Goal: Task Accomplishment & Management: Manage account settings

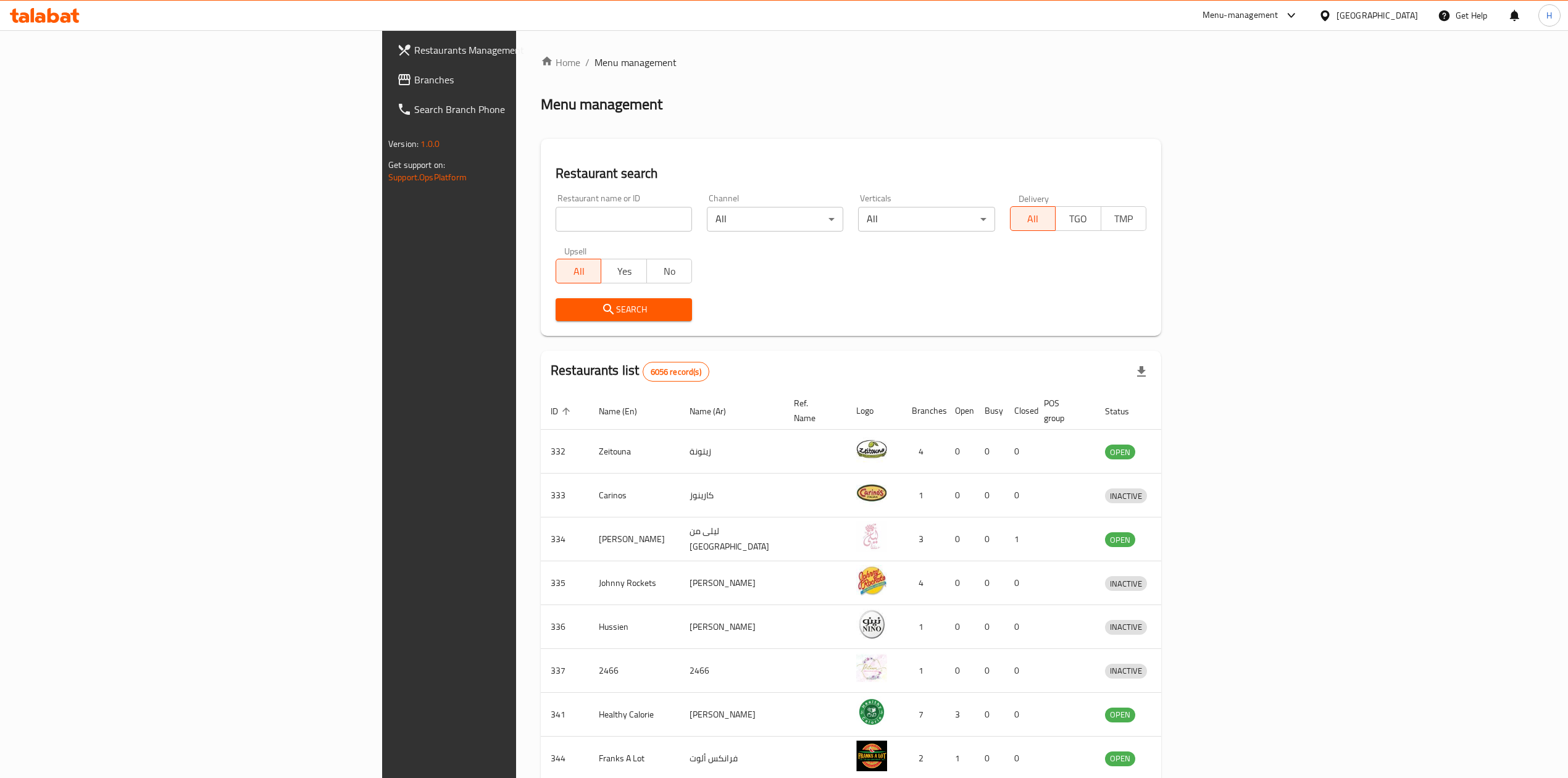
click at [548, 232] on div "Restaurant name or ID Restaurant name or ID" at bounding box center [623, 212] width 151 height 52
click at [556, 228] on input "search" at bounding box center [624, 220] width 136 height 25
type input "Amorino"
click button "Search" at bounding box center [624, 310] width 136 height 23
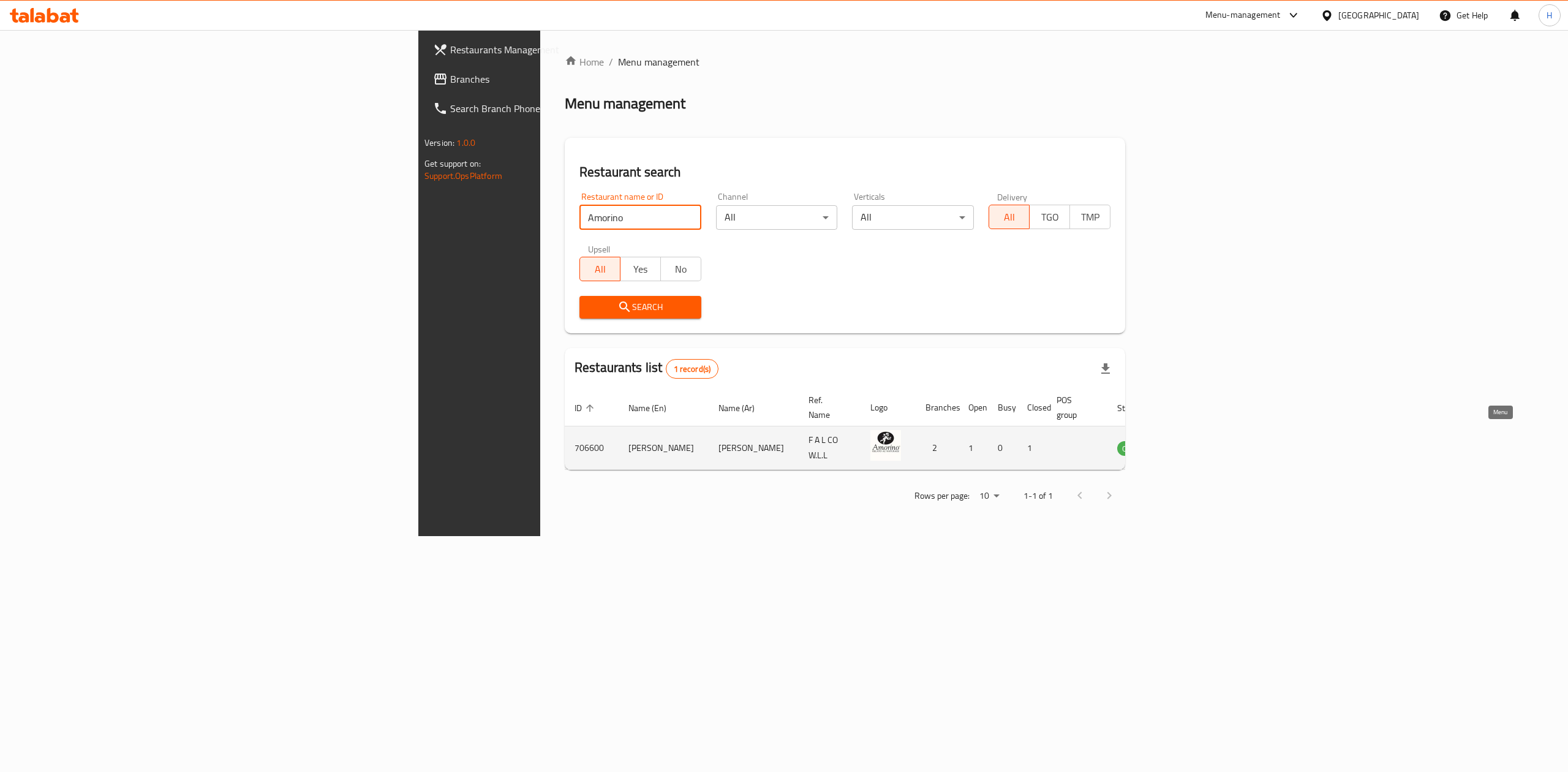
click at [1196, 441] on icon "enhanced table" at bounding box center [1189, 448] width 15 height 15
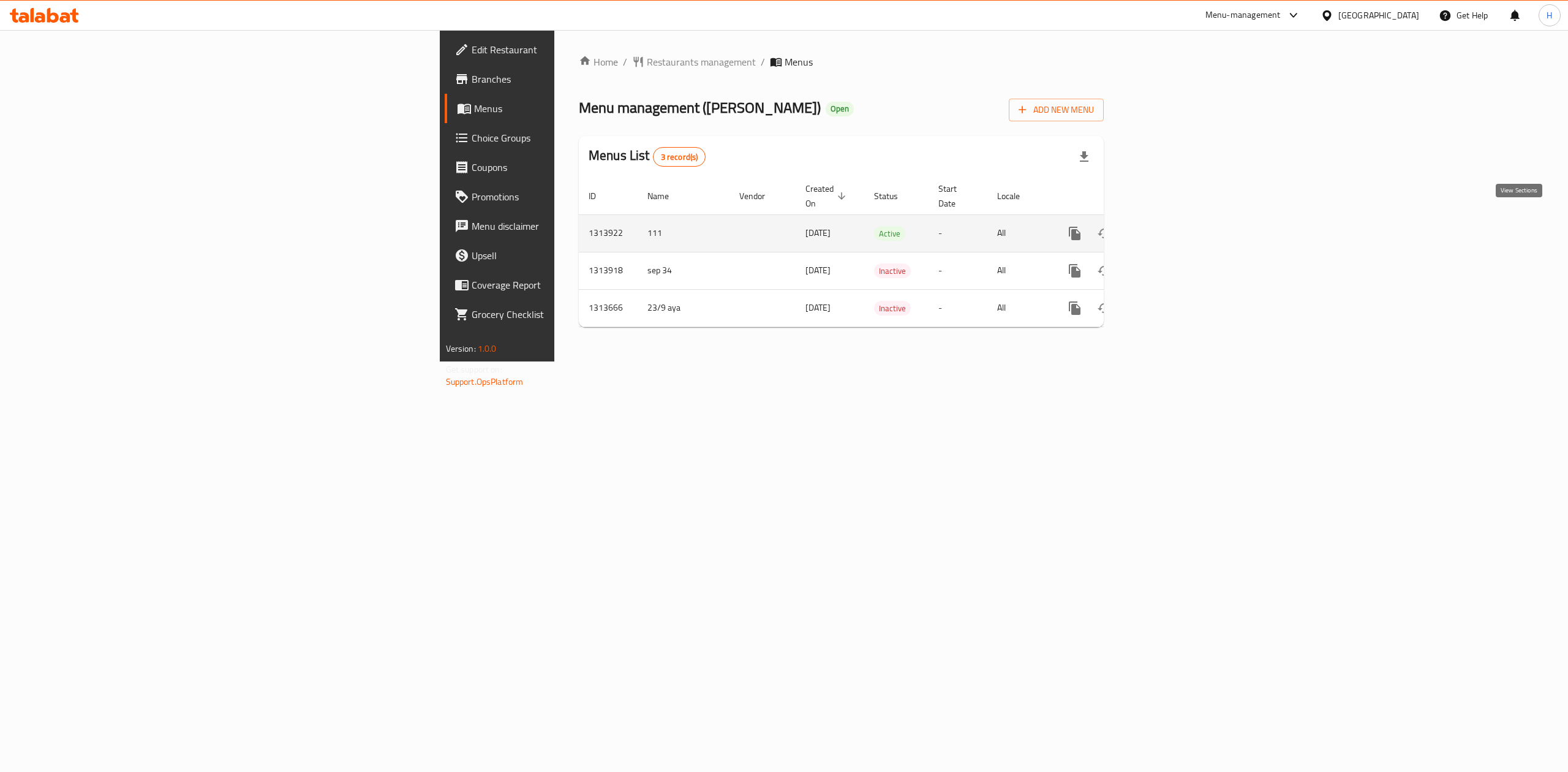
click at [1170, 226] on icon "enhanced table" at bounding box center [1162, 233] width 15 height 15
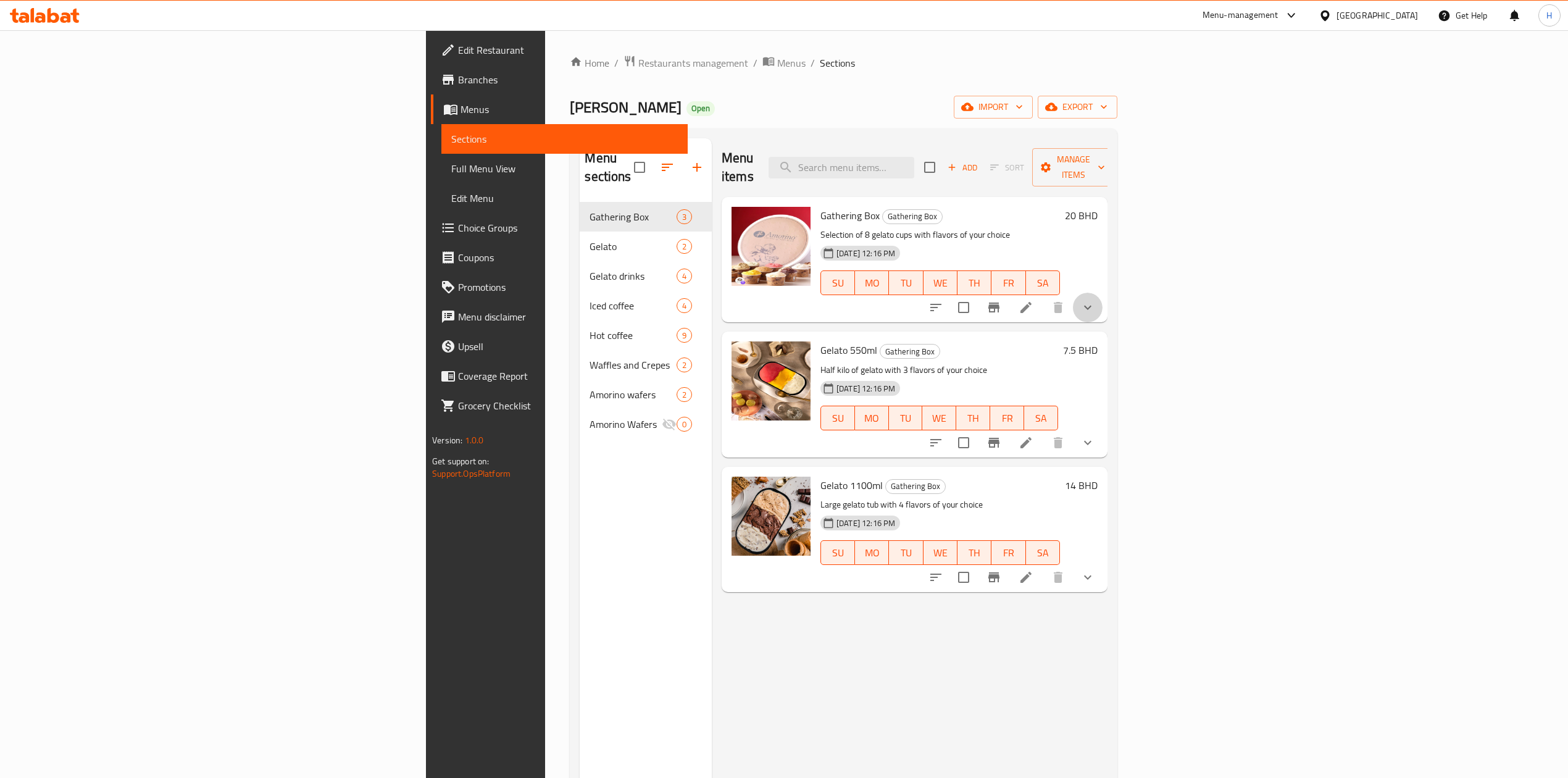
click at [1103, 299] on button "show more" at bounding box center [1087, 307] width 29 height 29
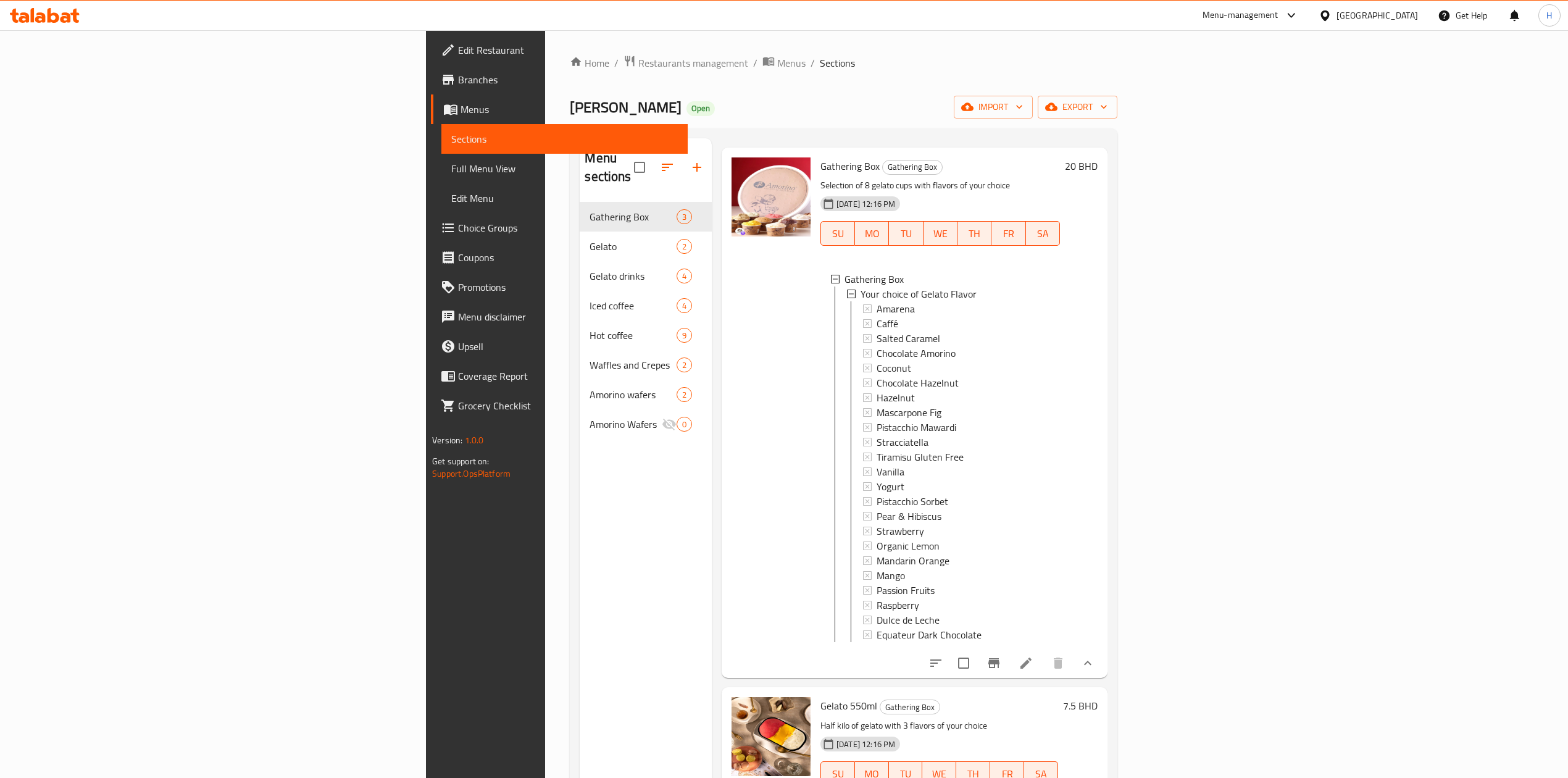
scroll to position [74, 0]
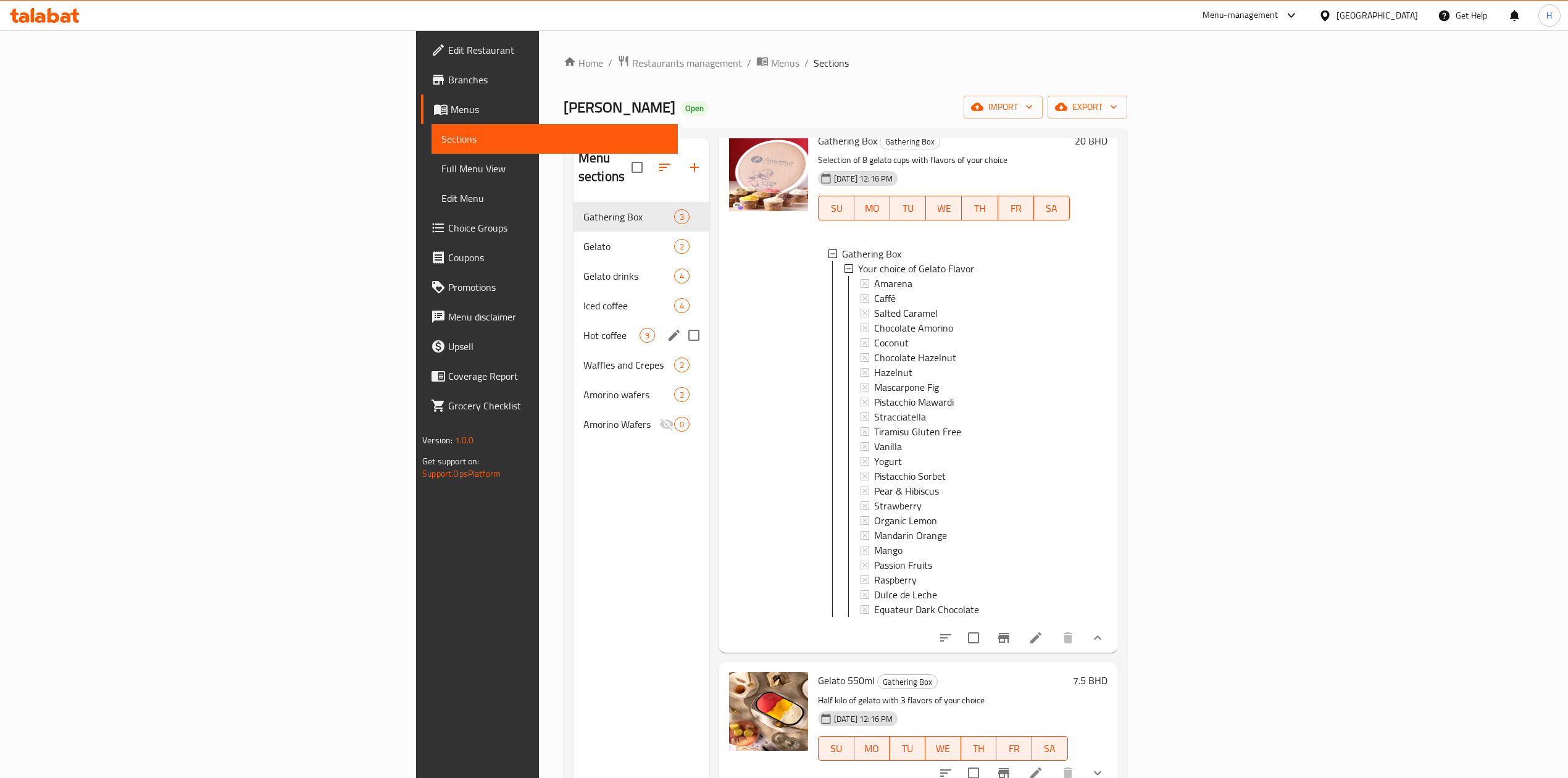
click at [573, 299] on div "Iced coffee 4" at bounding box center [641, 305] width 135 height 29
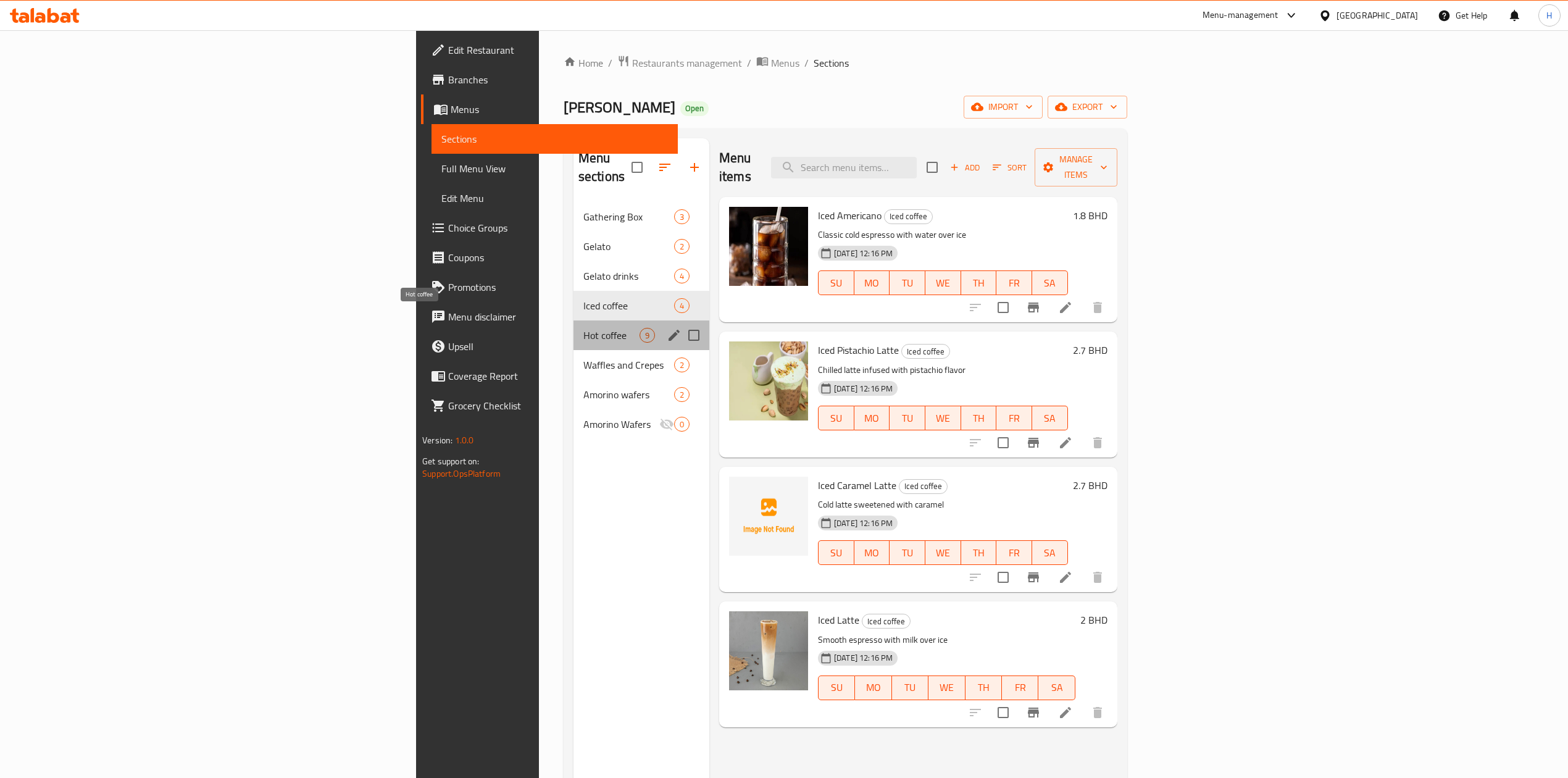
click at [583, 327] on span "Hot coffee" at bounding box center [611, 335] width 56 height 15
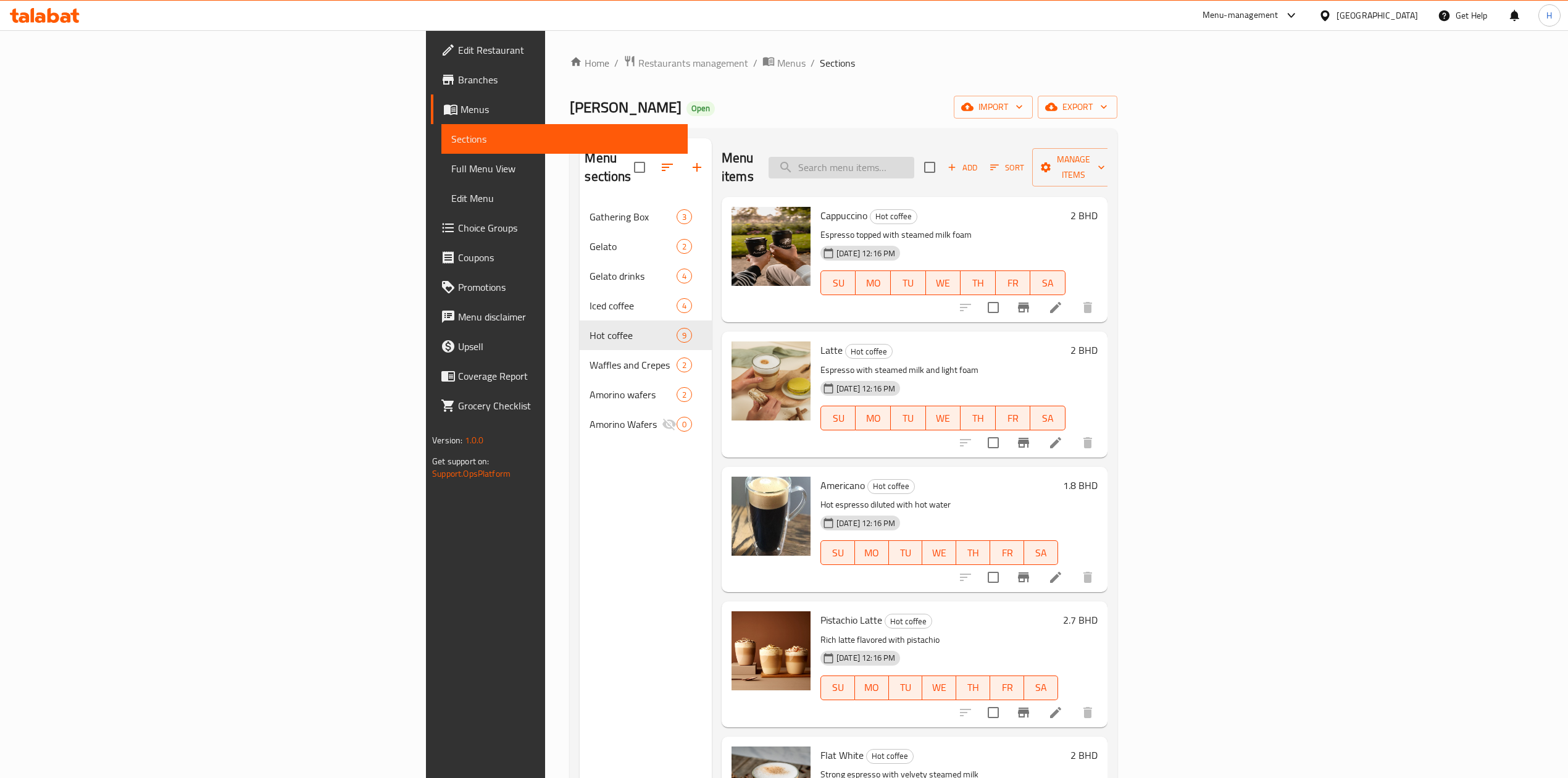
click at [914, 157] on input "search" at bounding box center [841, 167] width 146 height 21
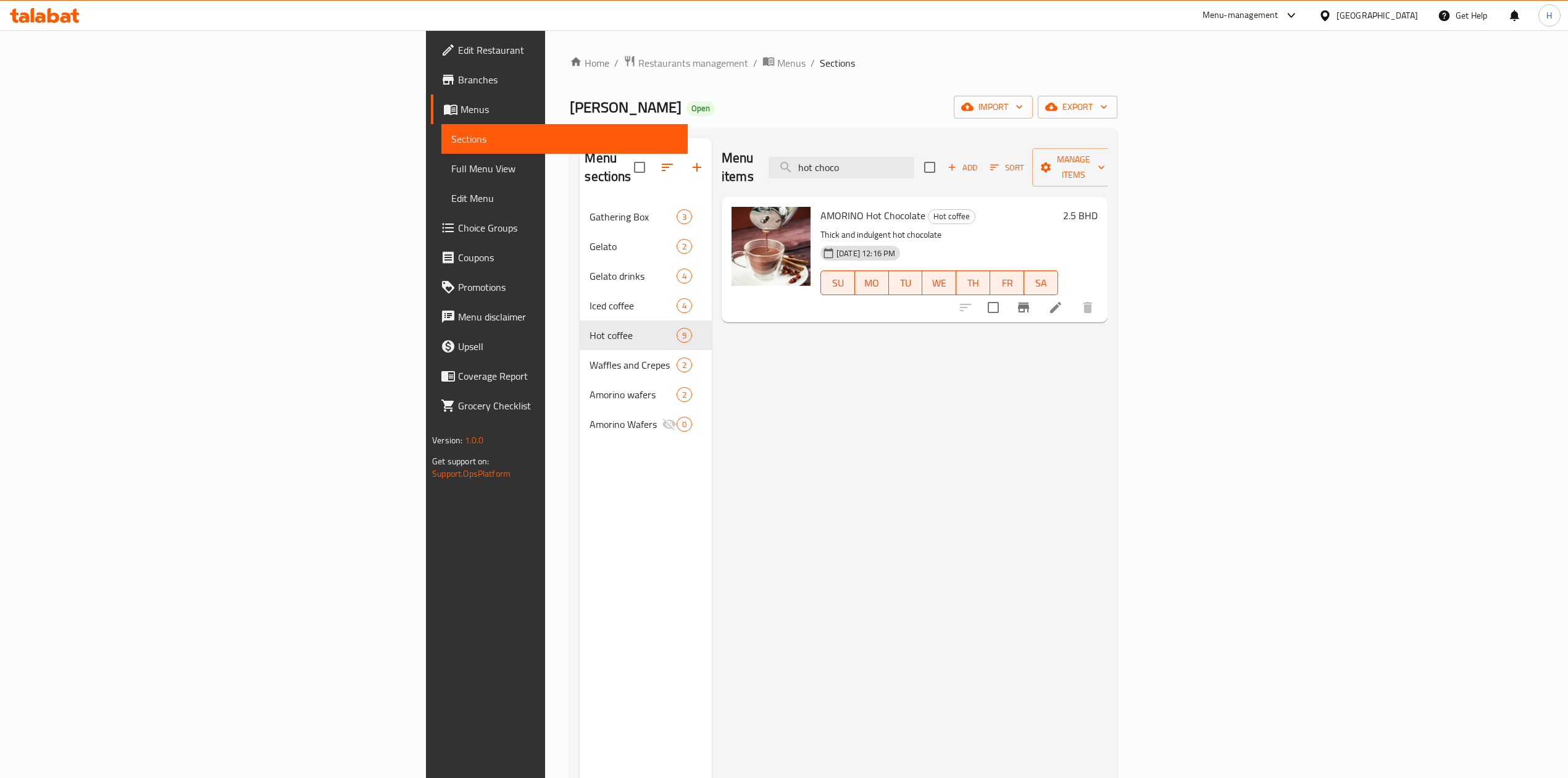
type input "hot choco"
click at [458, 234] on span "Choice Groups" at bounding box center [568, 227] width 219 height 15
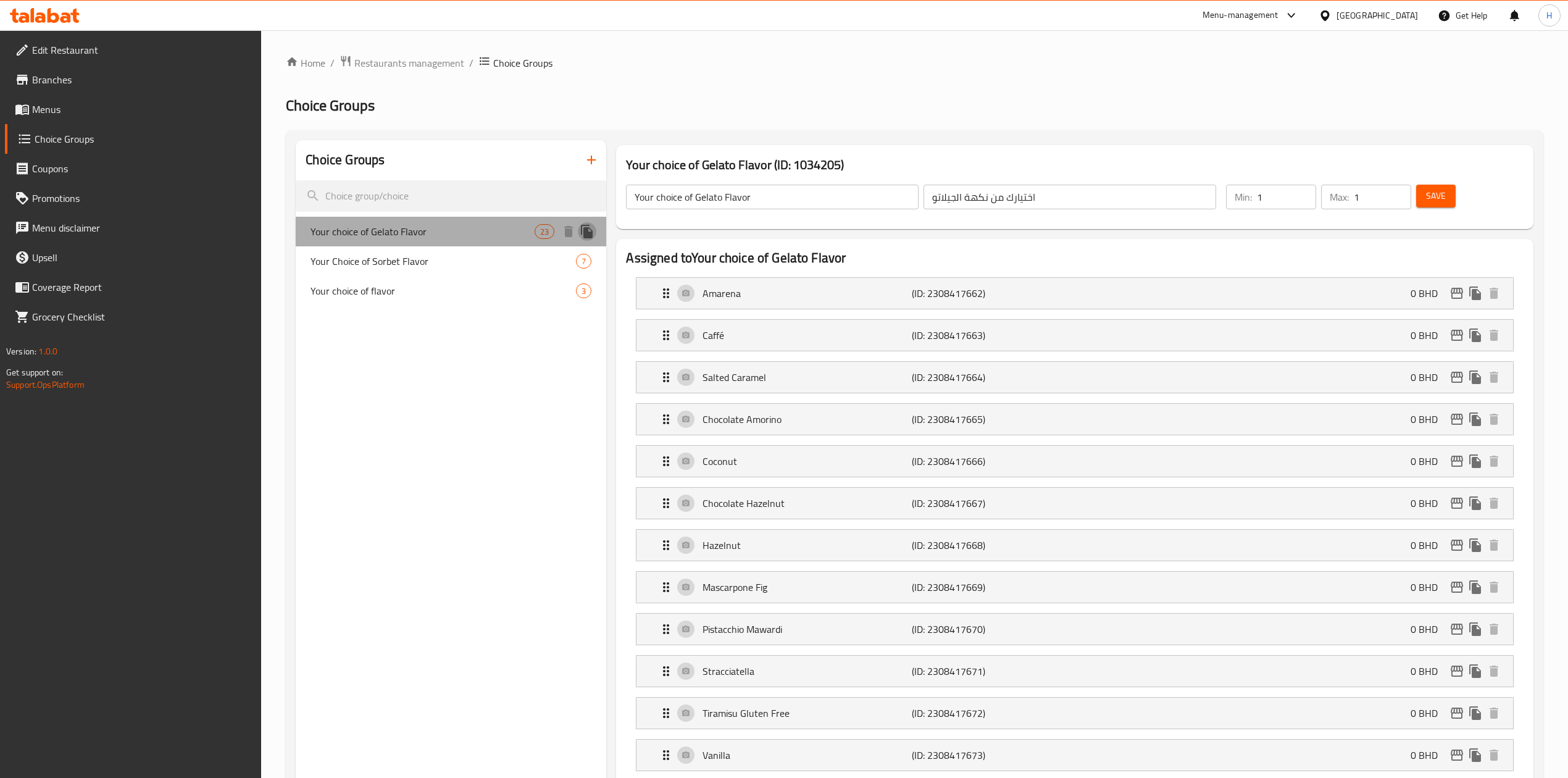
click at [591, 229] on icon "duplicate" at bounding box center [586, 231] width 12 height 13
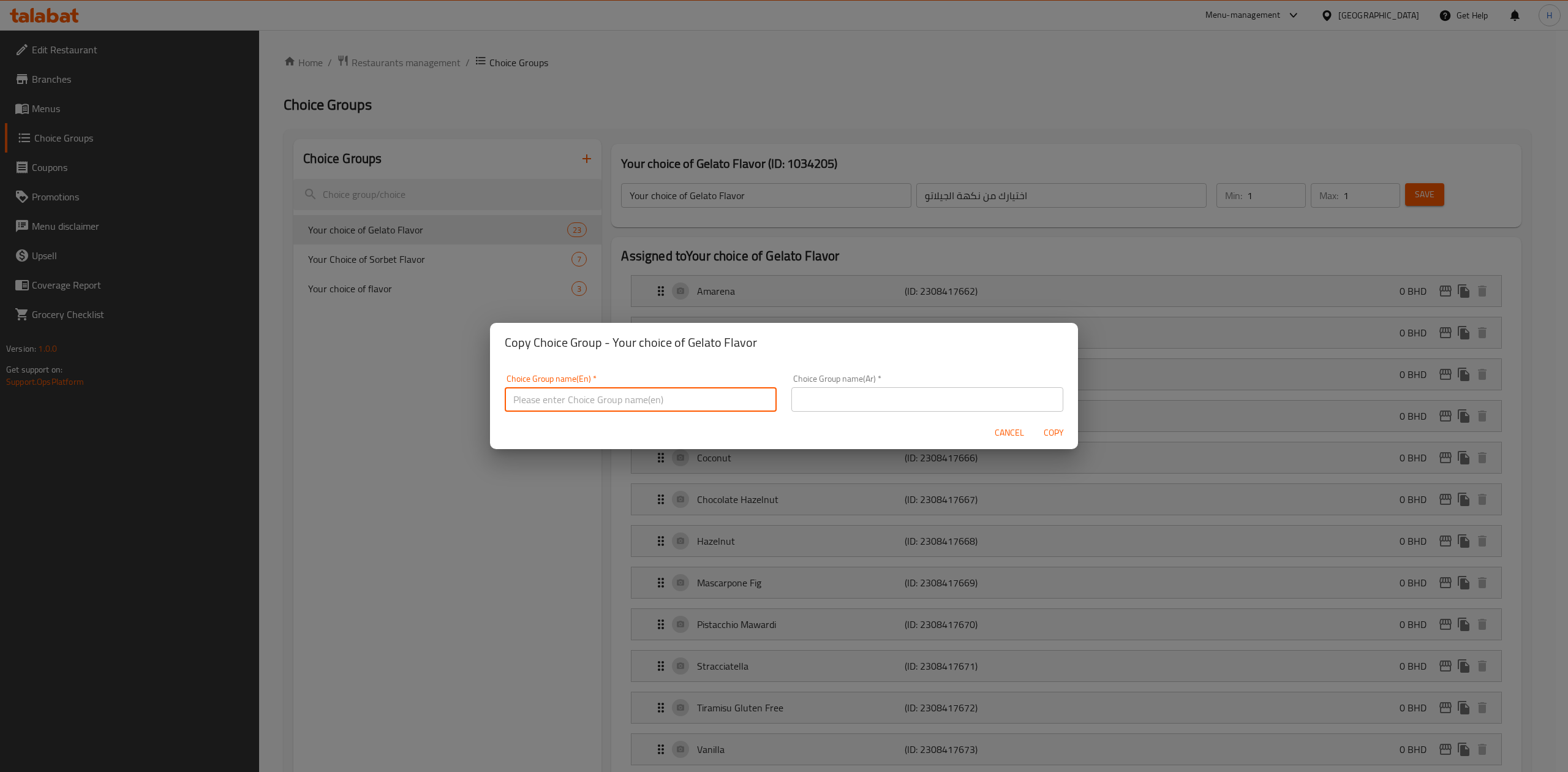
click at [618, 395] on input "text" at bounding box center [641, 400] width 272 height 25
type input "Your choice of Flavor"
click at [795, 402] on input "text" at bounding box center [927, 400] width 272 height 25
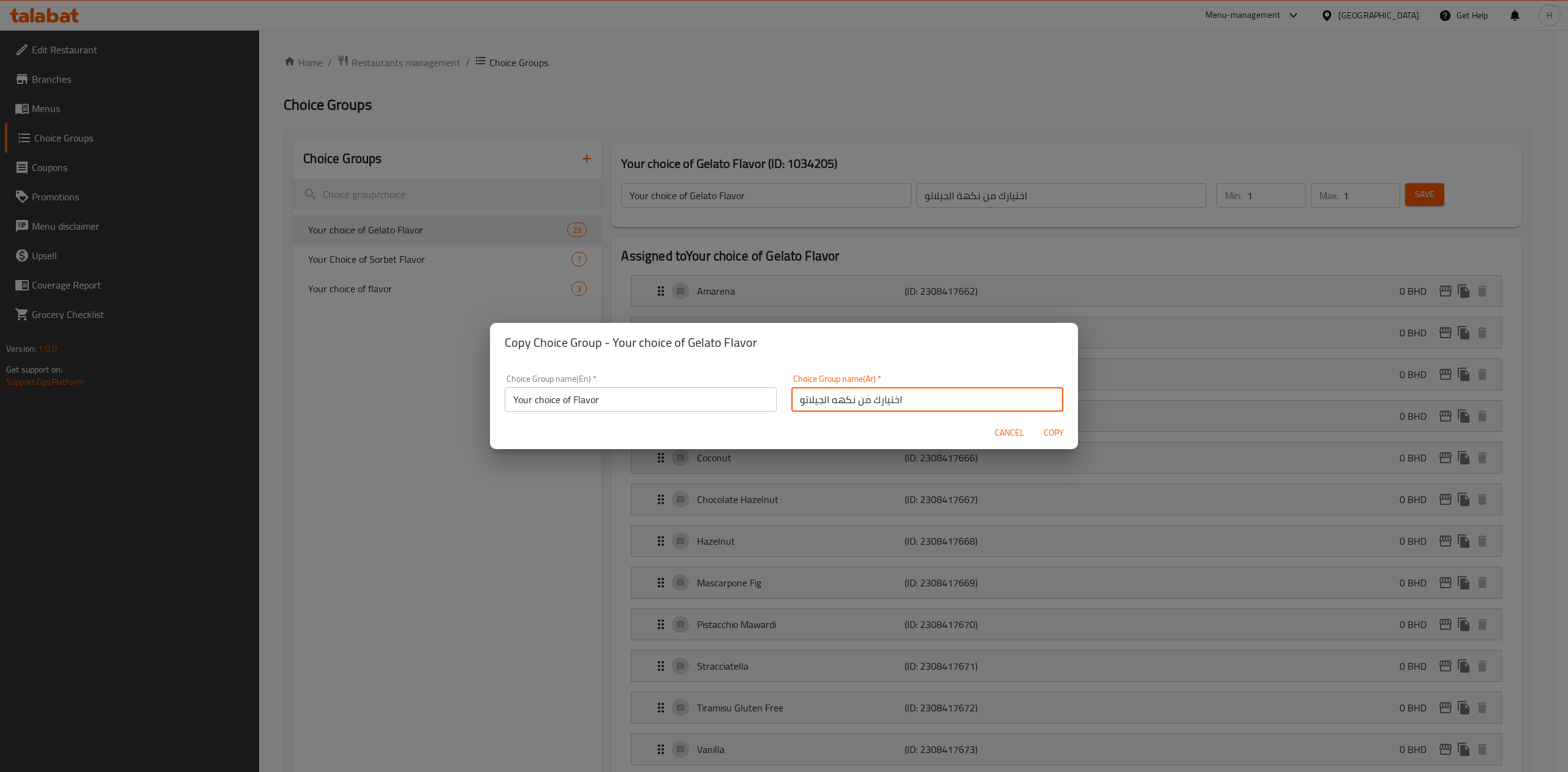
type input "اختيارك من نكهه الجيلاتو"
click at [1054, 429] on span "Copy" at bounding box center [1053, 432] width 29 height 15
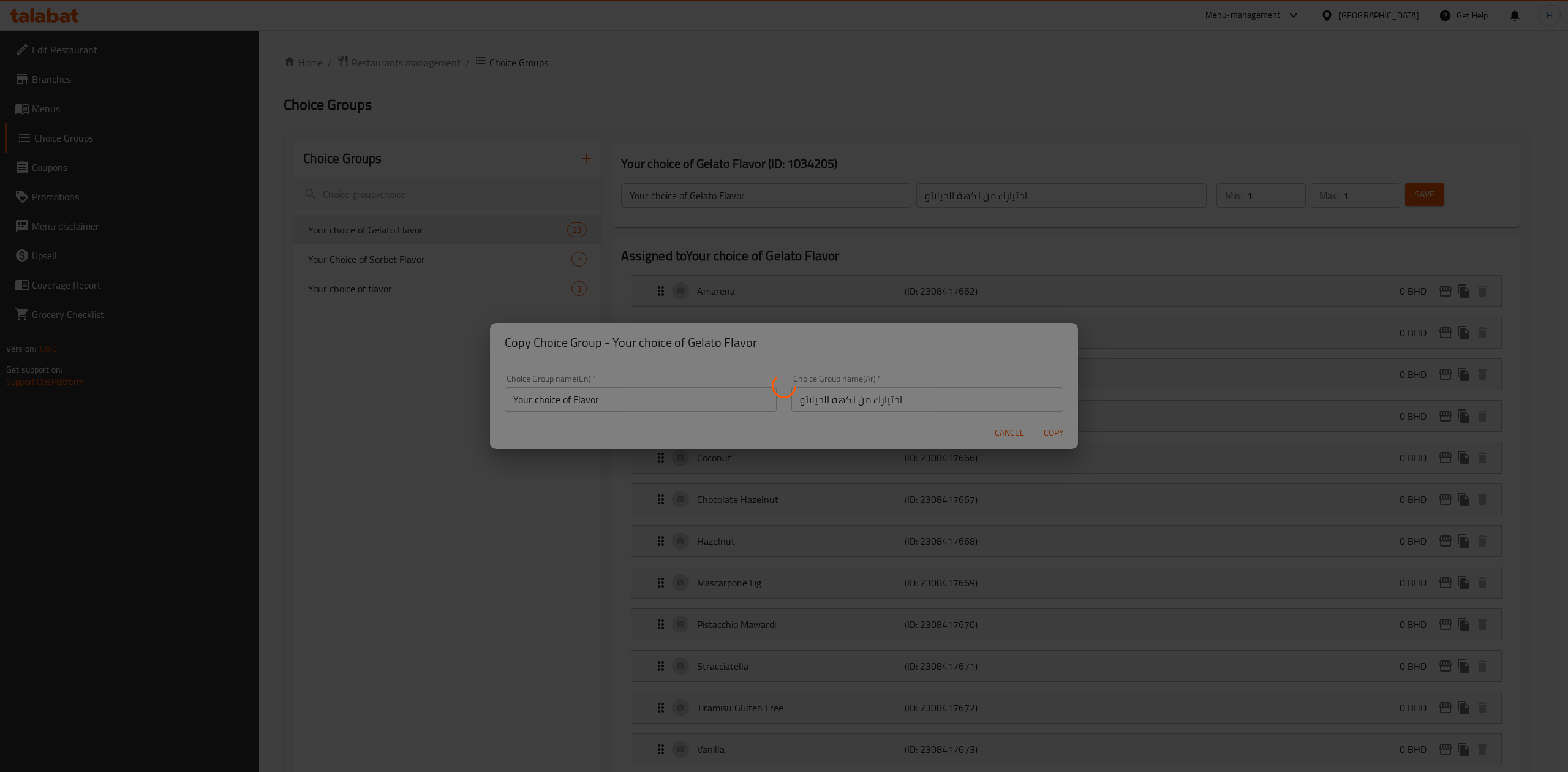
type input "Your choice of Flavor"
type input "اختيارك من نكهه الجيلاتو"
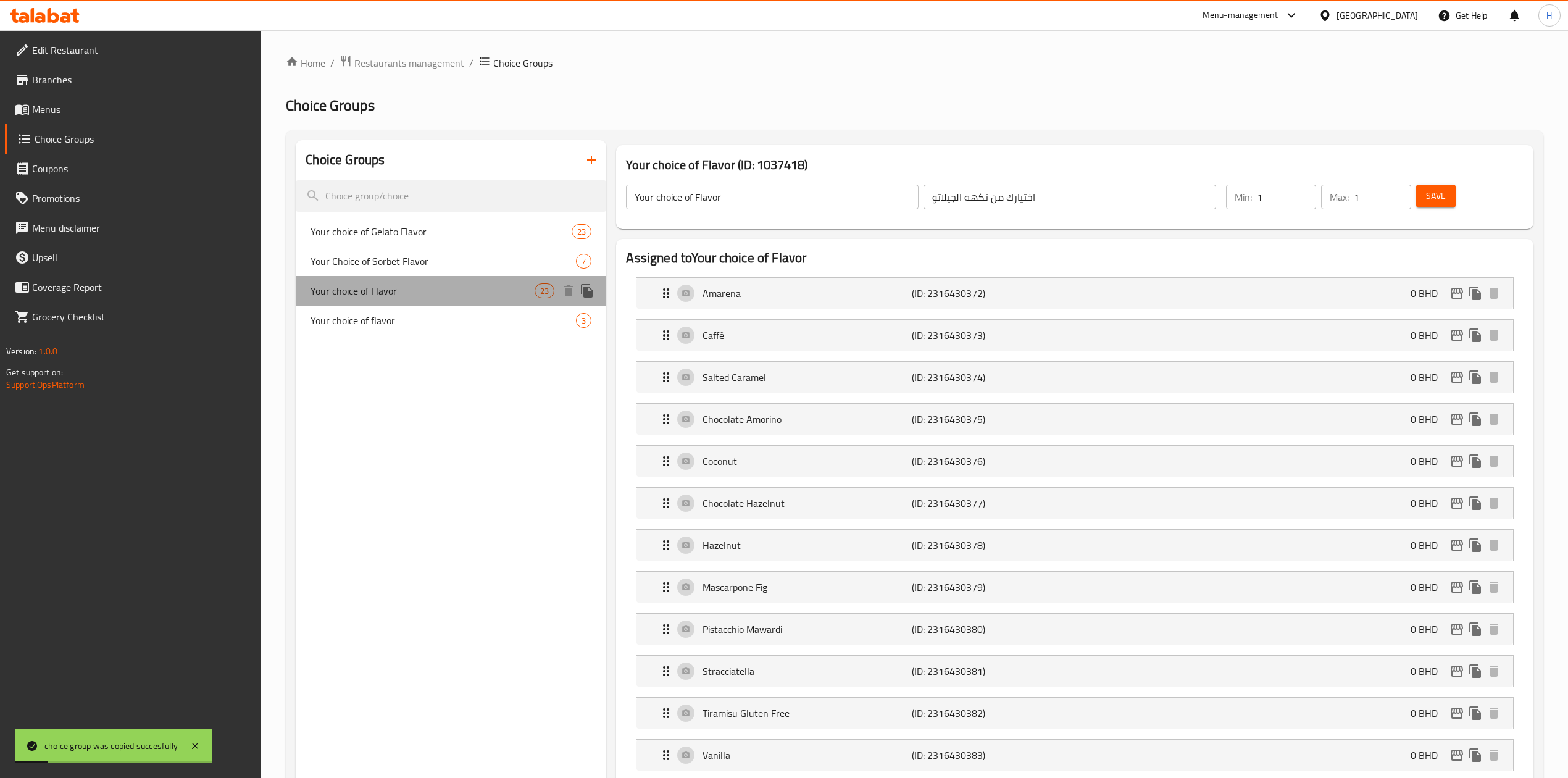
click at [485, 295] on span "Your choice of Flavor" at bounding box center [422, 290] width 224 height 15
drag, startPoint x: 1271, startPoint y: 203, endPoint x: 1223, endPoint y: 203, distance: 48.0
click at [1224, 203] on div "Min: 1 ​" at bounding box center [1271, 196] width 95 height 29
click at [456, 235] on span "Your choice of Gelato Flavor" at bounding box center [422, 231] width 224 height 15
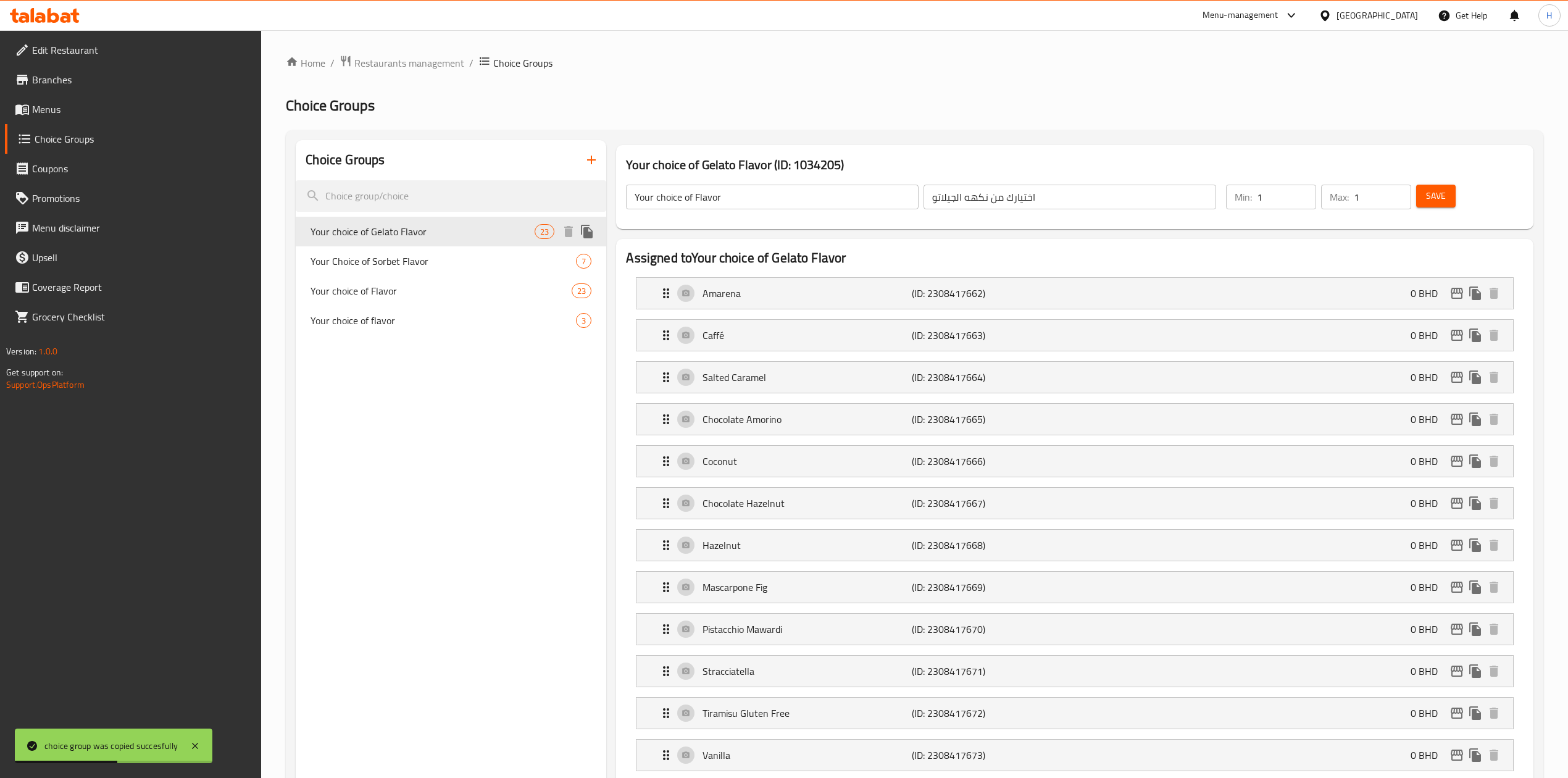
type input "Your choice of Gelato Flavor"
type input "اختيارك من نكهة الجيلاتو"
click at [441, 297] on span "Your choice of Flavor" at bounding box center [422, 290] width 224 height 15
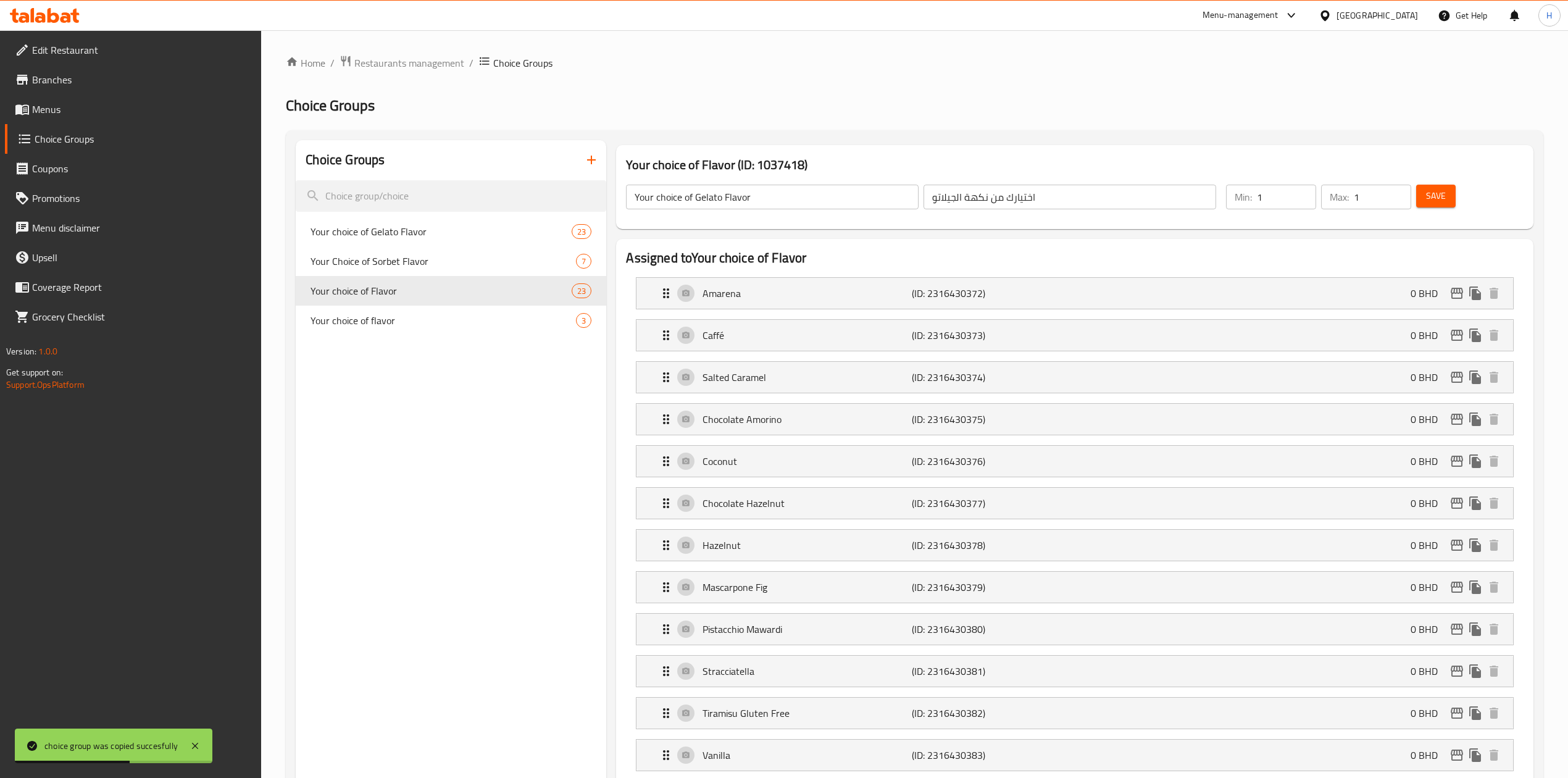
type input "Your choice of Flavor"
type input "اختيارك من نكهه الجيلاتو"
click at [481, 235] on span "Your choice of Gelato Flavor" at bounding box center [422, 231] width 224 height 15
type input "Your choice of Gelato Flavor"
type input "اختيارك من نكهة الجيلاتو"
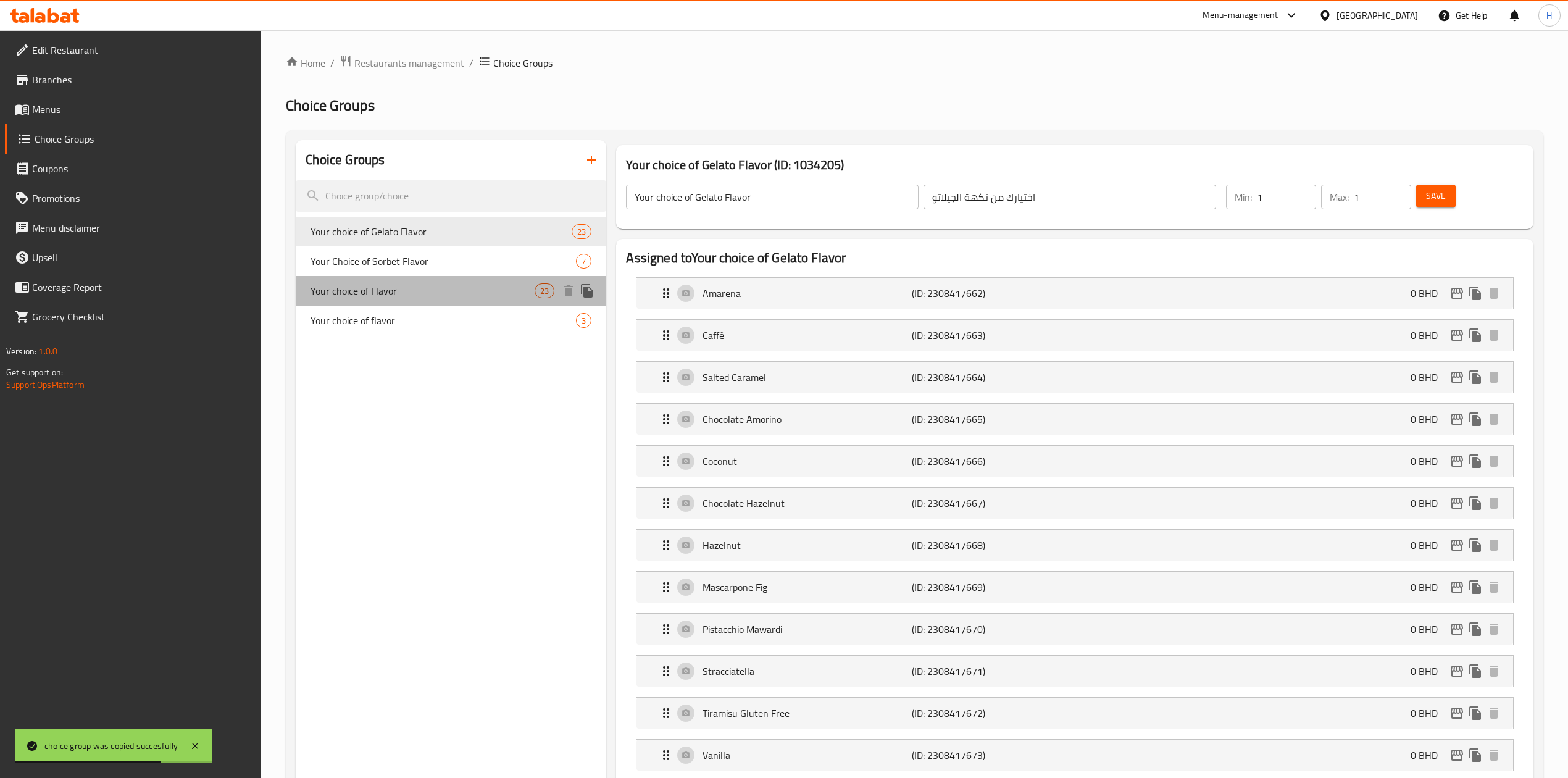
click at [471, 297] on span "Your choice of Flavor" at bounding box center [422, 290] width 224 height 15
type input "Your choice of Flavor"
type input "اختيارك من نكهه الجيلاتو"
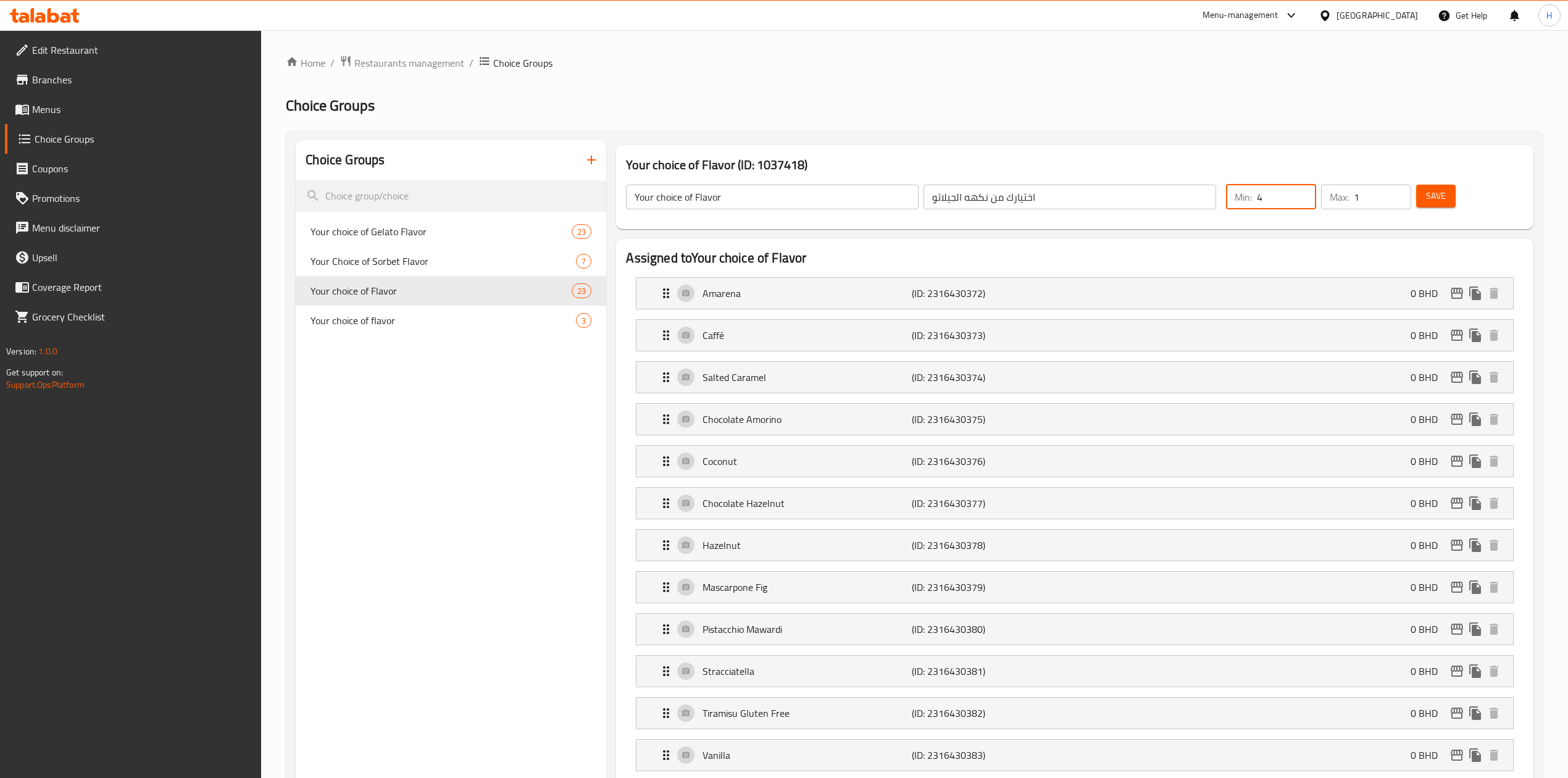
type input "4"
drag, startPoint x: 1346, startPoint y: 194, endPoint x: 1383, endPoint y: 201, distance: 37.7
click at [1331, 196] on div "Max: 1 ​" at bounding box center [1366, 197] width 90 height 25
type input "4"
drag, startPoint x: 1263, startPoint y: 189, endPoint x: 1329, endPoint y: 219, distance: 72.5
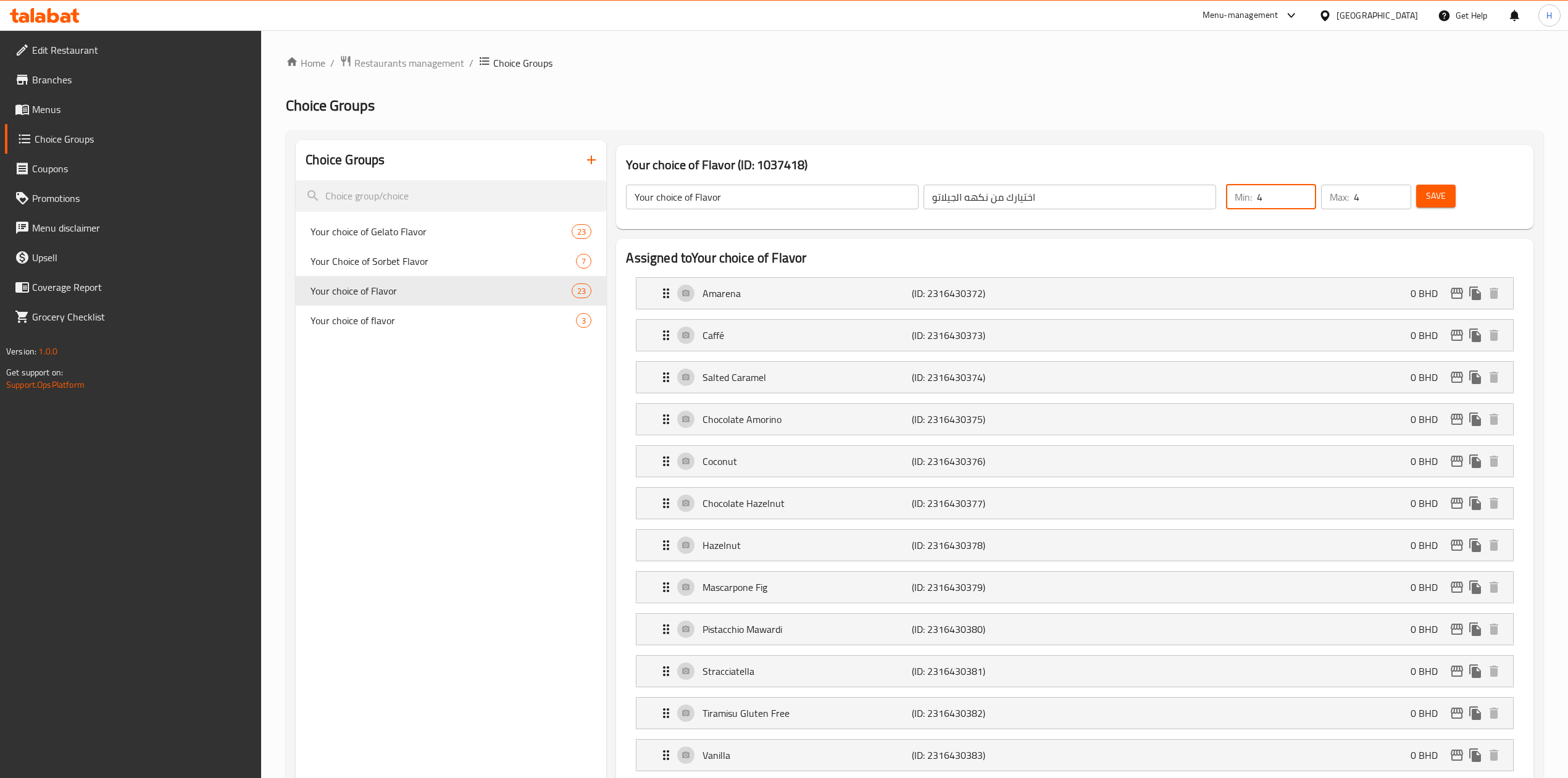
click at [1225, 191] on div "Min: 4 ​" at bounding box center [1271, 196] width 95 height 29
type input "3"
drag, startPoint x: 1371, startPoint y: 193, endPoint x: 1341, endPoint y: 194, distance: 30.0
click at [1341, 194] on div "Max: 4 ​" at bounding box center [1366, 197] width 90 height 25
type input "3"
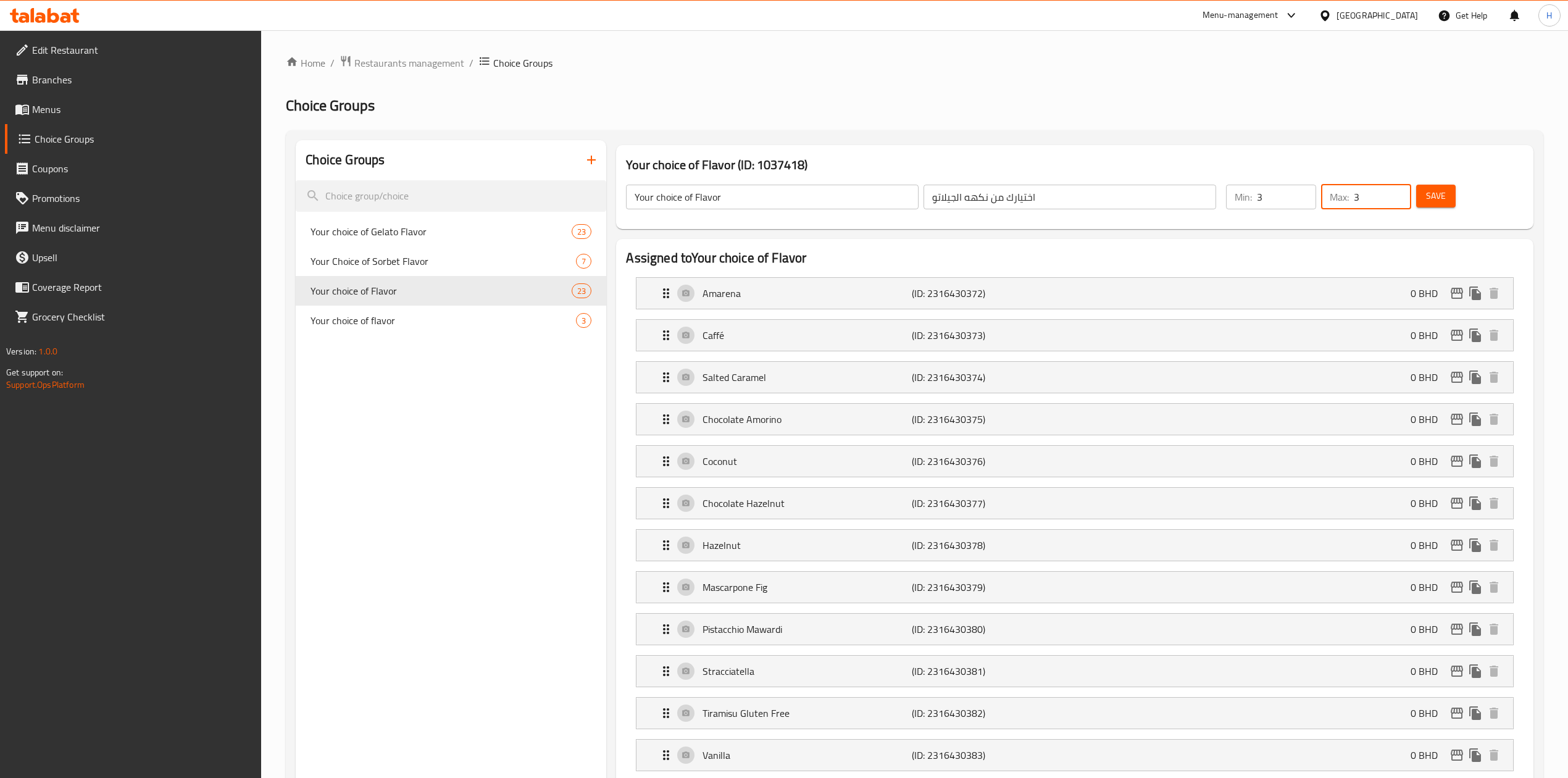
click at [1447, 198] on button "Save" at bounding box center [1435, 196] width 40 height 23
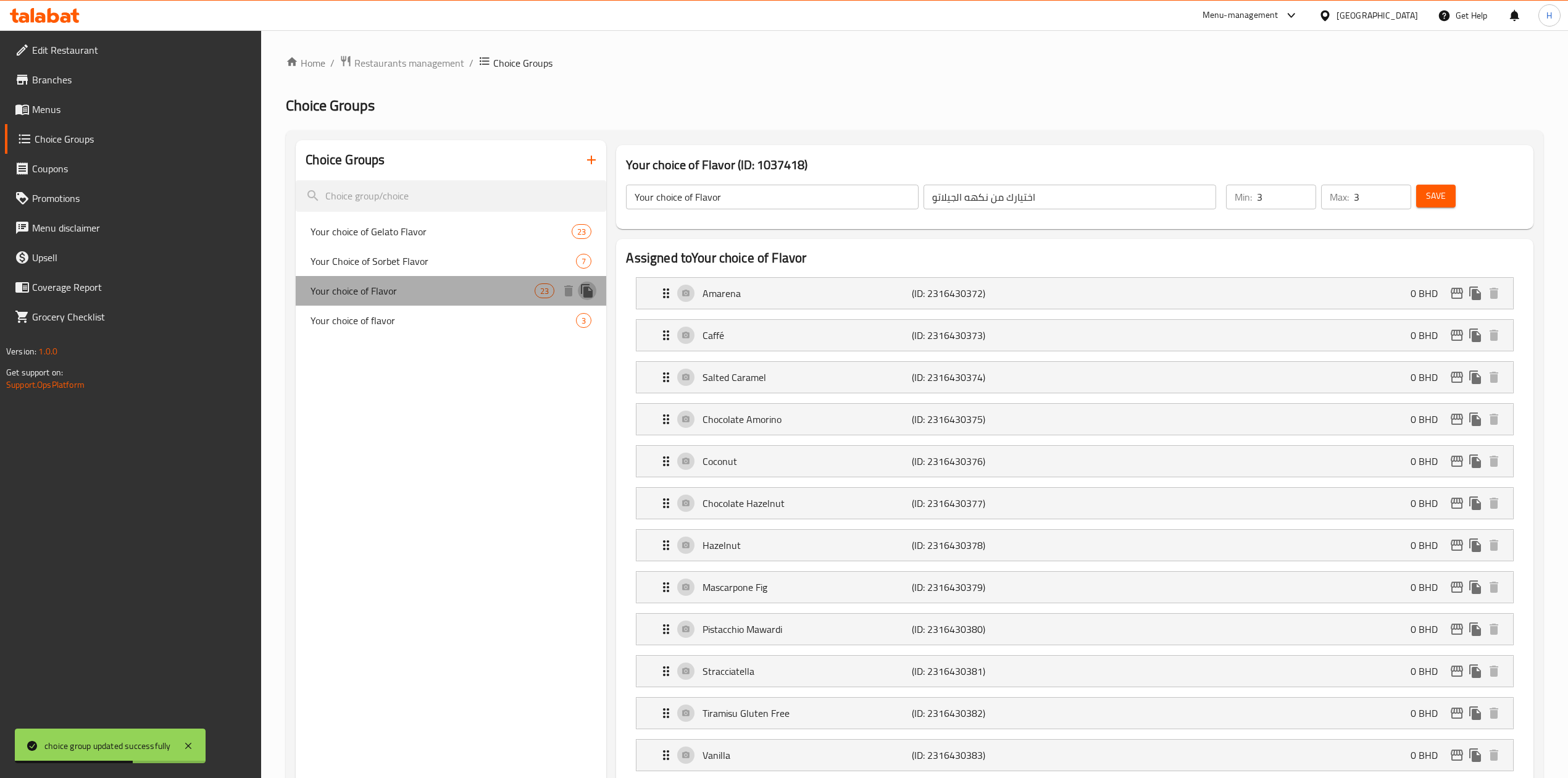
click at [586, 295] on icon "duplicate" at bounding box center [586, 290] width 12 height 13
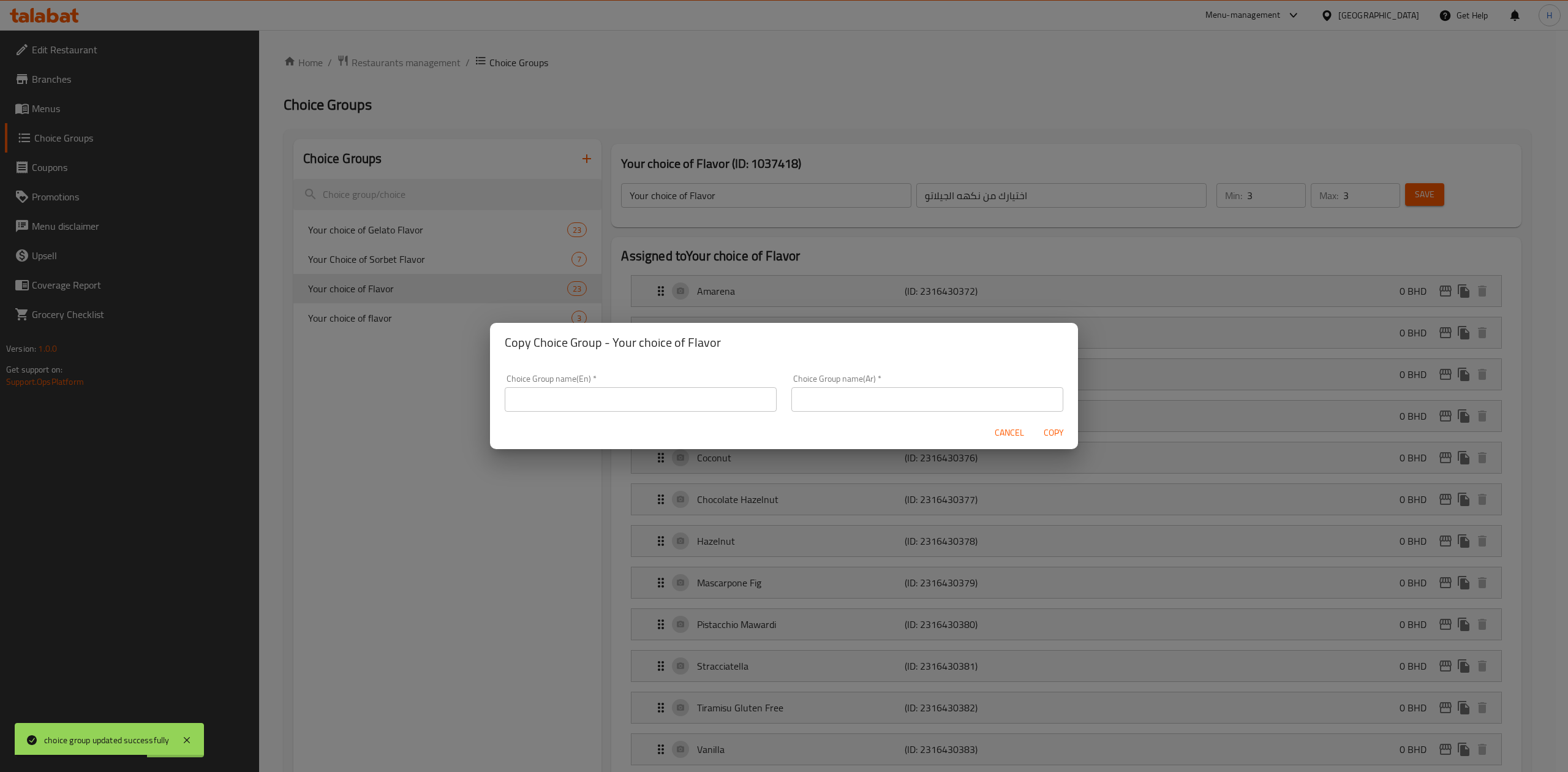
click at [708, 400] on input "text" at bounding box center [641, 400] width 272 height 25
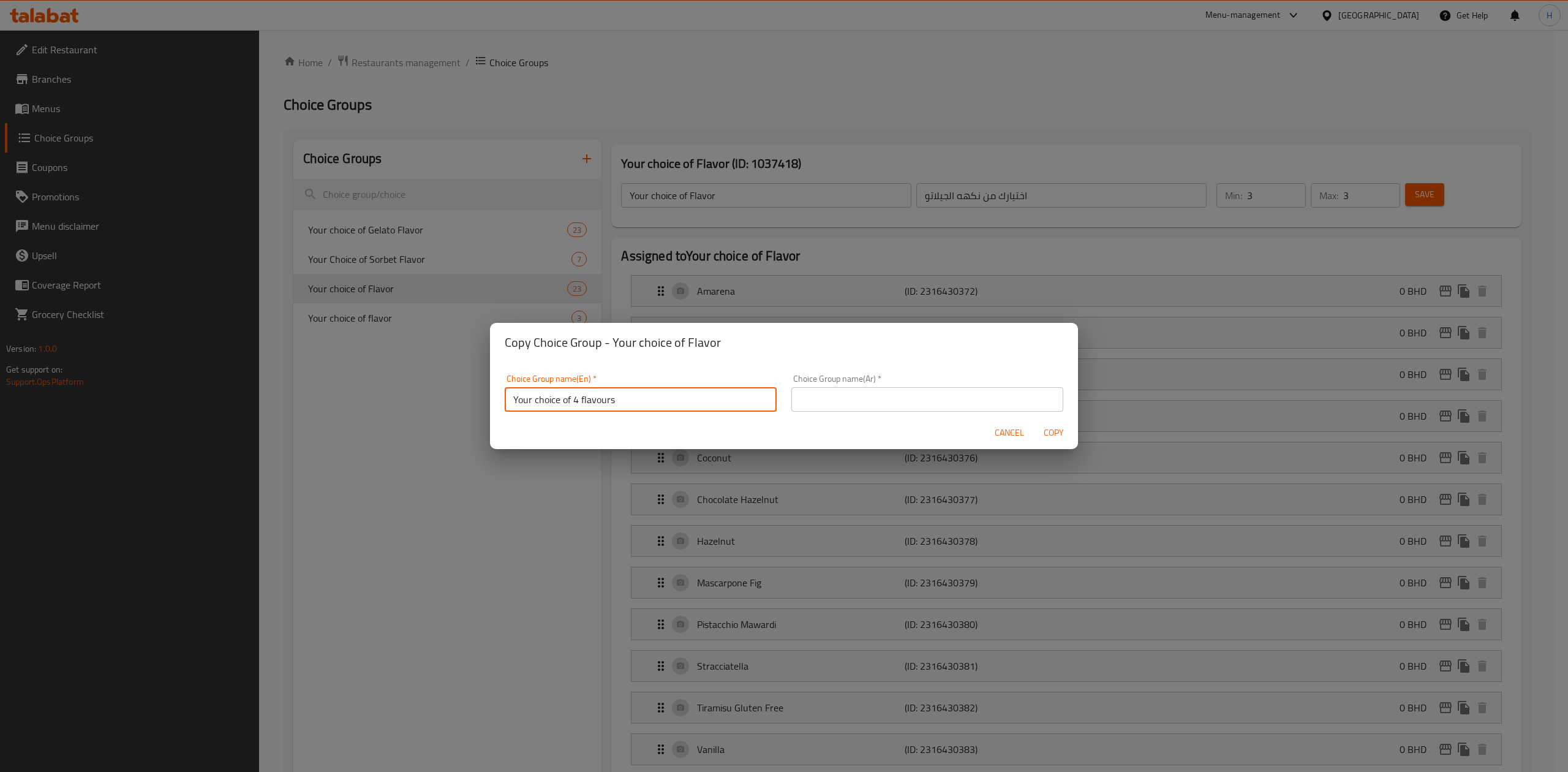
type input "Your choice of 4 flavours"
click at [1011, 397] on input "text" at bounding box center [927, 400] width 272 height 25
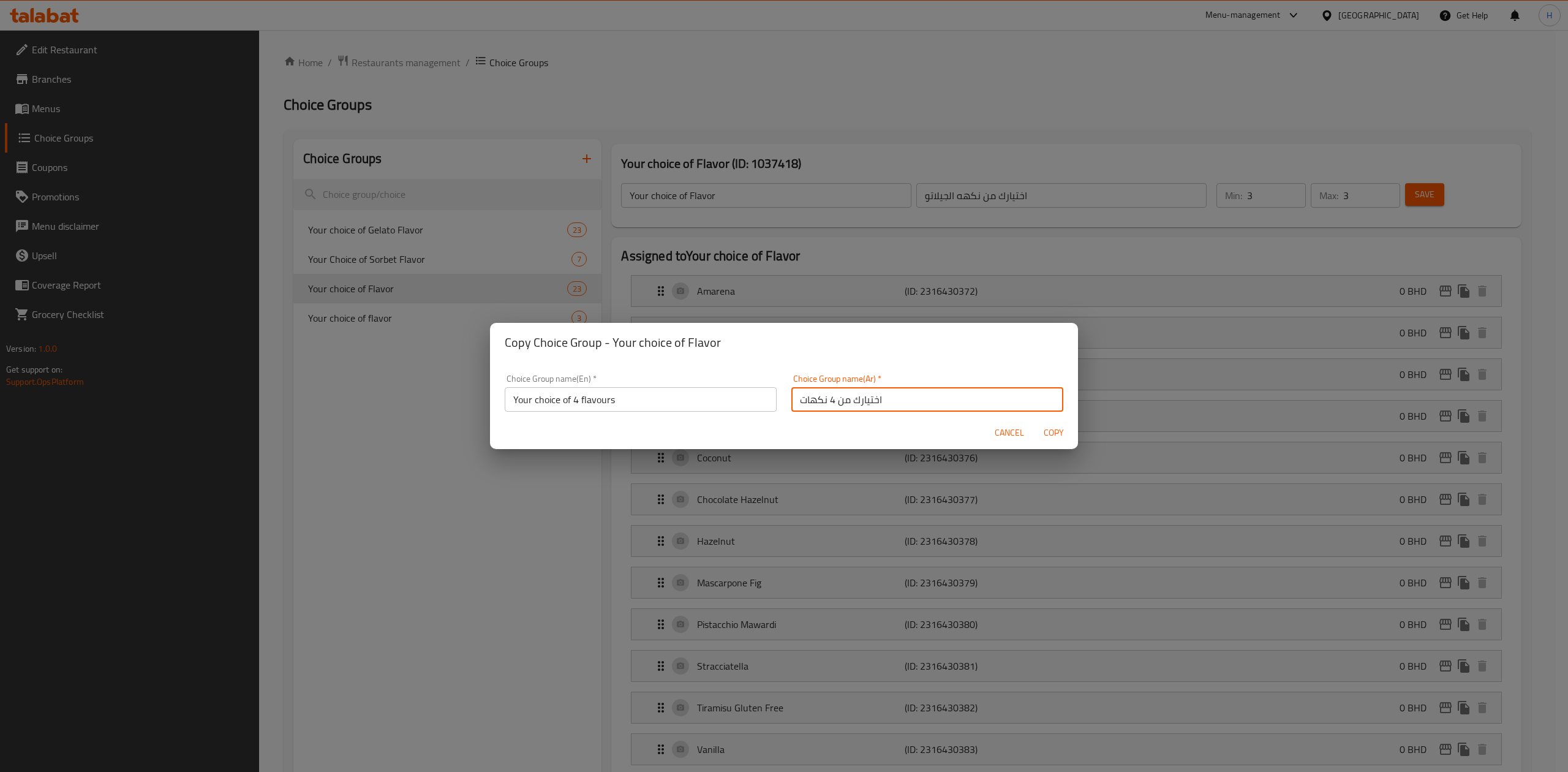
type input "اختيارك من 4 نكهات"
click at [1064, 432] on span "Copy" at bounding box center [1053, 432] width 29 height 15
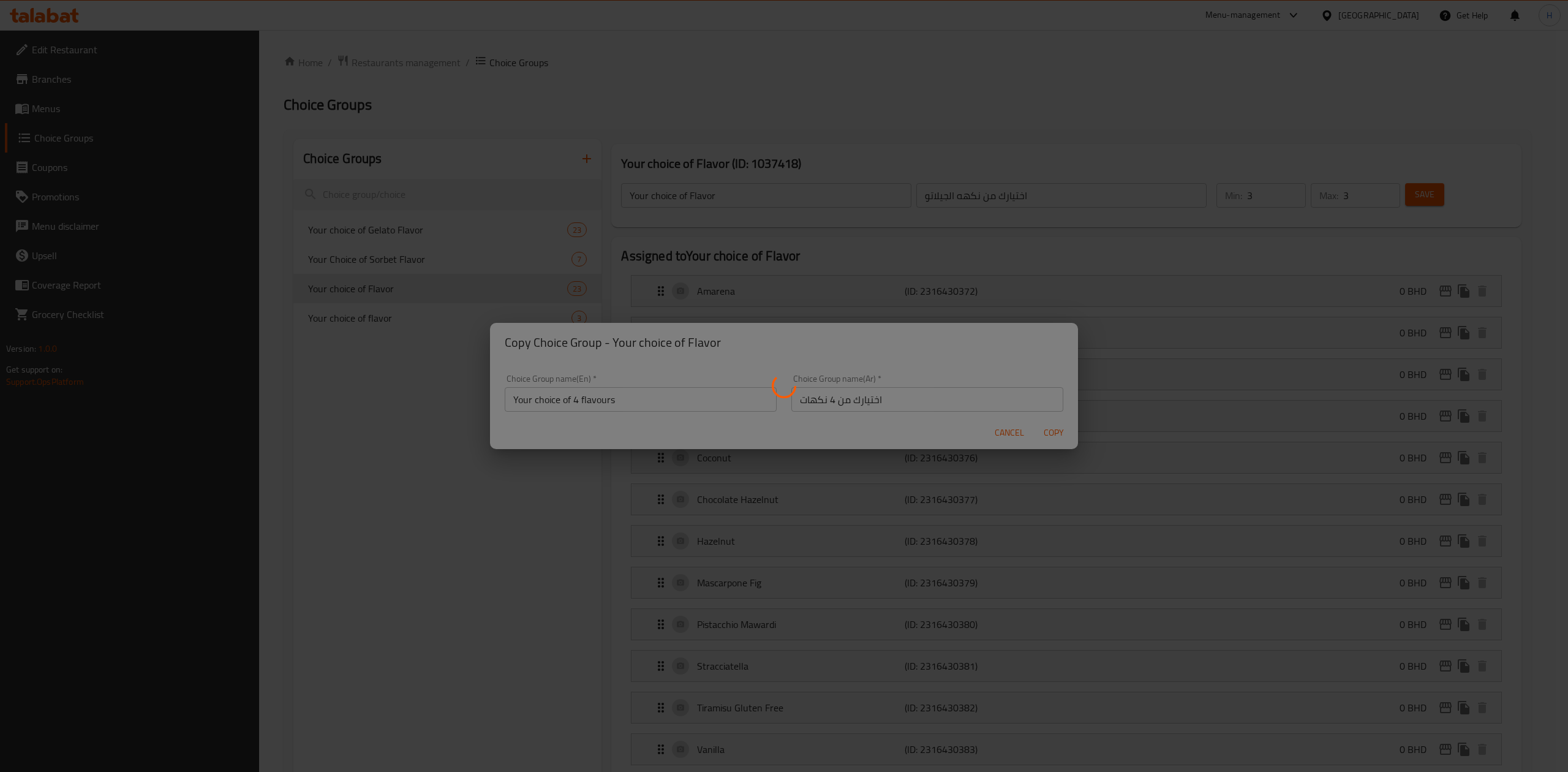
type input "Your choice of 4 flavours"
type input "اختيارك من 4 نكهات"
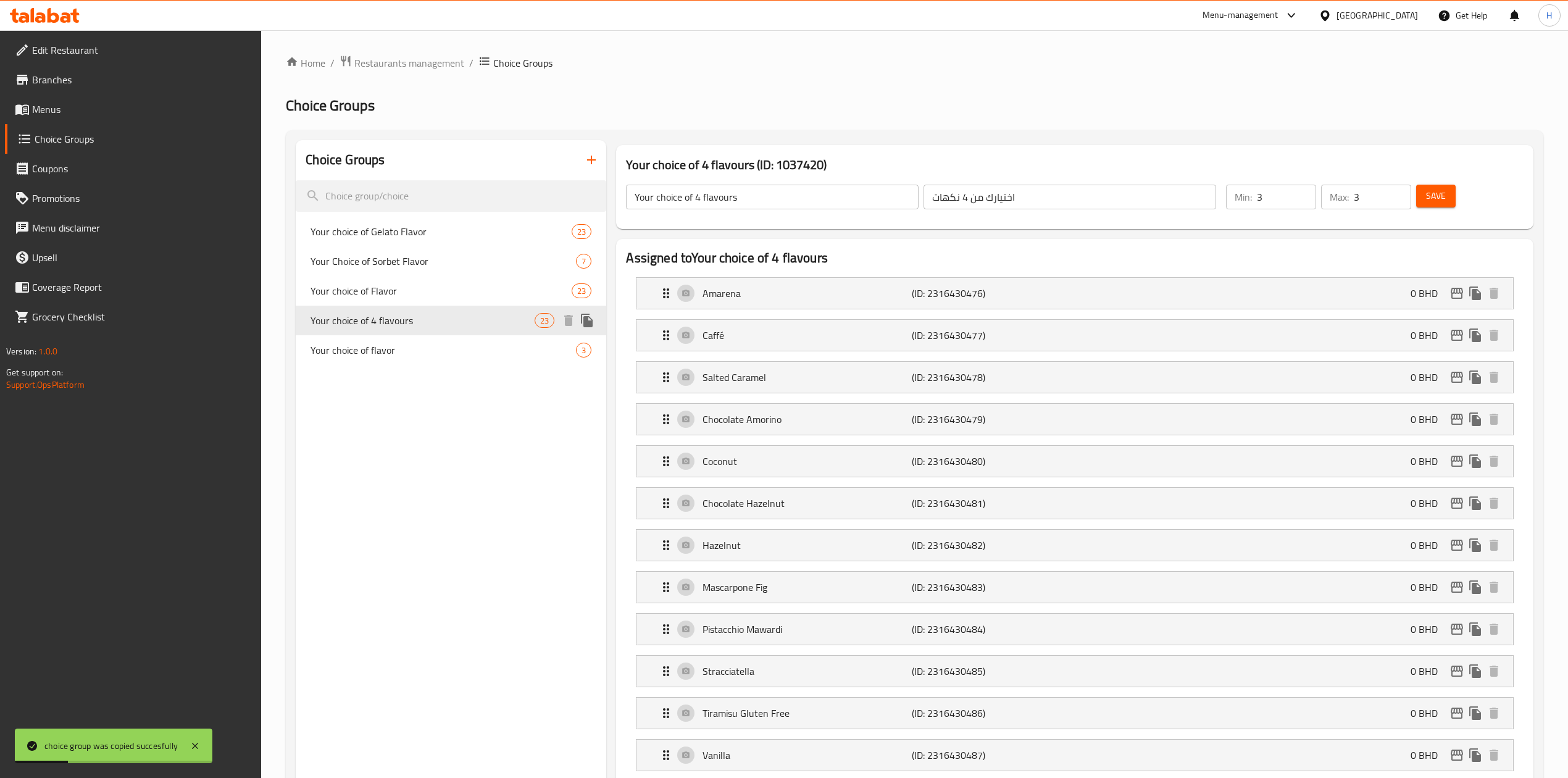
click at [588, 320] on icon "duplicate" at bounding box center [587, 320] width 15 height 15
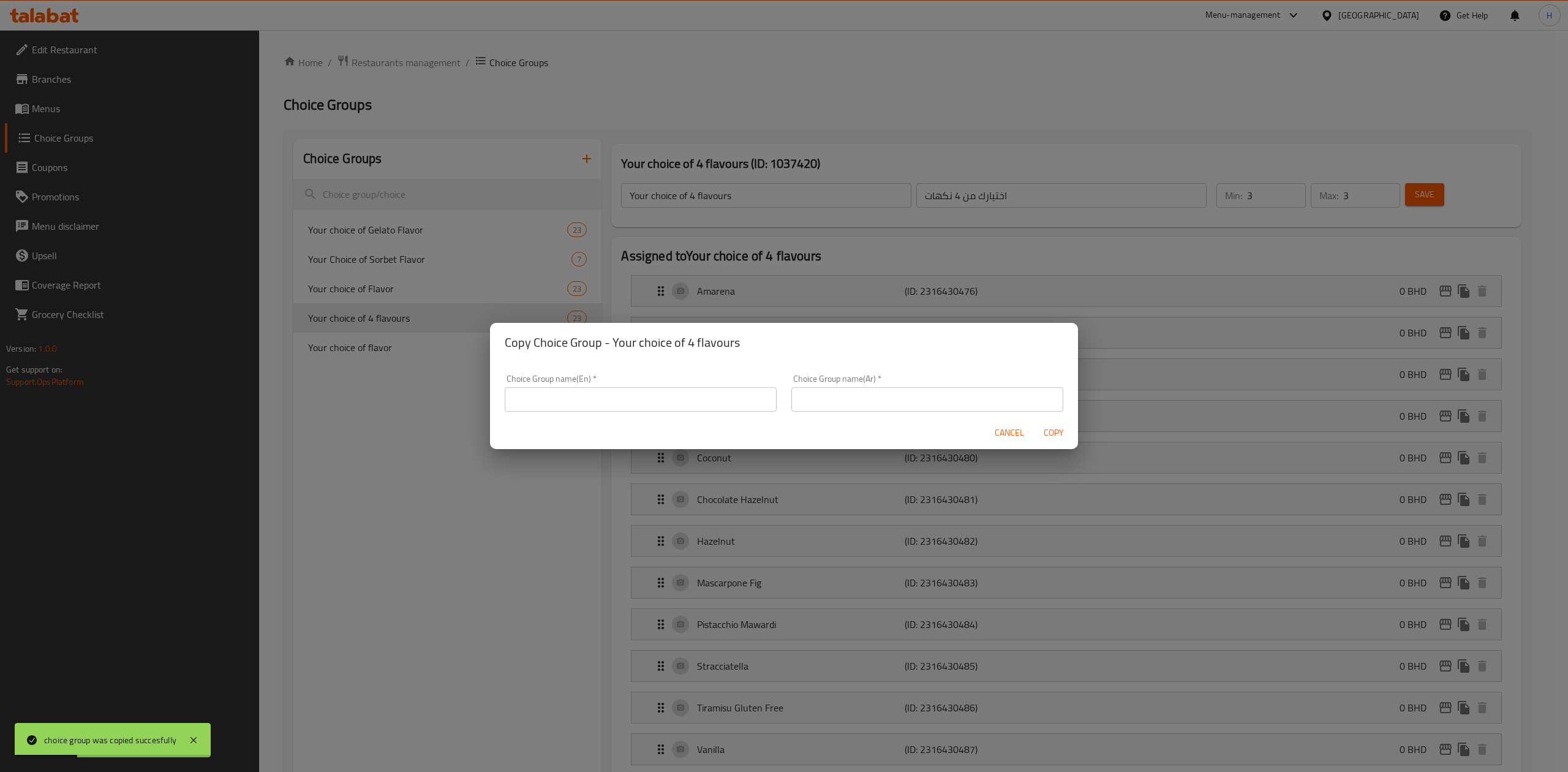
click at [667, 398] on input "text" at bounding box center [641, 400] width 272 height 25
type input "Your choice of 2 flavours"
click at [881, 403] on input "text" at bounding box center [927, 400] width 272 height 25
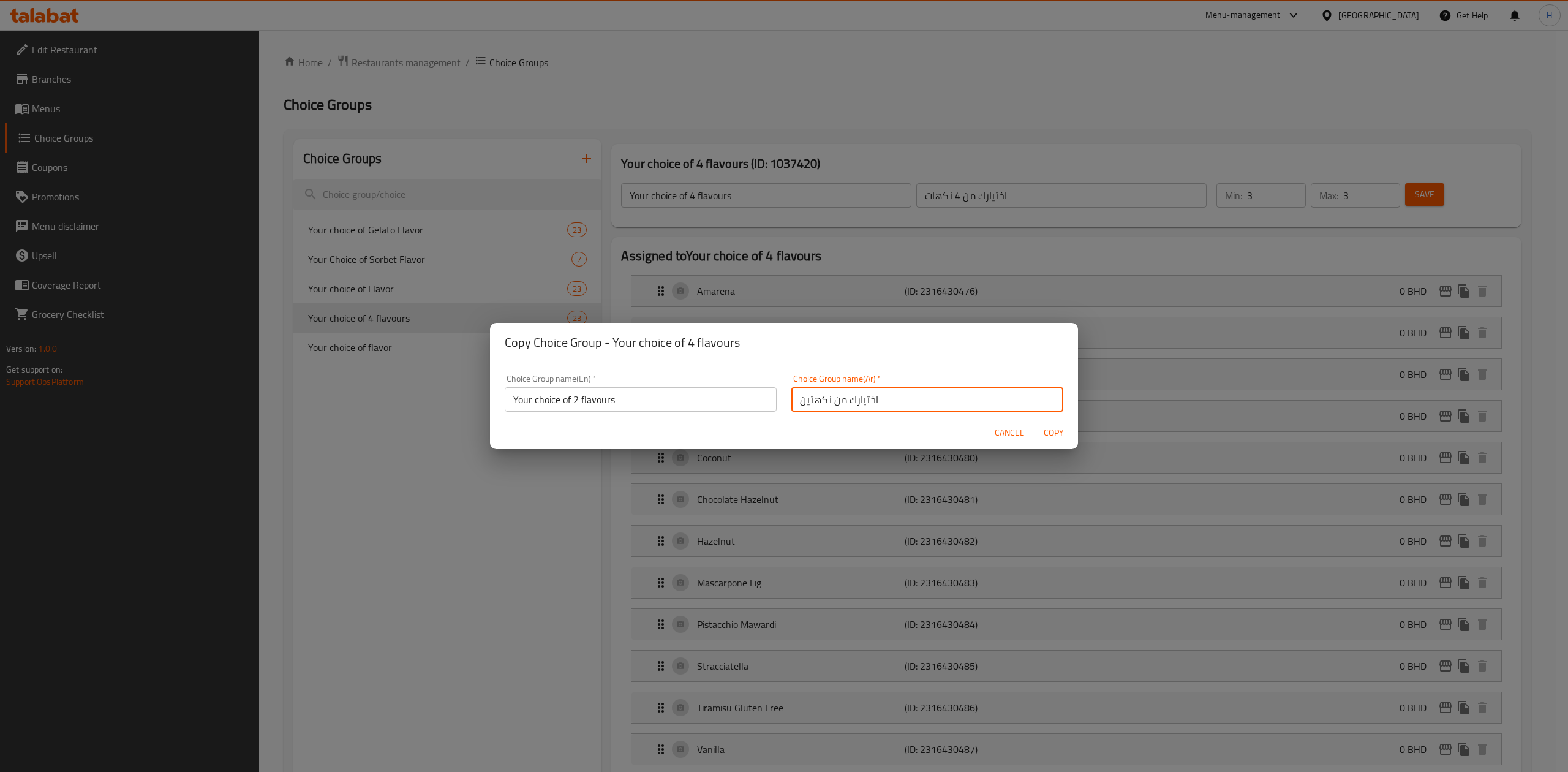
type input "اختيارك من نكهتين"
click at [1041, 439] on span "Copy" at bounding box center [1053, 432] width 29 height 15
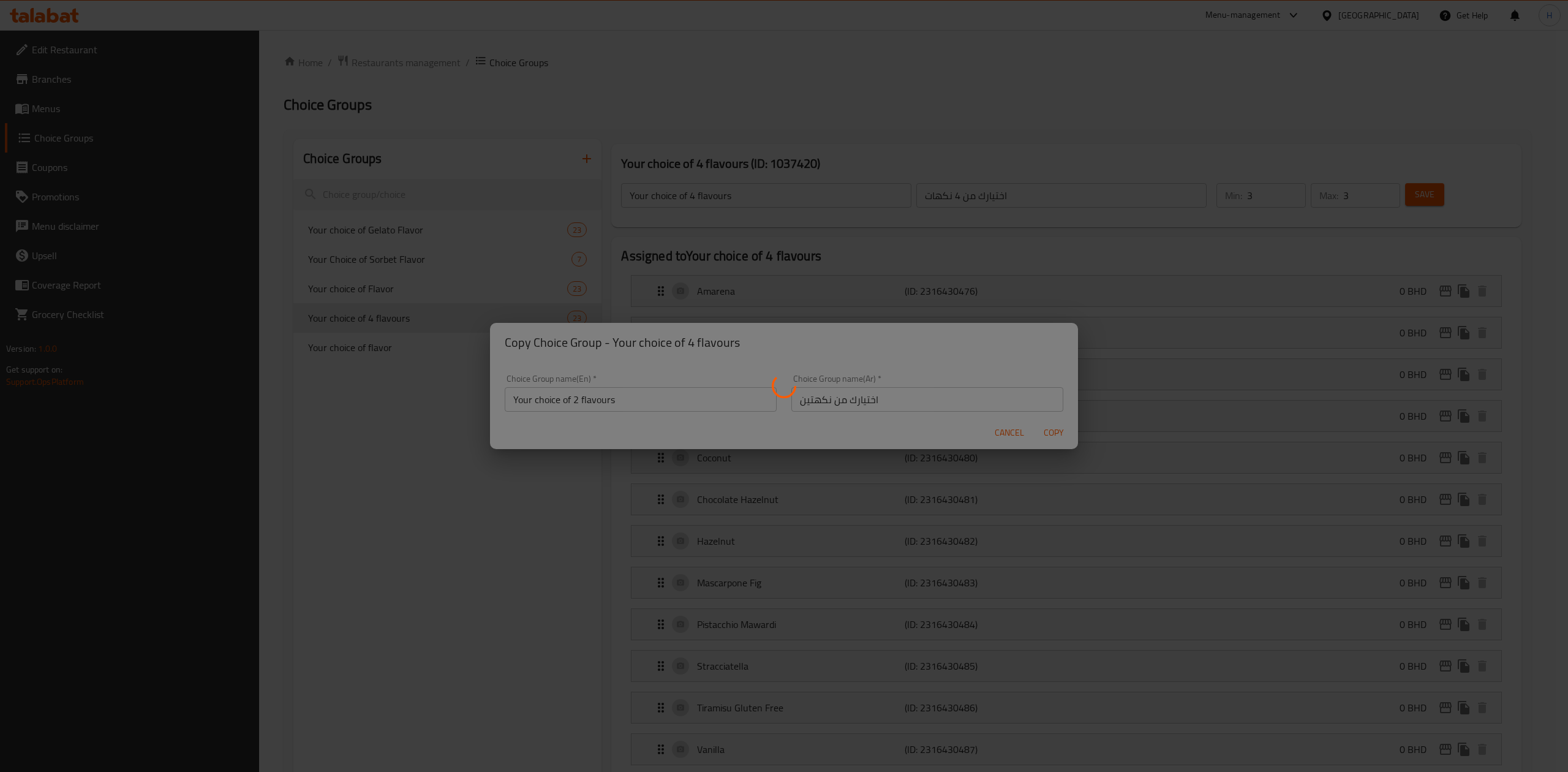
type input "Your choice of 2 flavours"
type input "اختيارك من نكهتين"
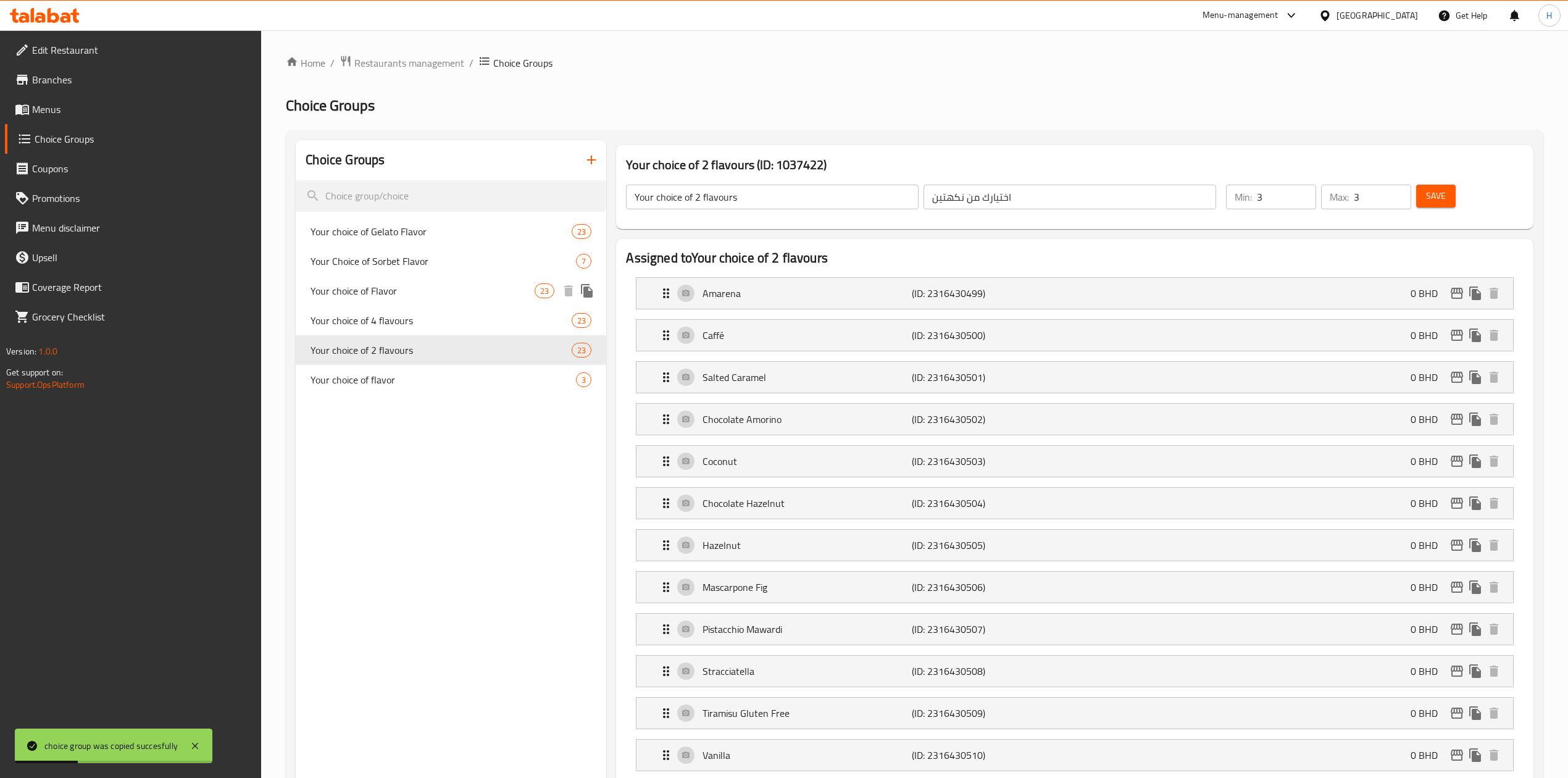
click at [467, 292] on span "Your choice of Flavor" at bounding box center [422, 290] width 224 height 15
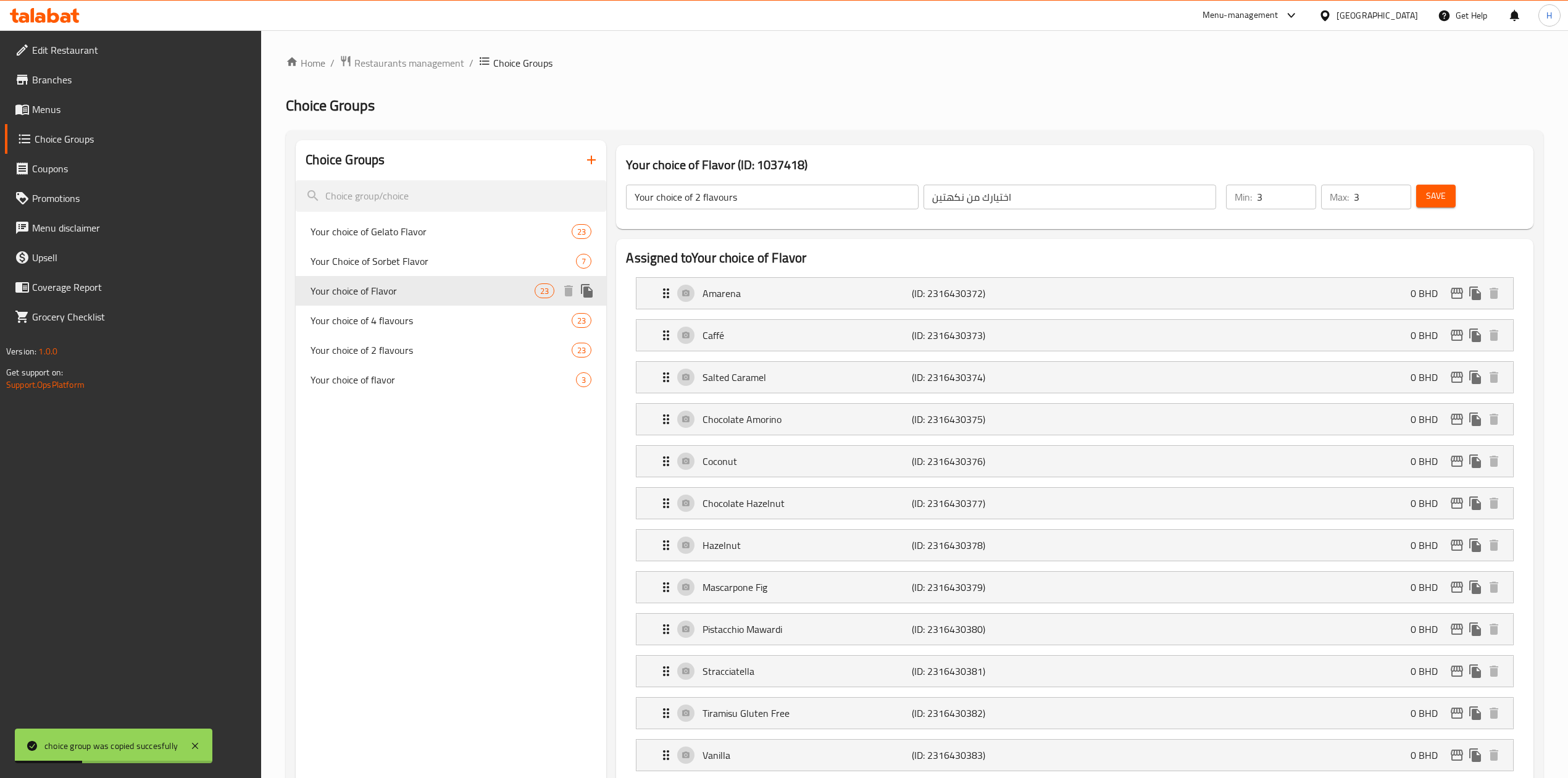
type input "Your choice of Flavor"
type input "اختيارك من نكهه الجيلاتو"
click at [465, 321] on span "Your choice of 4 flavours" at bounding box center [422, 320] width 224 height 15
type input "Your choice of 4 flavours"
type input "اختيارك من 4 نكهات"
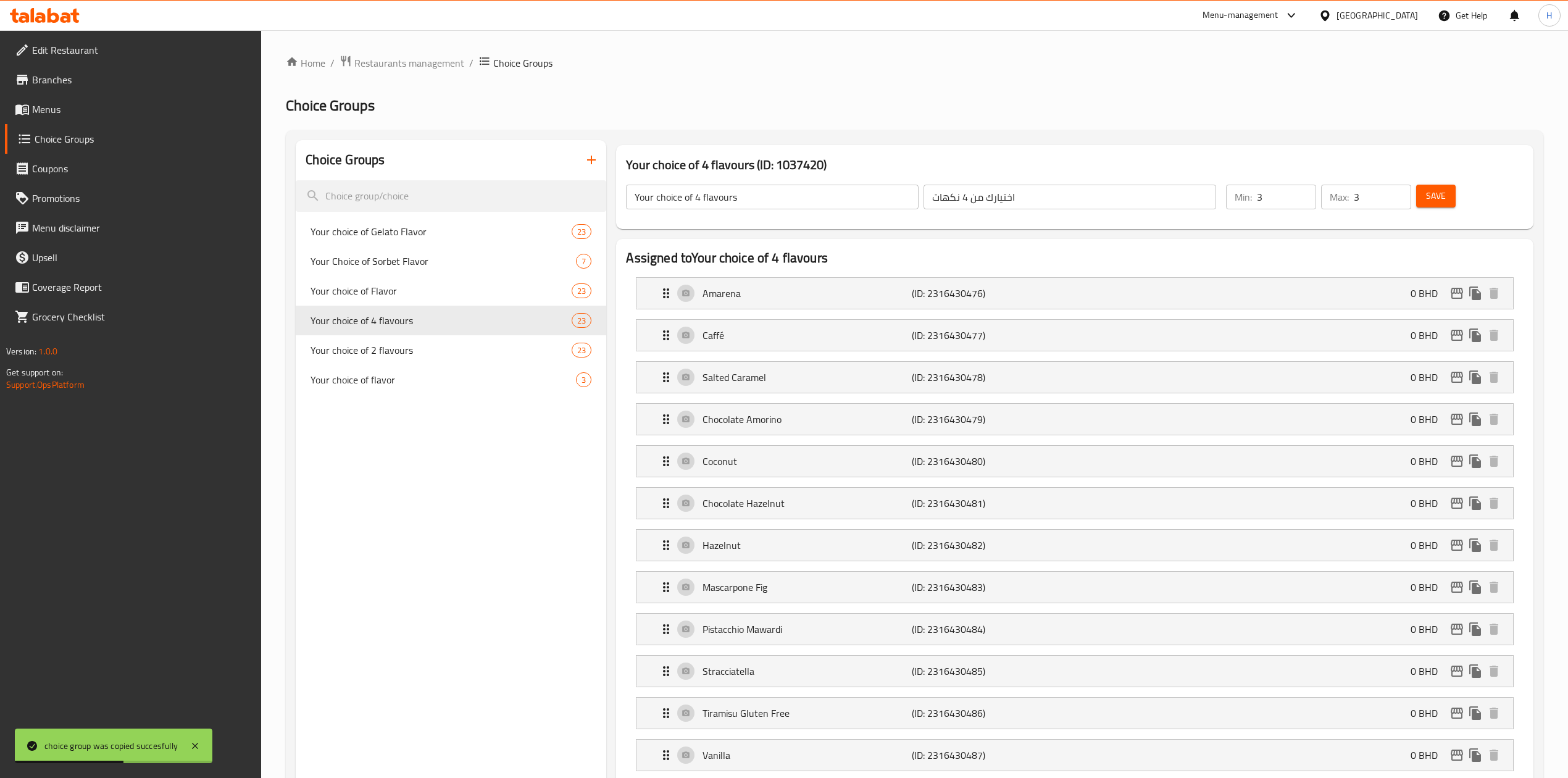
drag, startPoint x: 1280, startPoint y: 200, endPoint x: 1223, endPoint y: 201, distance: 57.0
click at [1224, 201] on div "Min: 3 ​" at bounding box center [1271, 196] width 95 height 29
type input "4"
drag, startPoint x: 1334, startPoint y: 205, endPoint x: 1349, endPoint y: 209, distance: 15.5
click at [1332, 206] on div "Max: 3 ​" at bounding box center [1366, 197] width 90 height 25
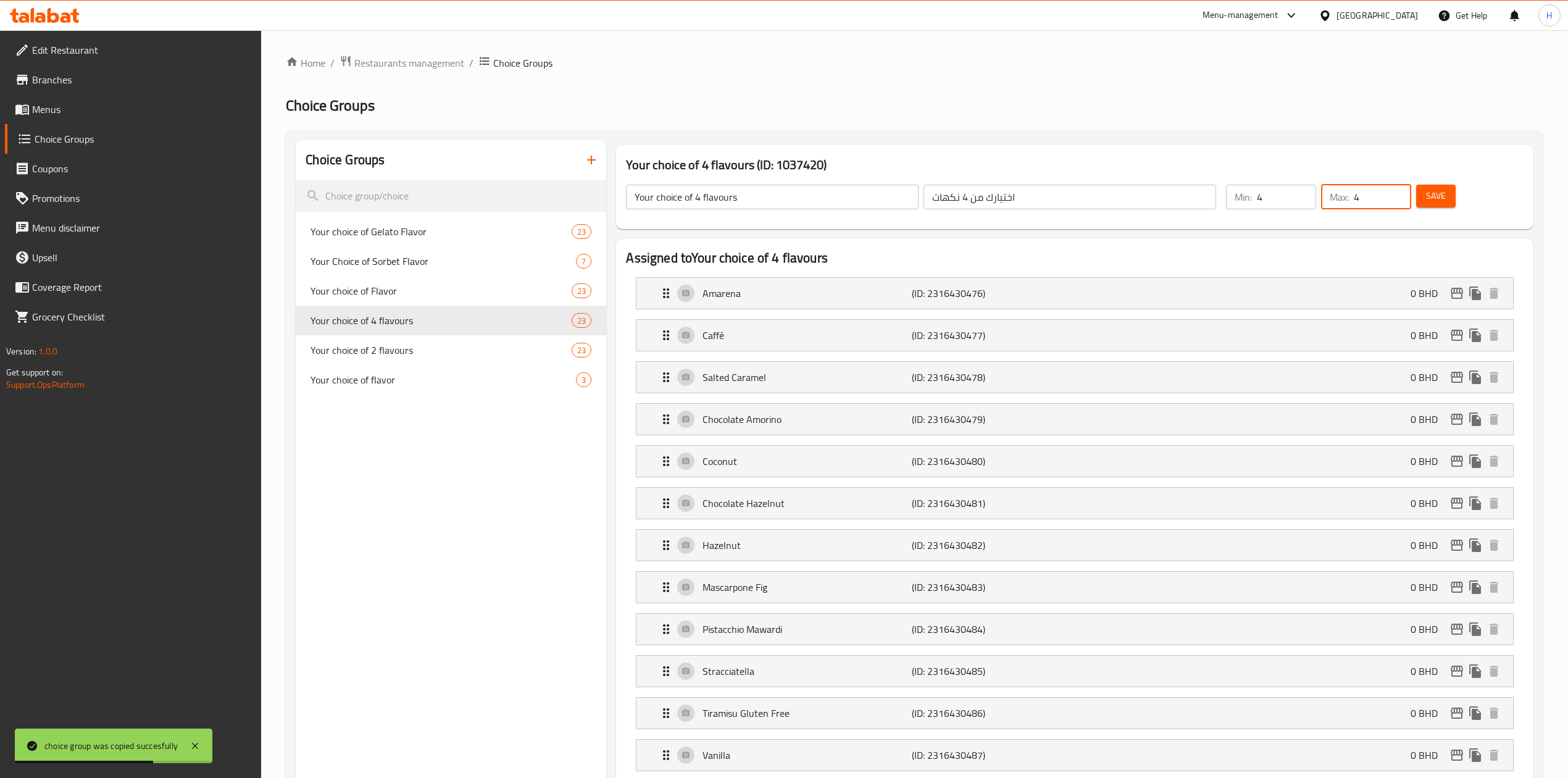
type input "4"
click at [1430, 198] on span "Save" at bounding box center [1435, 196] width 19 height 15
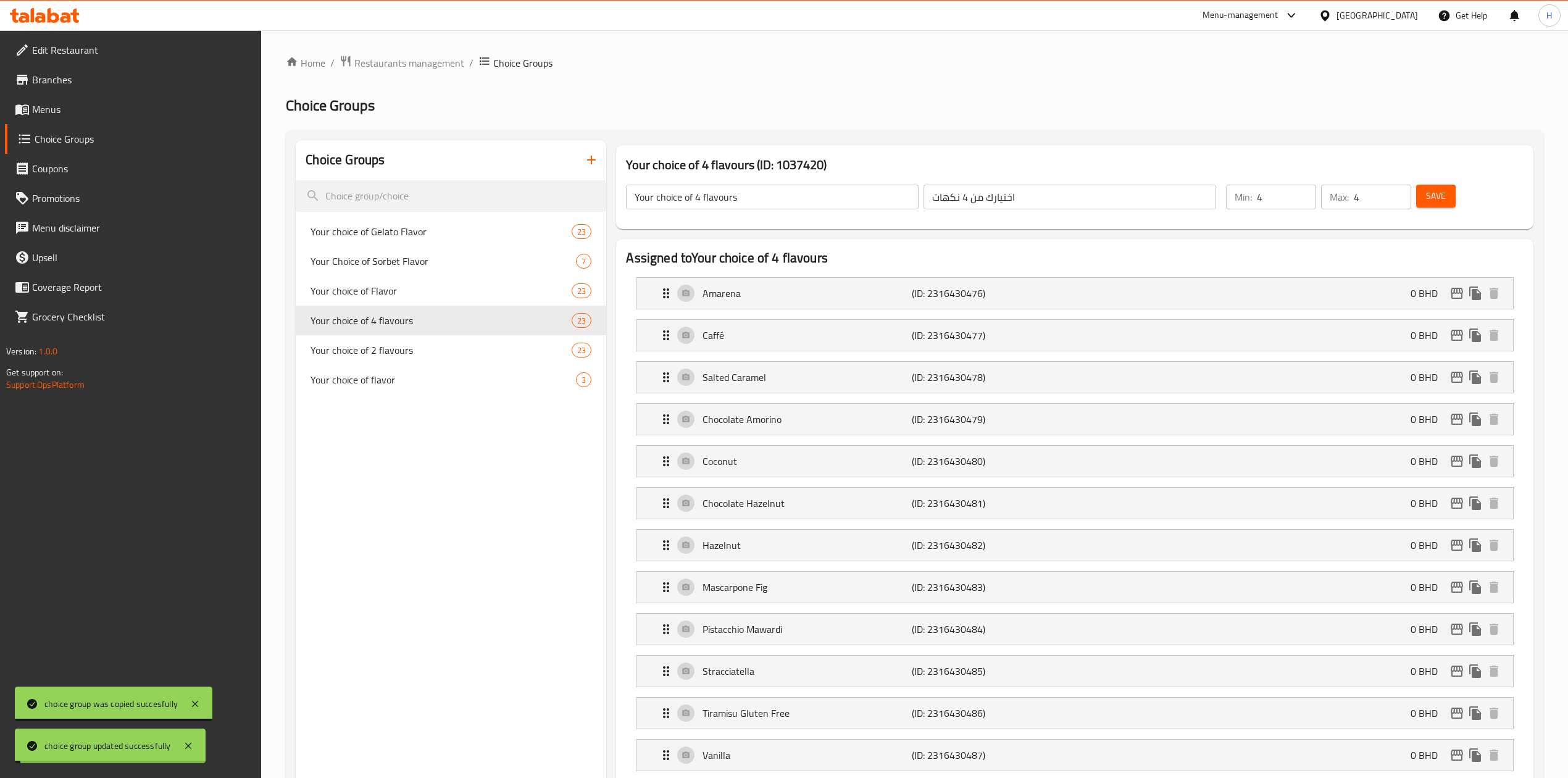
click at [422, 351] on span "Your choice of 2 flavours" at bounding box center [441, 350] width 261 height 15
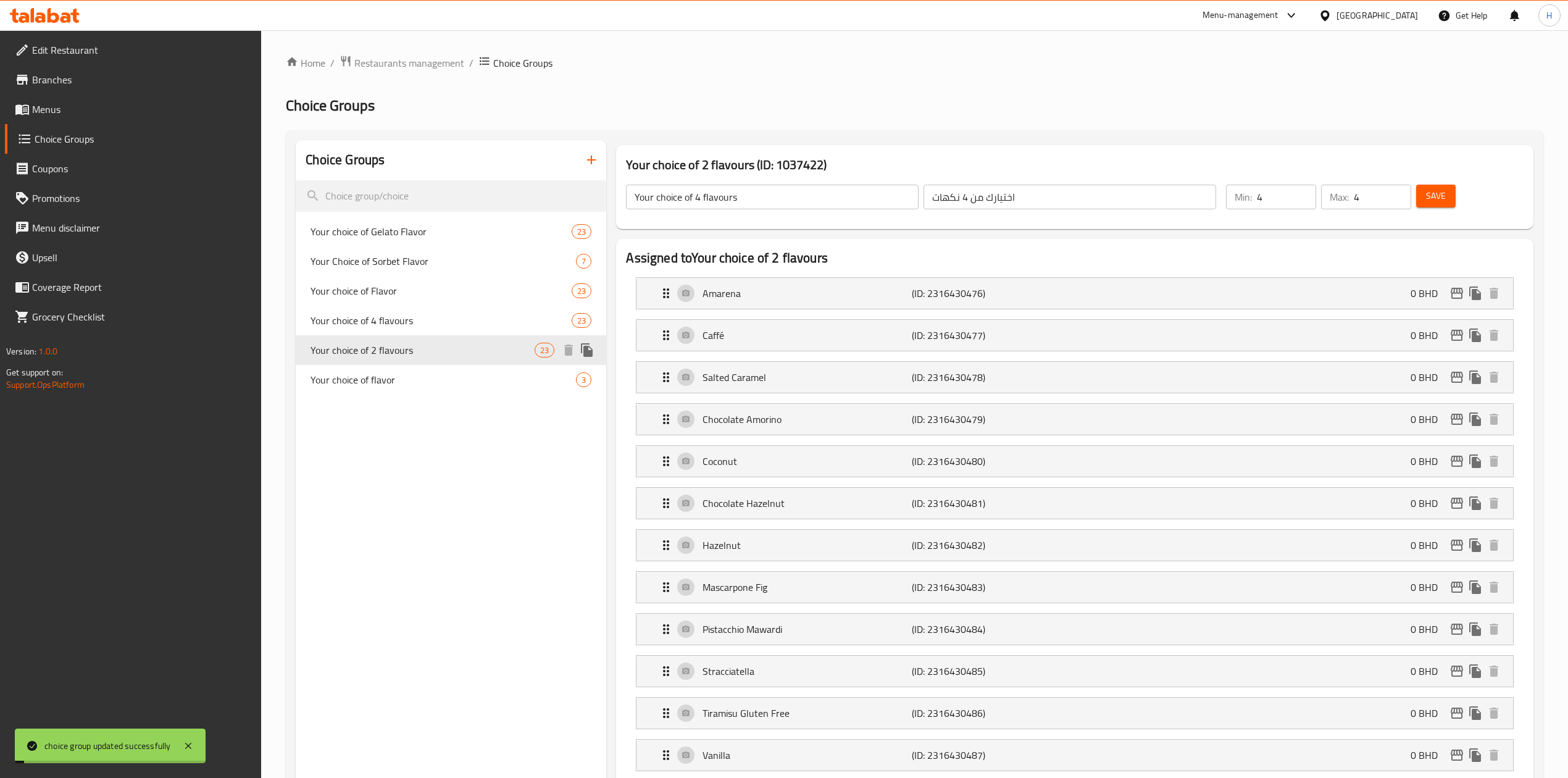
type input "Your choice of 2 flavours"
type input "اختيارك من نكهتين"
type input "3"
drag, startPoint x: 1297, startPoint y: 197, endPoint x: 1354, endPoint y: 191, distance: 57.3
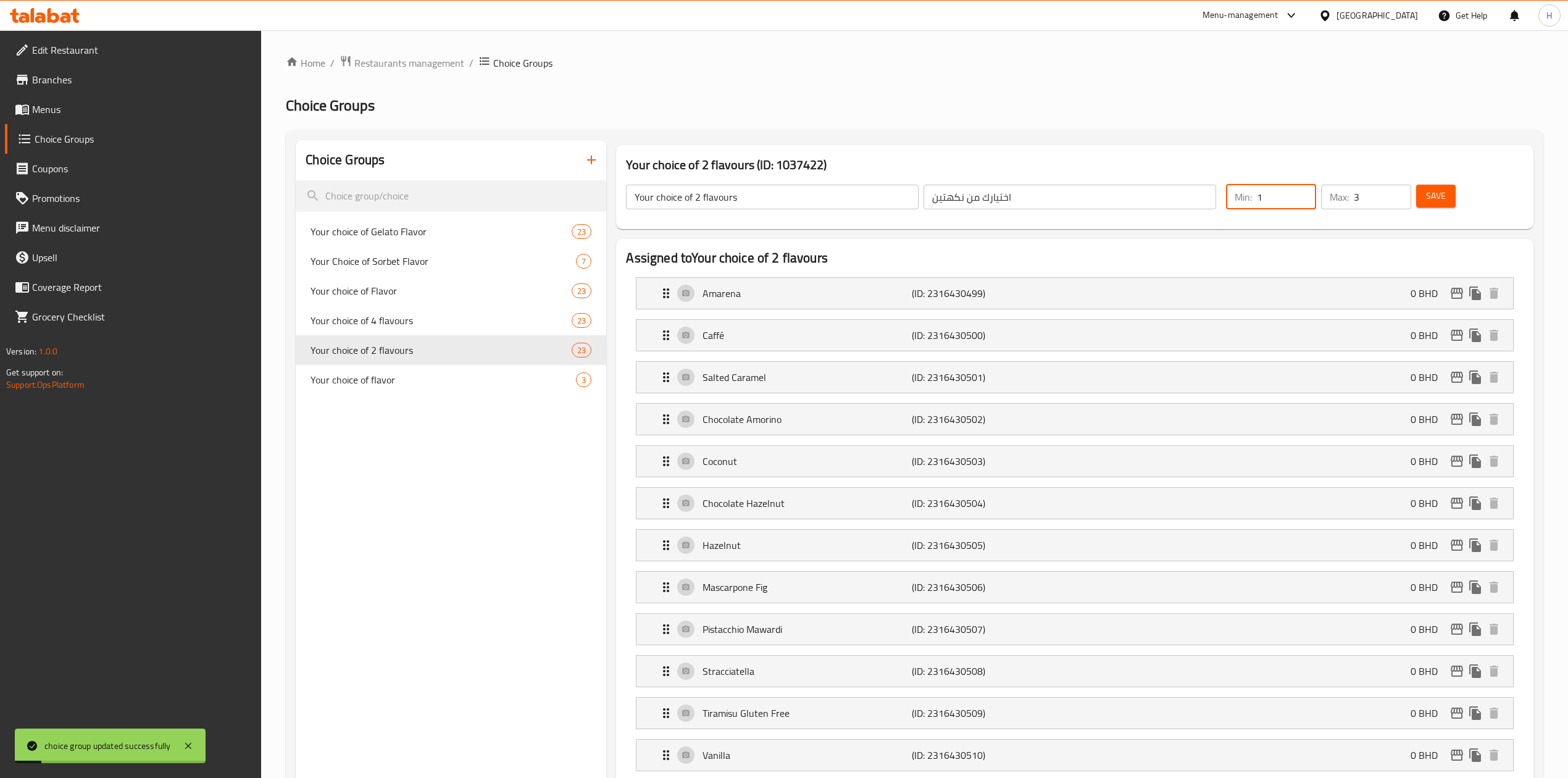
click at [1257, 207] on input "1" at bounding box center [1286, 197] width 59 height 25
type input "12"
click at [1302, 203] on div "Min: 12 ​ Max: 3 ​" at bounding box center [1318, 196] width 195 height 35
type input "2"
drag, startPoint x: 1280, startPoint y: 193, endPoint x: 946, endPoint y: 268, distance: 342.3
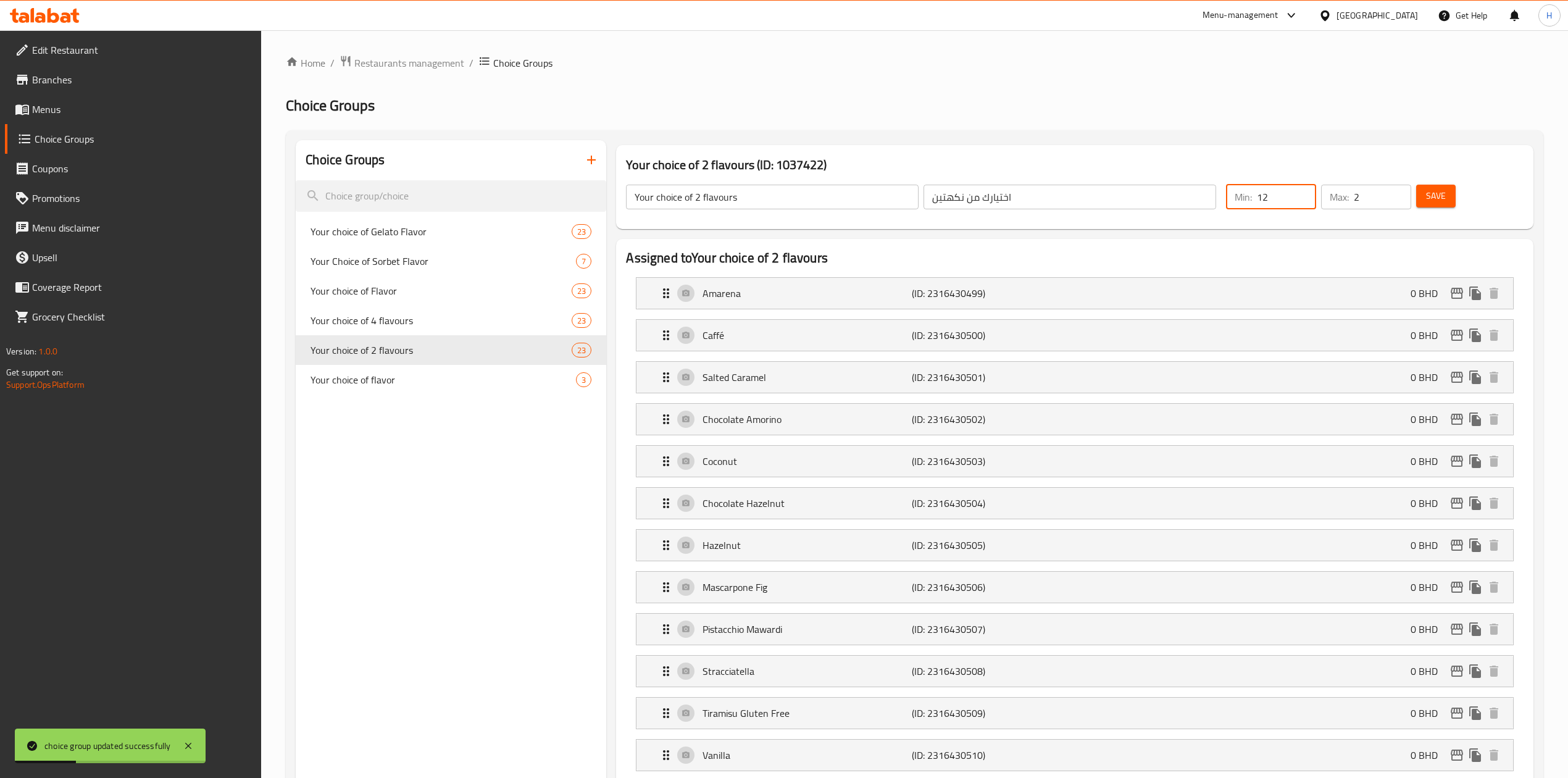
drag, startPoint x: 750, startPoint y: 295, endPoint x: 1285, endPoint y: 187, distance: 545.8
click at [1285, 187] on input "12" at bounding box center [1286, 197] width 59 height 25
drag, startPoint x: 1282, startPoint y: 186, endPoint x: 1224, endPoint y: 193, distance: 58.4
click at [1224, 193] on div "Min: 12 ​" at bounding box center [1271, 196] width 95 height 29
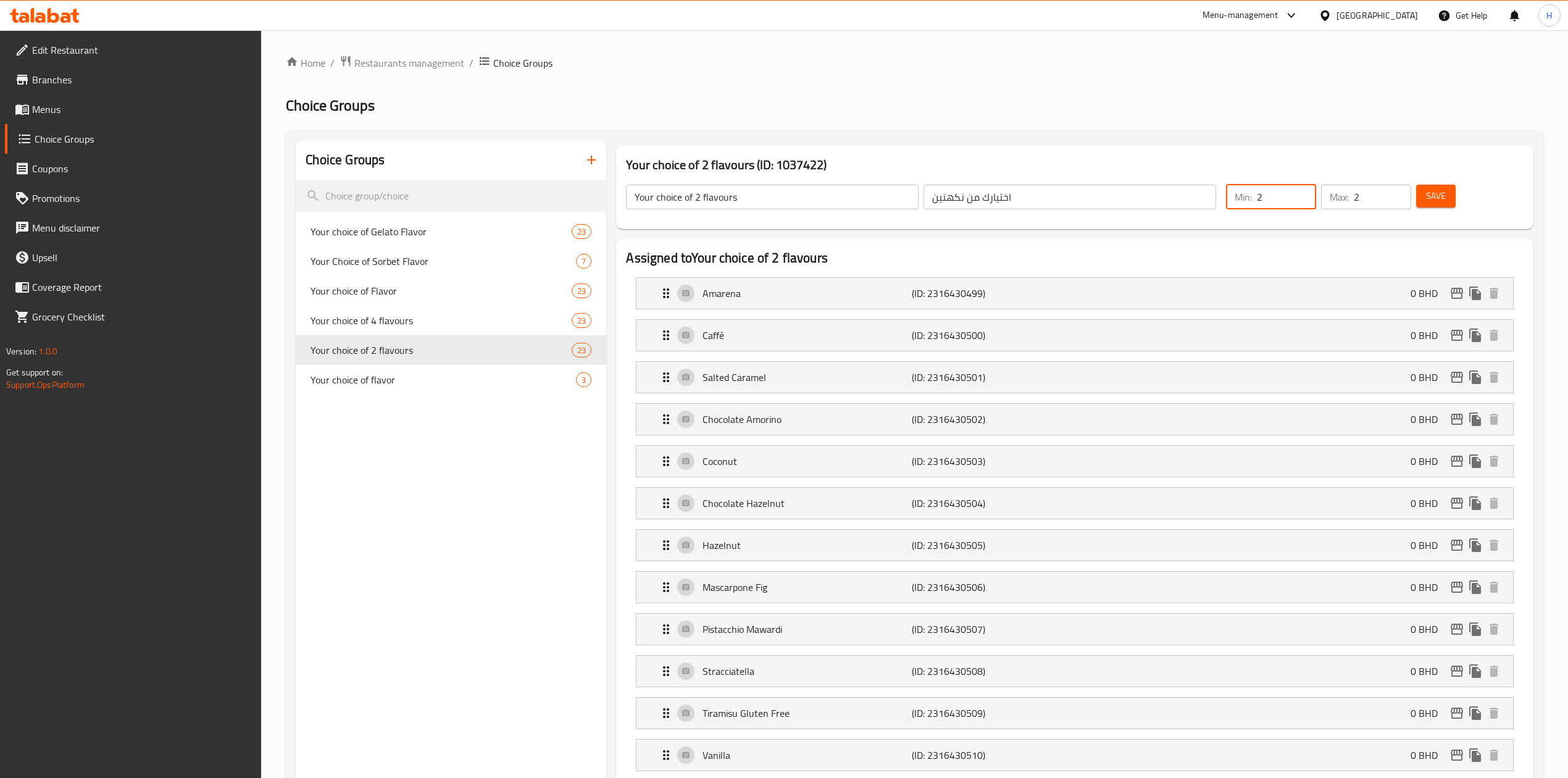
type input "2"
click at [1380, 201] on input "2" at bounding box center [1382, 197] width 58 height 25
click at [1452, 191] on button "Save" at bounding box center [1435, 196] width 40 height 23
click at [391, 287] on span "Your choice of Flavor" at bounding box center [422, 290] width 224 height 15
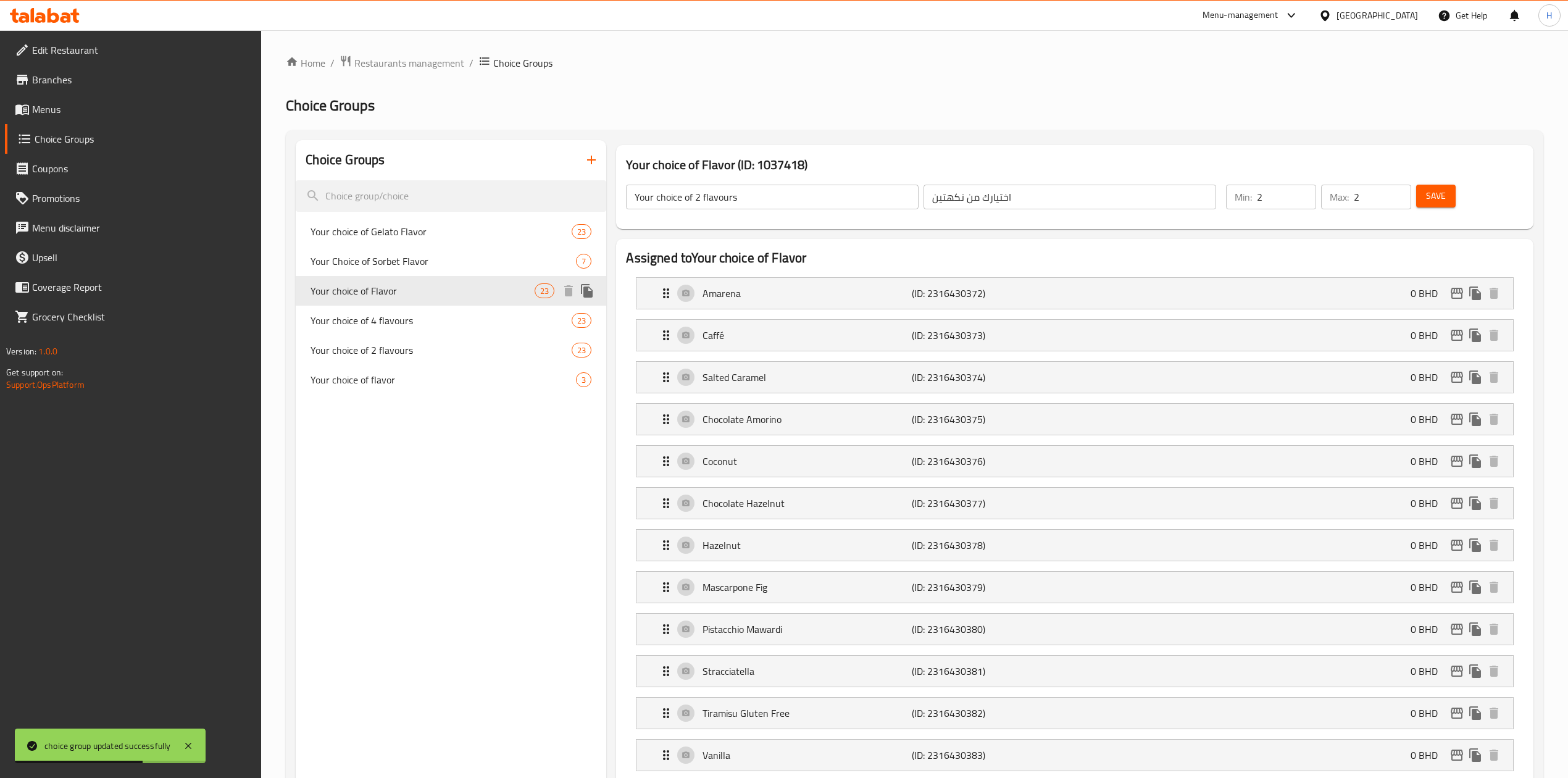
type input "Your choice of Flavor"
type input "اختيارك من نكهه الجيلاتو"
type input "3"
click at [408, 318] on span "Your choice of 4 flavours" at bounding box center [422, 320] width 224 height 15
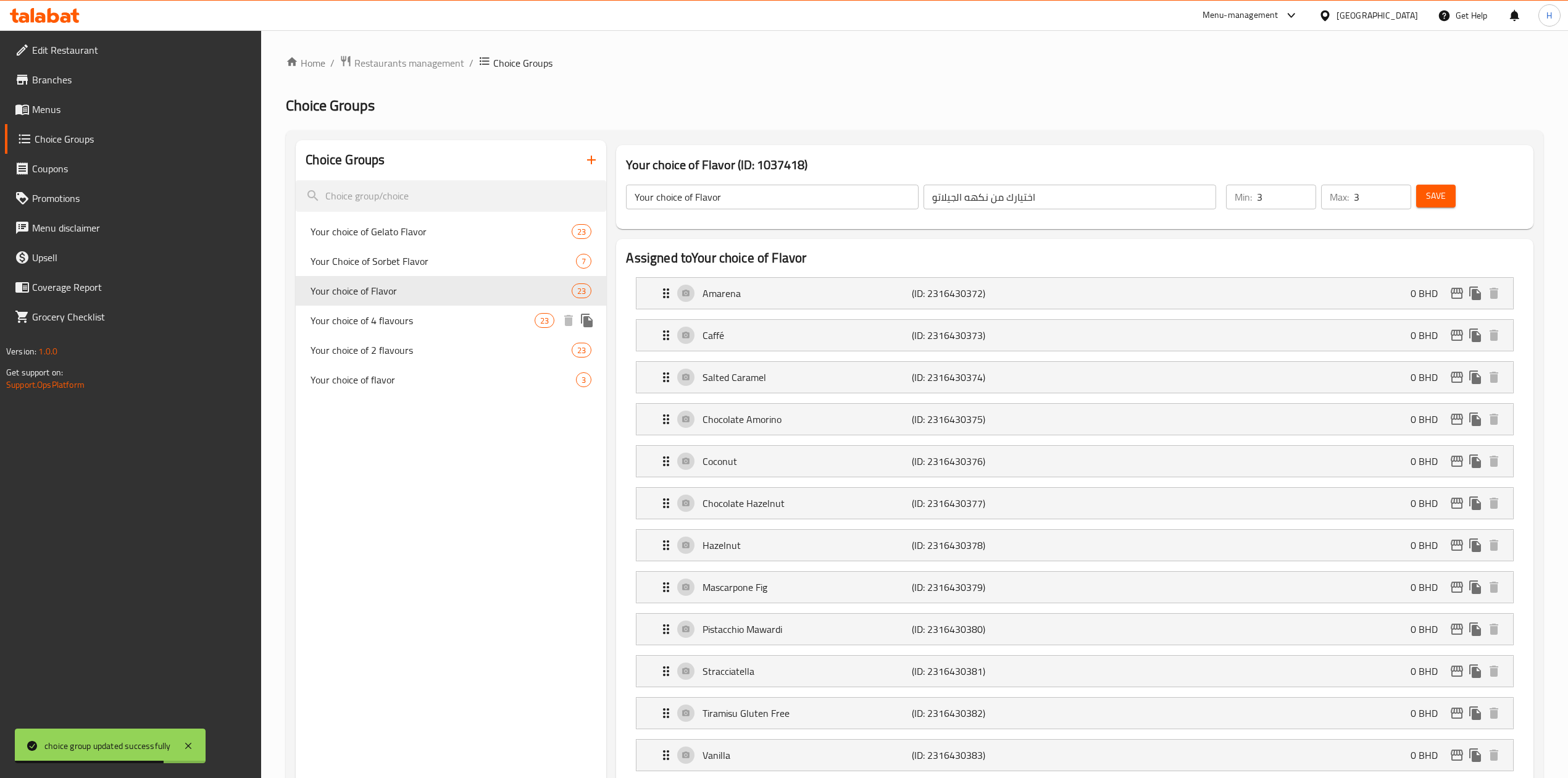
type input "Your choice of 4 flavours"
type input "اختيارك من 4 نكهات"
type input "4"
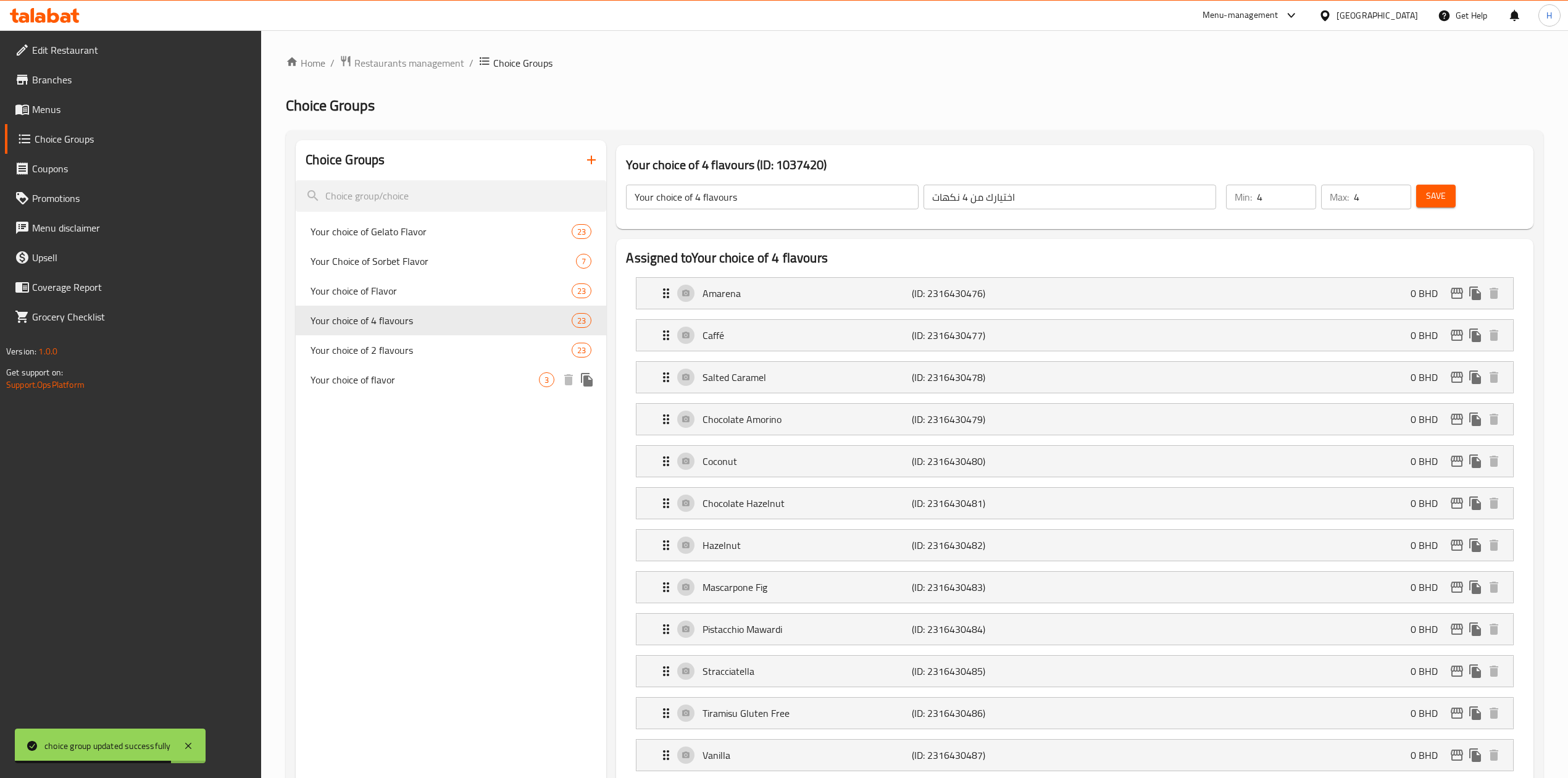
click at [411, 371] on div "Your choice of flavor 3" at bounding box center [450, 379] width 311 height 29
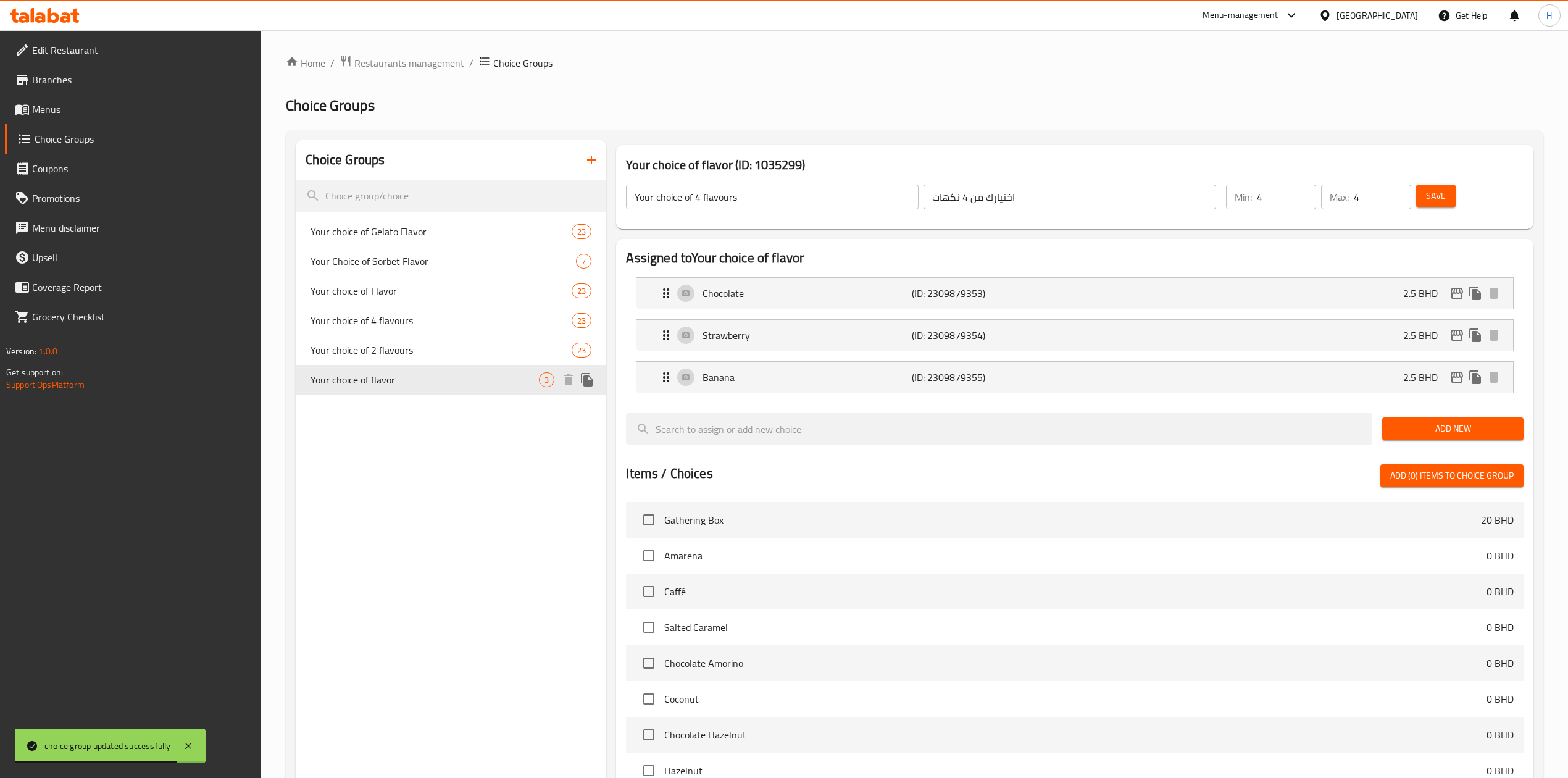
type input "Your choice of flavor"
type input "اختيارك من النكهة"
type input "1"
click at [587, 165] on icon "button" at bounding box center [591, 159] width 15 height 15
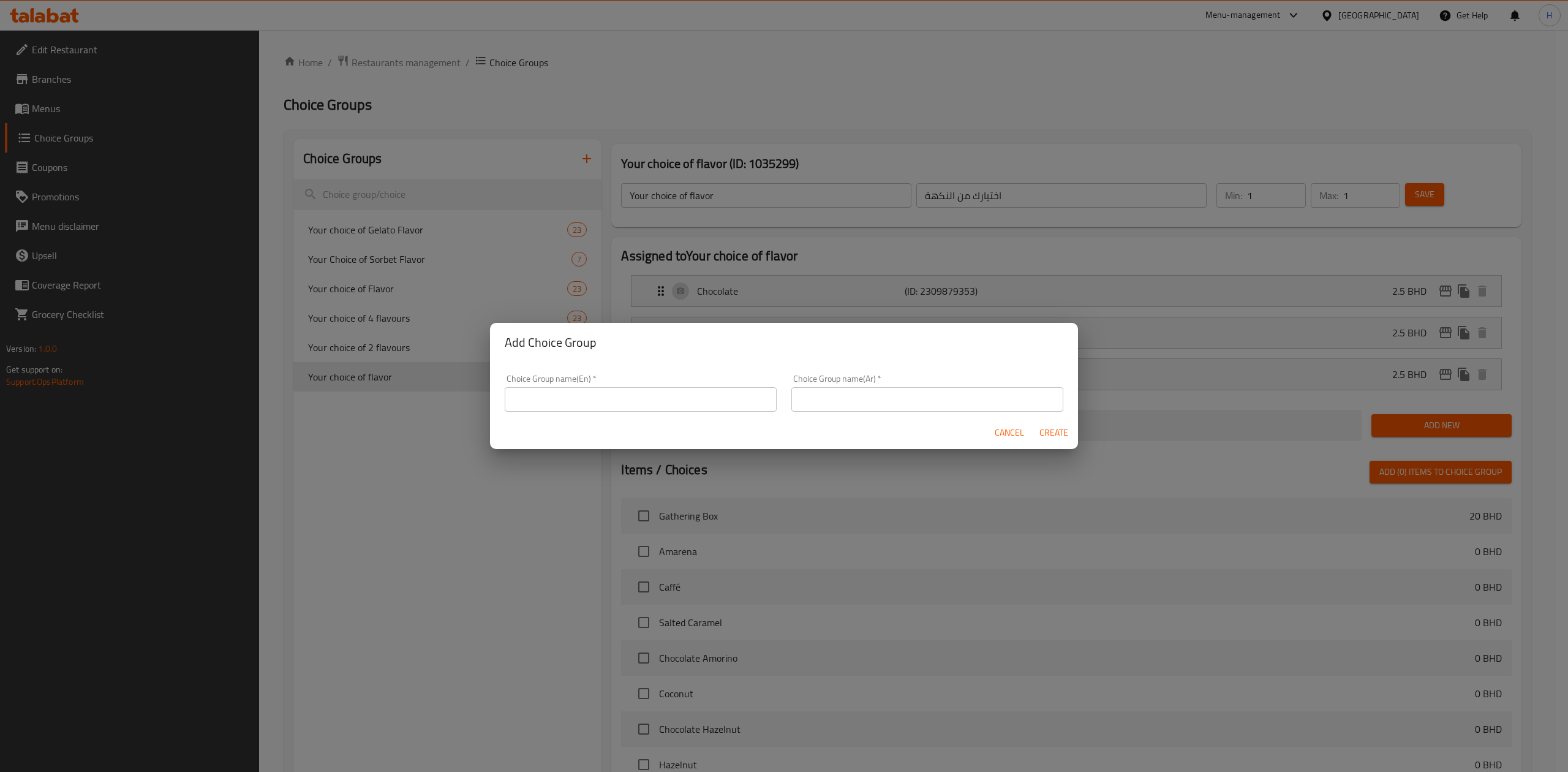
click at [627, 386] on div "Choice Group name(En)   * Choice Group name(En) *" at bounding box center [641, 393] width 272 height 38
drag, startPoint x: 635, startPoint y: 393, endPoint x: 639, endPoint y: 400, distance: 8.1
click at [638, 400] on input "text" at bounding box center [641, 400] width 272 height 25
paste input "Options Flavours"
type input "Your choice of hot chocolate flavour"
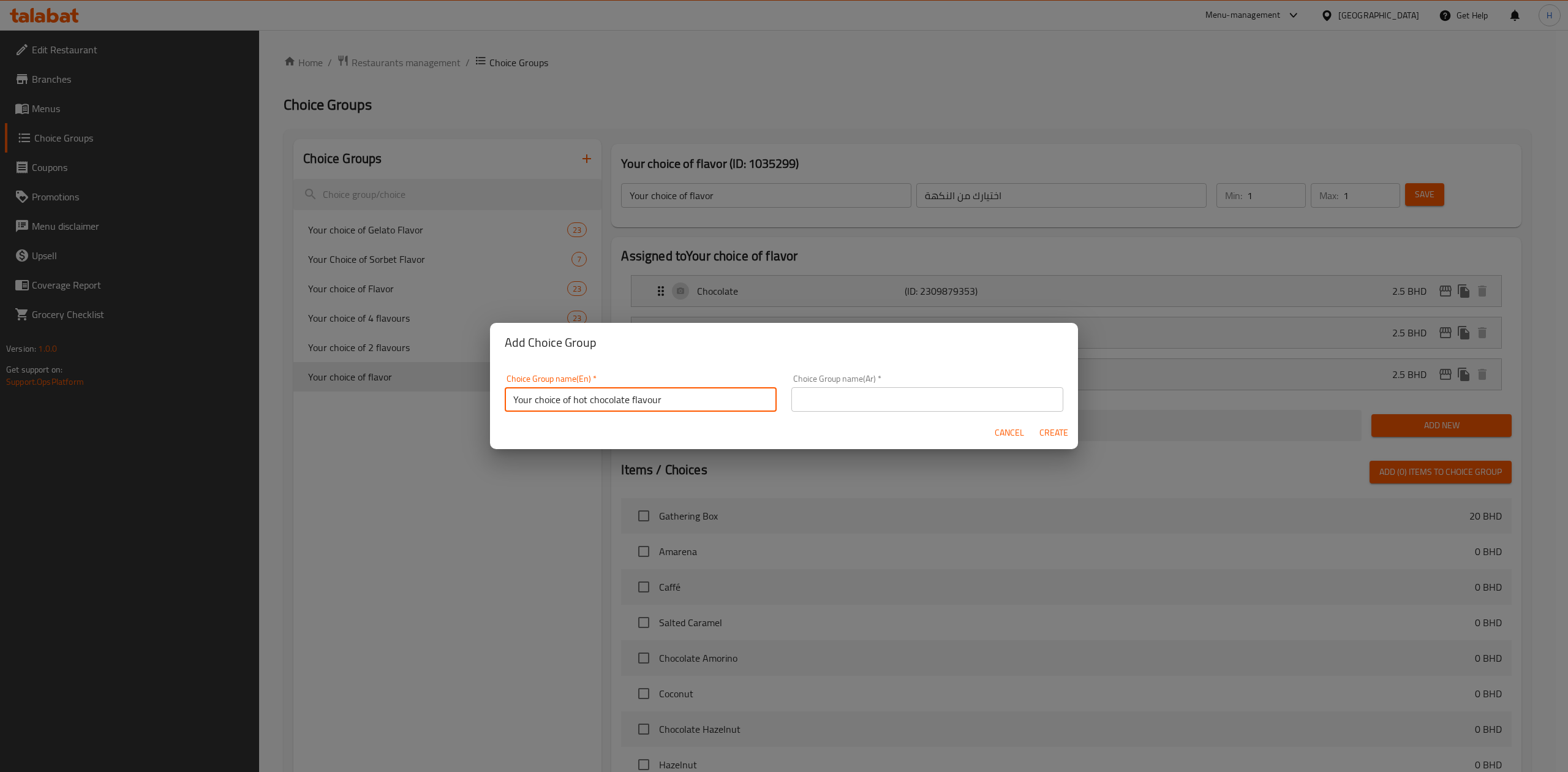
click at [1017, 410] on input "text" at bounding box center [927, 400] width 272 height 25
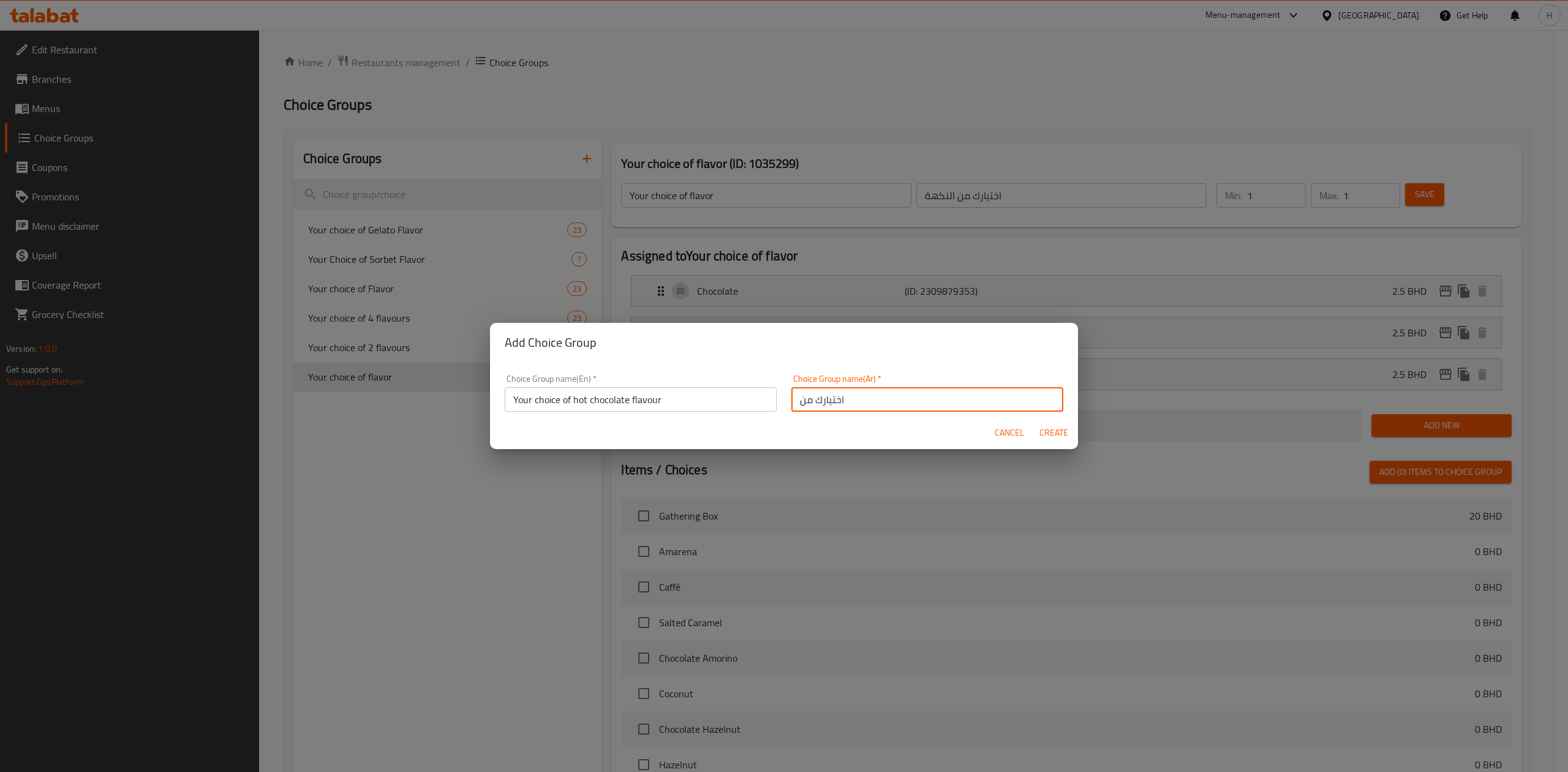
click at [1017, 410] on input "اختيارك من" at bounding box center [927, 400] width 272 height 25
type input "اختيارك من نكهه الشوكولاته الساخنه"
click at [1062, 440] on span "Create" at bounding box center [1053, 432] width 29 height 15
type input "Your choice of hot chocolate flavour"
type input "اختيارك من نكهه الشوكولاته الساخنه"
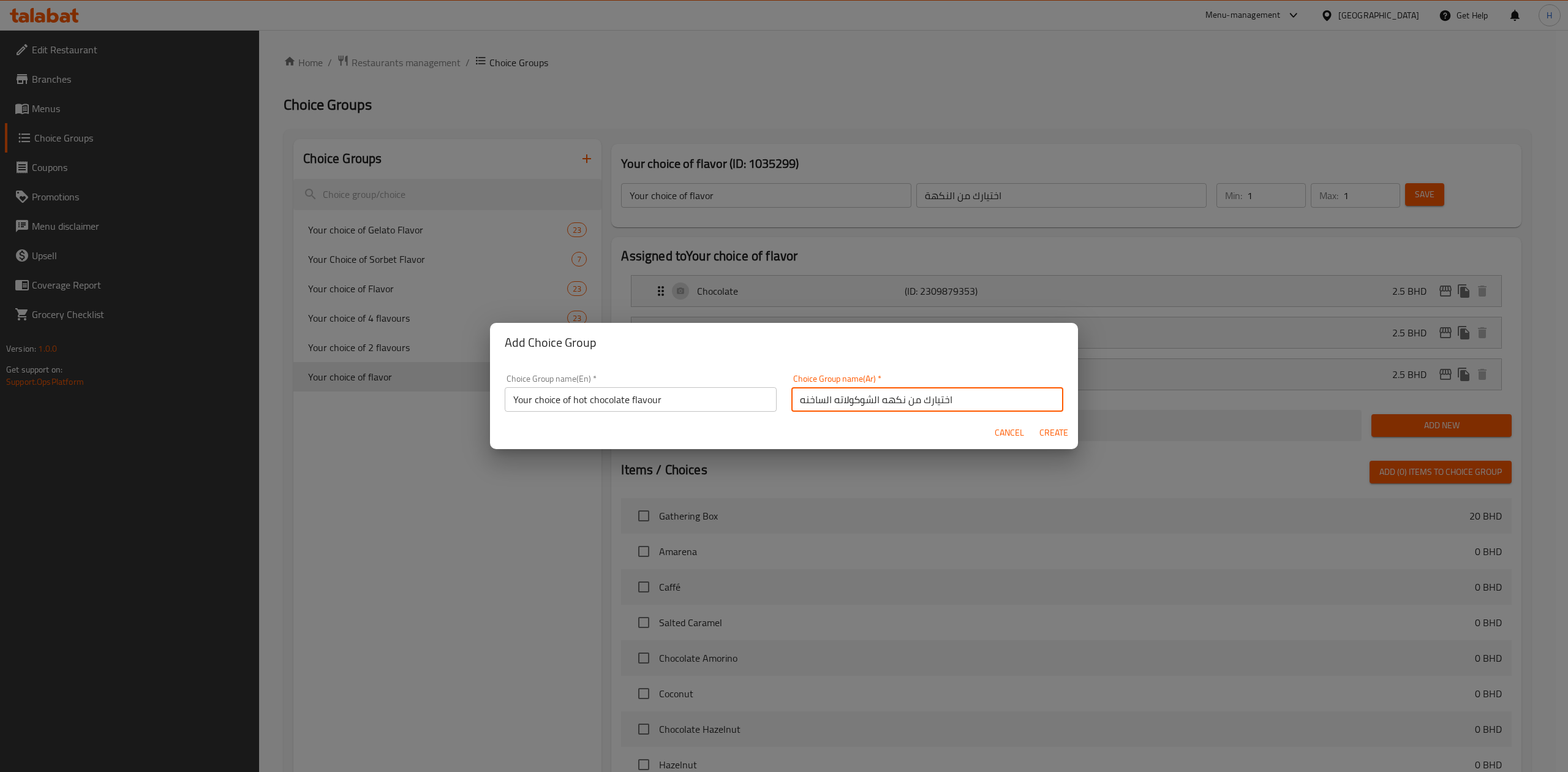
type input "0"
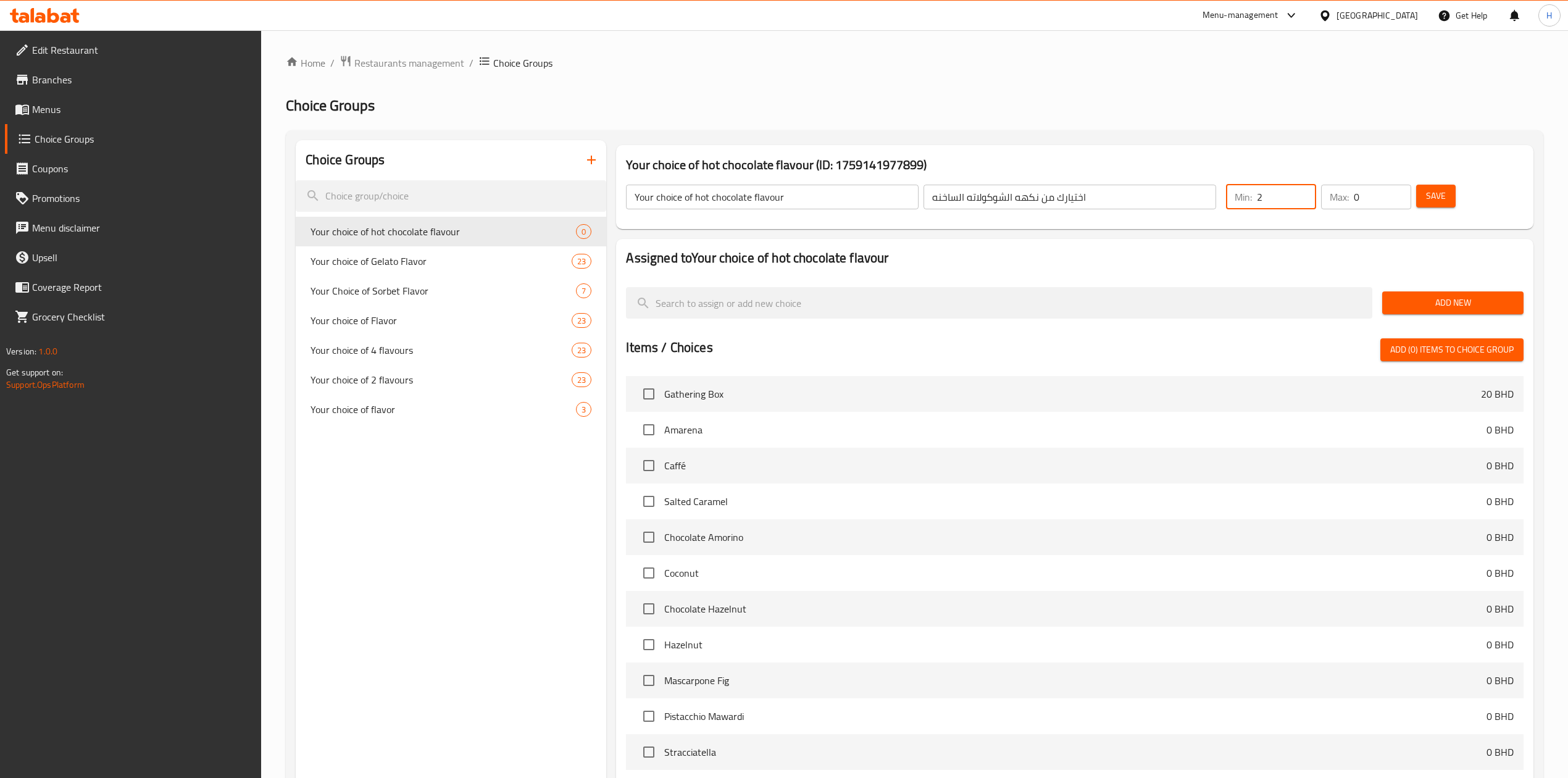
drag, startPoint x: 1296, startPoint y: 194, endPoint x: 1253, endPoint y: 203, distance: 43.9
click at [1257, 196] on input "2" at bounding box center [1286, 197] width 59 height 25
drag, startPoint x: 1264, startPoint y: 204, endPoint x: 1244, endPoint y: 203, distance: 20.0
click at [1244, 203] on div "Min: 2 ​" at bounding box center [1271, 197] width 90 height 25
type input "1"
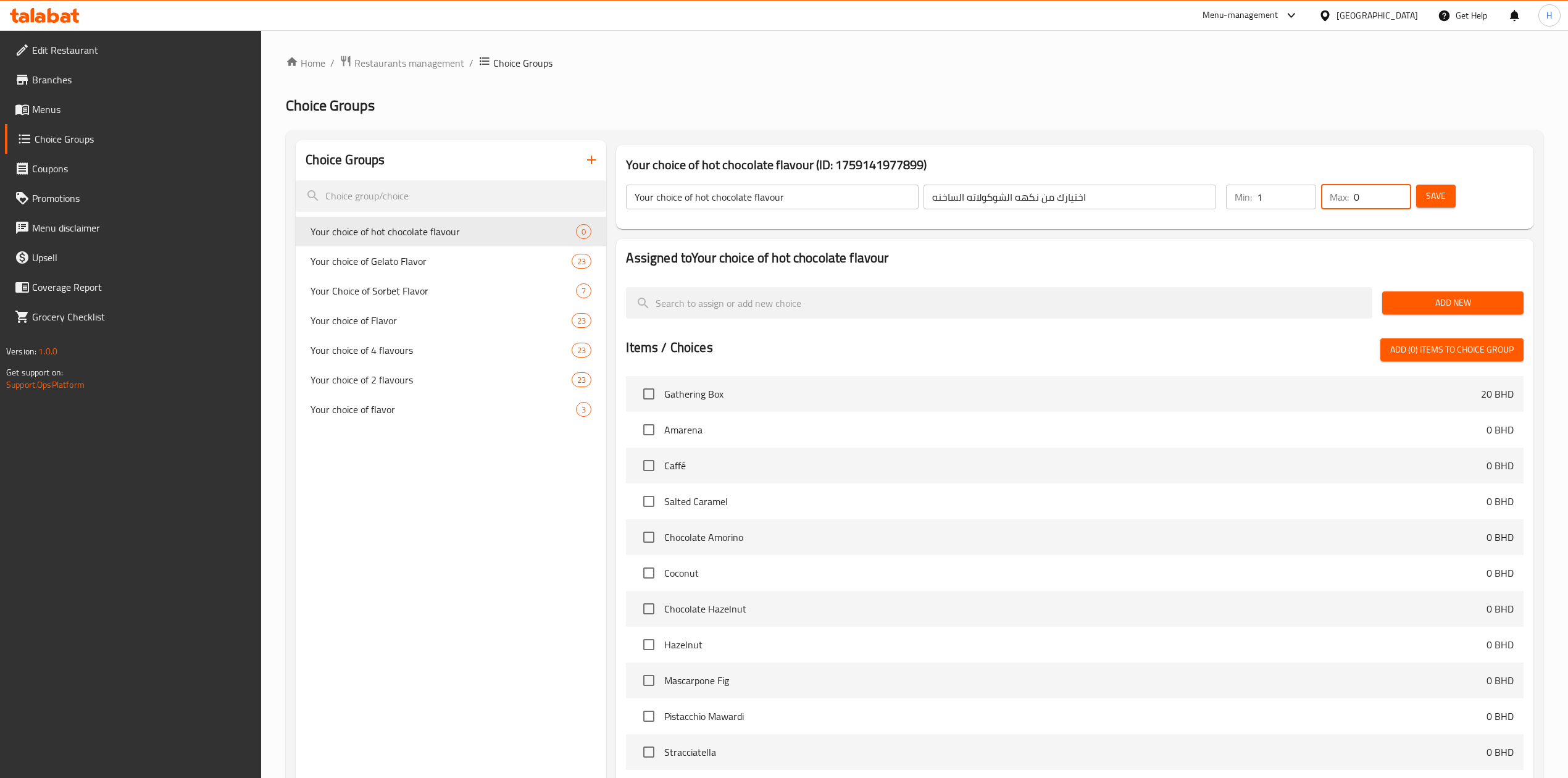
drag, startPoint x: 1372, startPoint y: 198, endPoint x: 1379, endPoint y: 204, distance: 9.2
click at [1329, 203] on div "Max: 0 ​" at bounding box center [1366, 197] width 90 height 25
type input "1"
click at [1427, 203] on span "Save" at bounding box center [1435, 196] width 19 height 15
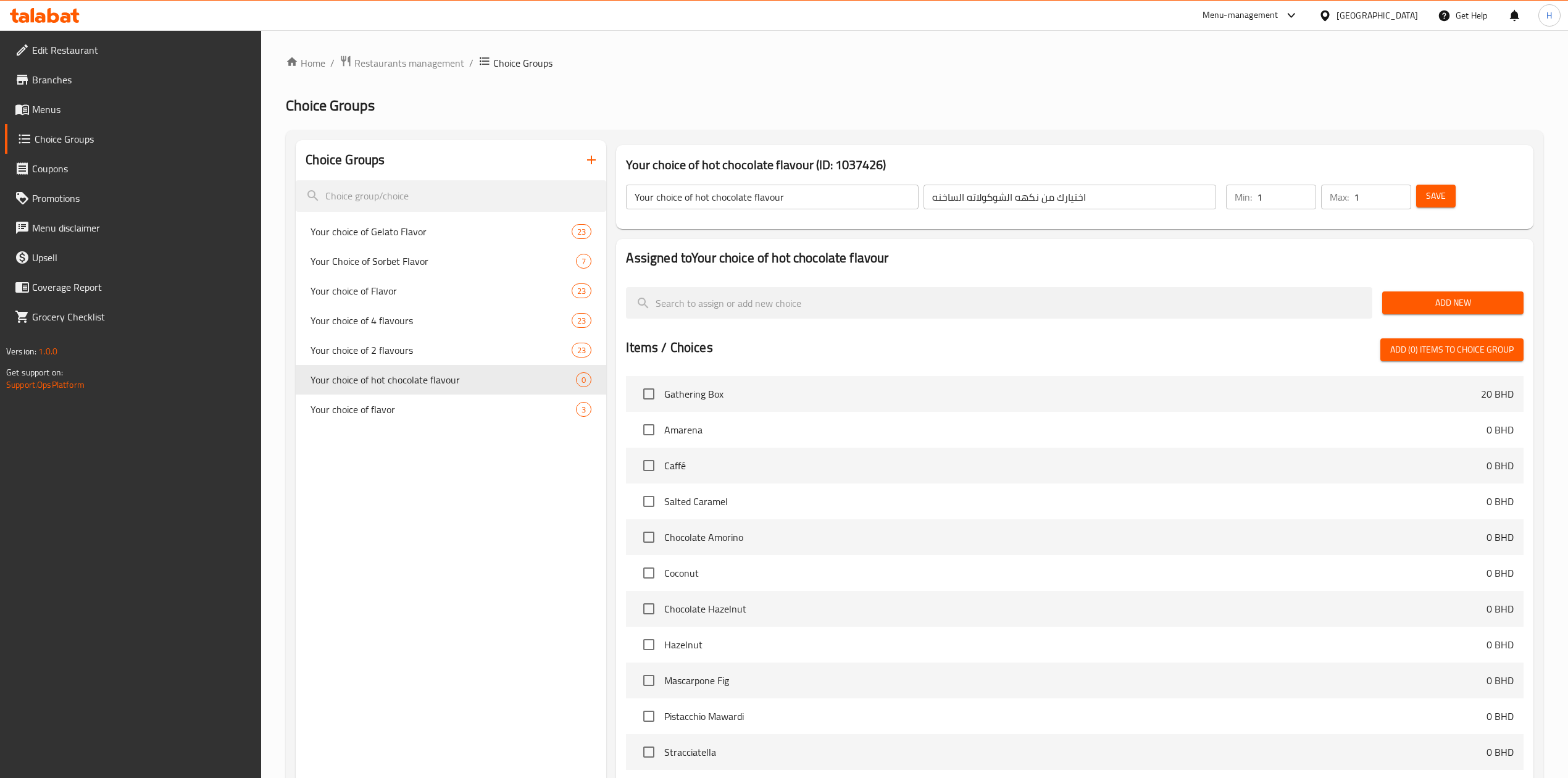
drag, startPoint x: 1422, startPoint y: 309, endPoint x: 1373, endPoint y: 326, distance: 51.9
click at [1422, 309] on span "Add New" at bounding box center [1452, 302] width 121 height 15
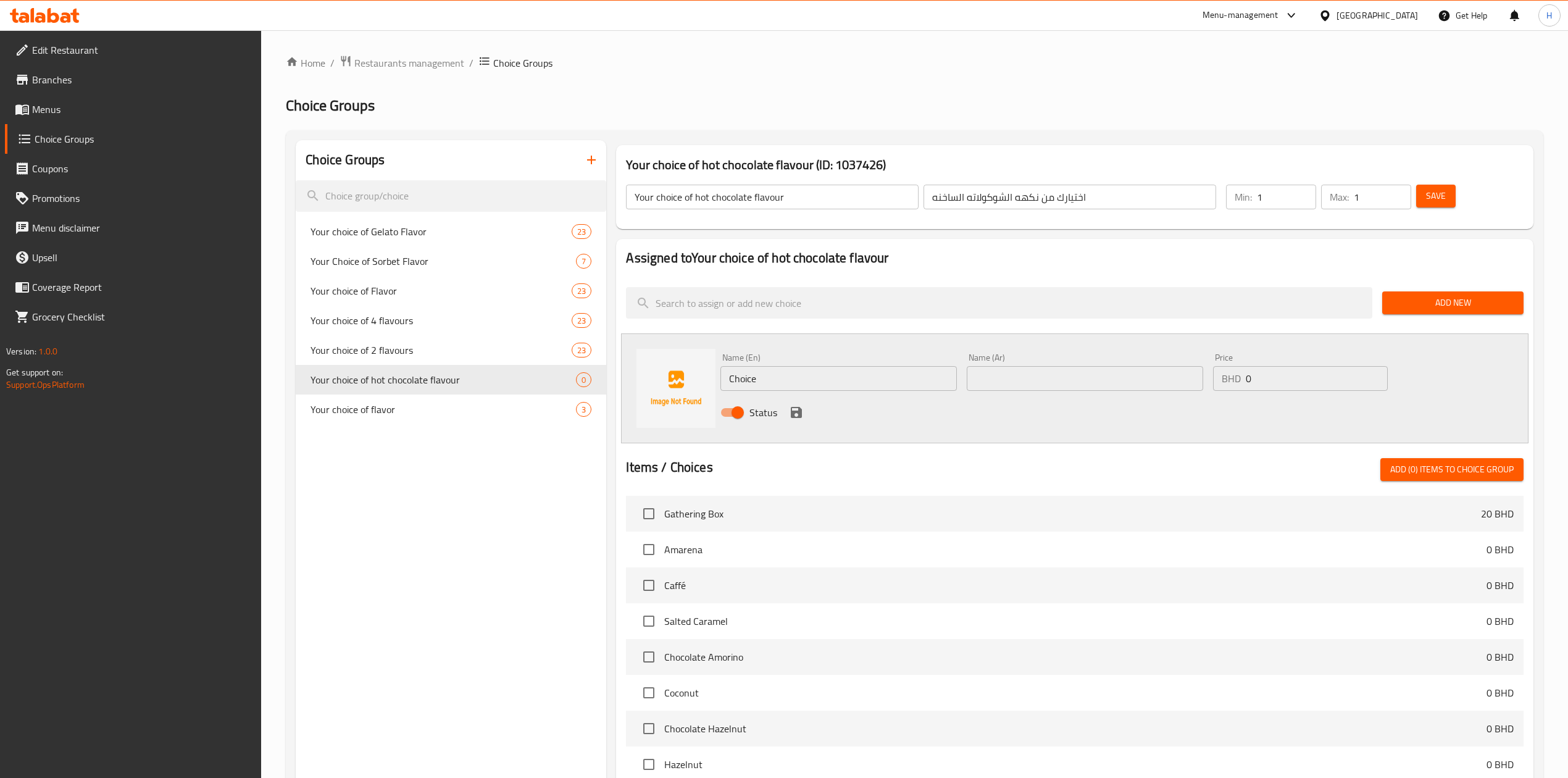
click at [934, 368] on input "Choice" at bounding box center [838, 379] width 236 height 25
drag, startPoint x: 921, startPoint y: 377, endPoint x: 474, endPoint y: 412, distance: 448.4
click at [474, 412] on div "Choice Groups Your choice of Gelato Flavor 23 Your Choice of Sorbet Flavor 7 Yo…" at bounding box center [917, 599] width 1242 height 919
paste input "colate ORANGE CINNAMON"
type input "Chocolate ORANGE CINNAMON"
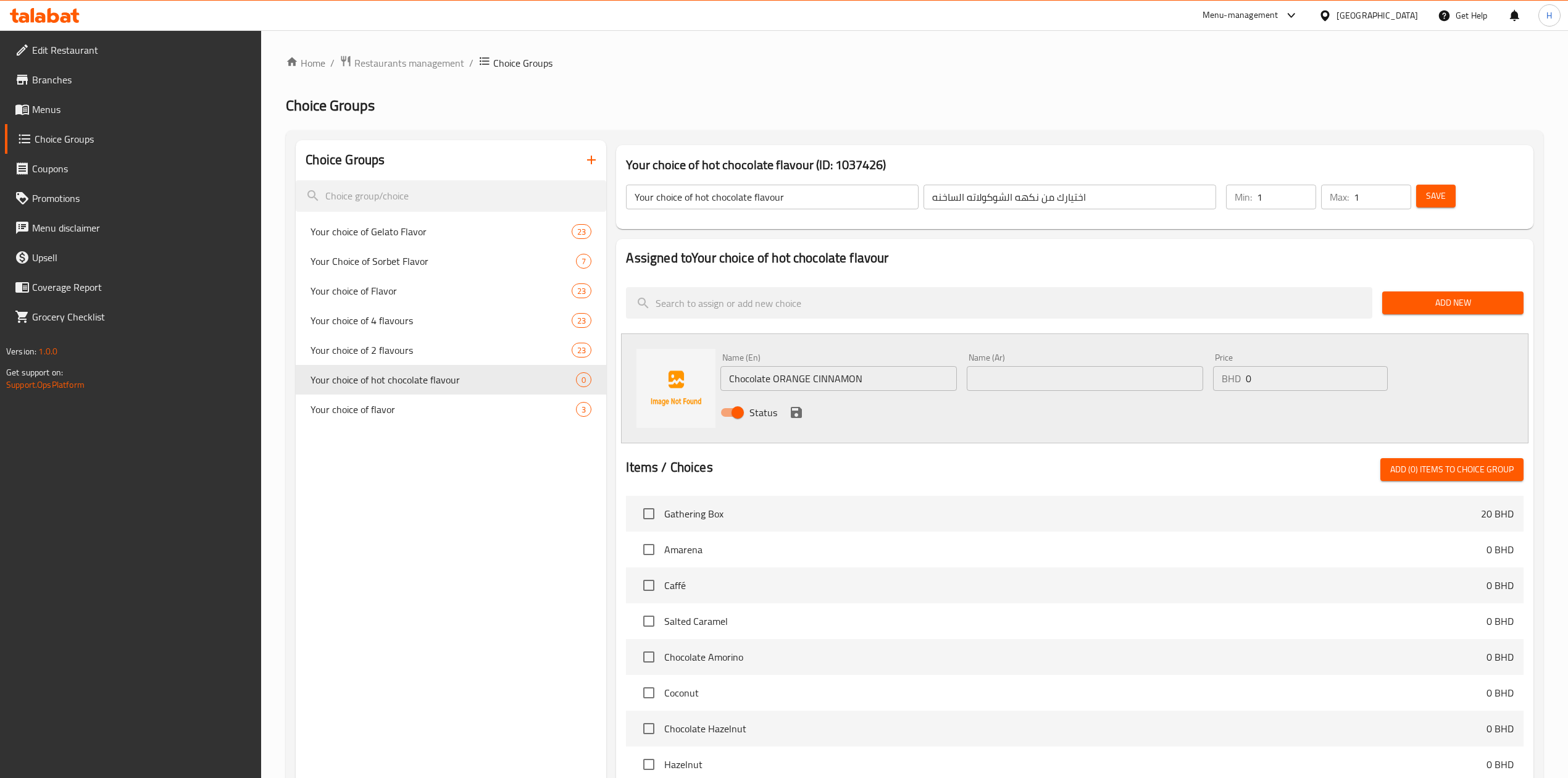
click at [1141, 393] on div "Name (Ar) Name (Ar)" at bounding box center [1085, 372] width 246 height 48
click at [1138, 378] on input "text" at bounding box center [1084, 379] width 236 height 25
paste input "شوكولاتة برتقال قرفة"
type input "شوكولاتة برتقال قرفة"
drag, startPoint x: 793, startPoint y: 411, endPoint x: 979, endPoint y: 379, distance: 188.7
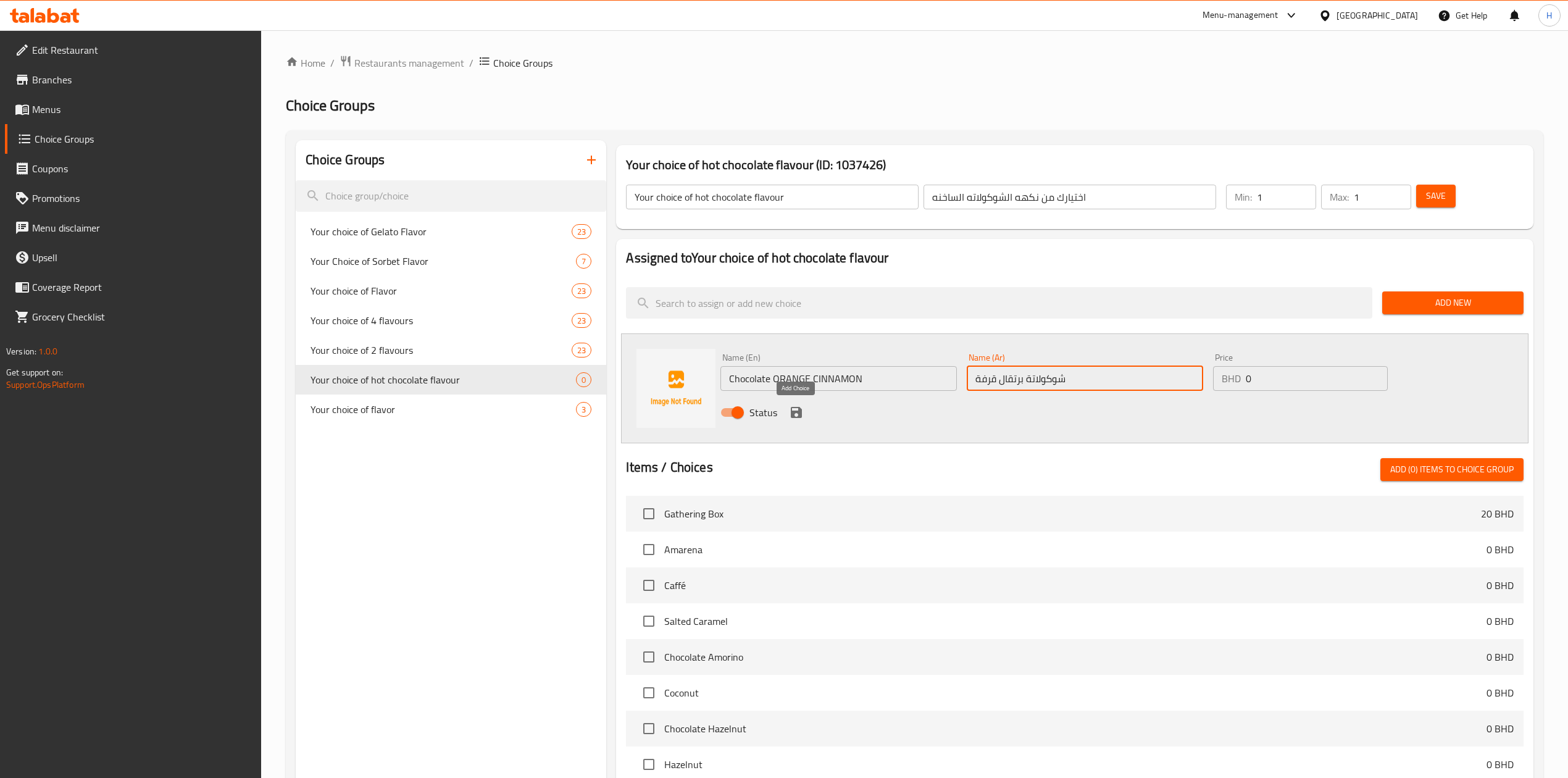
click at [793, 411] on icon "save" at bounding box center [796, 412] width 15 height 15
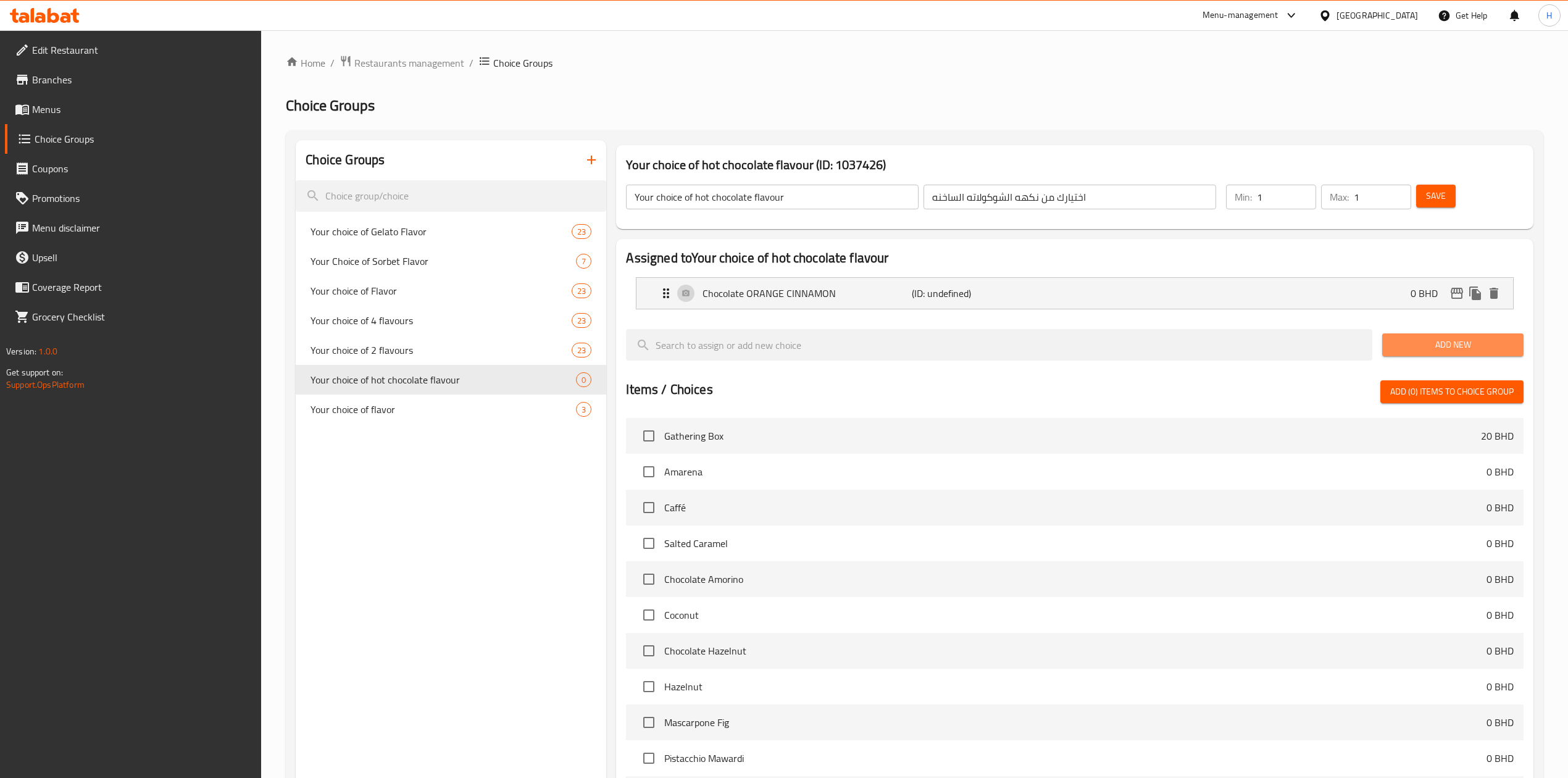
click at [1470, 344] on span "Add New" at bounding box center [1452, 344] width 121 height 15
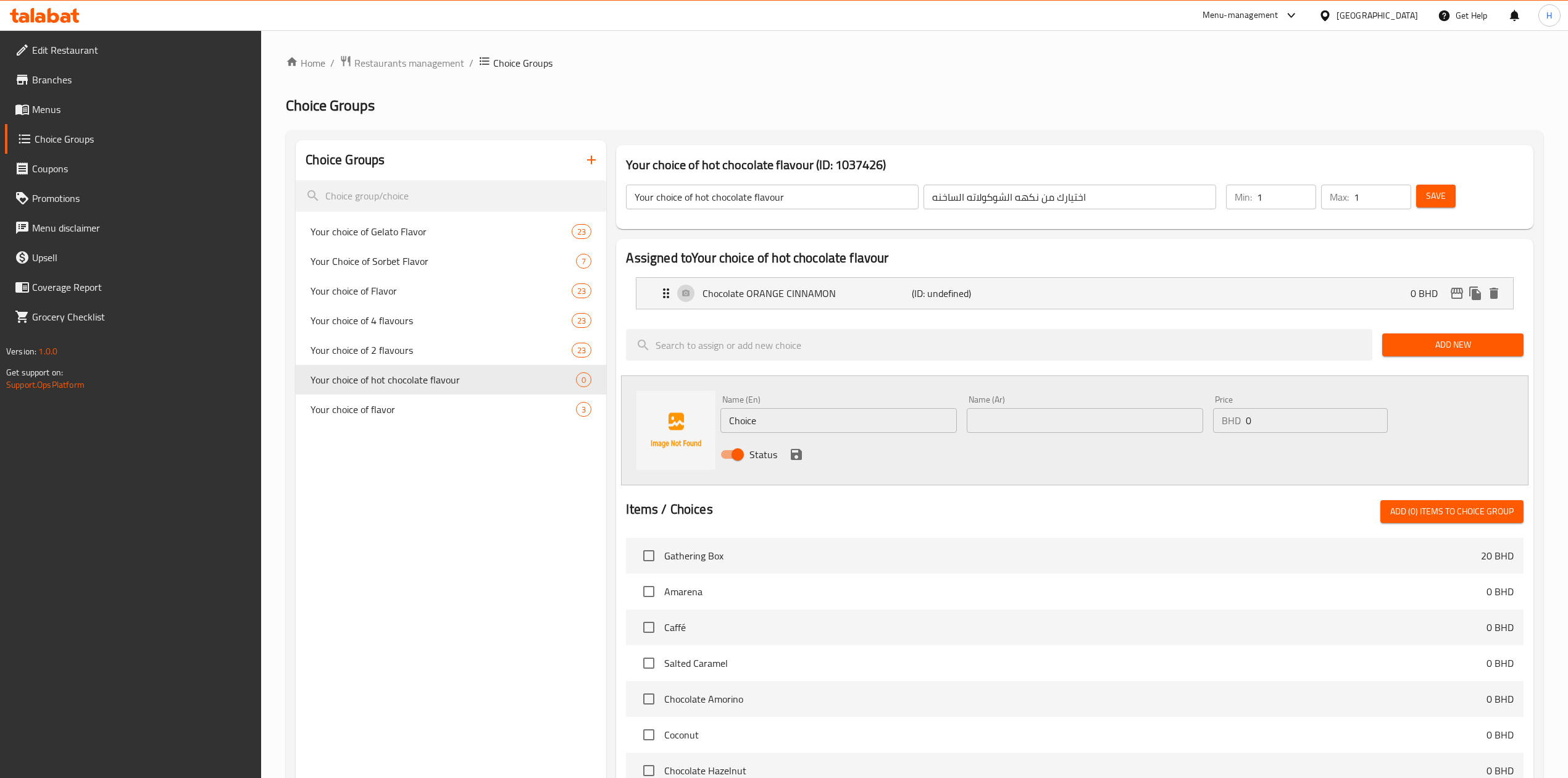
drag, startPoint x: 830, startPoint y: 415, endPoint x: 121, endPoint y: 528, distance: 717.9
click at [156, 525] on div "Edit Restaurant Branches Menus Choice Groups Coupons Promotions Menu disclaimer…" at bounding box center [784, 582] width 1568 height 1105
paste input "colate WHITE CHOCOLATE"
type input "Chocolate WHITE CHOCOLATE"
click at [1134, 412] on input "text" at bounding box center [1084, 420] width 236 height 25
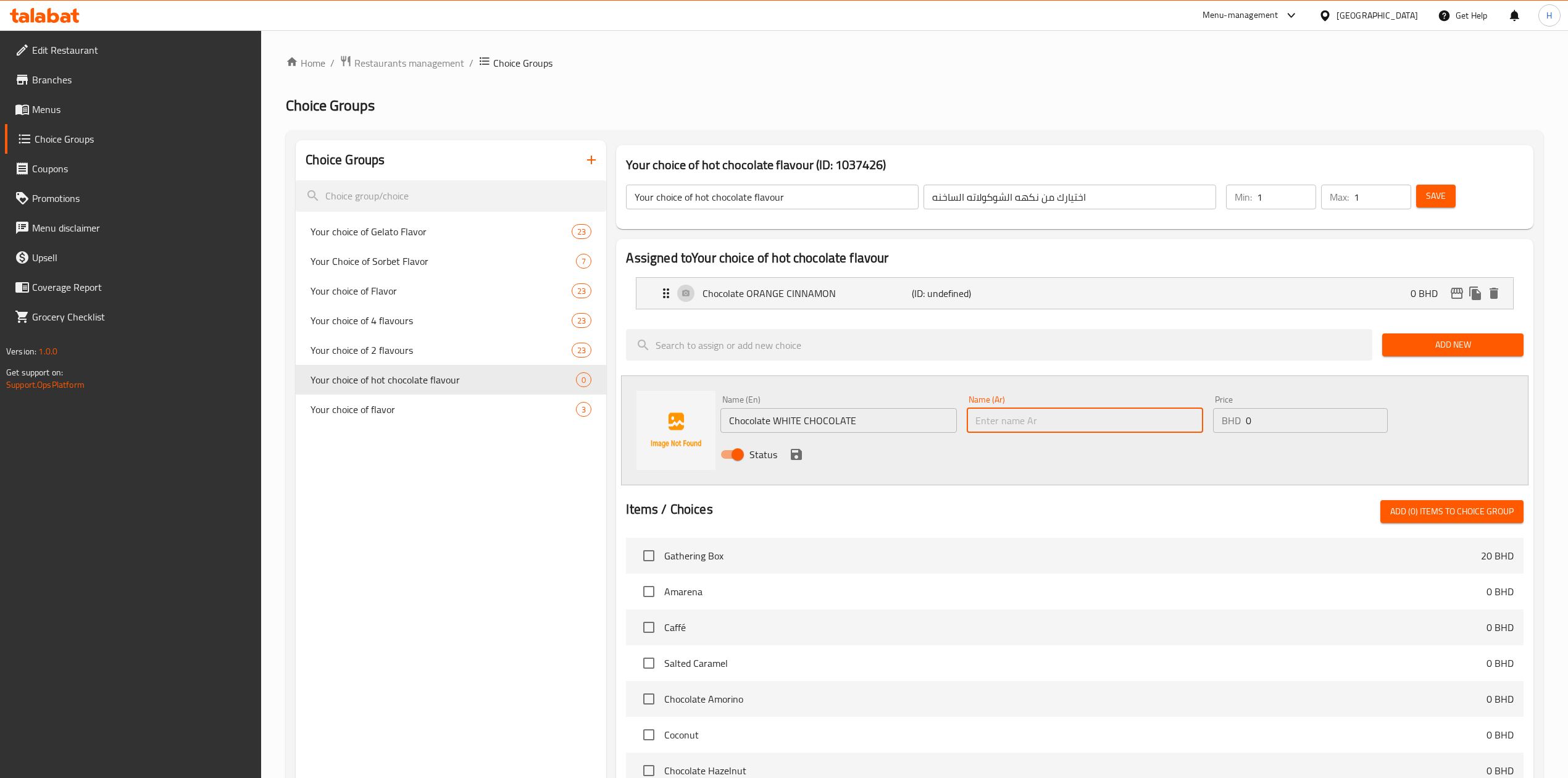
paste input "شوكولاتة شوكولاتة بيضاء"
type input "شوكولاتة شوكولاتة بيضاء"
click at [796, 458] on icon "save" at bounding box center [796, 454] width 15 height 15
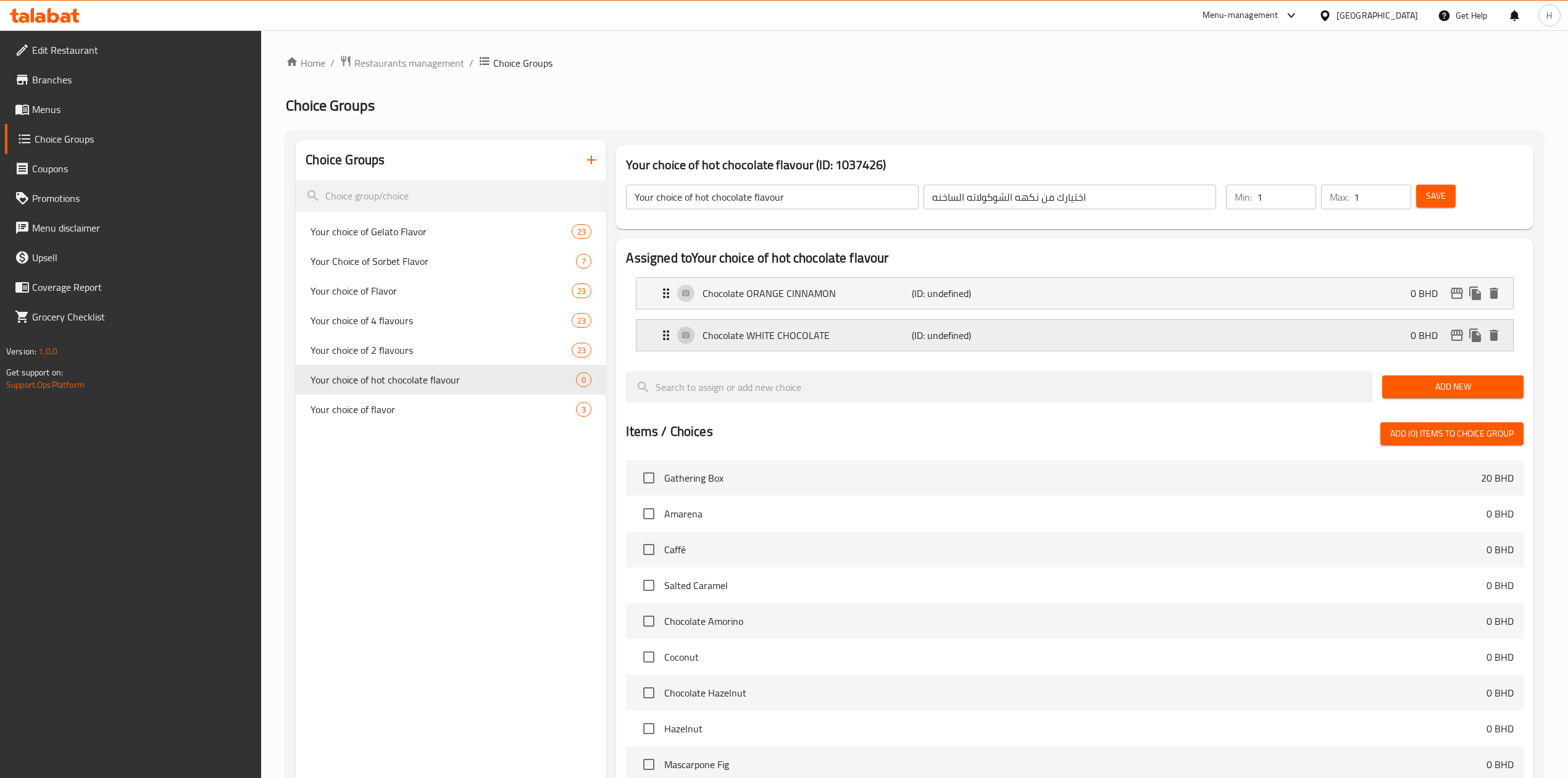
click at [909, 338] on p "Chocolate WHITE CHOCOLATE" at bounding box center [807, 335] width 209 height 15
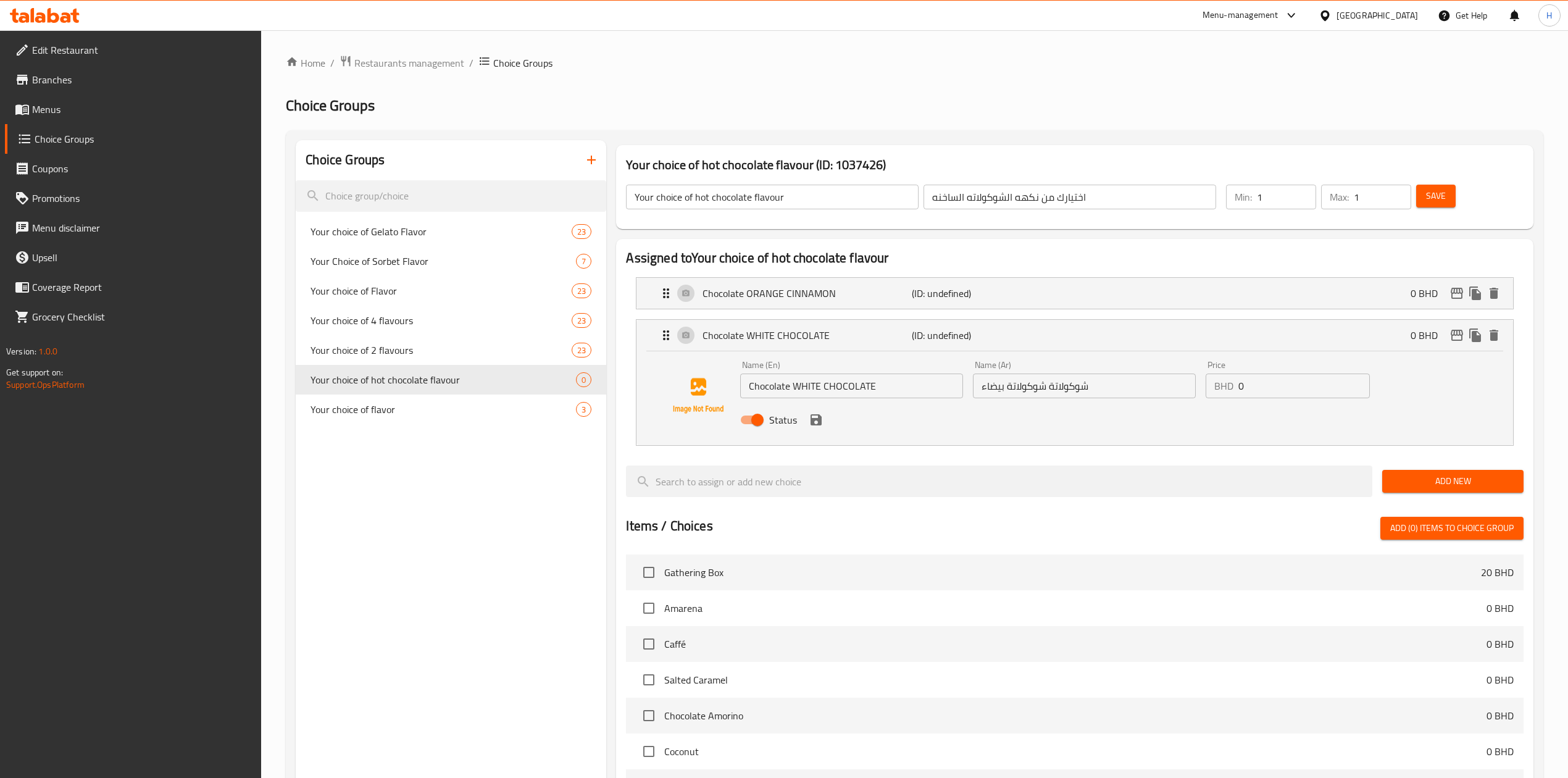
click at [813, 425] on icon "save" at bounding box center [816, 420] width 15 height 15
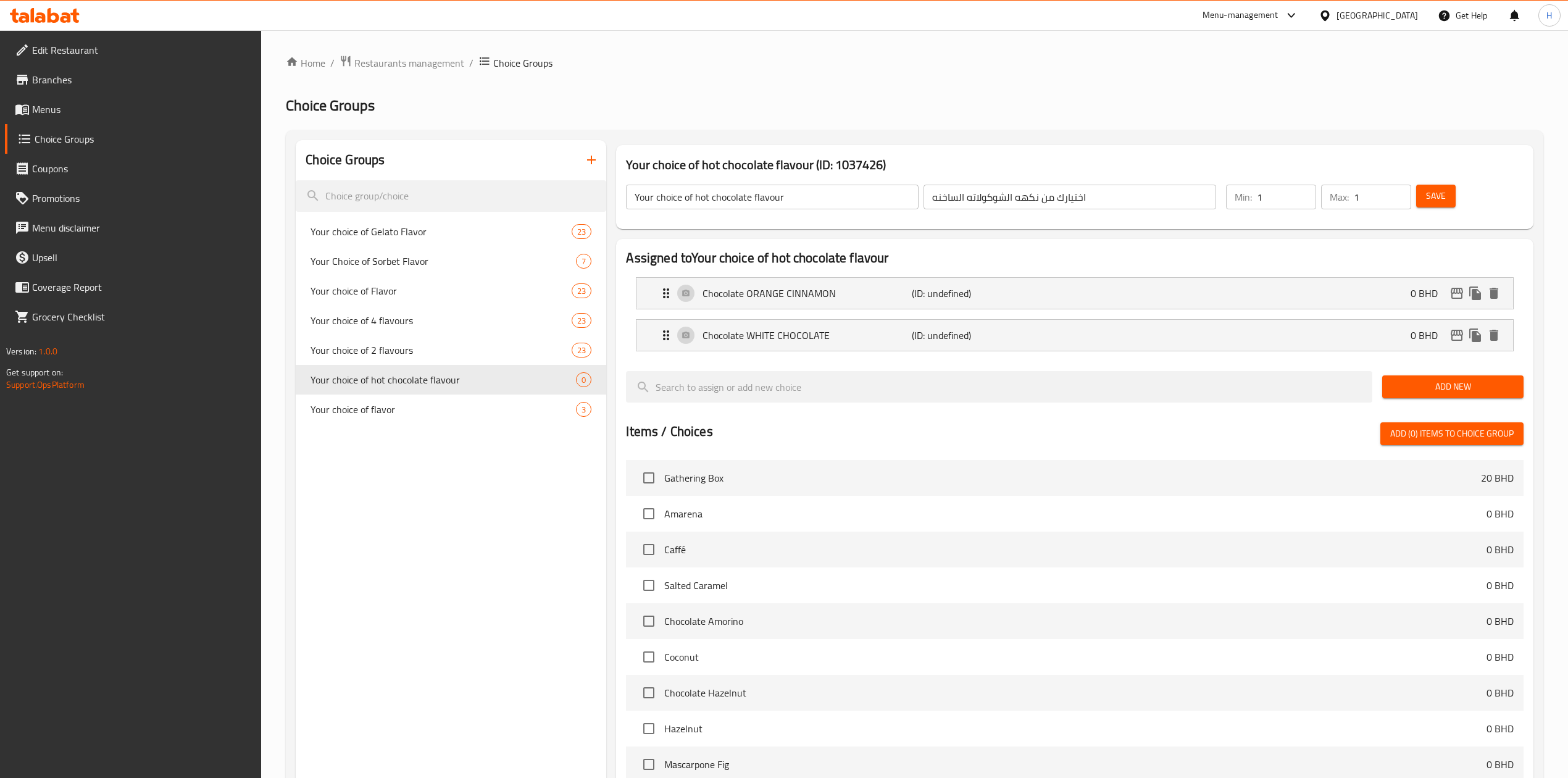
click at [1443, 387] on span "Add New" at bounding box center [1452, 386] width 121 height 15
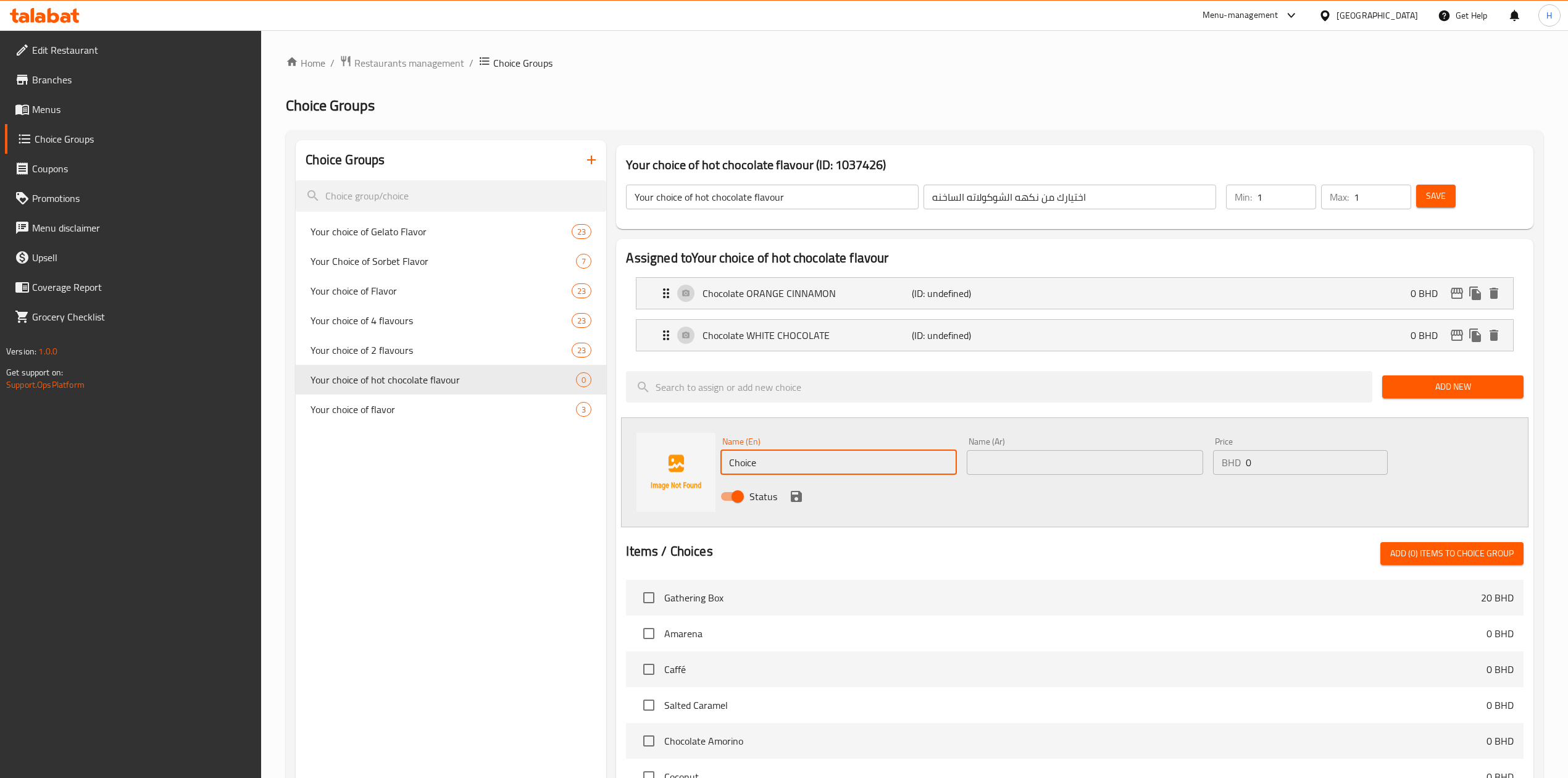
drag, startPoint x: 743, startPoint y: 474, endPoint x: 1363, endPoint y: 484, distance: 620.1
click at [586, 499] on div "Choice Groups Your choice of Gelato Flavor 23 Your Choice of Sorbet Flavor 7 Yo…" at bounding box center [917, 641] width 1242 height 1003
paste input "colate CARAMEL"
type input "Chocolate CARAMEL"
click at [1082, 463] on input "text" at bounding box center [1084, 463] width 236 height 25
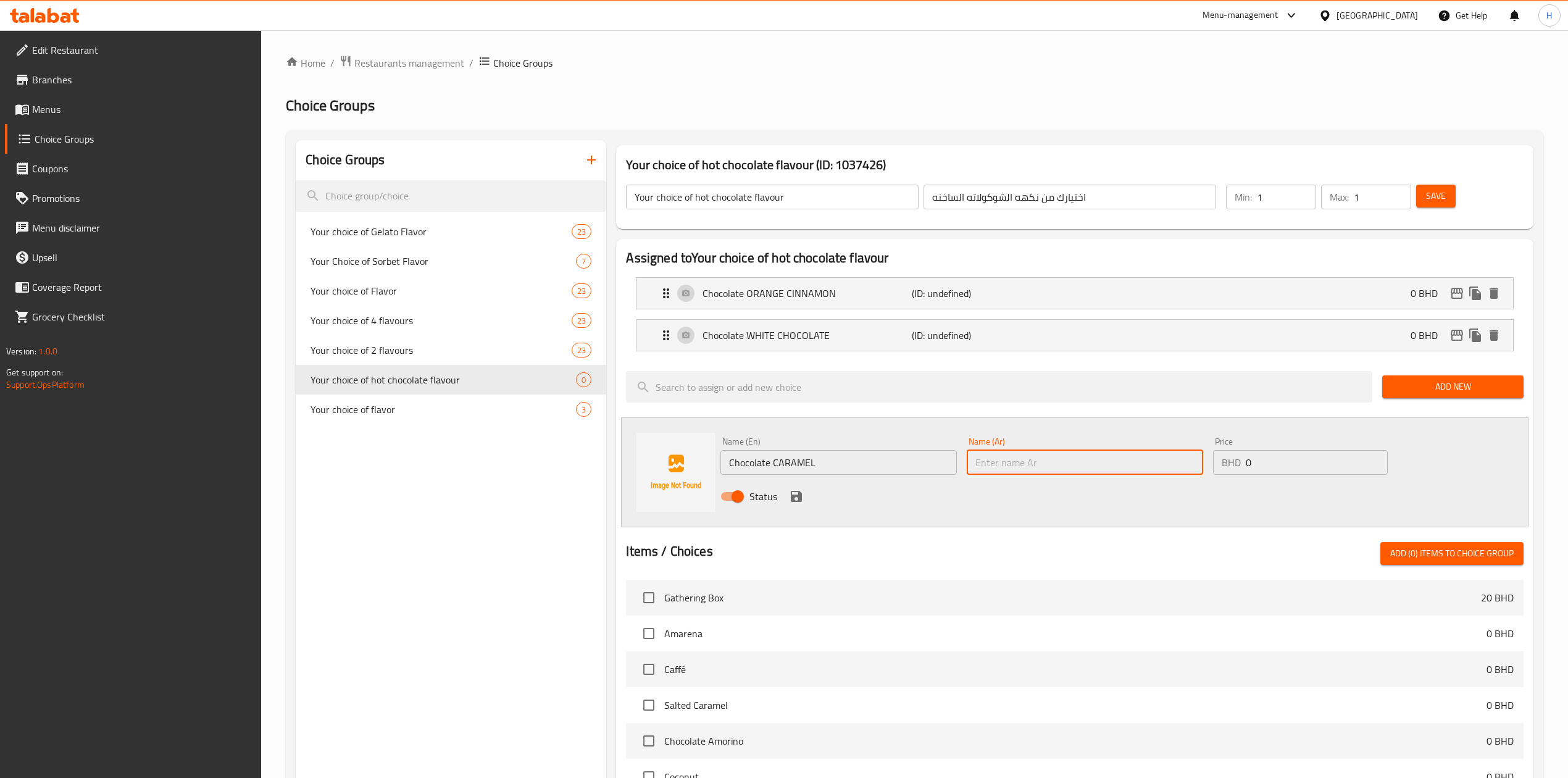
paste input "شوكولاتة كراميل"
type input "شوكولاتة كراميل"
click at [795, 499] on icon "save" at bounding box center [796, 496] width 15 height 15
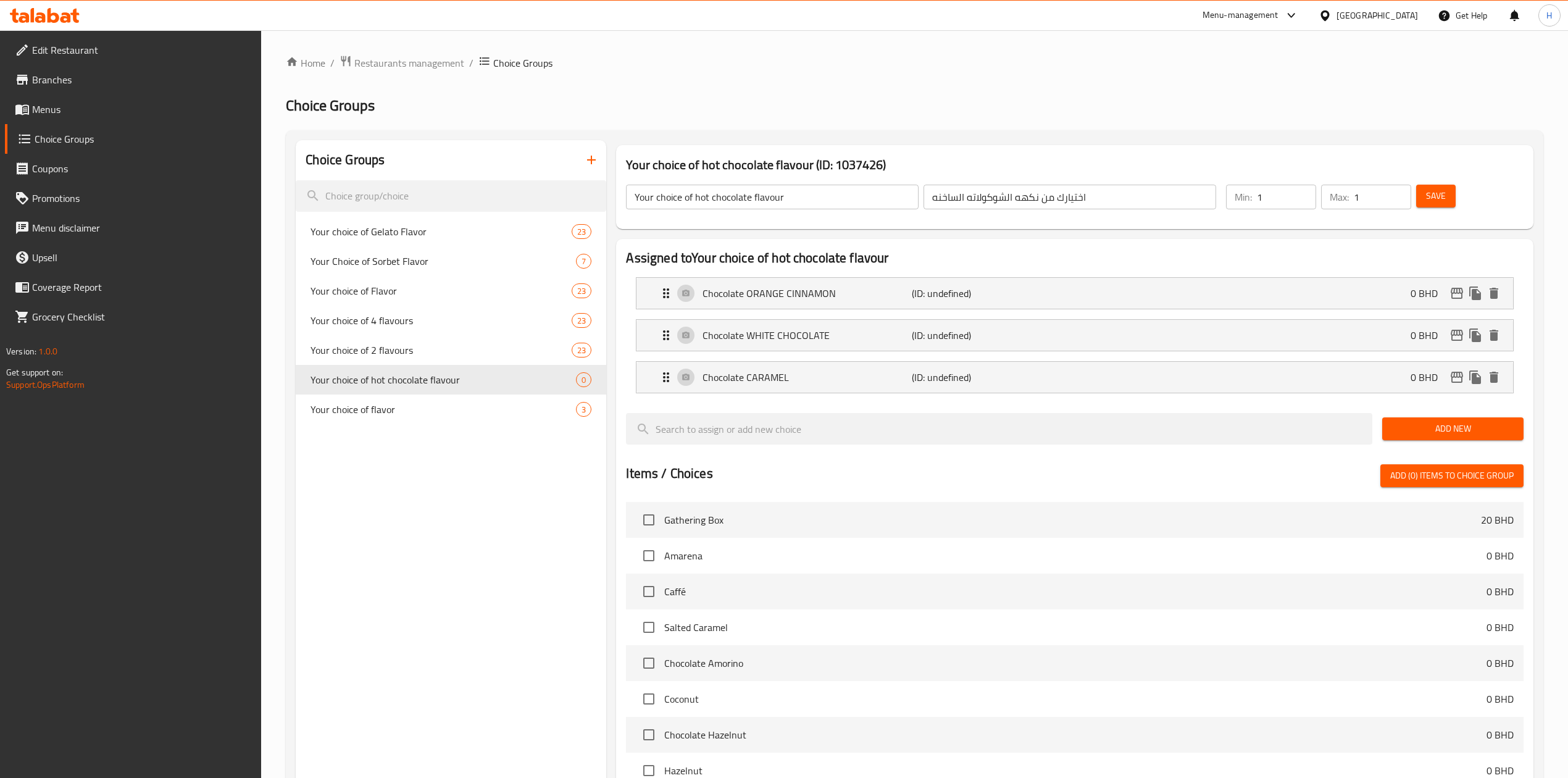
click at [1465, 441] on div "Add New" at bounding box center [1452, 428] width 151 height 42
click at [1460, 432] on span "Add New" at bounding box center [1452, 428] width 121 height 15
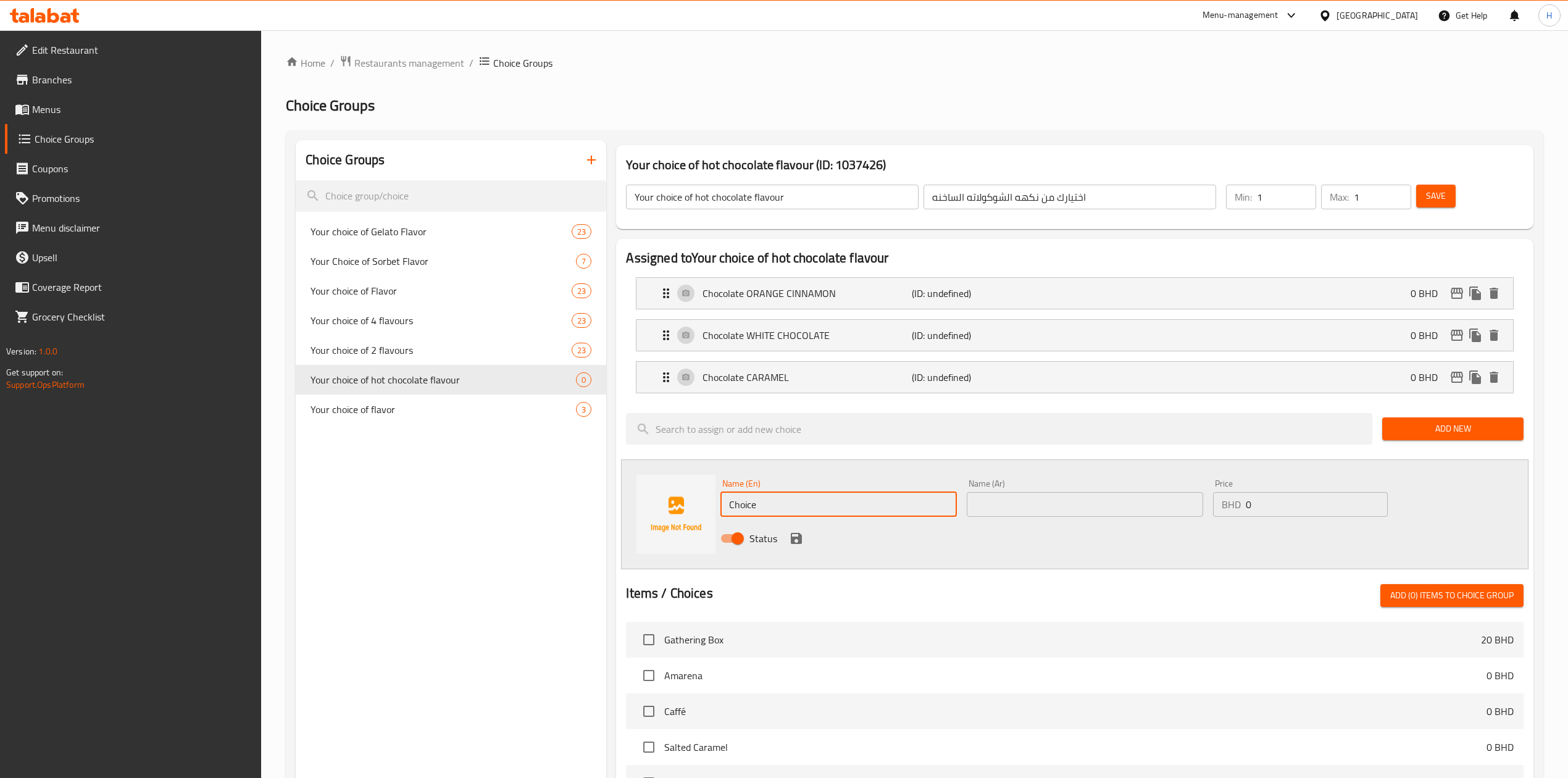
drag, startPoint x: 831, startPoint y: 516, endPoint x: 703, endPoint y: 504, distance: 128.6
click at [627, 510] on div "Name (En) Choice Name (En) Name (Ar) Name (Ar) Price BHD 0 Price Status" at bounding box center [1074, 514] width 907 height 110
paste input "colate COCONUT"
type input "Chocolate COCONUT"
click at [1025, 490] on div "Name (Ar) Name (Ar)" at bounding box center [1084, 497] width 236 height 38
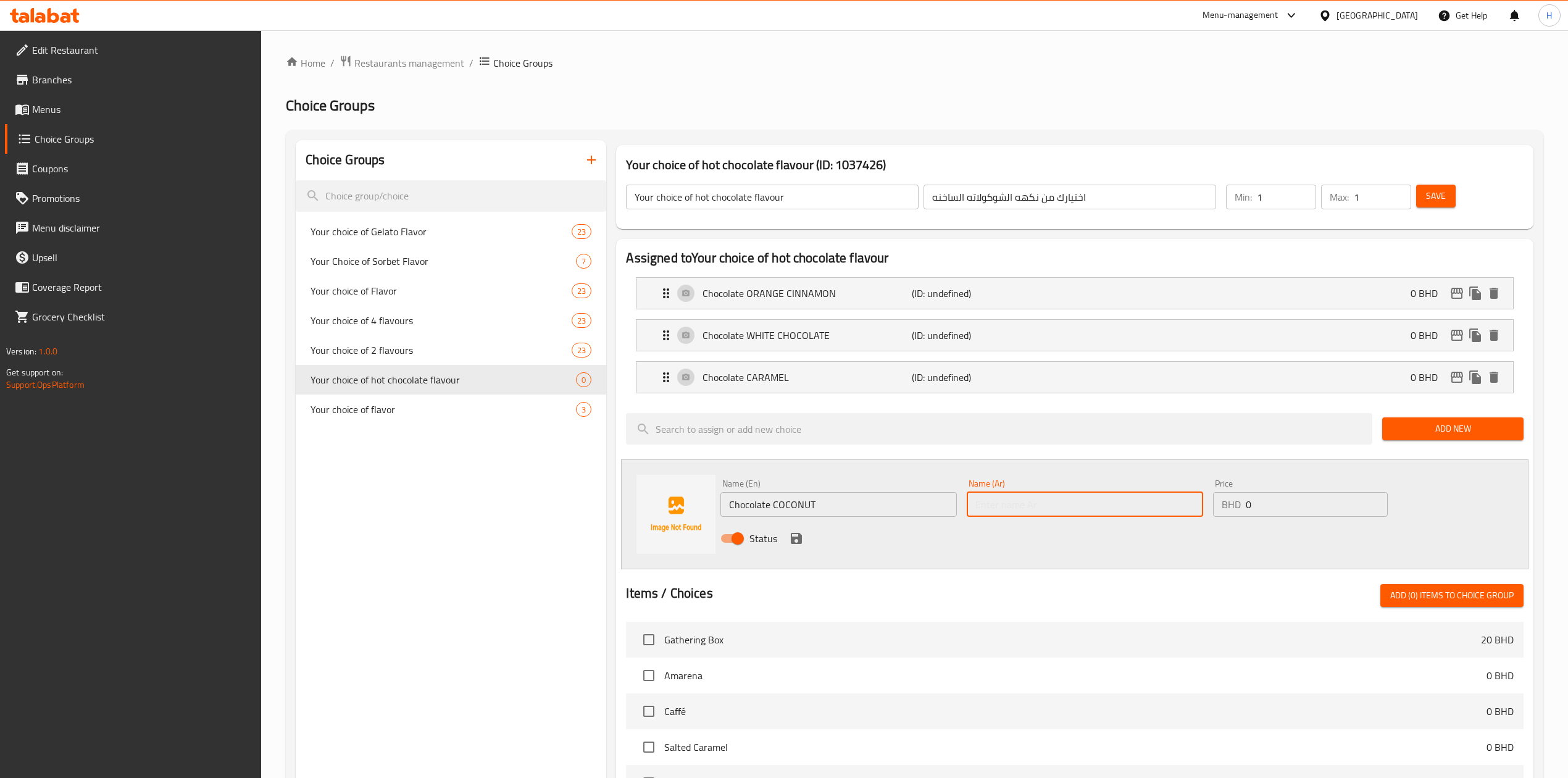
click at [1027, 497] on input "text" at bounding box center [1084, 505] width 236 height 25
paste input "جوز الهند الشوكولاته"
type input "جوز الهند الشوكولاته"
click at [798, 535] on icon "save" at bounding box center [796, 538] width 12 height 12
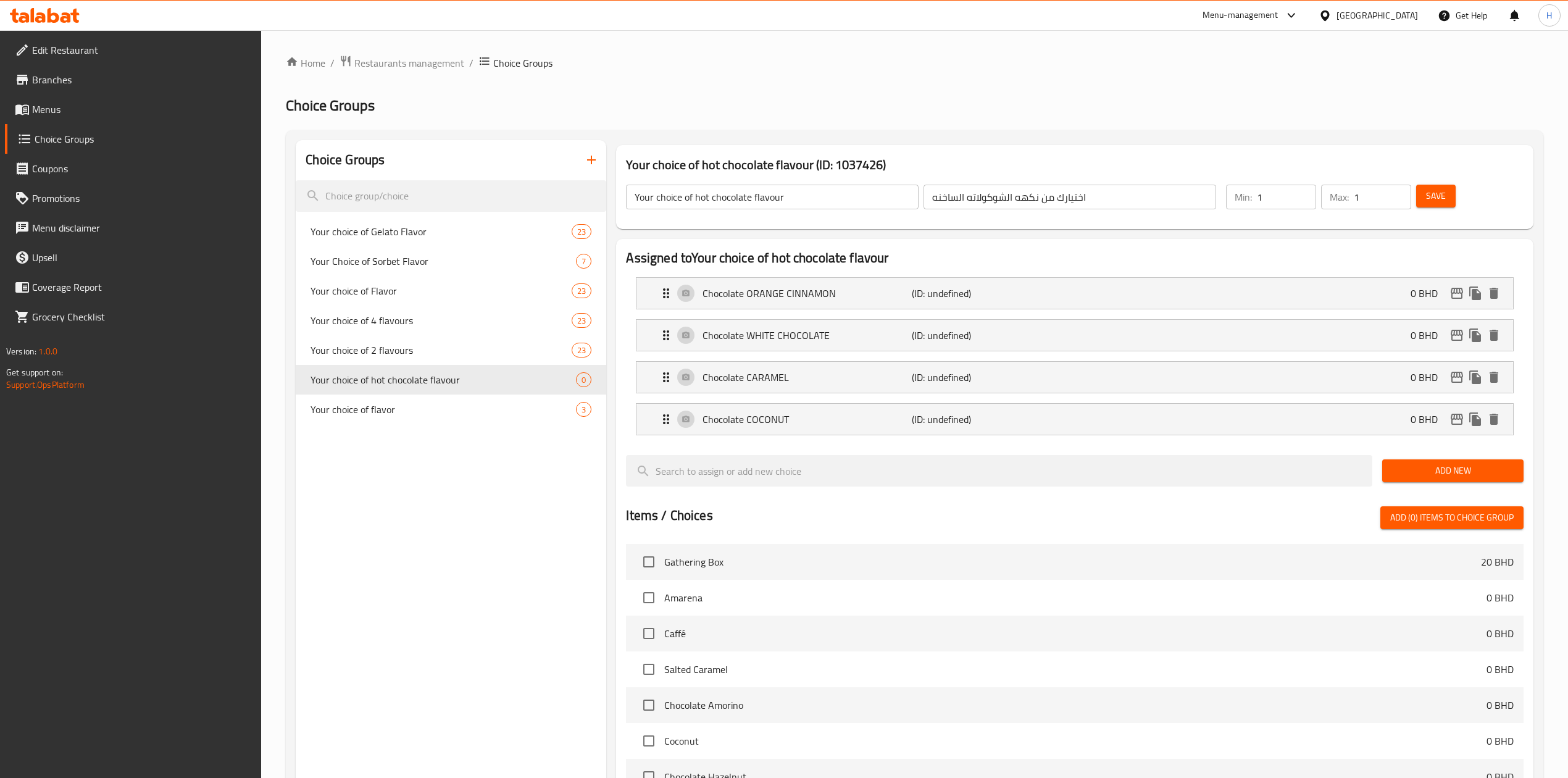
click at [1433, 477] on span "Add New" at bounding box center [1452, 470] width 121 height 15
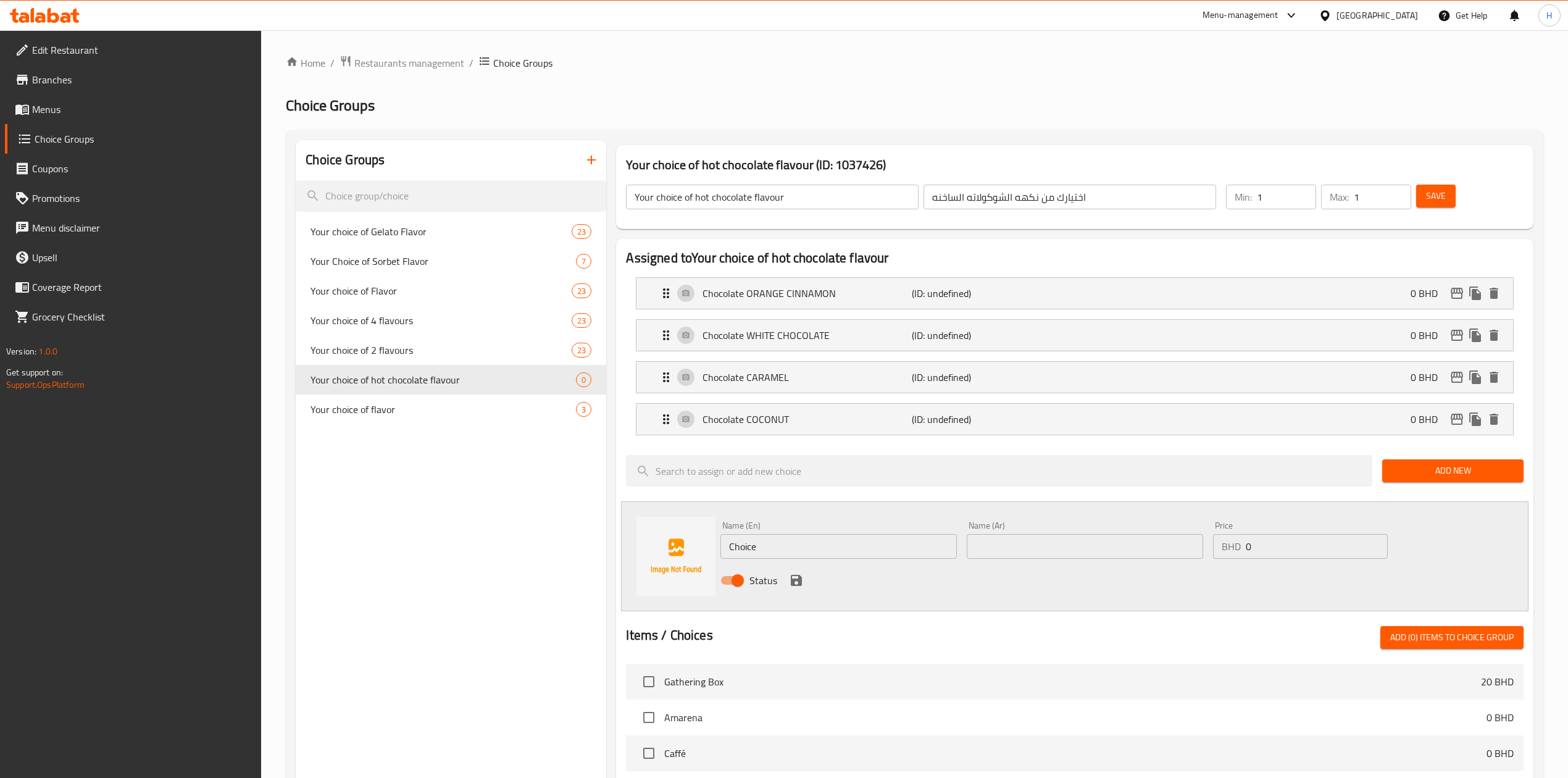
drag, startPoint x: 849, startPoint y: 544, endPoint x: 571, endPoint y: 556, distance: 278.3
click at [572, 556] on div "Choice Groups Your choice of Gelato Flavor 23 Your Choice of Sorbet Flavor 7 Yo…" at bounding box center [917, 683] width 1242 height 1087
paste input "colate FONDENTE"
type input "Chocolate FONDENTE"
click at [1037, 551] on input "text" at bounding box center [1084, 546] width 236 height 25
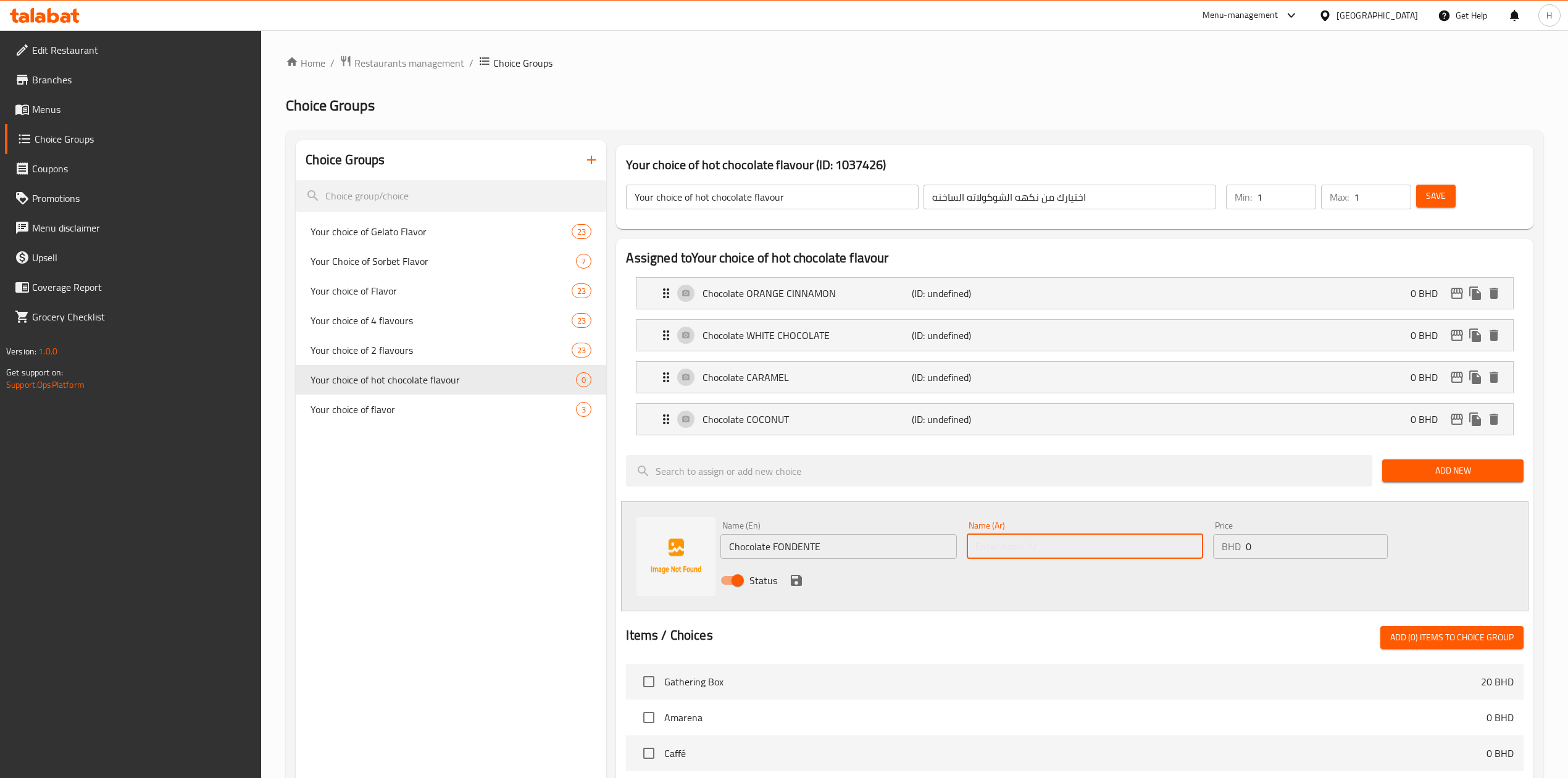
paste input "الشوكولاتة الداكنة"
type input "الشوكولاتة الداكنة"
click at [796, 575] on icon "save" at bounding box center [796, 580] width 15 height 15
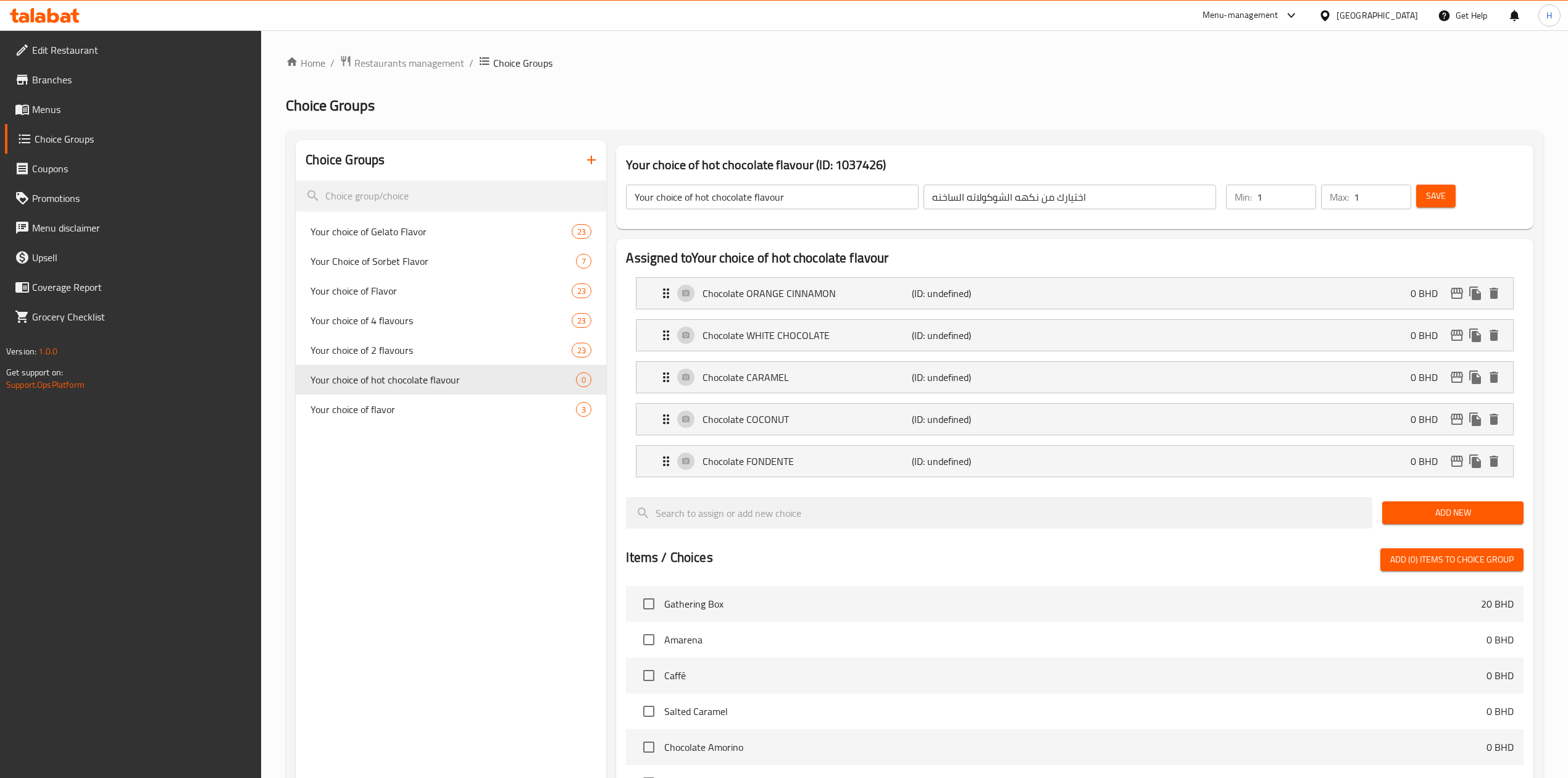
click at [1452, 509] on span "Add New" at bounding box center [1452, 512] width 121 height 15
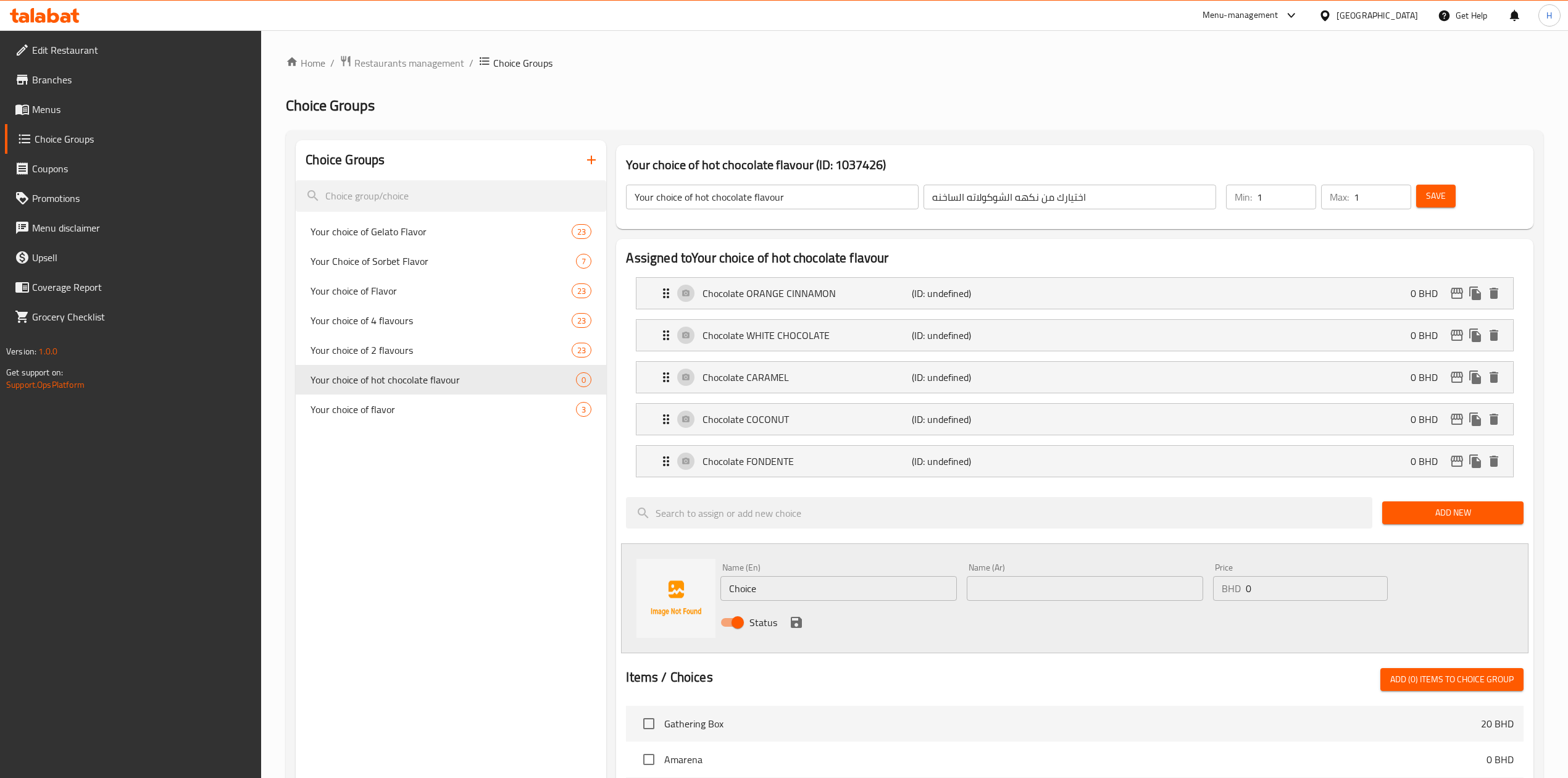
drag, startPoint x: 865, startPoint y: 586, endPoint x: 640, endPoint y: 591, distance: 225.1
click at [640, 591] on div "Name (En) Choice Name (En) Name (Ar) Name (Ar) Price BHD 0 Price Status" at bounding box center [1074, 598] width 907 height 110
paste input "colate GIANDUIA"
type input "Chocolate GIANDUIA"
click at [1146, 597] on input "text" at bounding box center [1084, 589] width 236 height 25
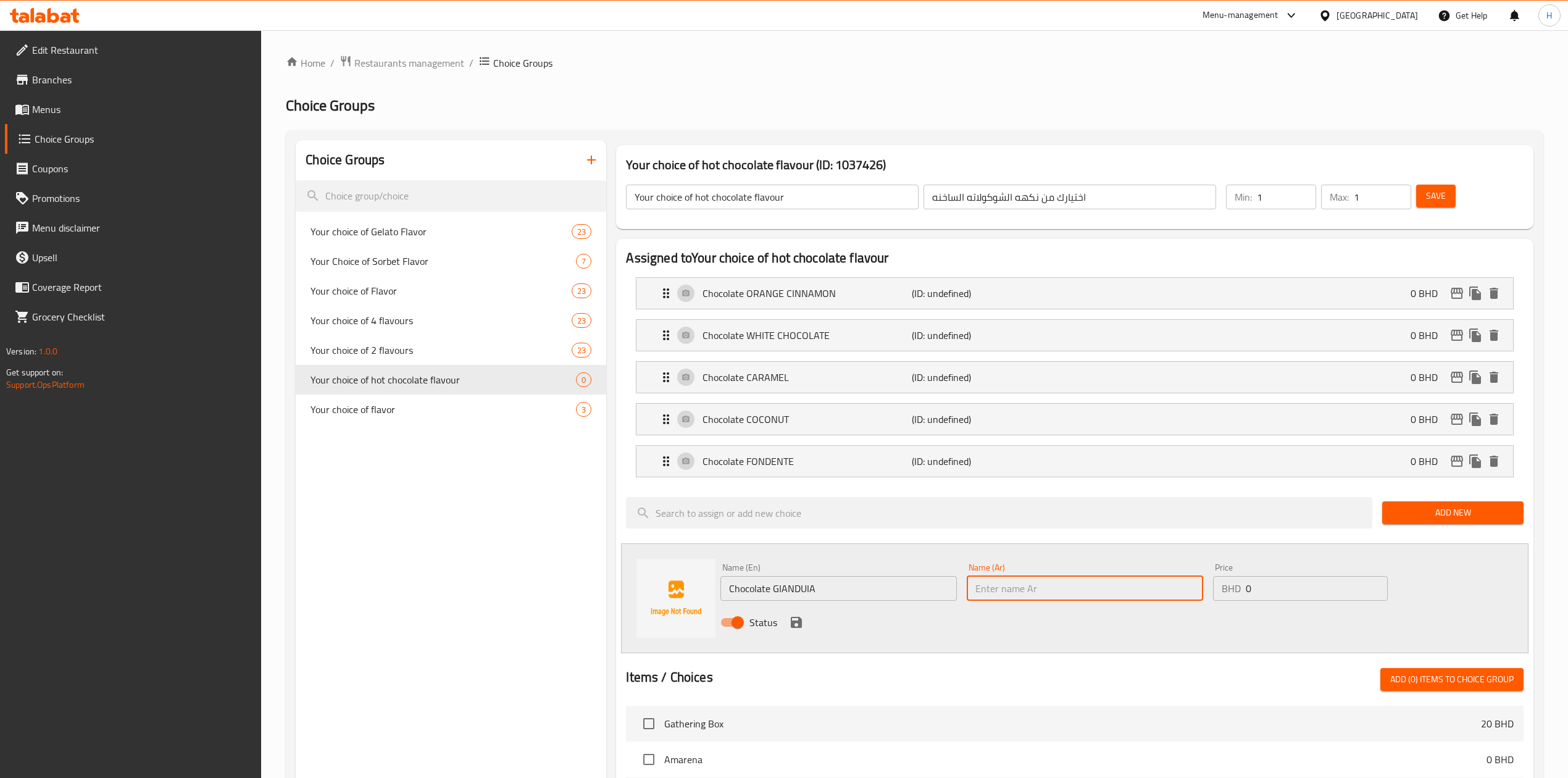
paste input "شوكولاتة جياندويا"
type input "شوكولاتة جياندويا"
click at [793, 621] on icon "save" at bounding box center [796, 622] width 15 height 15
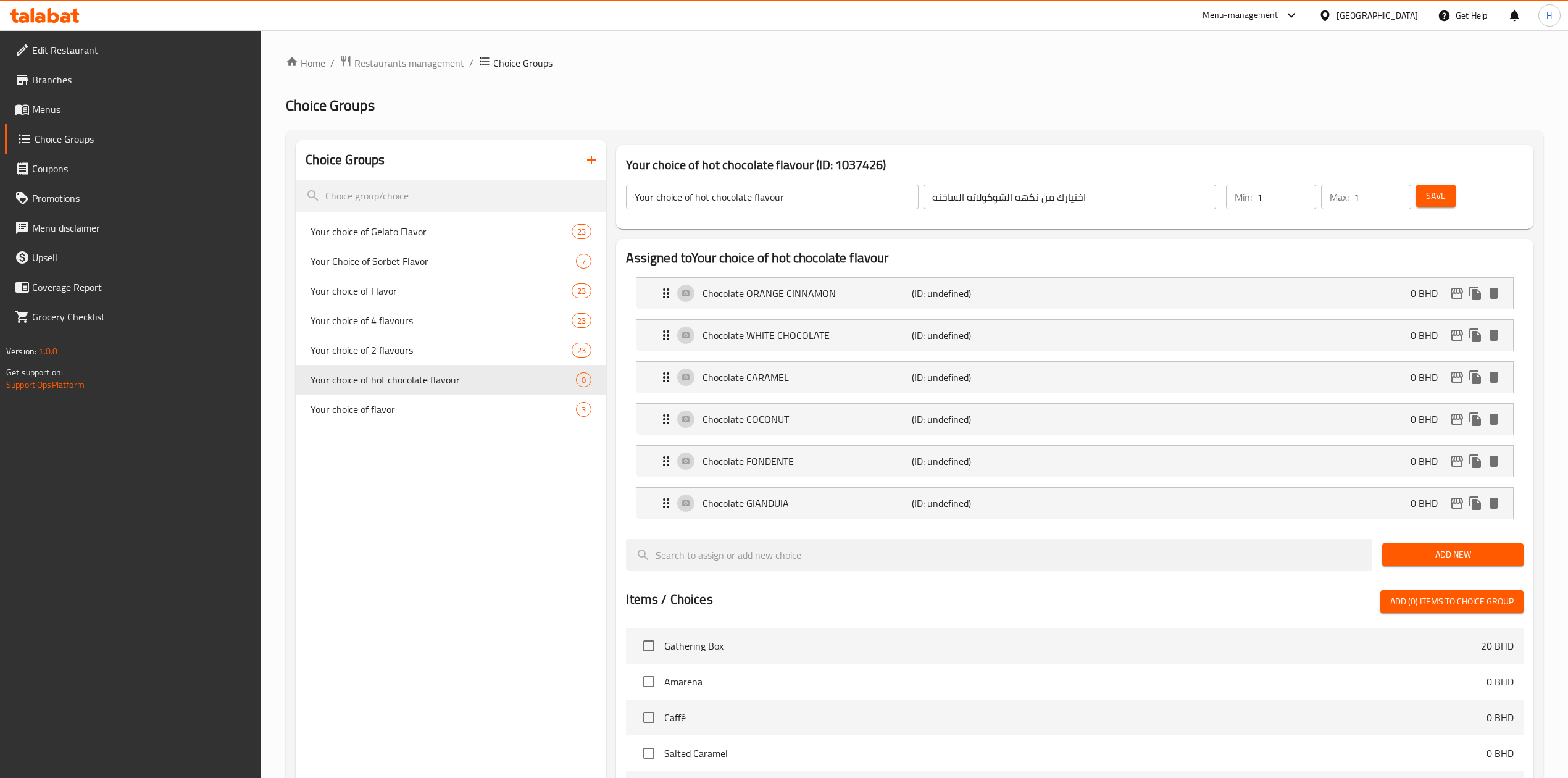
drag, startPoint x: 1455, startPoint y: 551, endPoint x: 1391, endPoint y: 587, distance: 73.4
click at [1455, 551] on span "Add New" at bounding box center [1452, 554] width 121 height 15
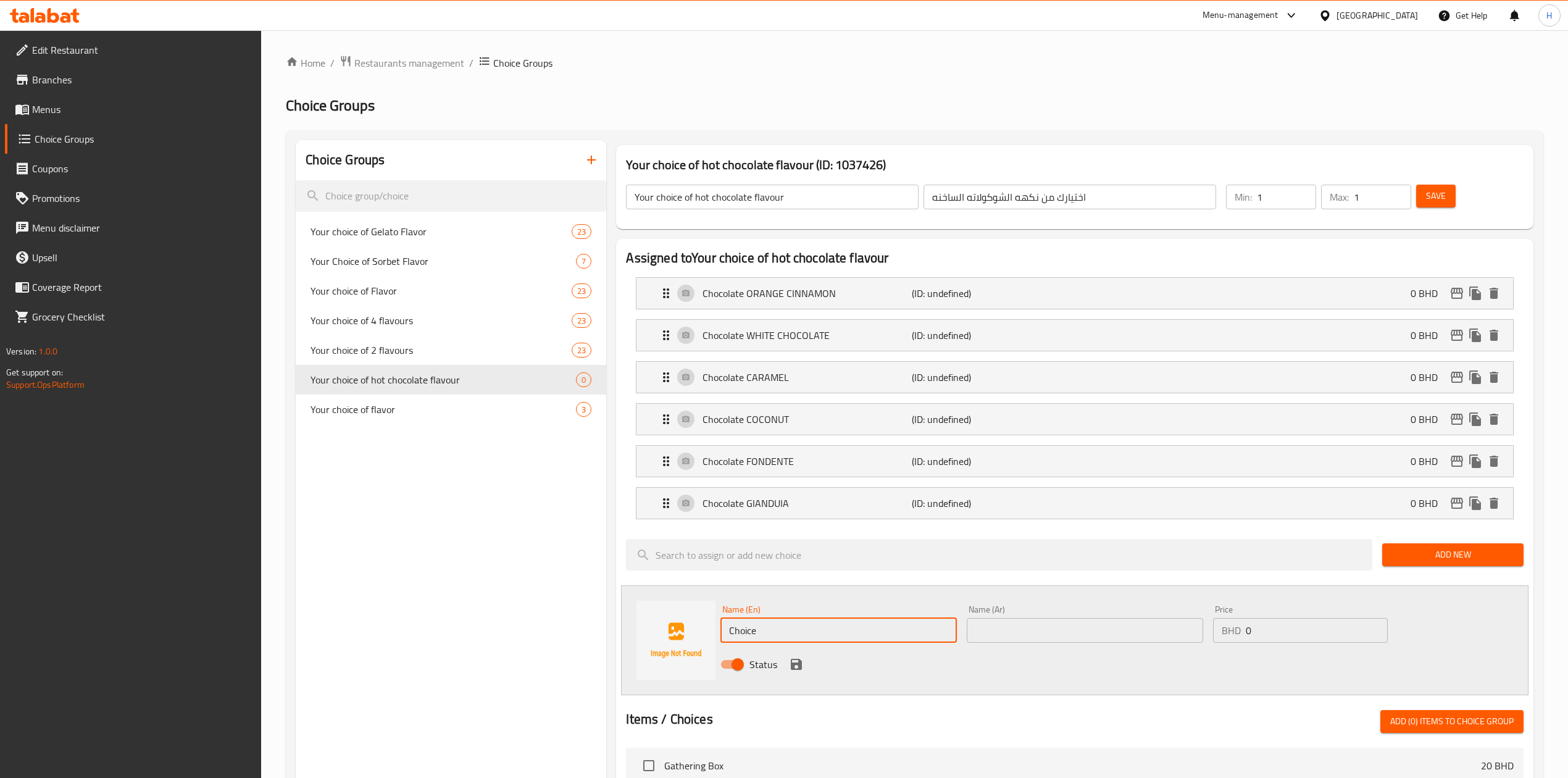
drag, startPoint x: 915, startPoint y: 634, endPoint x: 549, endPoint y: 640, distance: 366.0
click at [580, 646] on div "Choice Groups Your choice of Gelato Flavor 23 Your Choice of Sorbet Flavor 7 Yo…" at bounding box center [917, 725] width 1242 height 1171
paste input "colate ALMOND"
type input "Chocolate ALMOND"
click at [1037, 618] on div "Name (Ar) Name (Ar)" at bounding box center [1084, 624] width 236 height 38
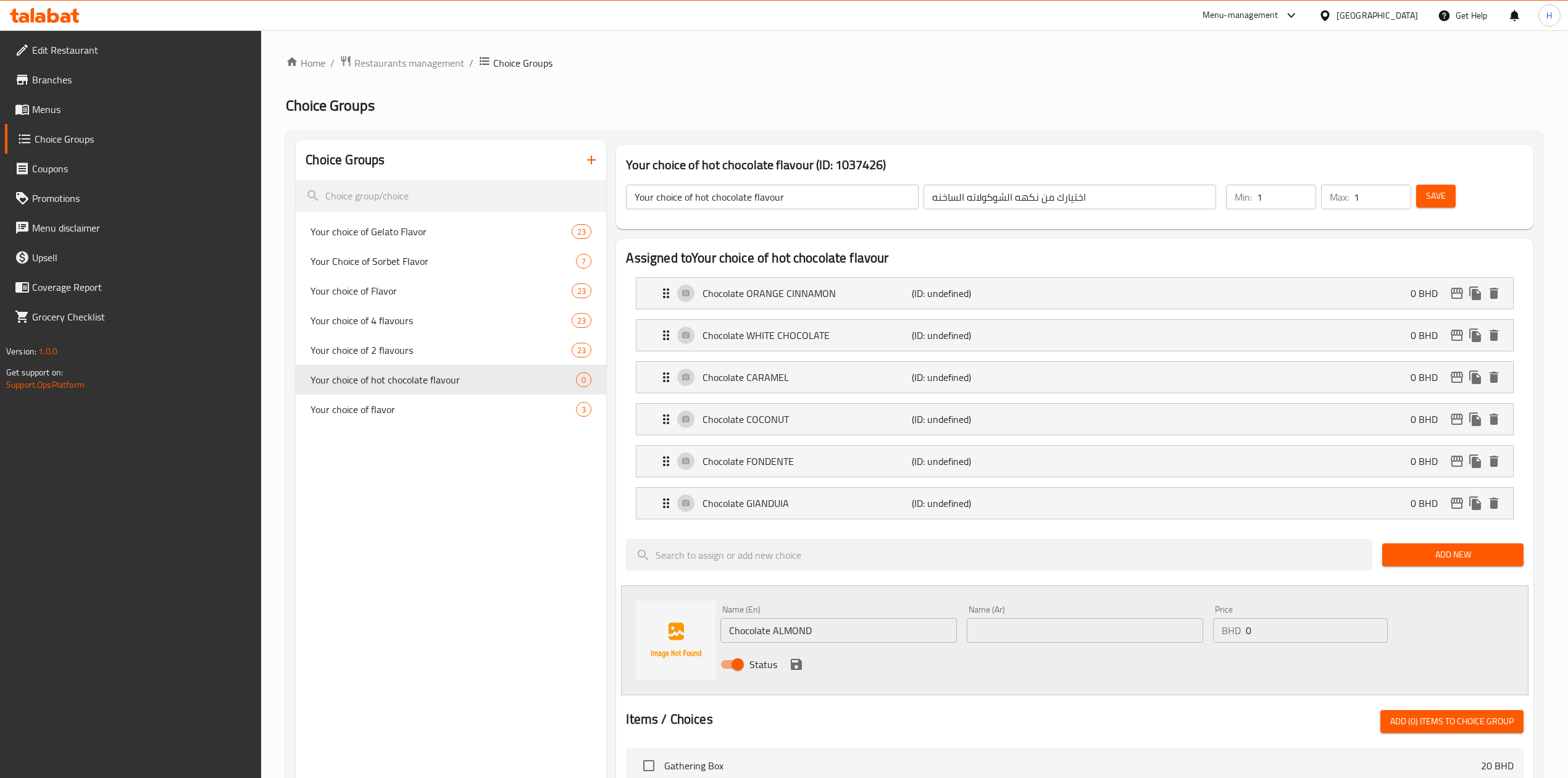
click at [1043, 628] on input "text" at bounding box center [1084, 630] width 236 height 25
paste input "شوكولاتة اللوز"
type input "شوكولاتة اللوز"
click at [797, 662] on icon "save" at bounding box center [796, 664] width 12 height 12
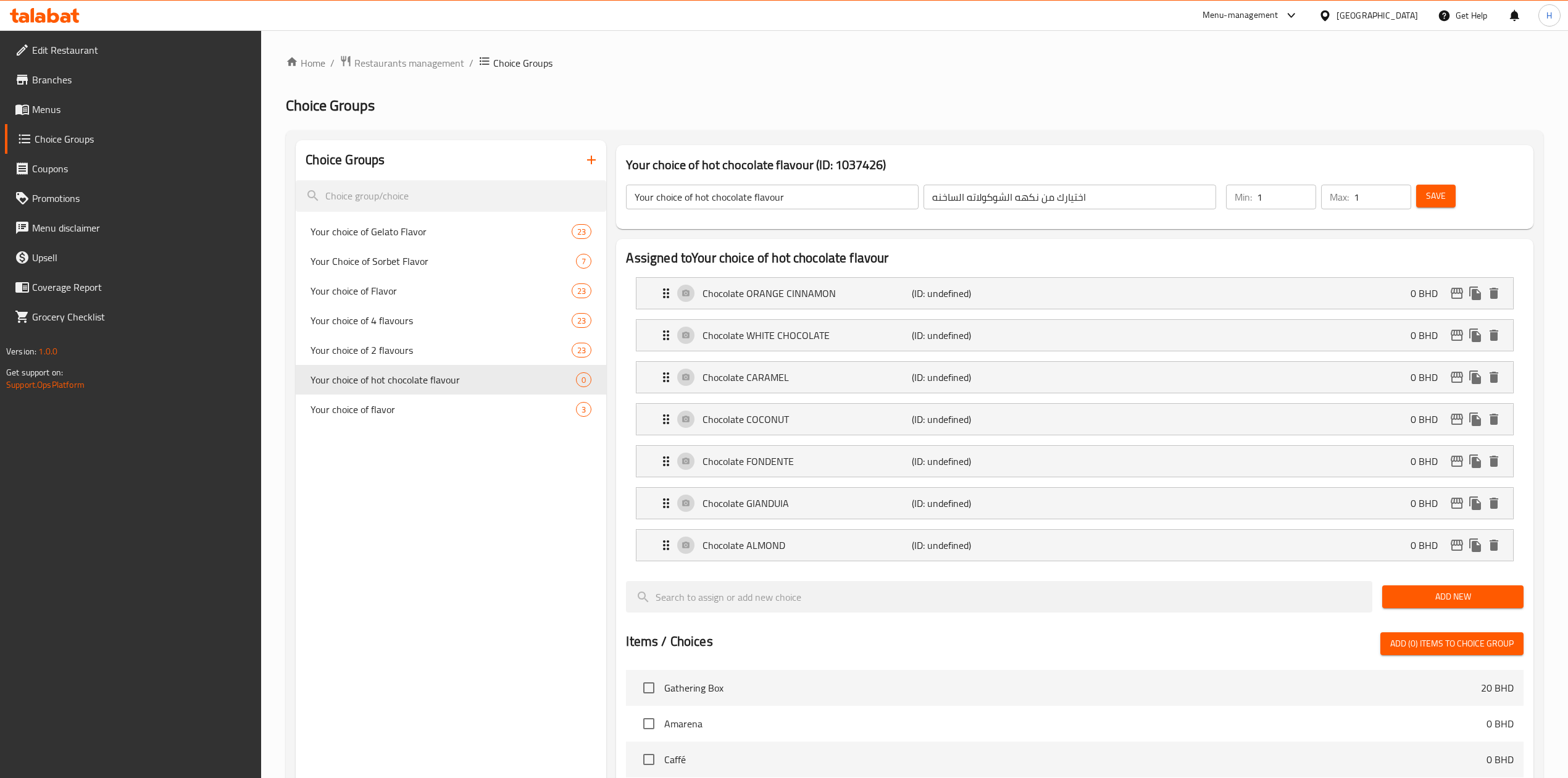
click at [1433, 599] on span "Add New" at bounding box center [1452, 596] width 121 height 15
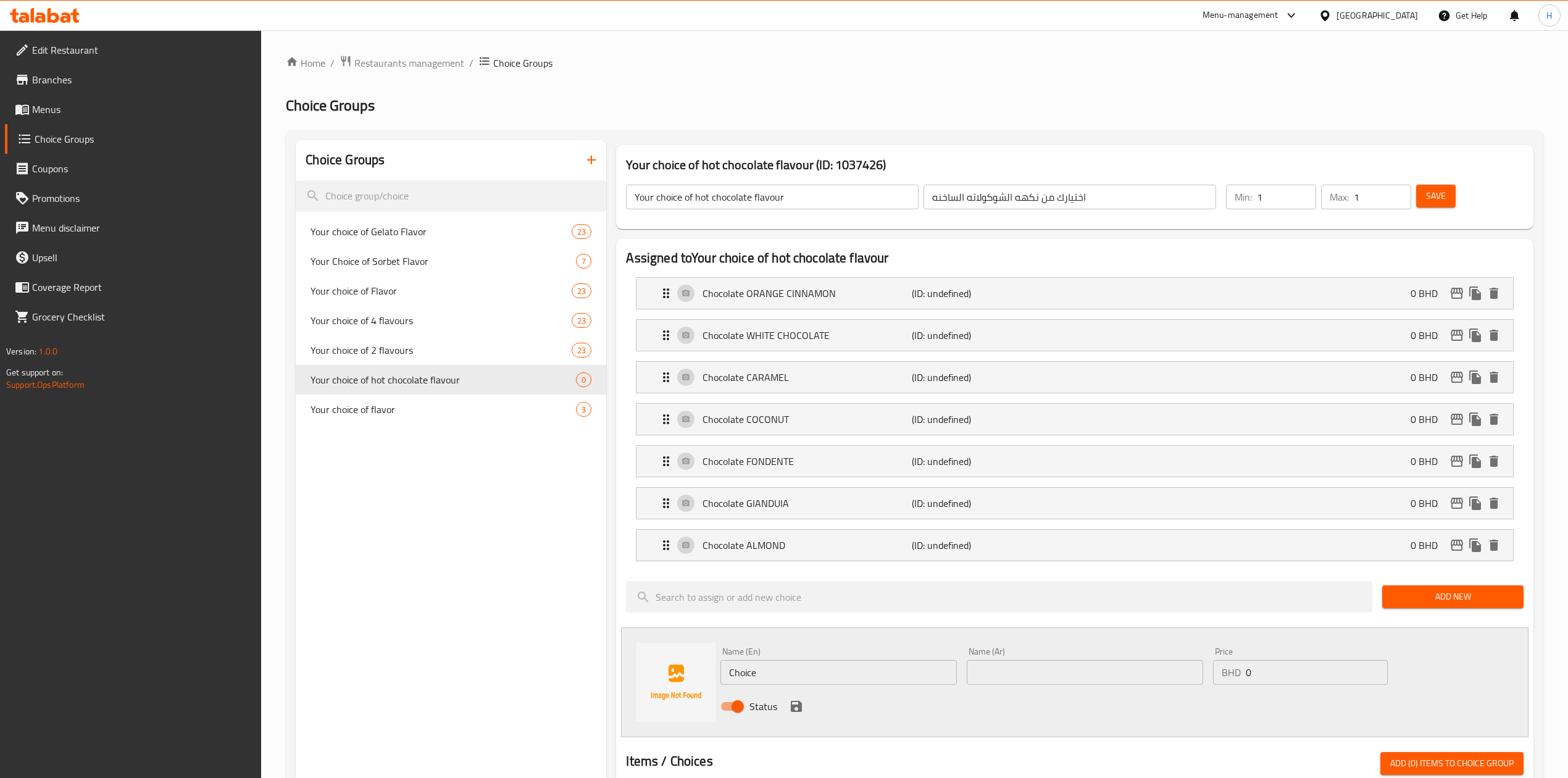
drag, startPoint x: 845, startPoint y: 677, endPoint x: 593, endPoint y: 697, distance: 252.8
click at [619, 694] on div "Assigned to Your choice of hot chocolate flavour Chocolate ORANGE CINNAMON (ID:…" at bounding box center [1074, 750] width 917 height 1022
paste input "colate LAIT"
type input "Chocolate LAIT"
click at [1085, 662] on div "Name (Ar) Name (Ar)" at bounding box center [1084, 666] width 236 height 38
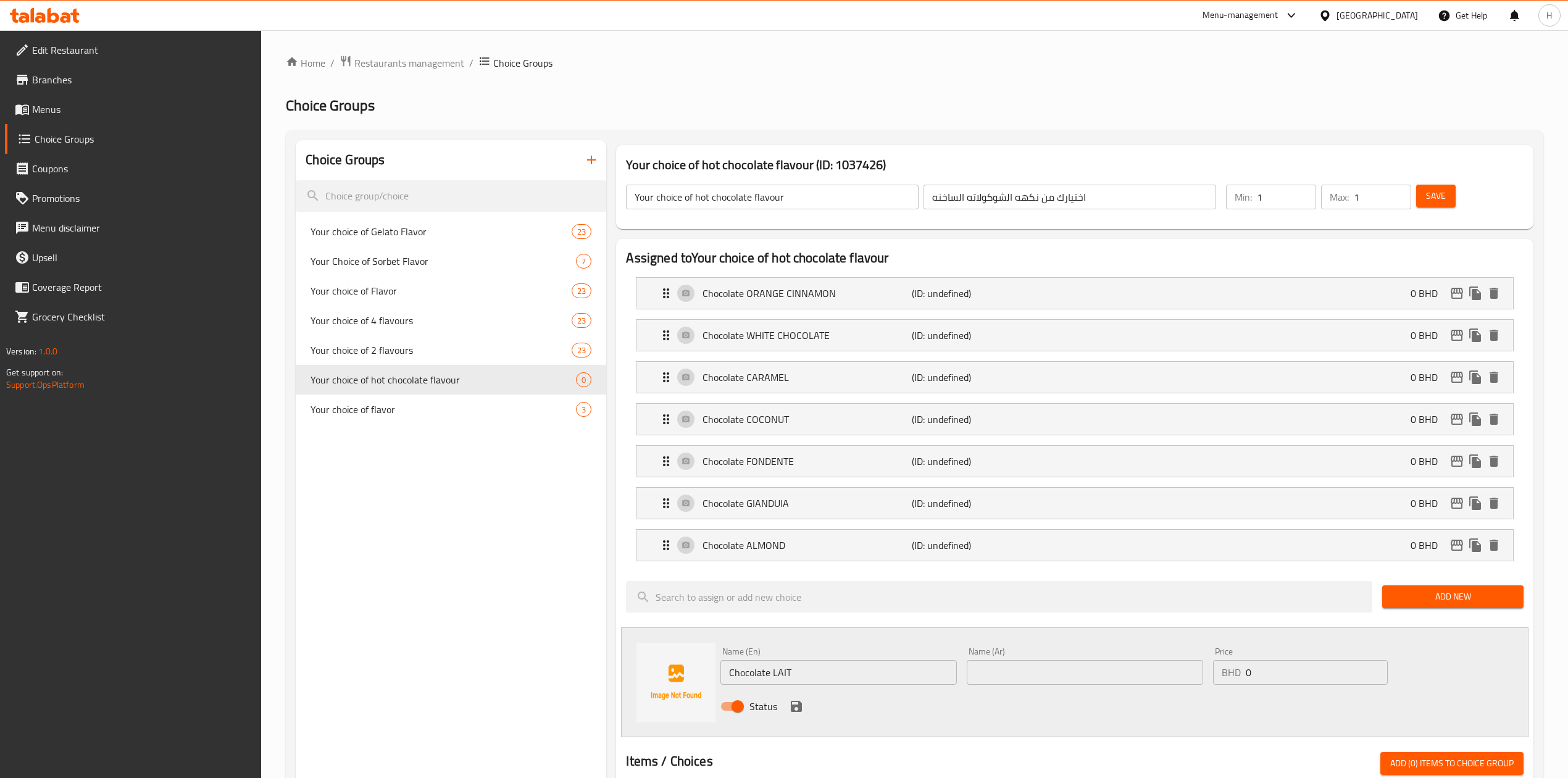
click at [1090, 668] on input "text" at bounding box center [1084, 673] width 236 height 25
type input "شوكولاته بالحليب"
click at [790, 709] on icon "save" at bounding box center [796, 706] width 15 height 15
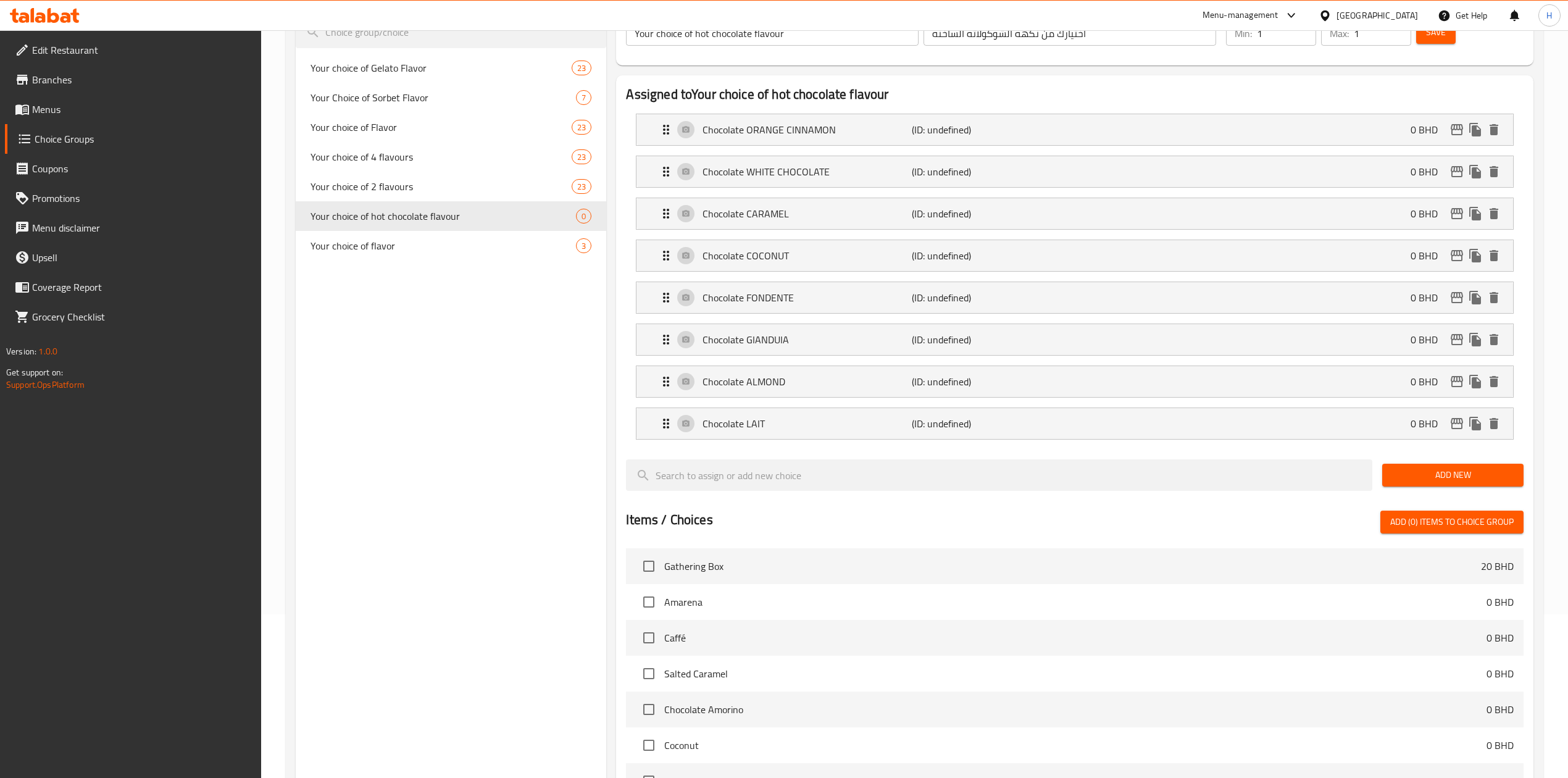
scroll to position [165, 0]
click at [1452, 477] on span "Add New" at bounding box center [1452, 474] width 121 height 15
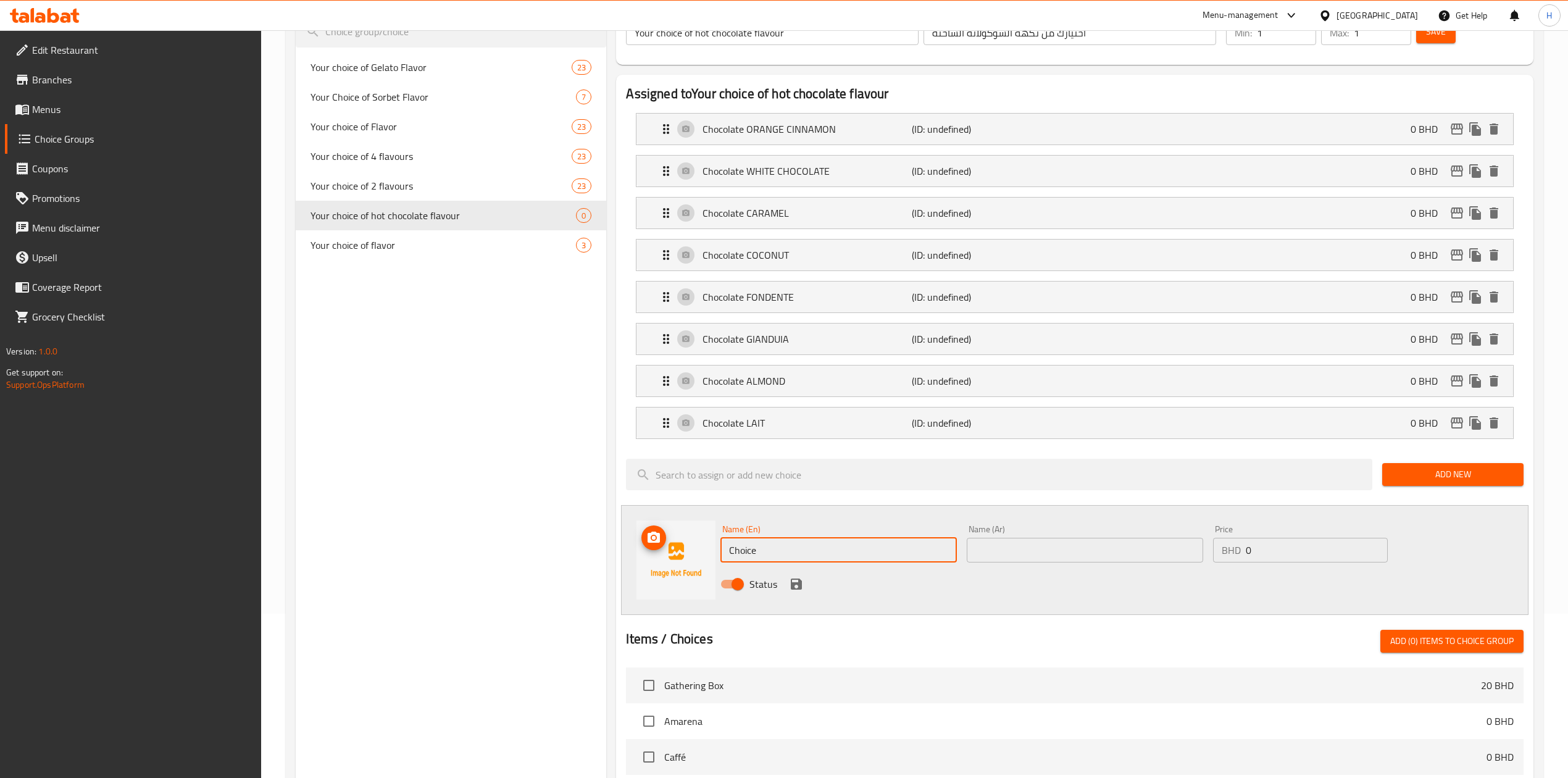
drag, startPoint x: 785, startPoint y: 563, endPoint x: 640, endPoint y: 556, distance: 145.2
click at [640, 556] on div "Name (En) Choice Name (En) Name (Ar) Name (Ar) Price BHD 0 Price Status" at bounding box center [1074, 560] width 907 height 110
paste input "colate HAZELNUT"
type input "Chocolate HAZELNUT"
drag, startPoint x: 1138, startPoint y: 549, endPoint x: 1114, endPoint y: 565, distance: 28.8
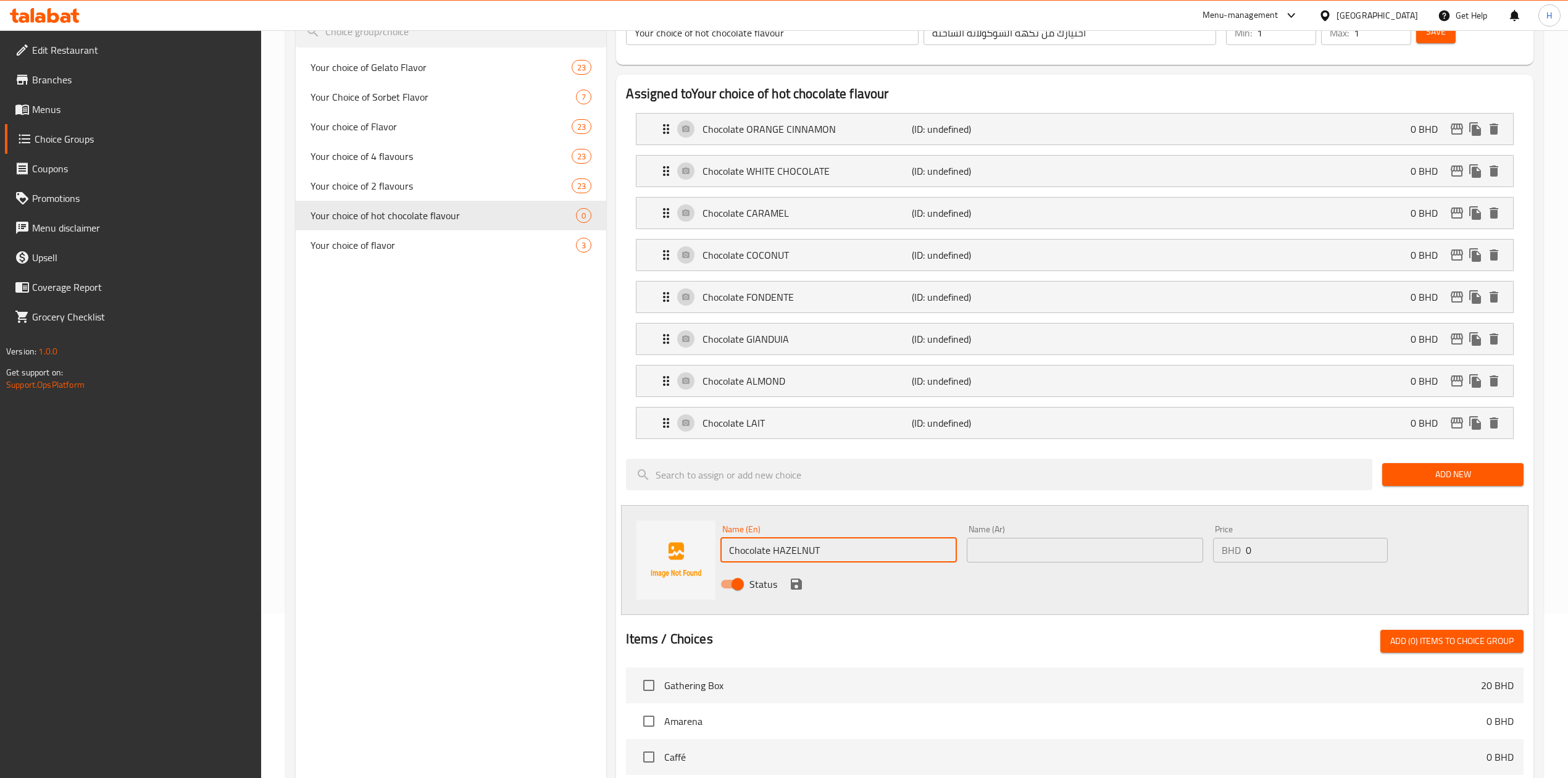
click at [1138, 549] on input "text" at bounding box center [1084, 551] width 236 height 25
paste input "شوكولاتة البندق"
type input "شوكولاتة البندق"
click at [791, 589] on icon "save" at bounding box center [796, 584] width 12 height 12
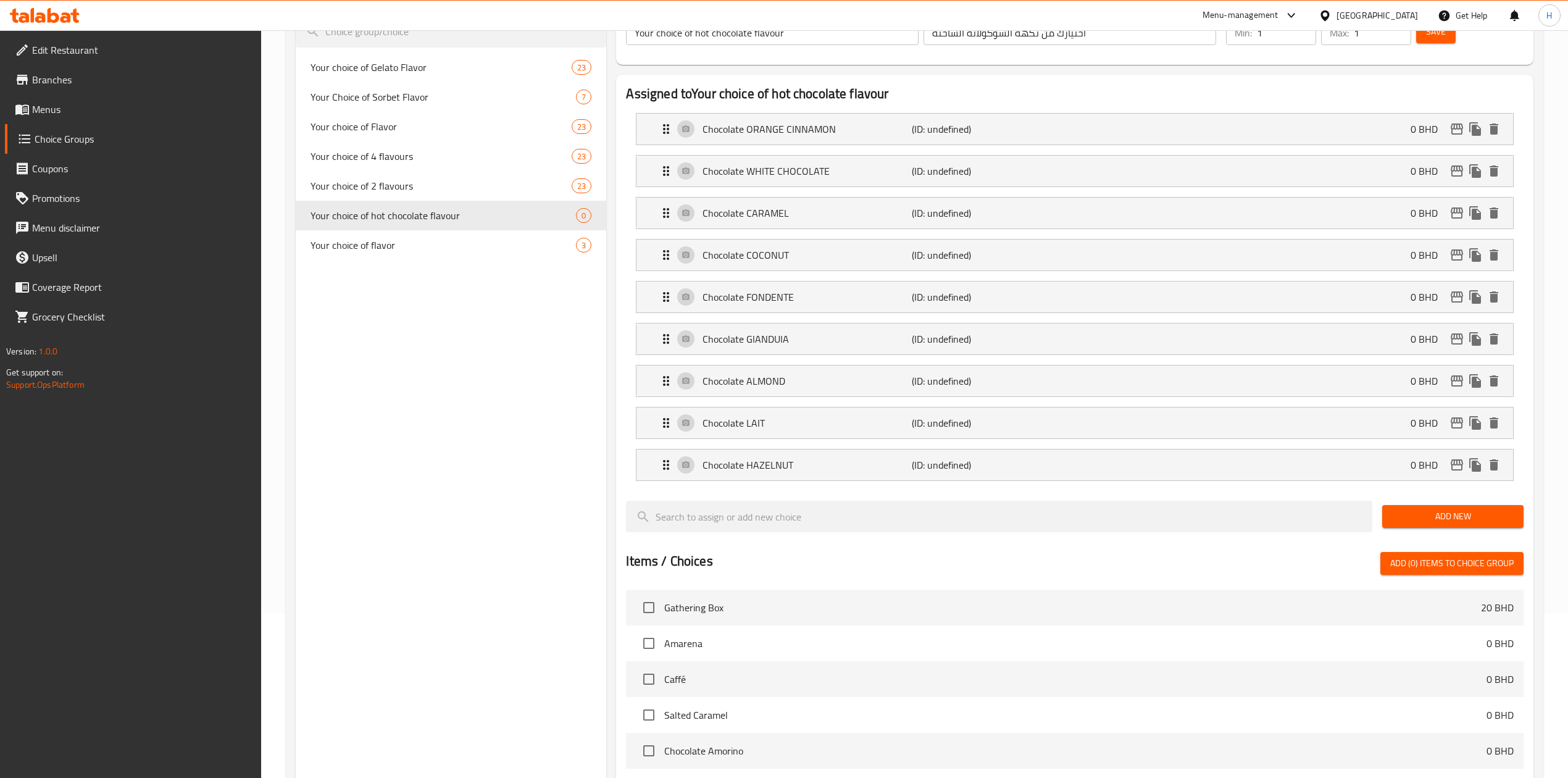
drag, startPoint x: 1413, startPoint y: 519, endPoint x: 1127, endPoint y: 540, distance: 286.8
click at [1413, 519] on span "Add New" at bounding box center [1452, 516] width 121 height 15
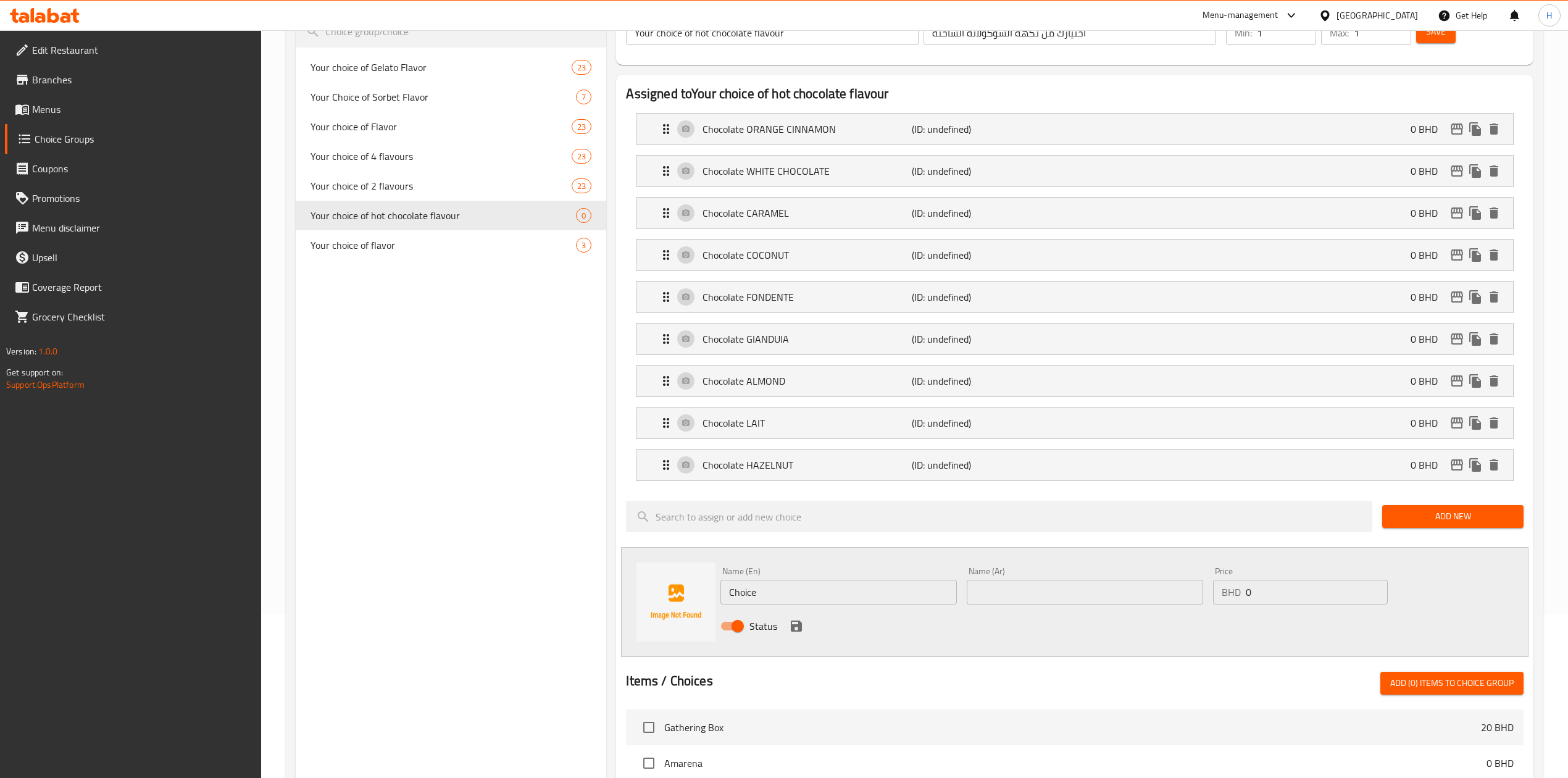
click at [1045, 593] on input "text" at bounding box center [1084, 592] width 236 height 25
paste input "شوكولاتة أستيك"
type input "شوكولاتة أستيك"
click at [838, 597] on input "Choice" at bounding box center [838, 592] width 236 height 25
paste input "Chocolate ASTEQUE"
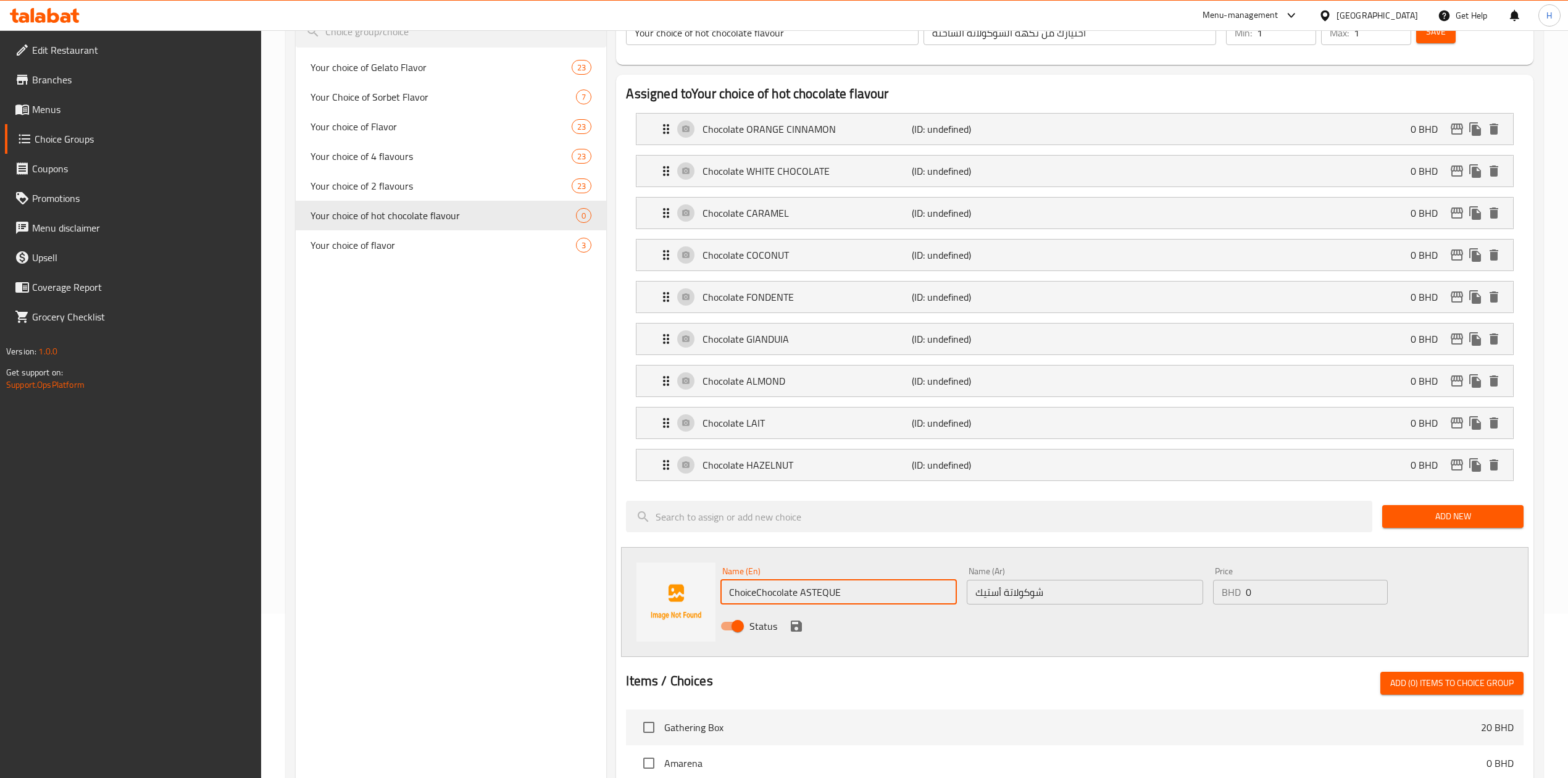
type input "ChoiceChocolate ASTEQUE"
click at [796, 624] on icon "save" at bounding box center [796, 626] width 15 height 15
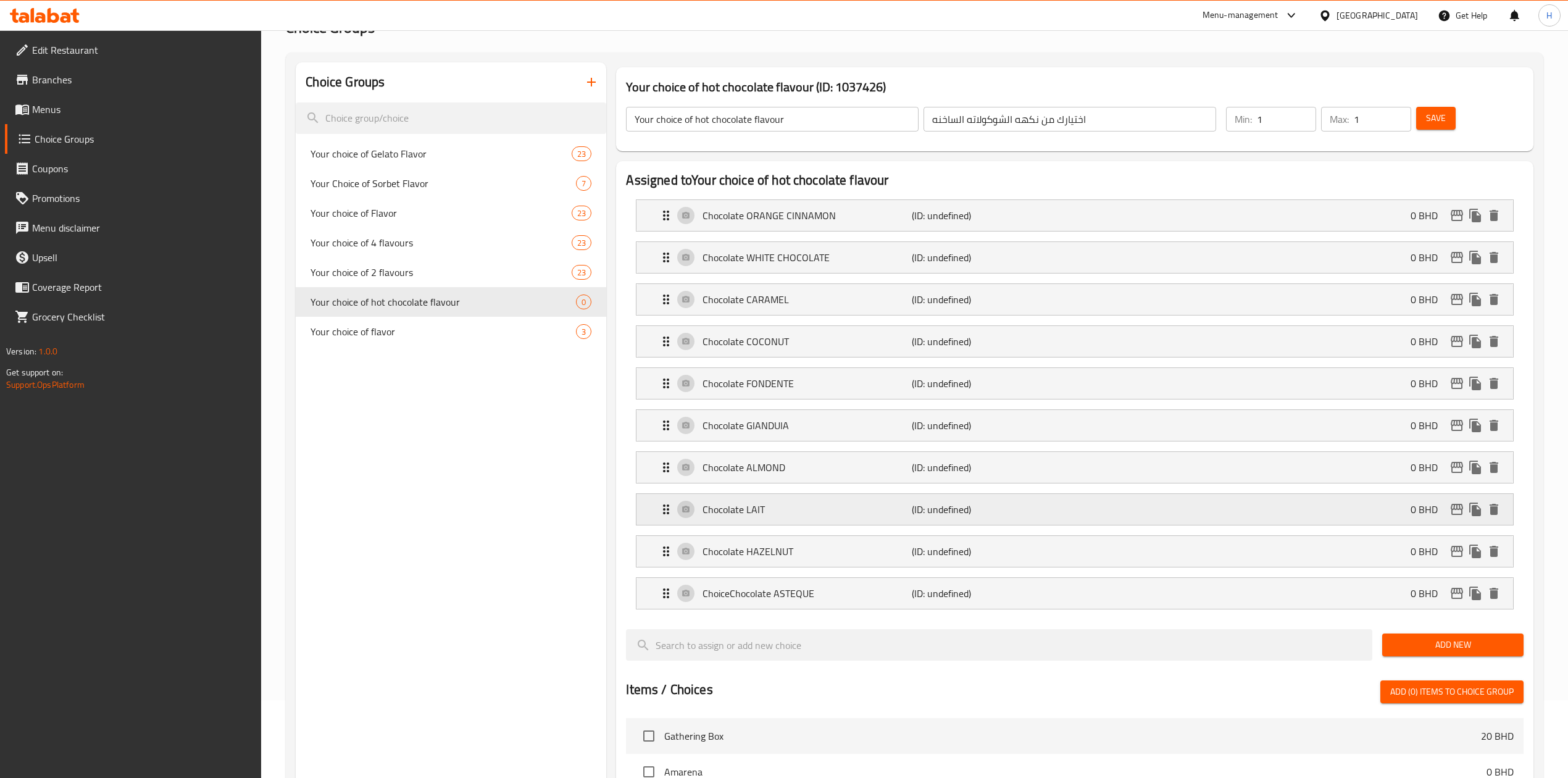
scroll to position [0, 0]
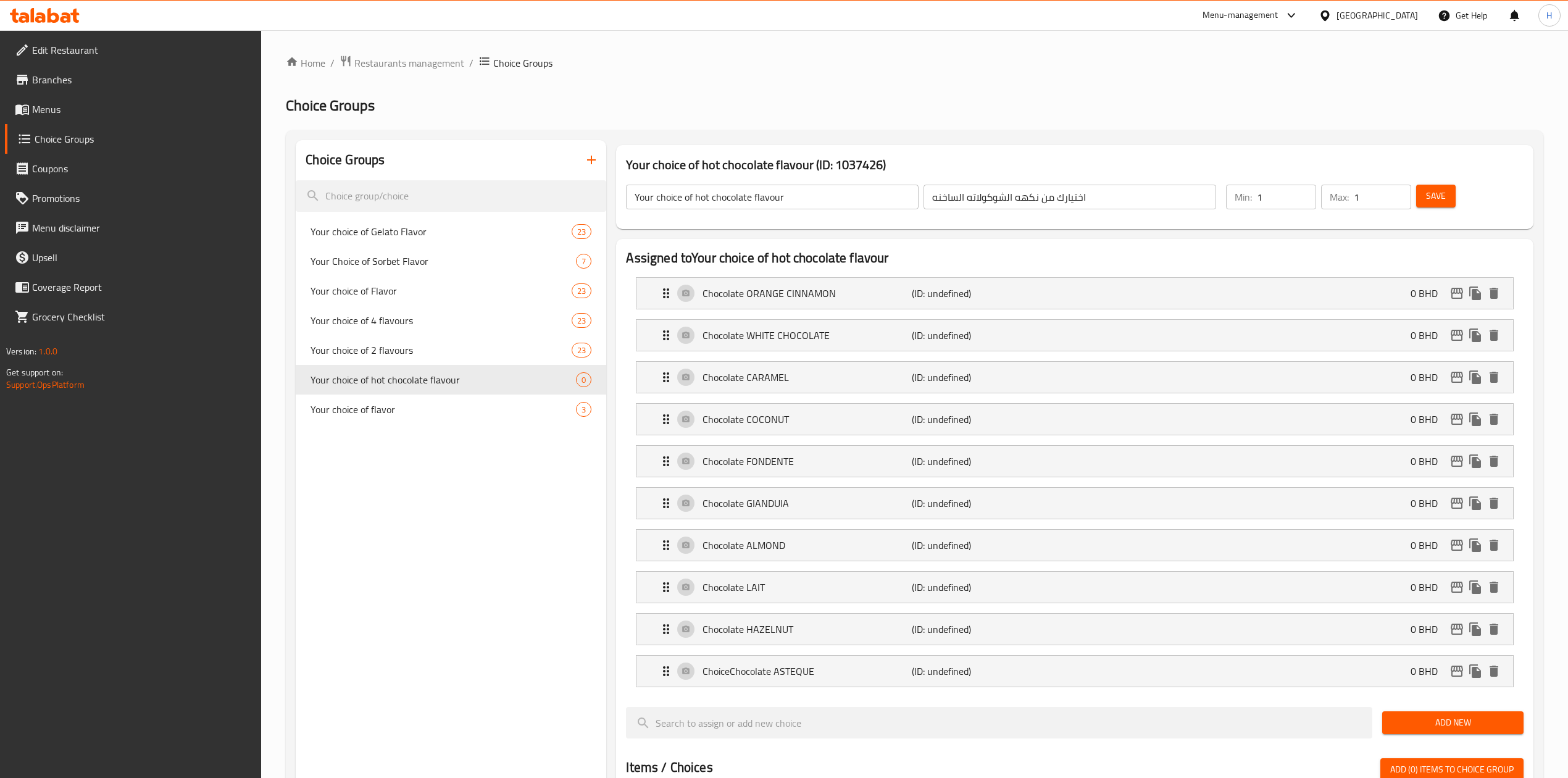
click at [1438, 208] on div "Save" at bounding box center [1462, 196] width 97 height 29
click at [1438, 186] on button "Save" at bounding box center [1435, 196] width 40 height 23
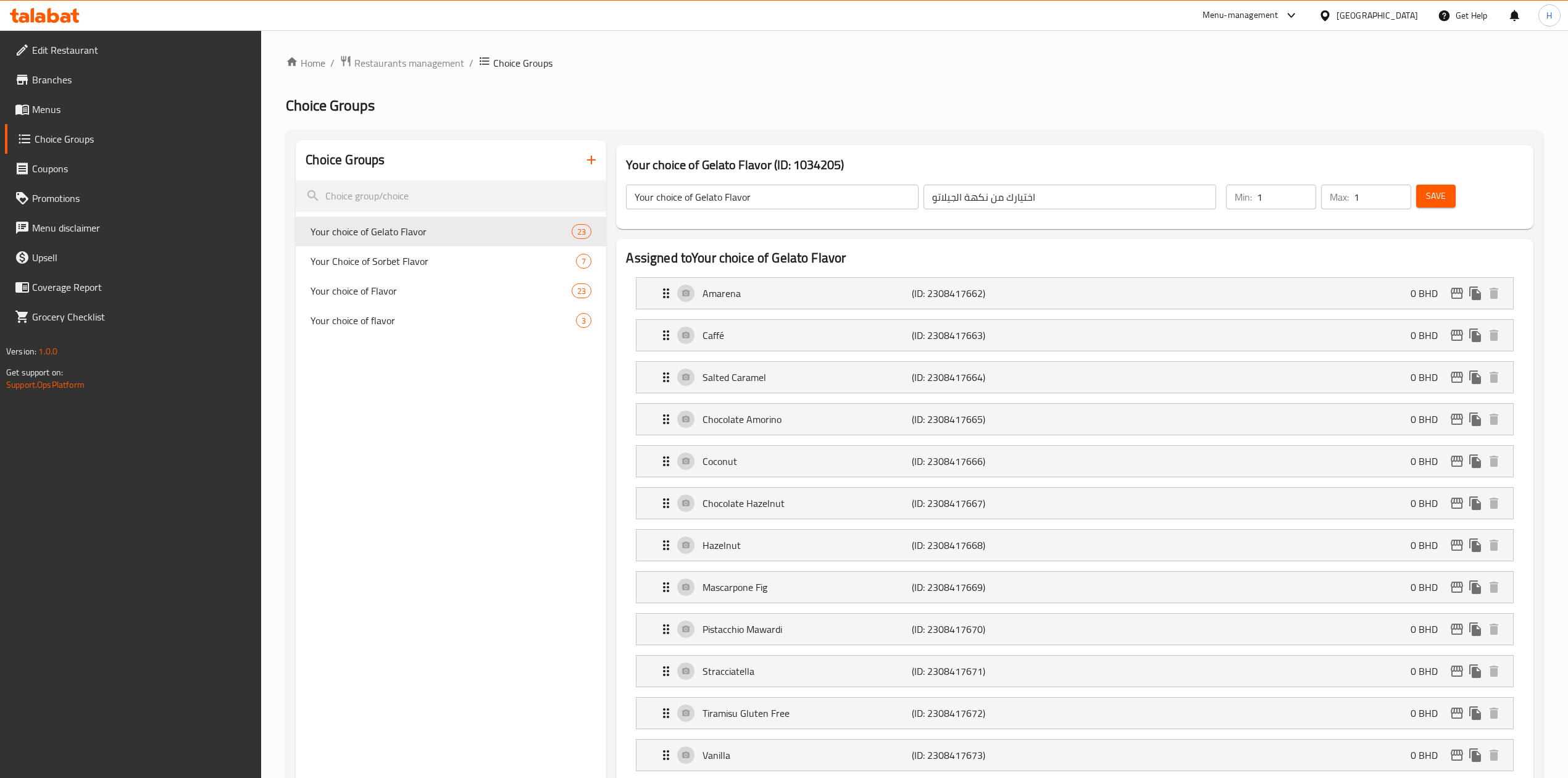
click at [29, 8] on icon at bounding box center [44, 15] width 70 height 15
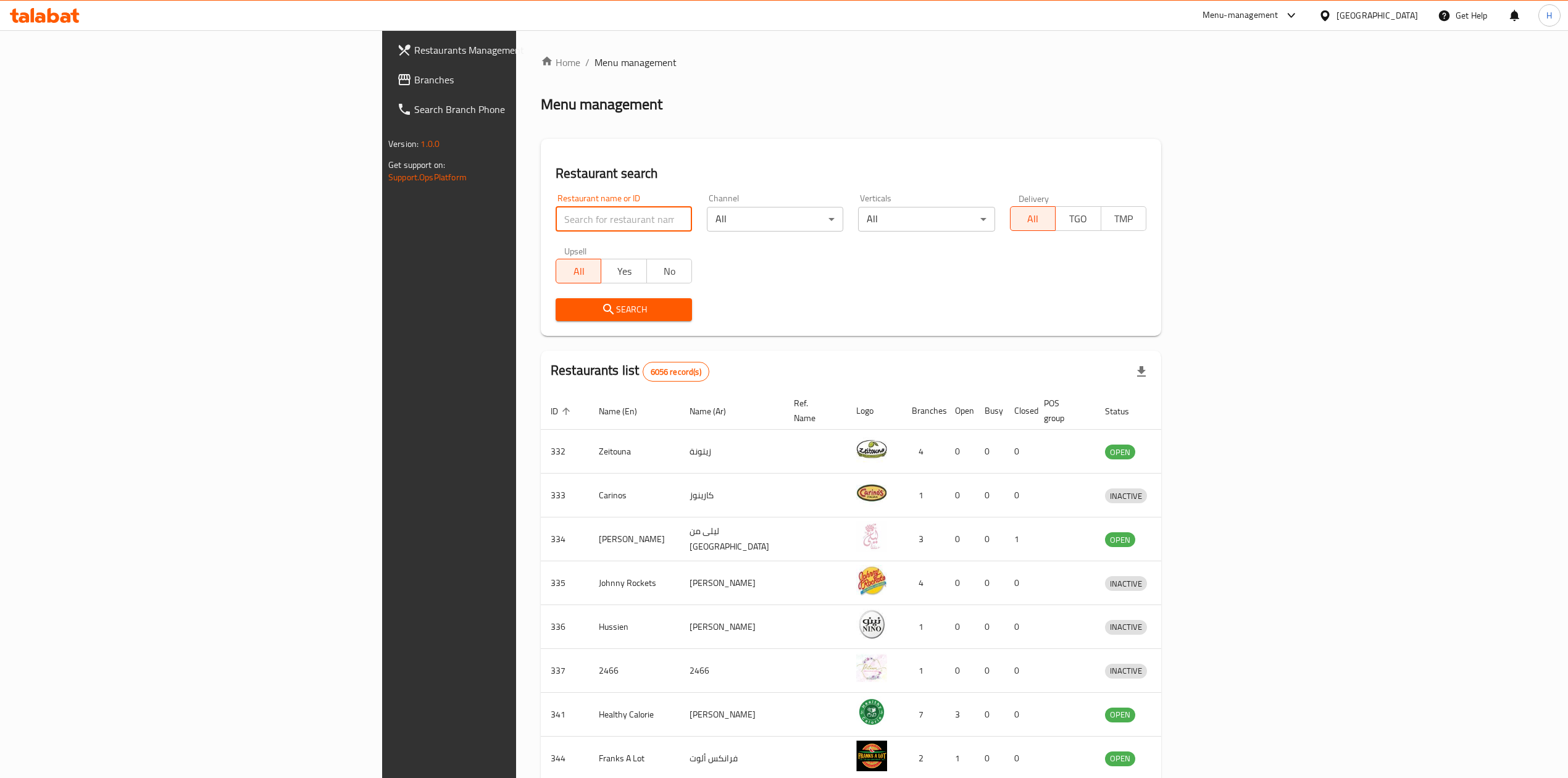
click at [556, 213] on input "search" at bounding box center [624, 220] width 136 height 25
type input "amorino"
click button "Search" at bounding box center [624, 310] width 136 height 23
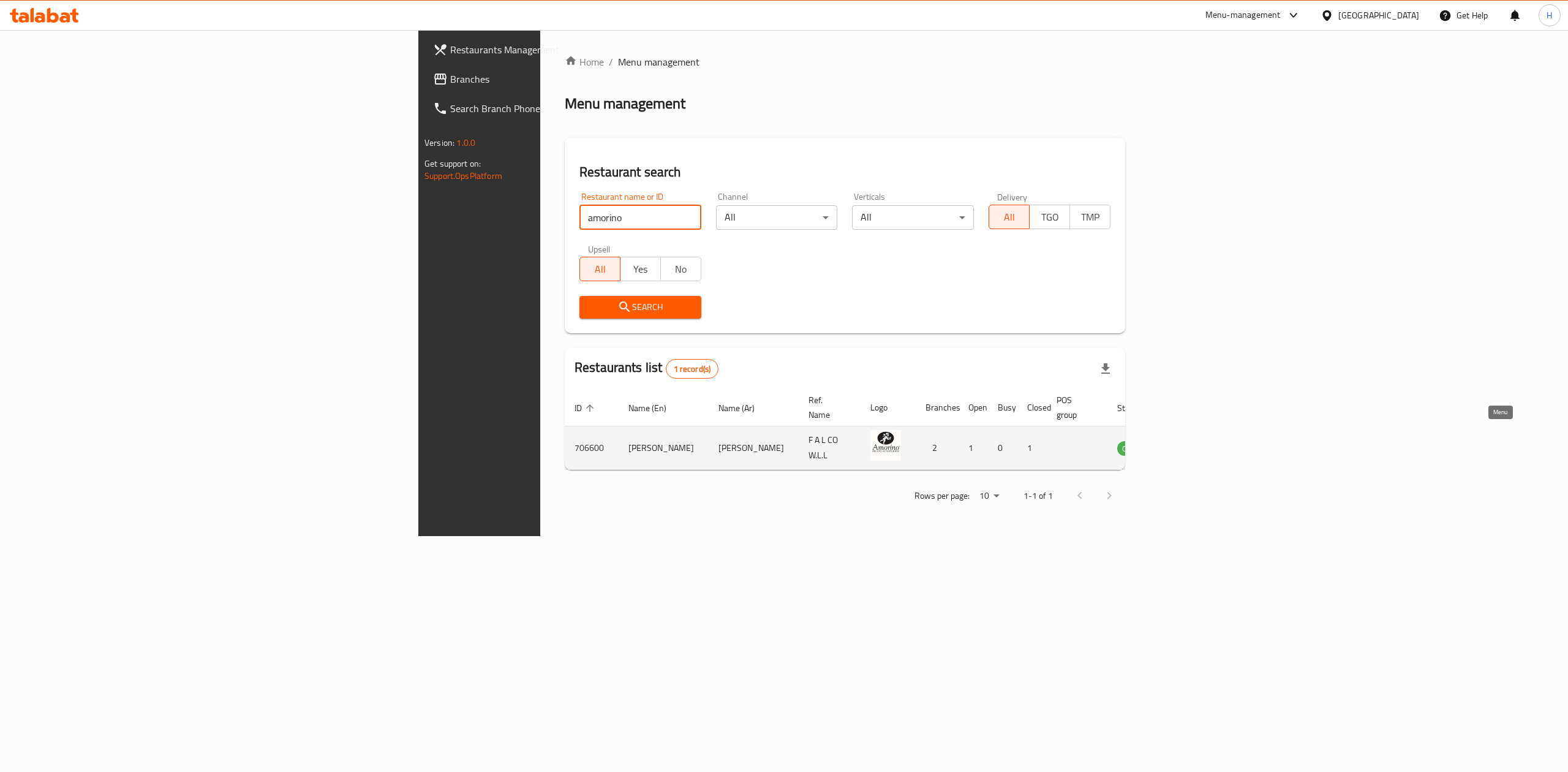
click at [1196, 444] on icon "enhanced table" at bounding box center [1188, 449] width 13 height 11
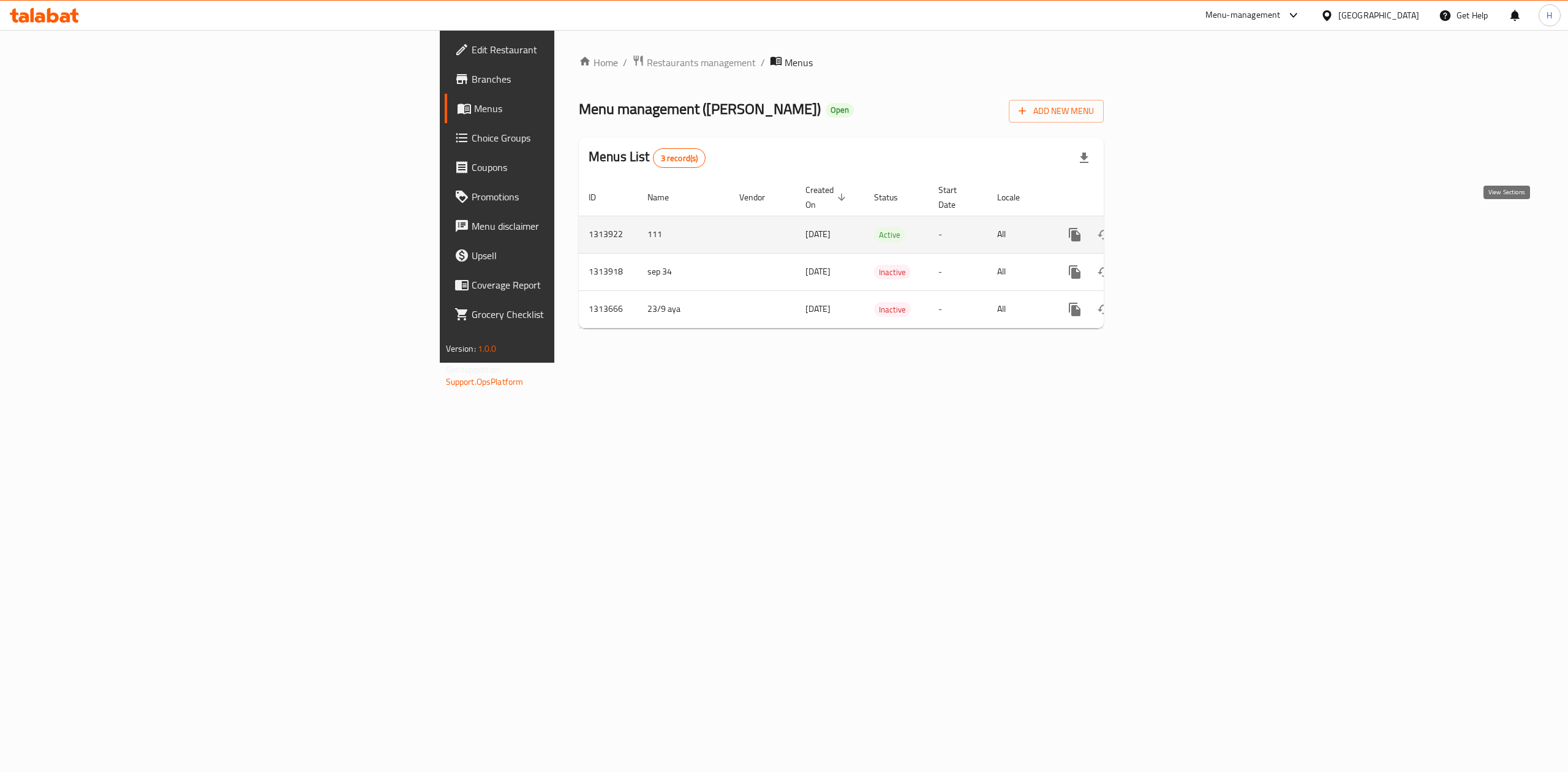
click at [1170, 227] on icon "enhanced table" at bounding box center [1162, 234] width 15 height 15
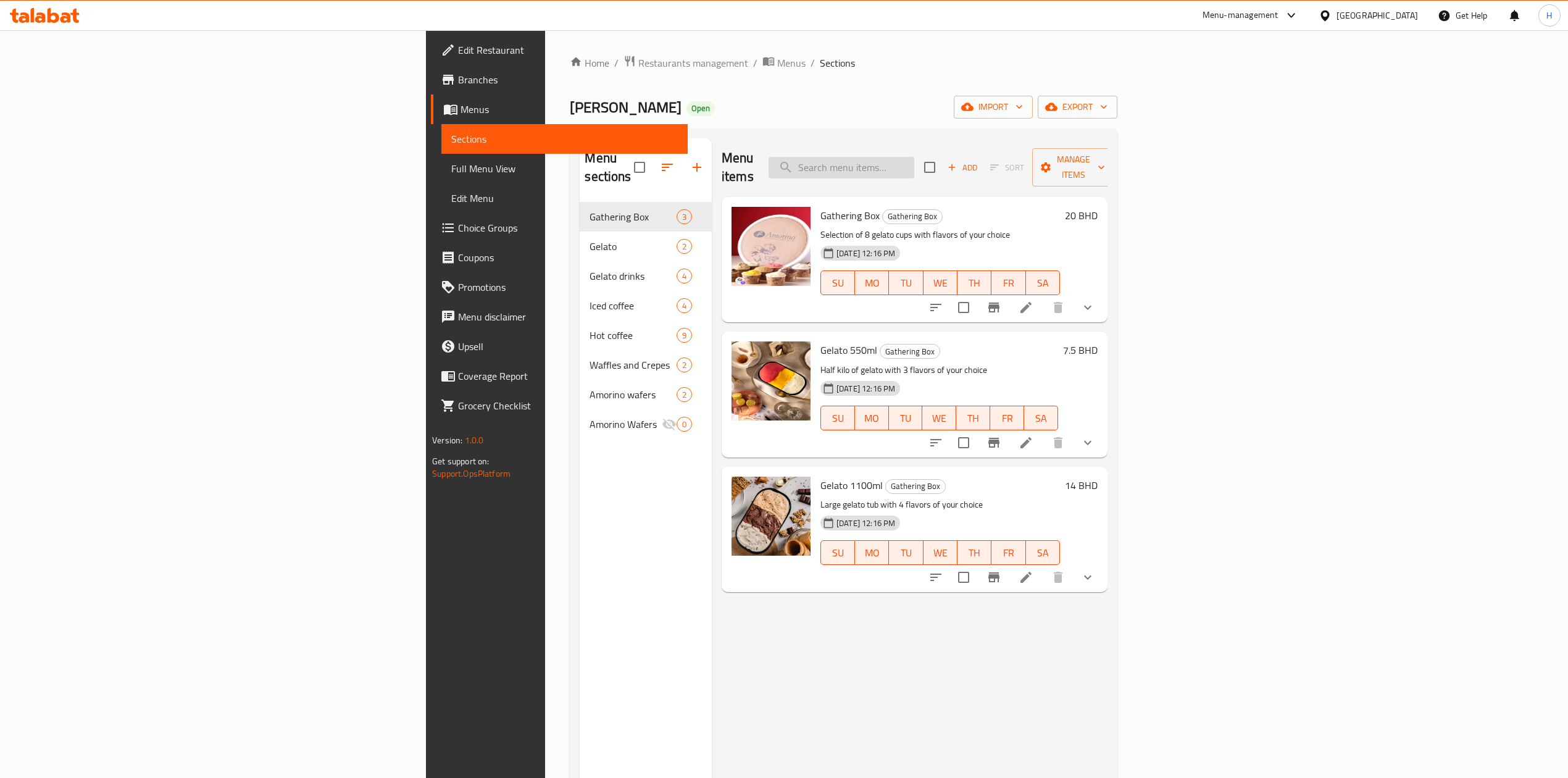
click at [914, 168] on input "search" at bounding box center [841, 167] width 146 height 21
paste input "Gelato 550ml"
type input "Gelato 550ml"
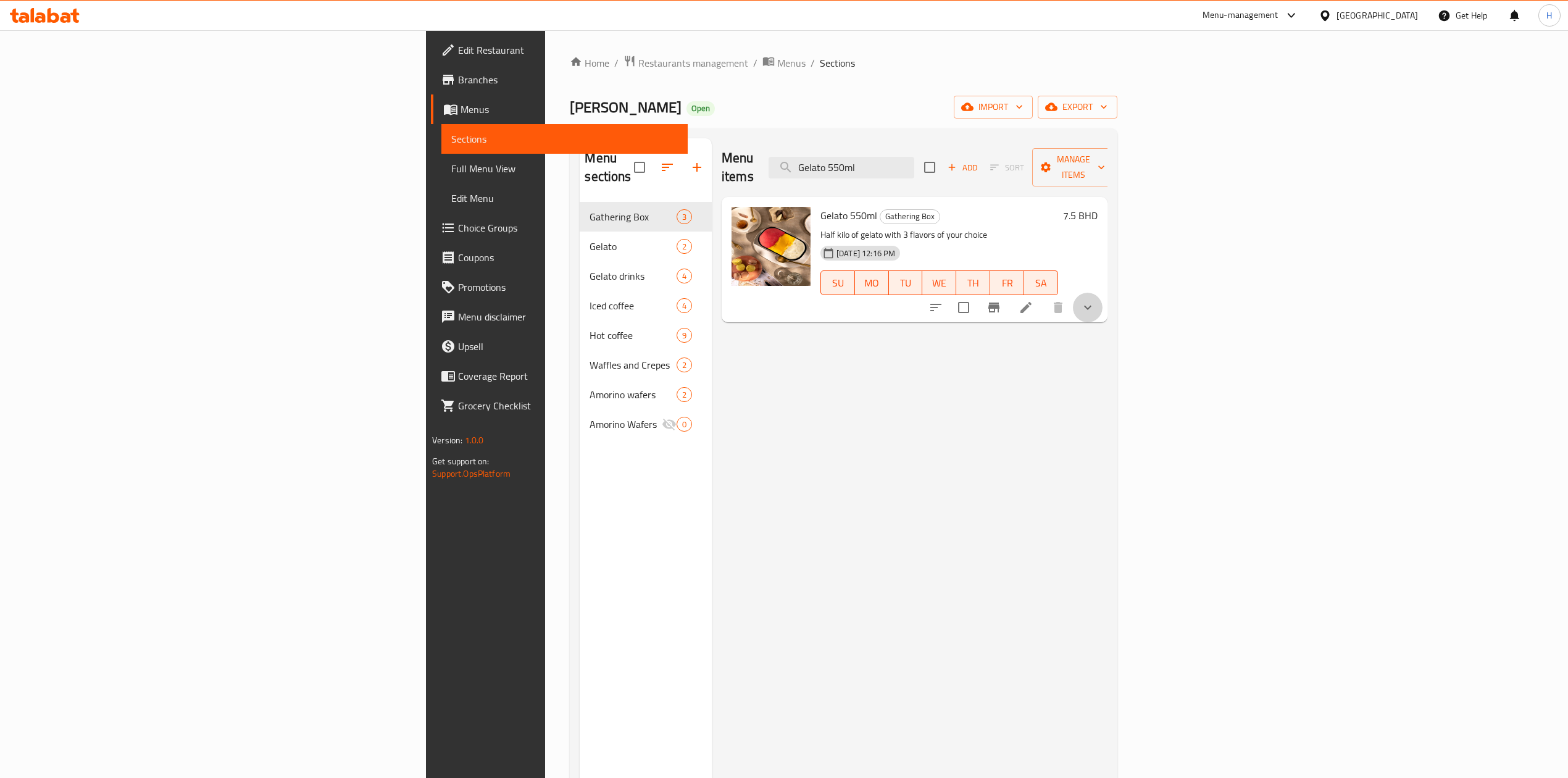
click at [1103, 293] on button "show more" at bounding box center [1087, 307] width 29 height 29
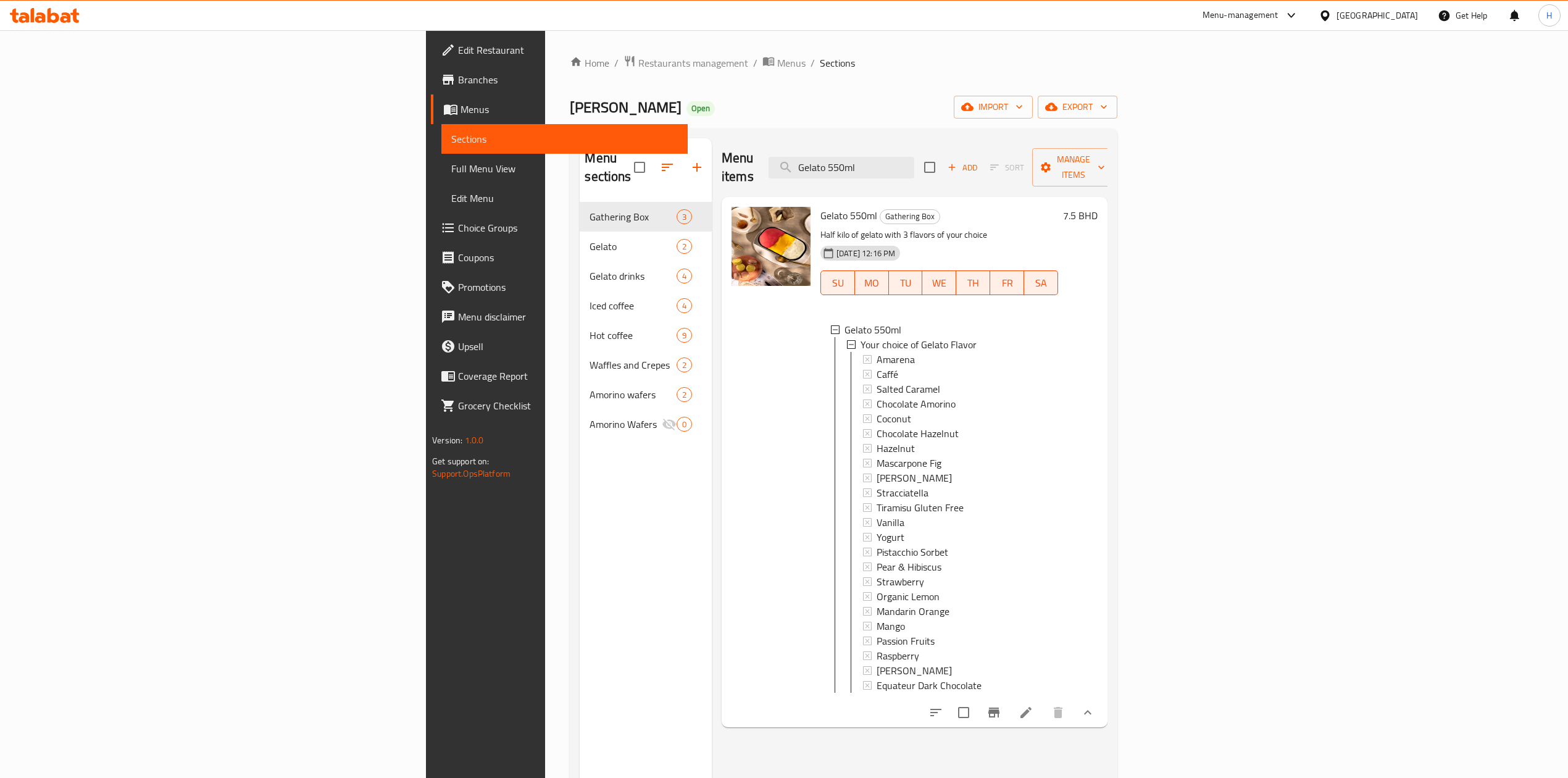
click at [1034, 714] on icon at bounding box center [1026, 713] width 15 height 15
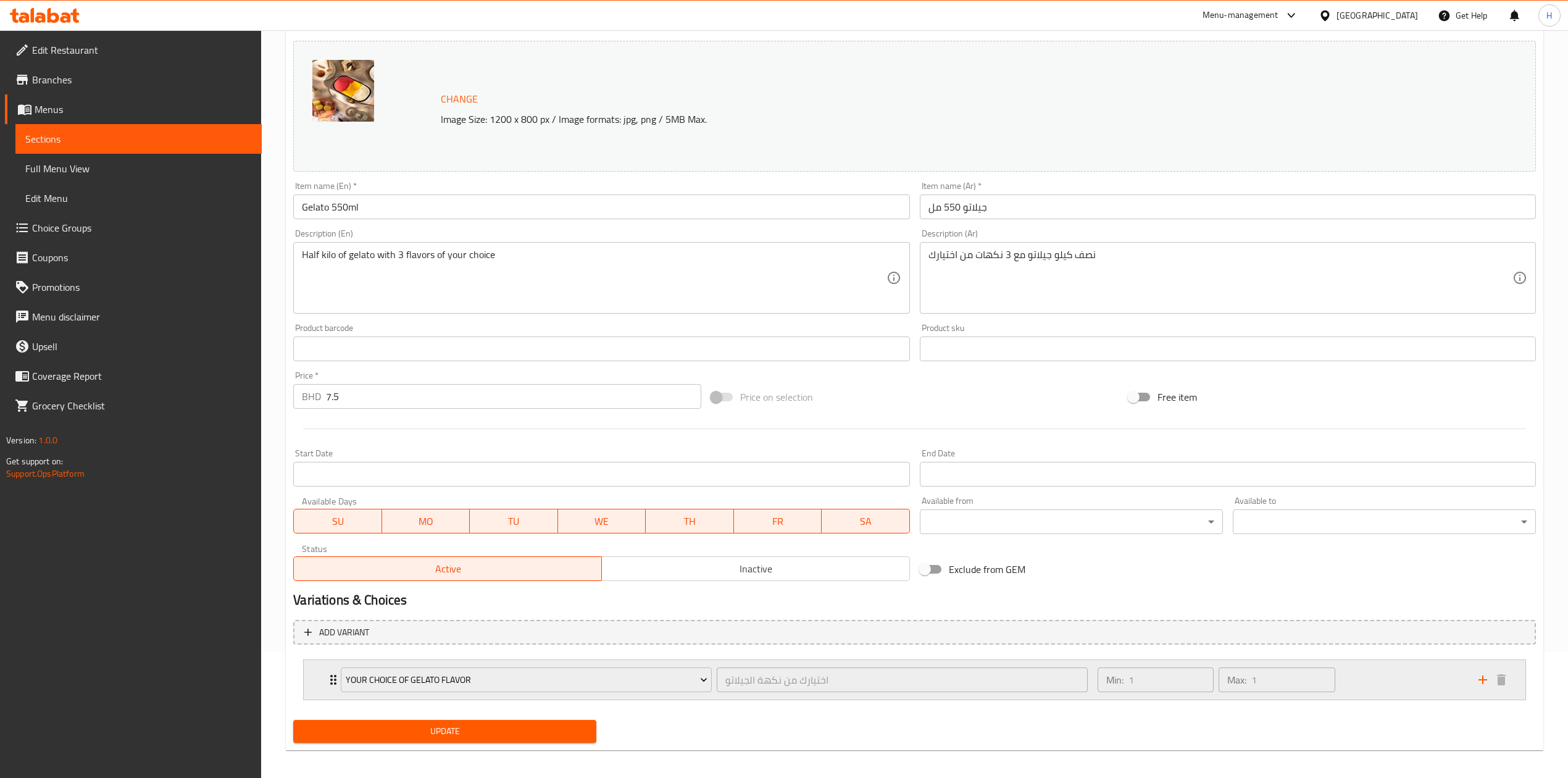
scroll to position [134, 0]
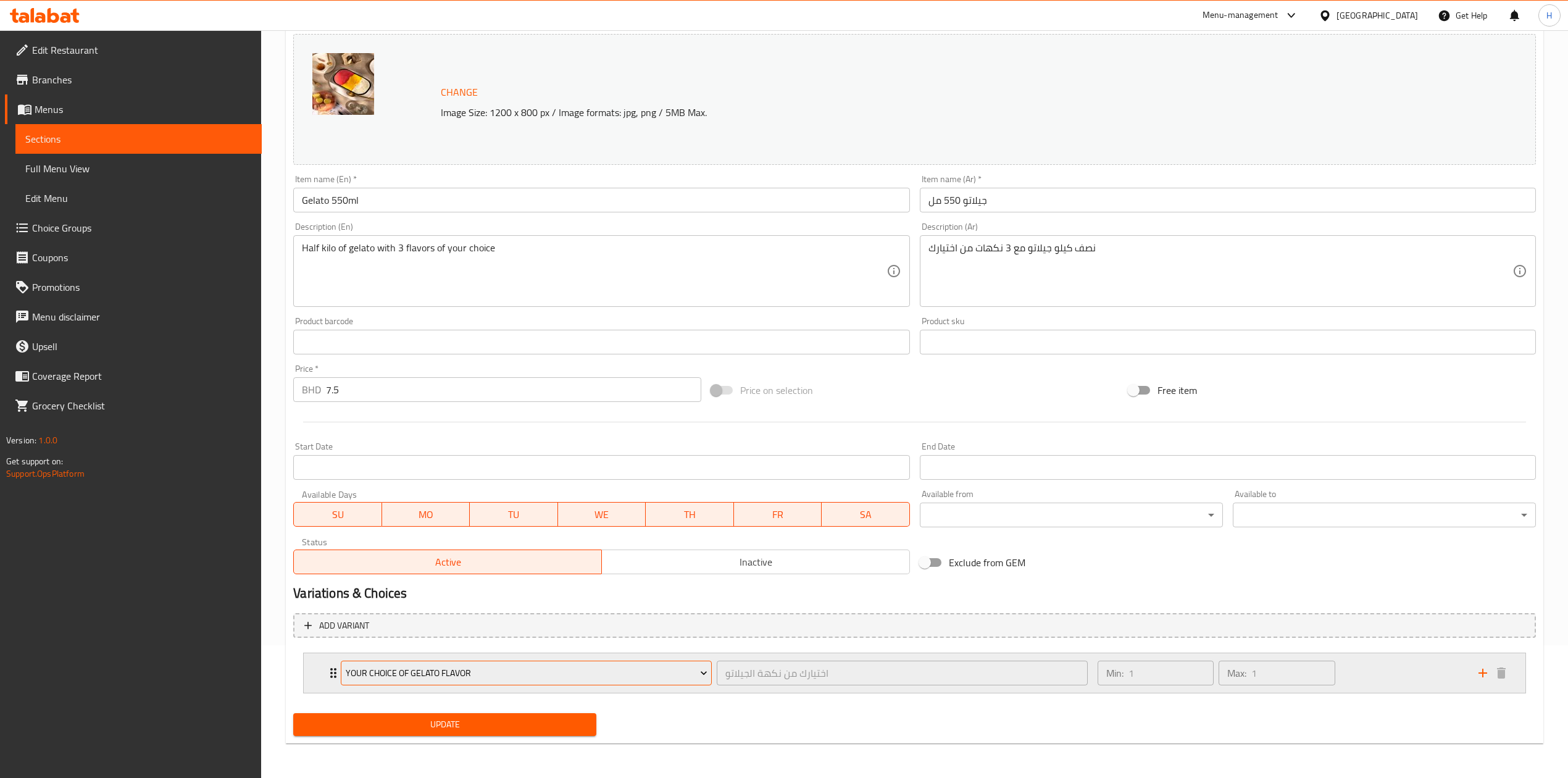
click at [571, 677] on span "Your choice of Gelato Flavor" at bounding box center [527, 673] width 362 height 15
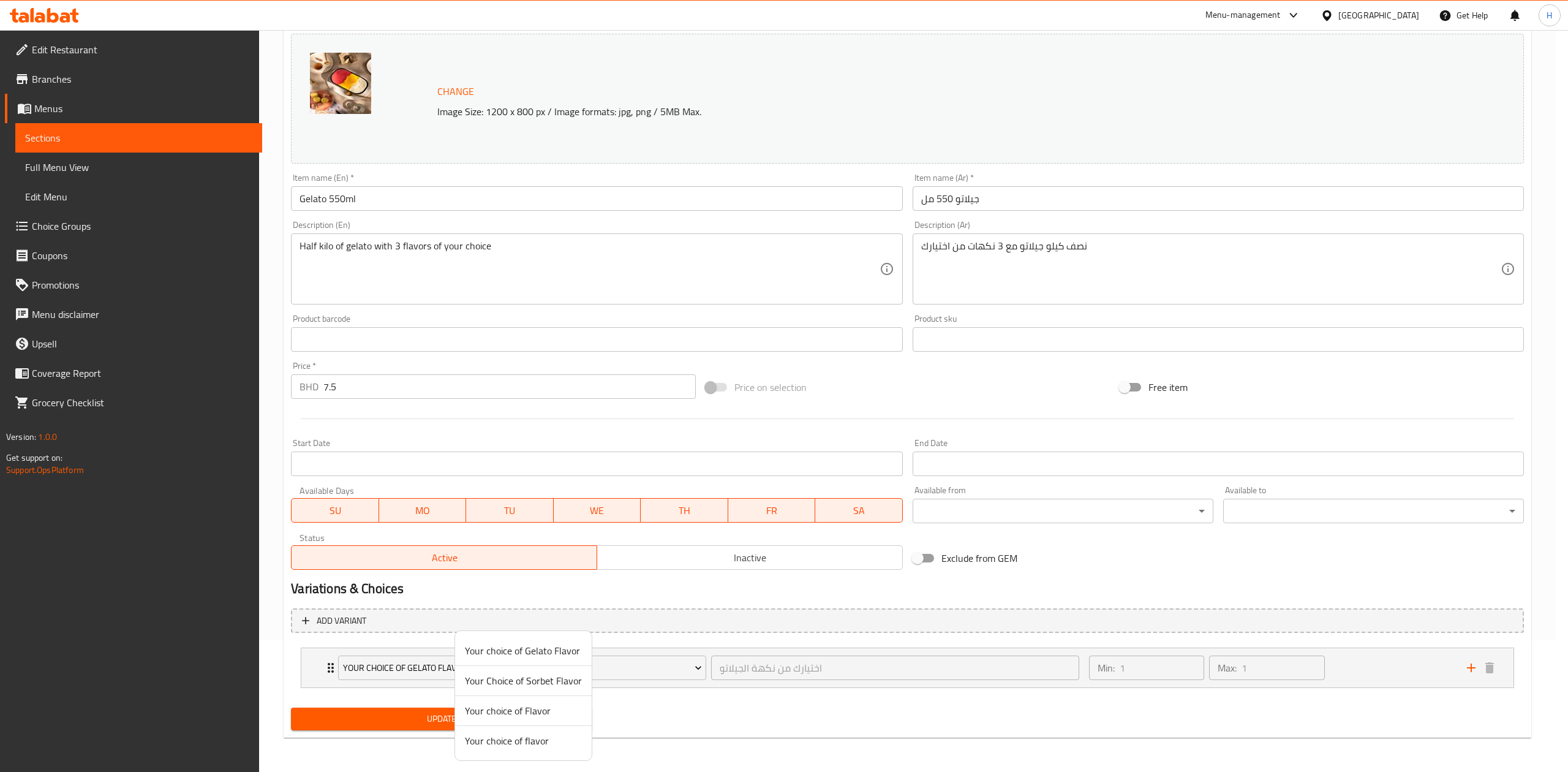
click at [532, 682] on span "Your Choice of Sorbet Flavor" at bounding box center [522, 681] width 117 height 15
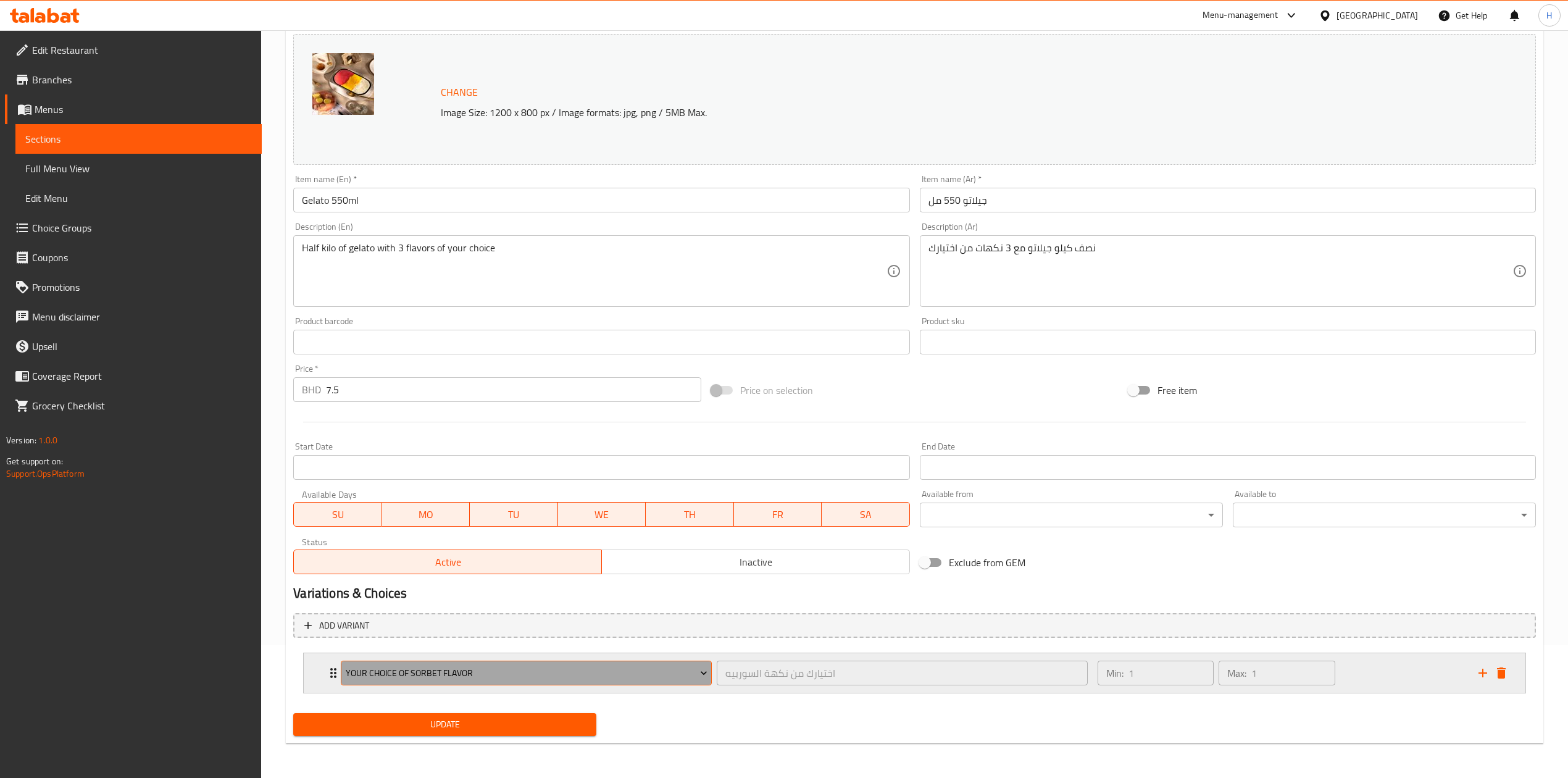
click at [584, 666] on span "Your Choice of Sorbet Flavor" at bounding box center [527, 673] width 362 height 15
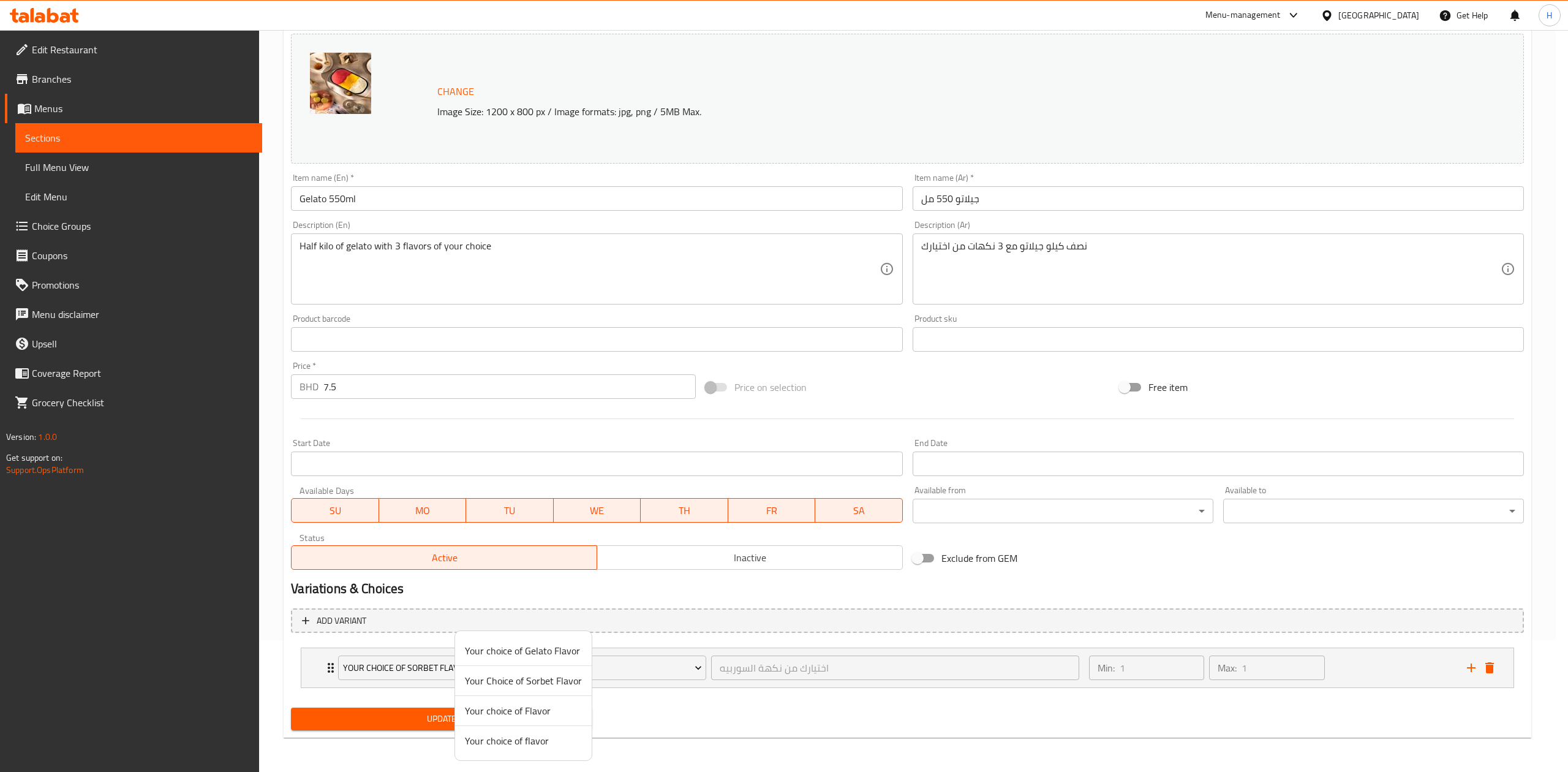
click at [564, 748] on li "Your choice of flavor" at bounding box center [523, 740] width 137 height 29
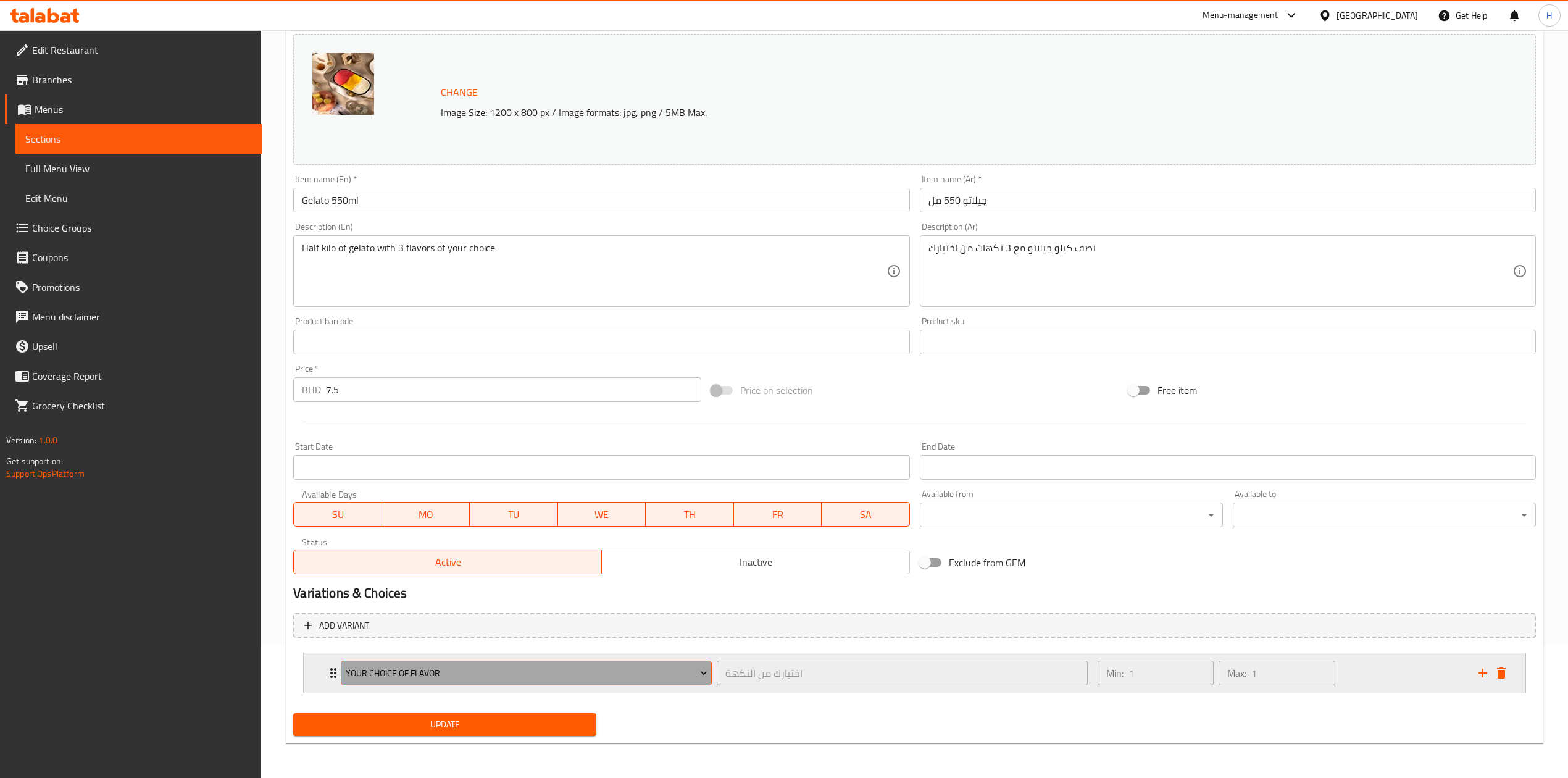
click at [605, 675] on span "Your choice of flavor" at bounding box center [527, 673] width 362 height 15
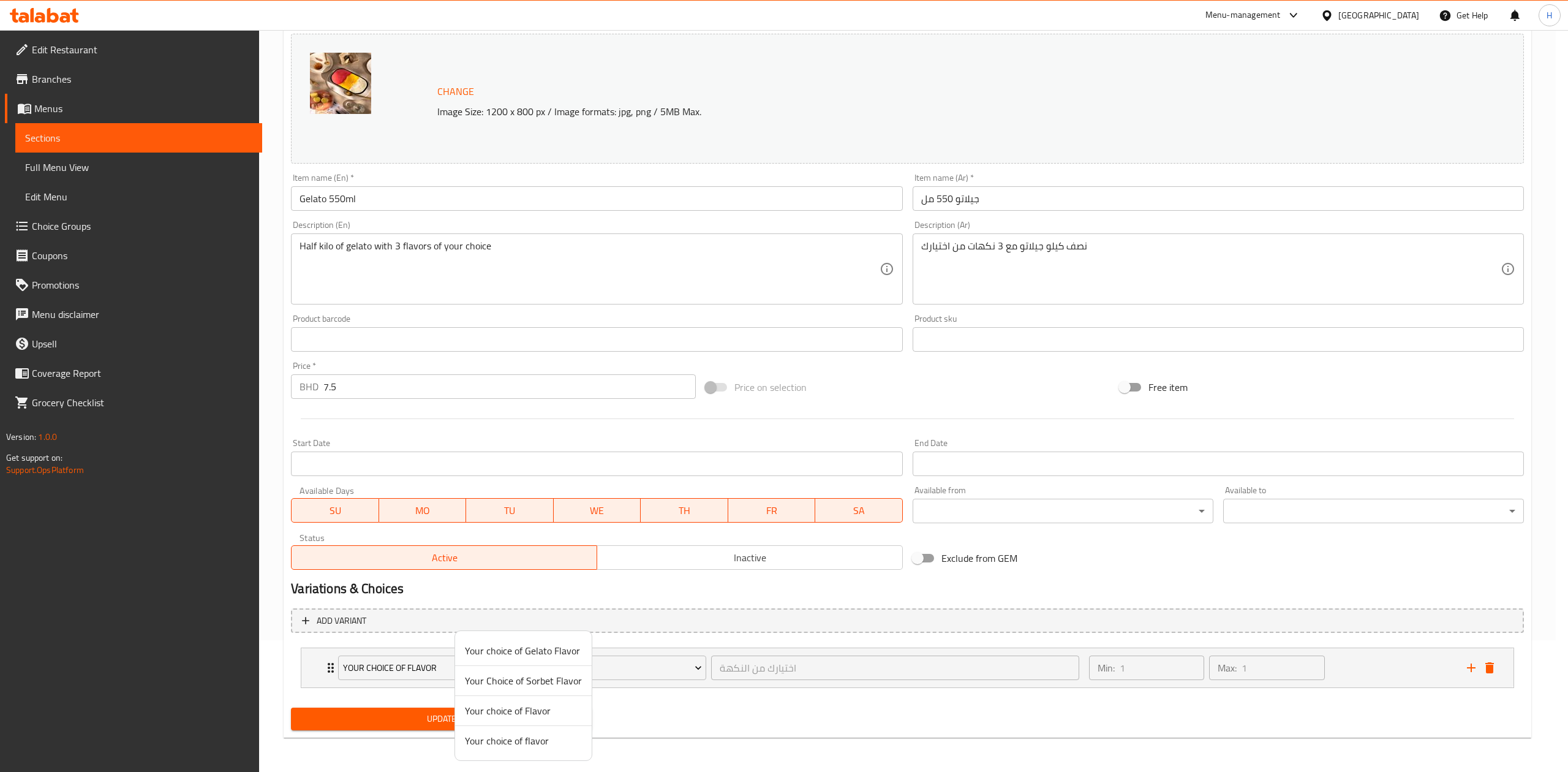
click at [564, 714] on span "Your choice of Flavor" at bounding box center [522, 711] width 117 height 15
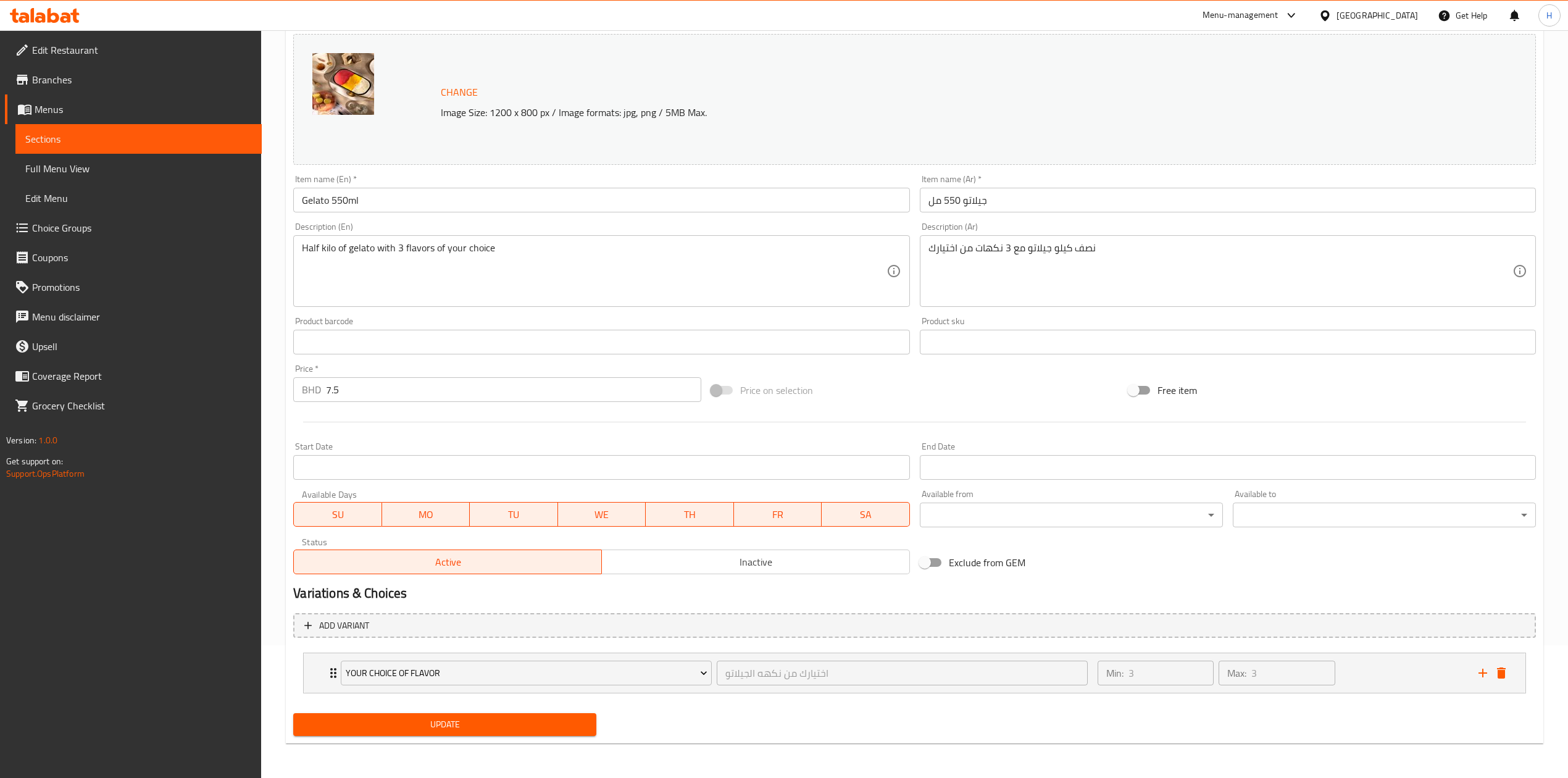
click at [535, 732] on span "Update" at bounding box center [444, 724] width 283 height 15
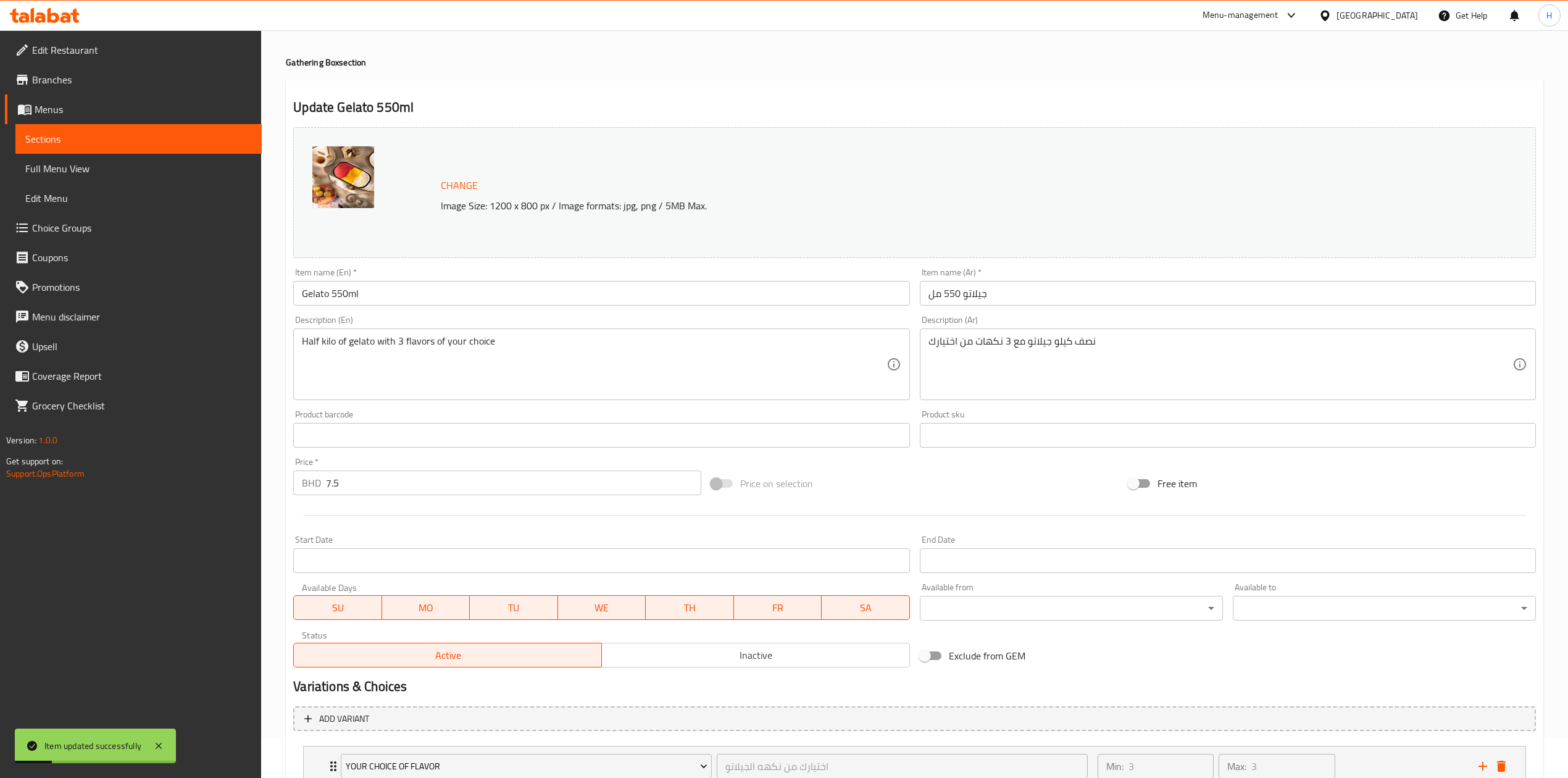
scroll to position [0, 0]
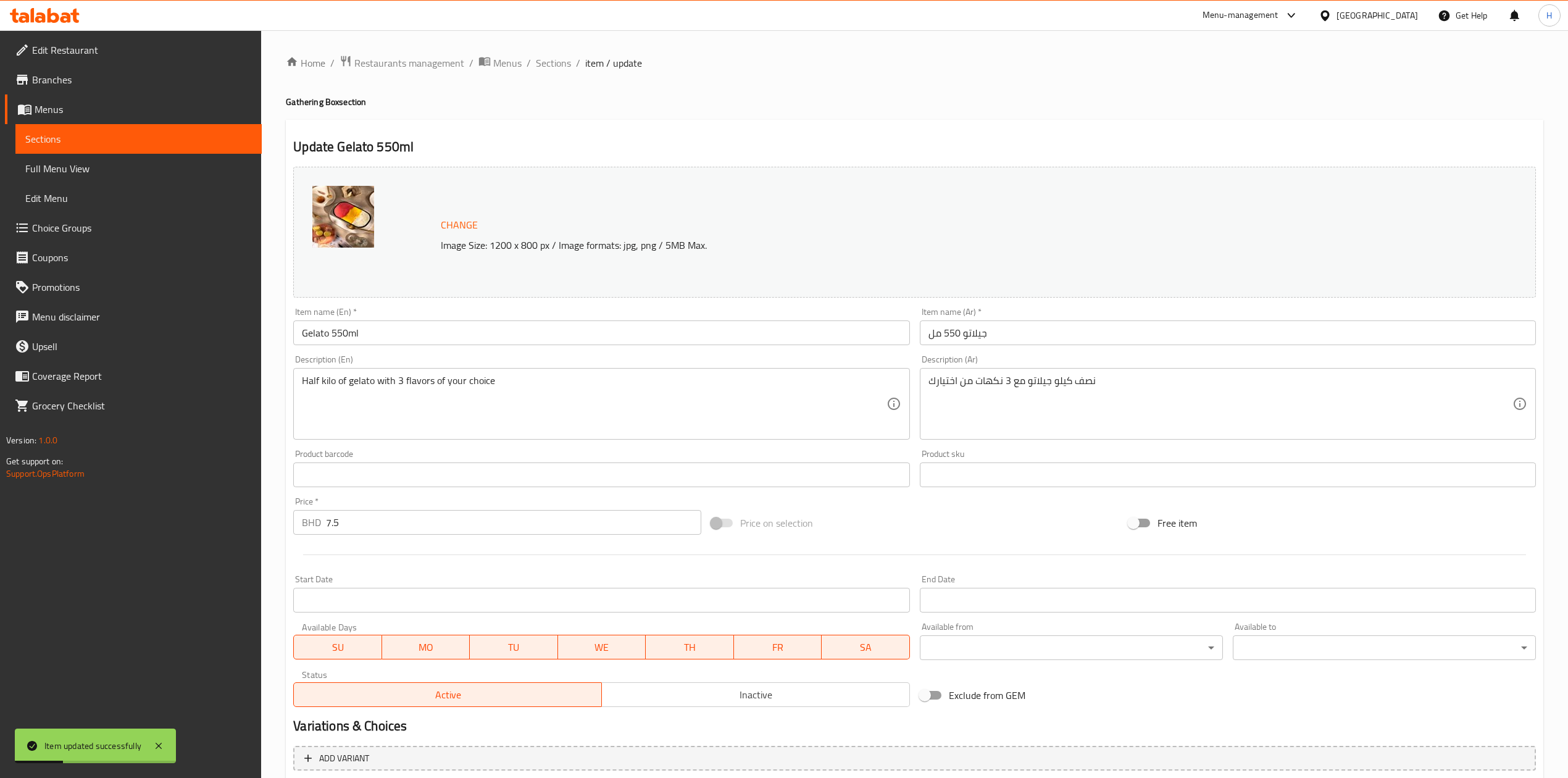
click at [559, 62] on span "Sections" at bounding box center [553, 63] width 35 height 15
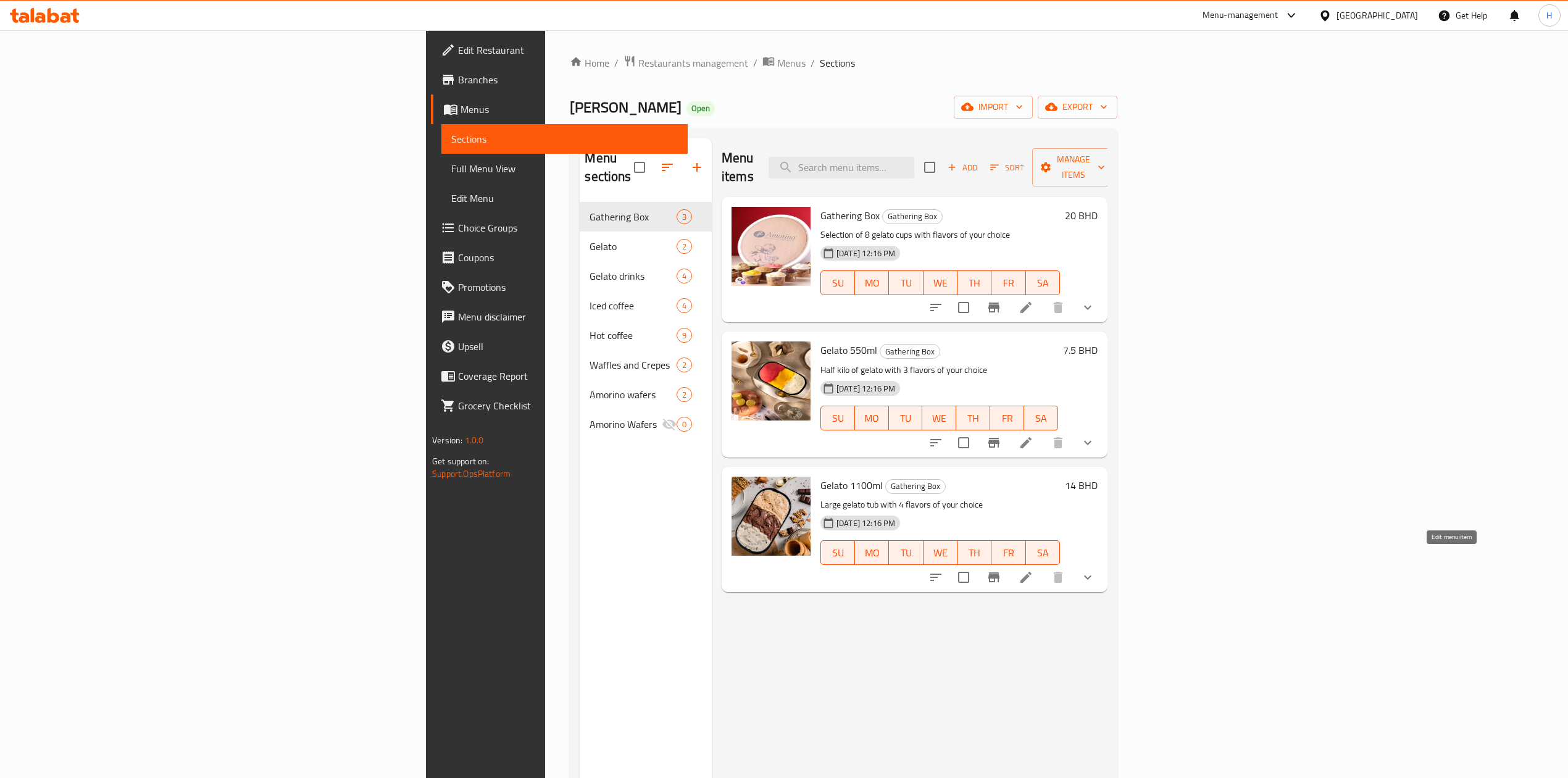
click at [1032, 572] on icon at bounding box center [1026, 577] width 12 height 12
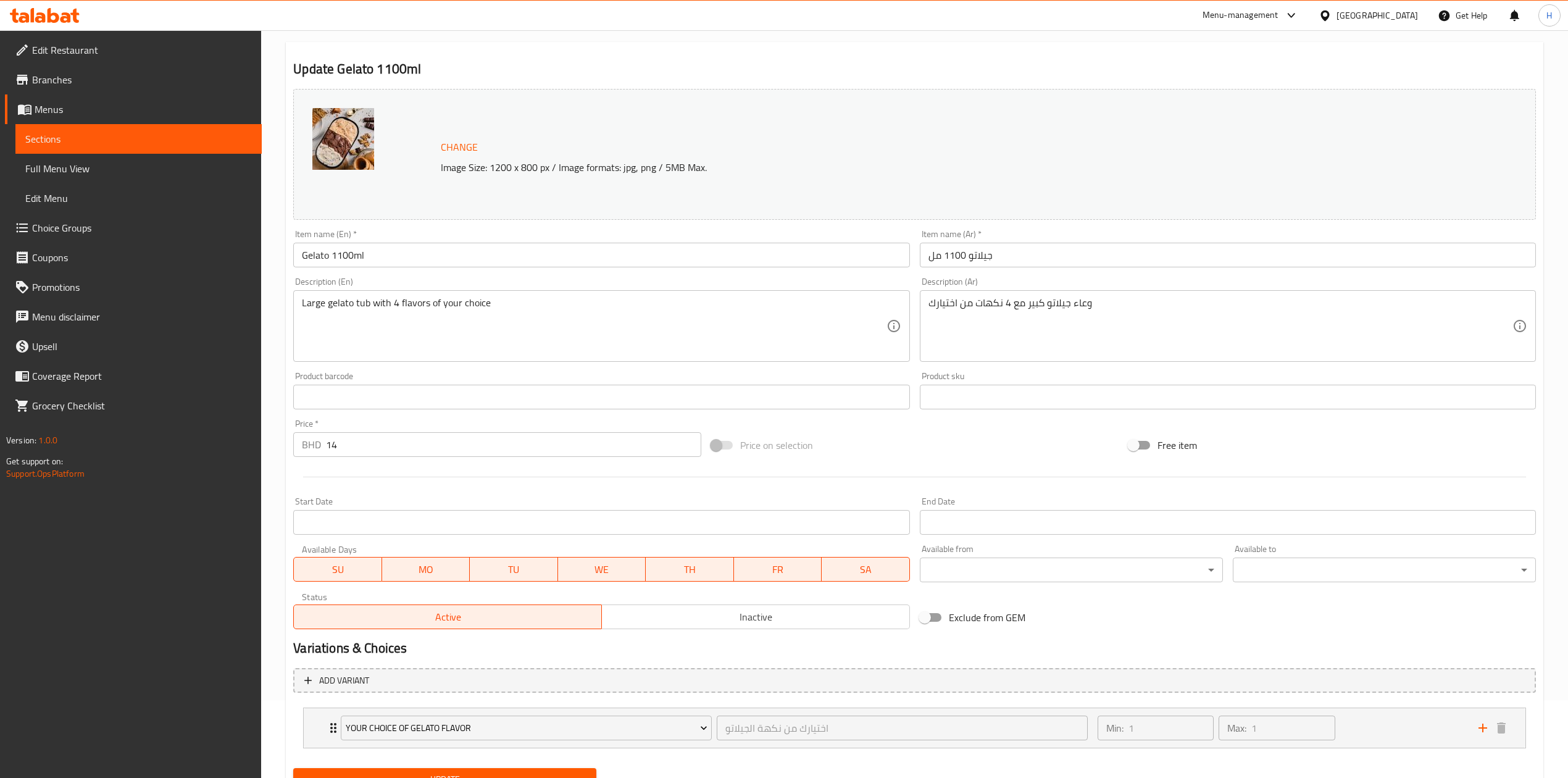
scroll to position [134, 0]
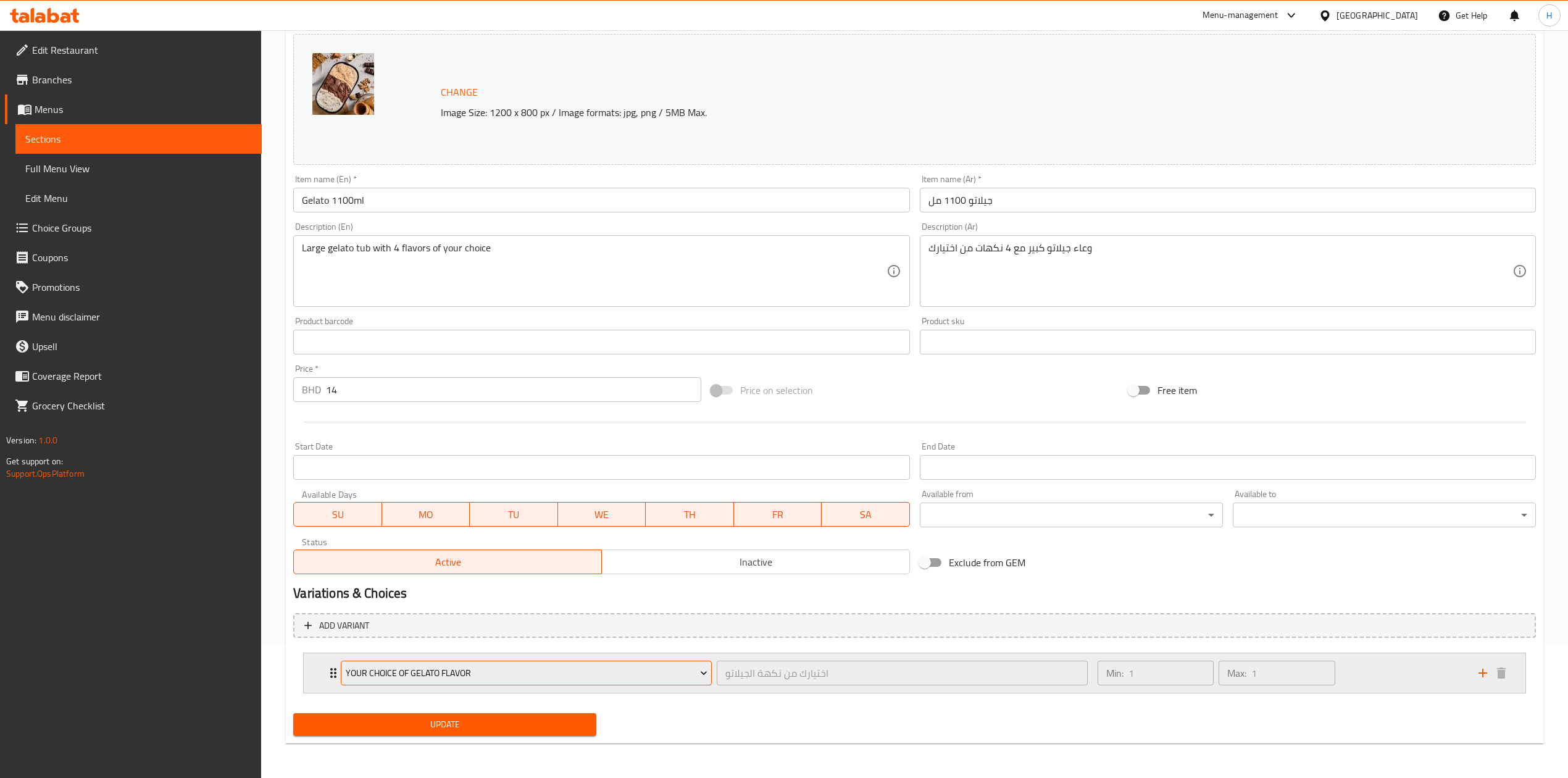
click at [510, 680] on span "Your choice of Gelato Flavor" at bounding box center [527, 673] width 362 height 15
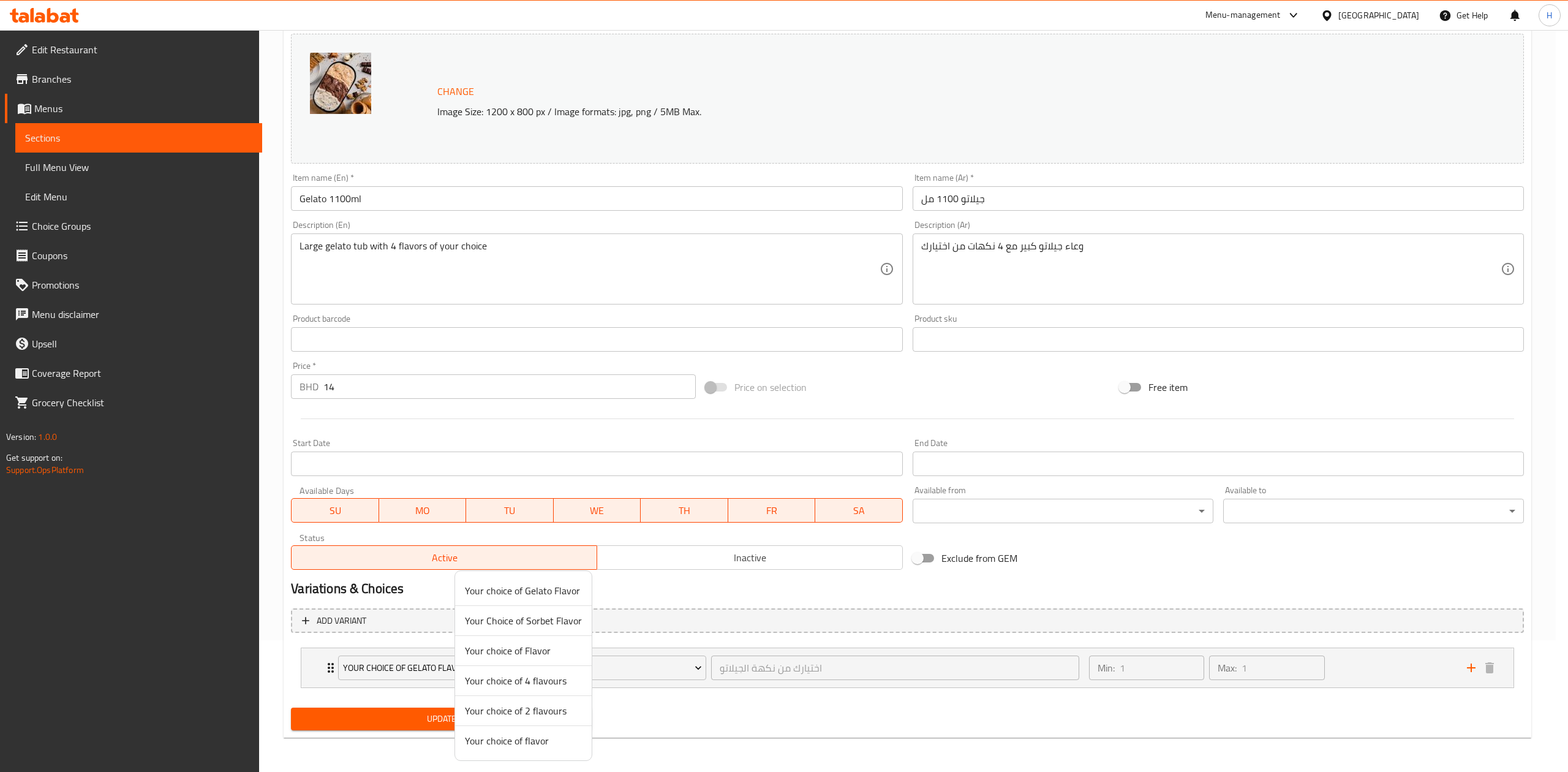
click at [561, 682] on span "Your choice of 4 flavours" at bounding box center [522, 681] width 117 height 15
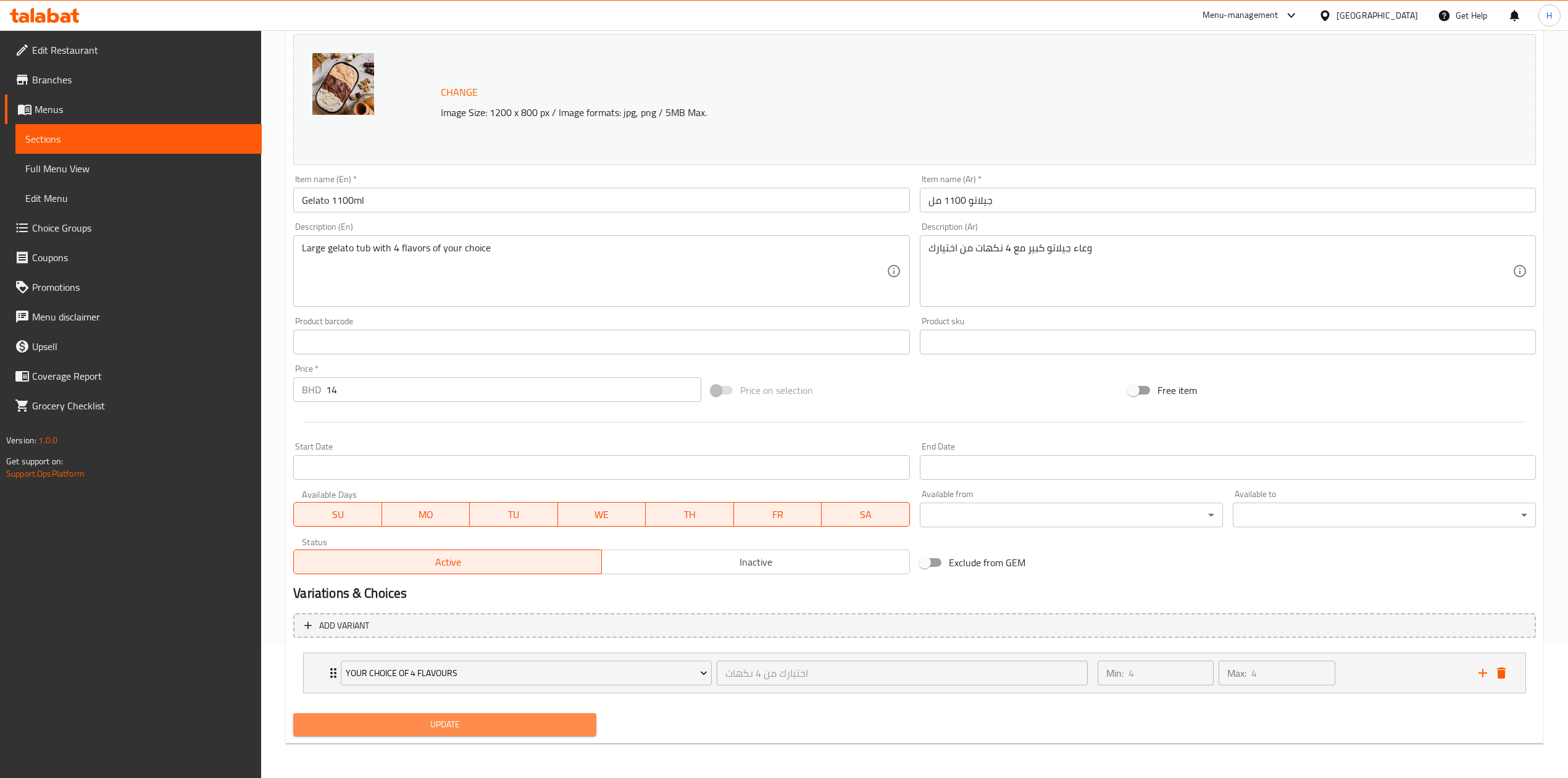
click at [558, 725] on span "Update" at bounding box center [444, 724] width 283 height 15
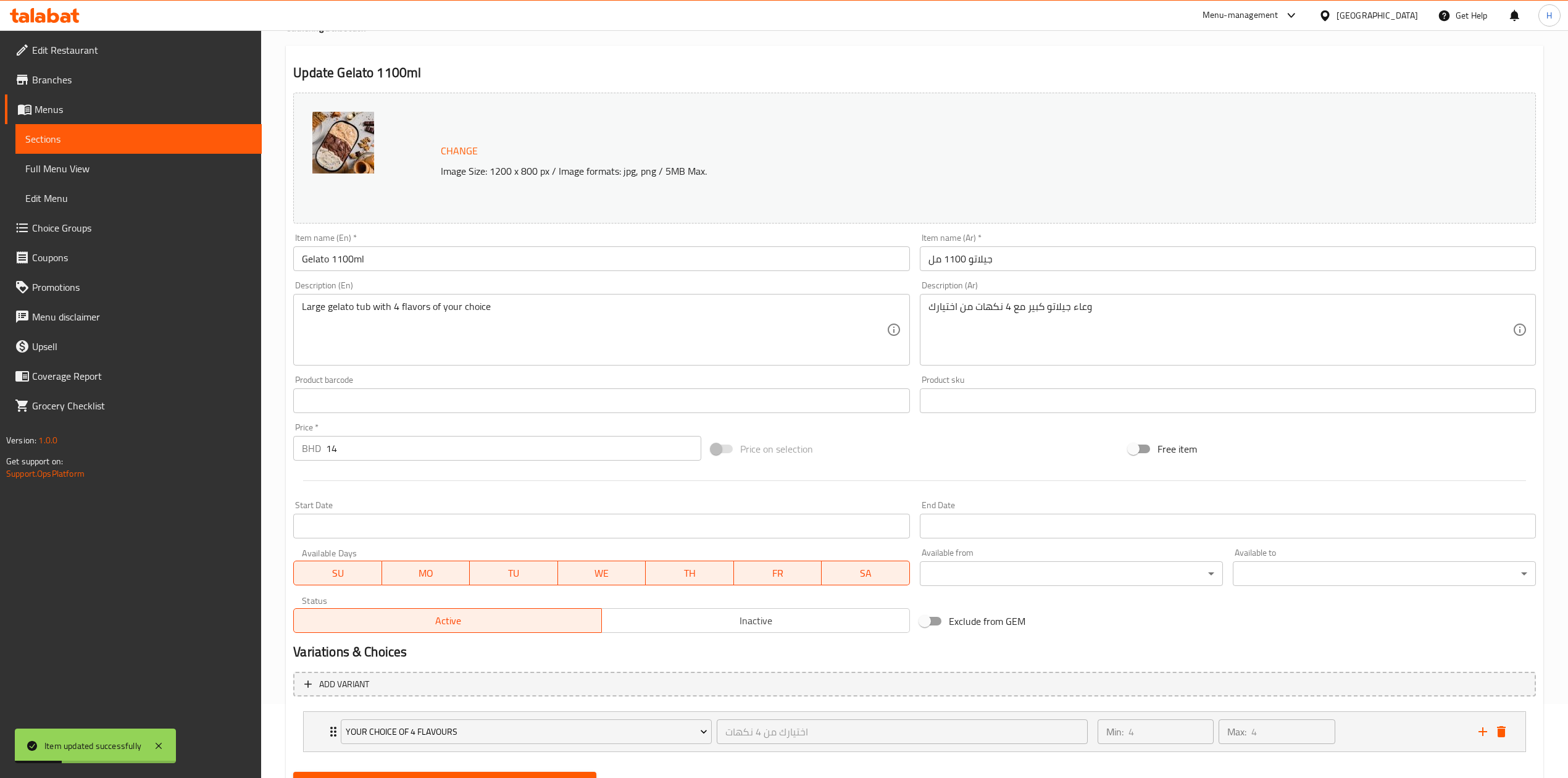
scroll to position [0, 0]
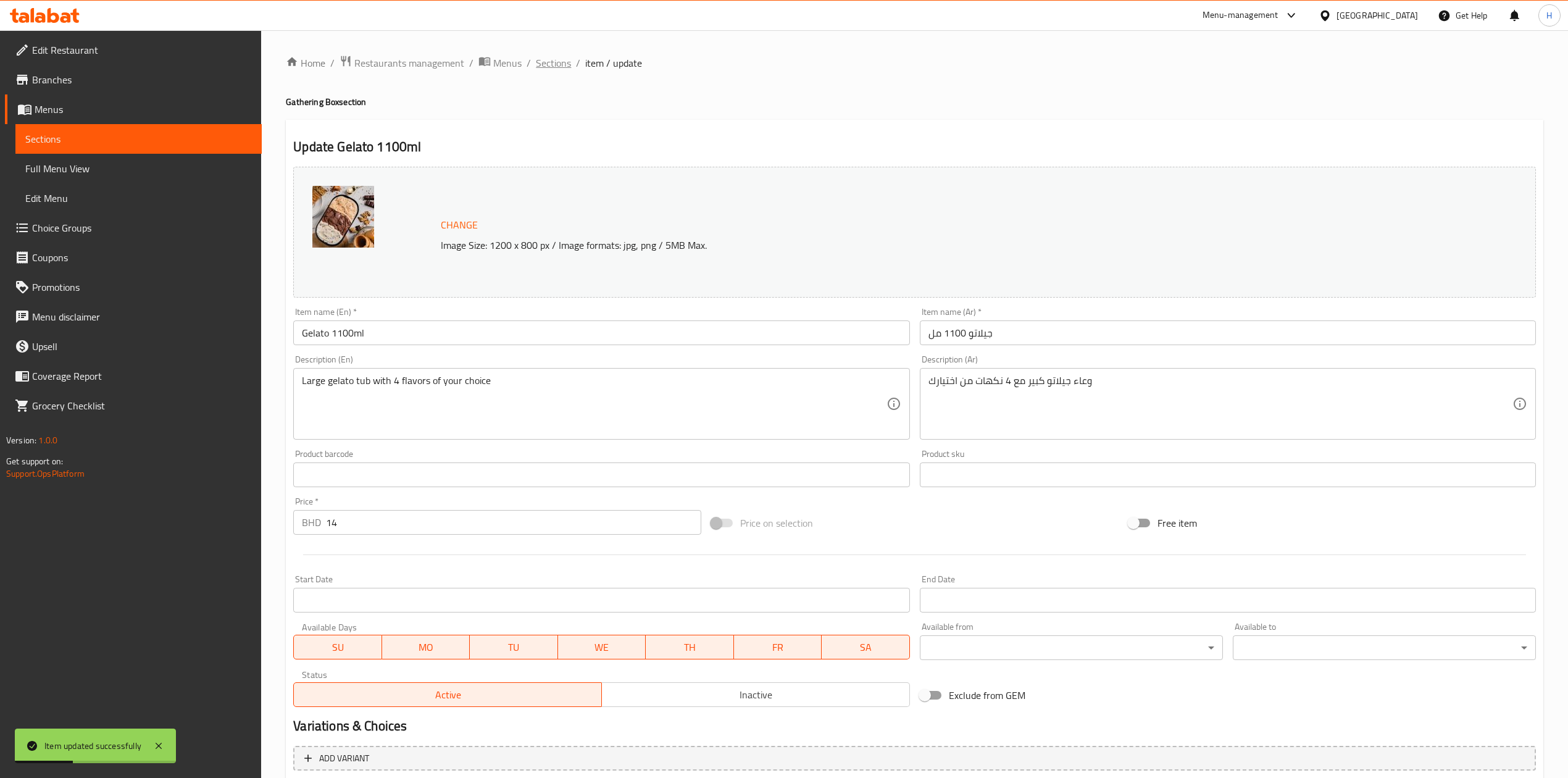
click at [548, 62] on span "Sections" at bounding box center [553, 63] width 35 height 15
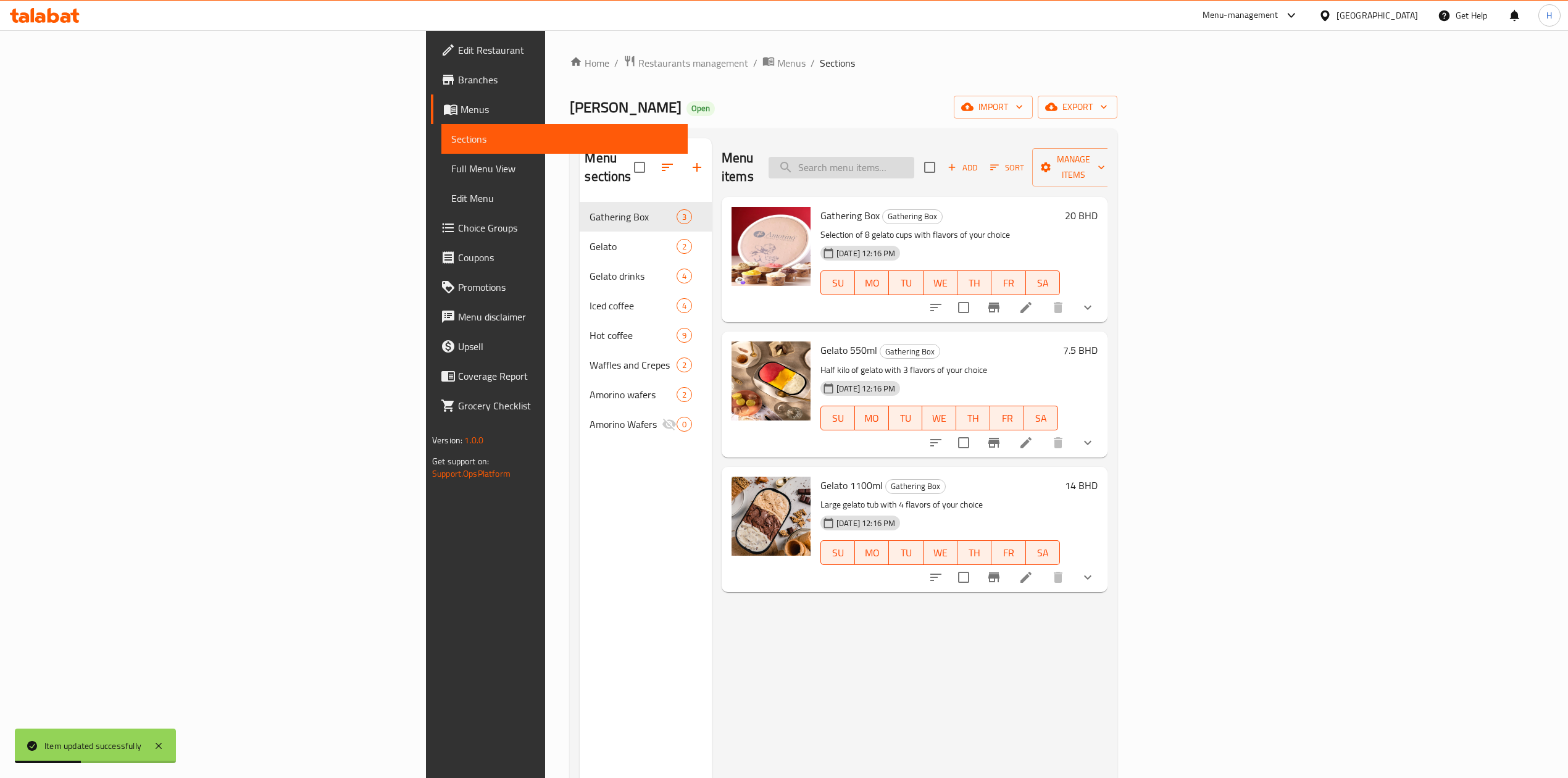
click at [914, 166] on input "search" at bounding box center [841, 167] width 146 height 21
paste input "Tête À Tête Box"
type input "Tête À Tête Box"
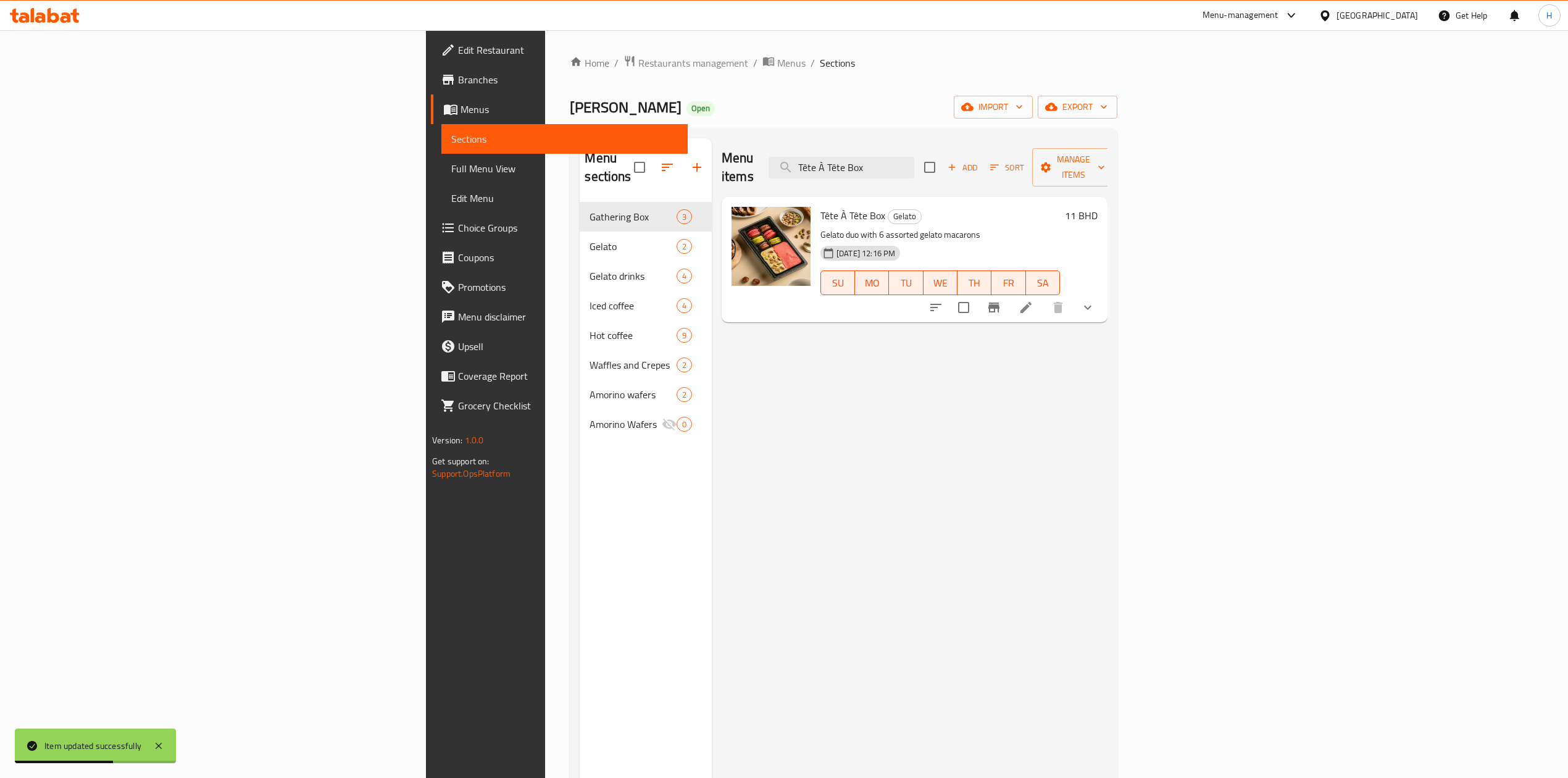
click at [1043, 297] on li at bounding box center [1026, 307] width 35 height 22
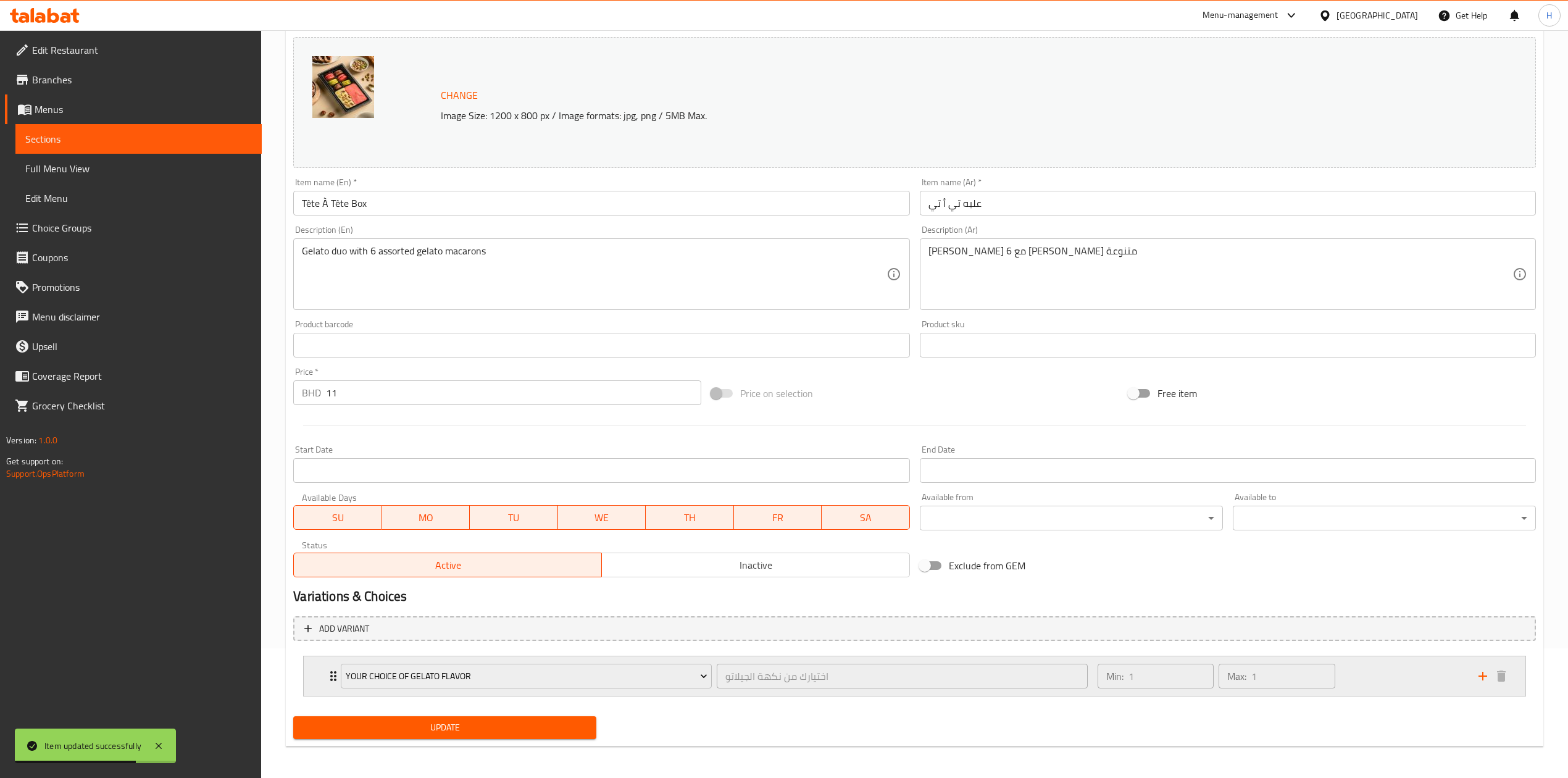
scroll to position [134, 0]
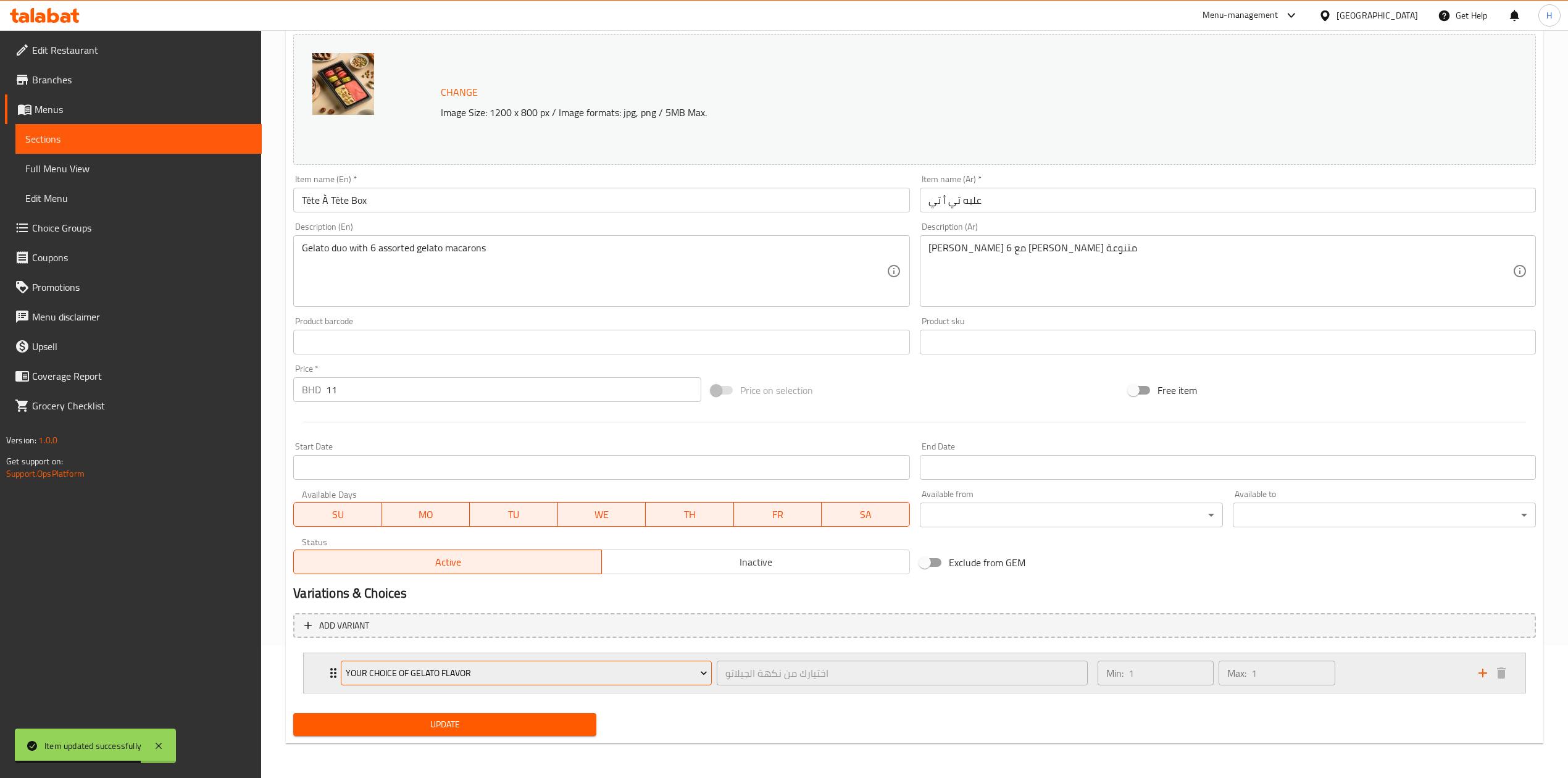
click at [406, 677] on span "Your choice of Gelato Flavor" at bounding box center [527, 673] width 362 height 15
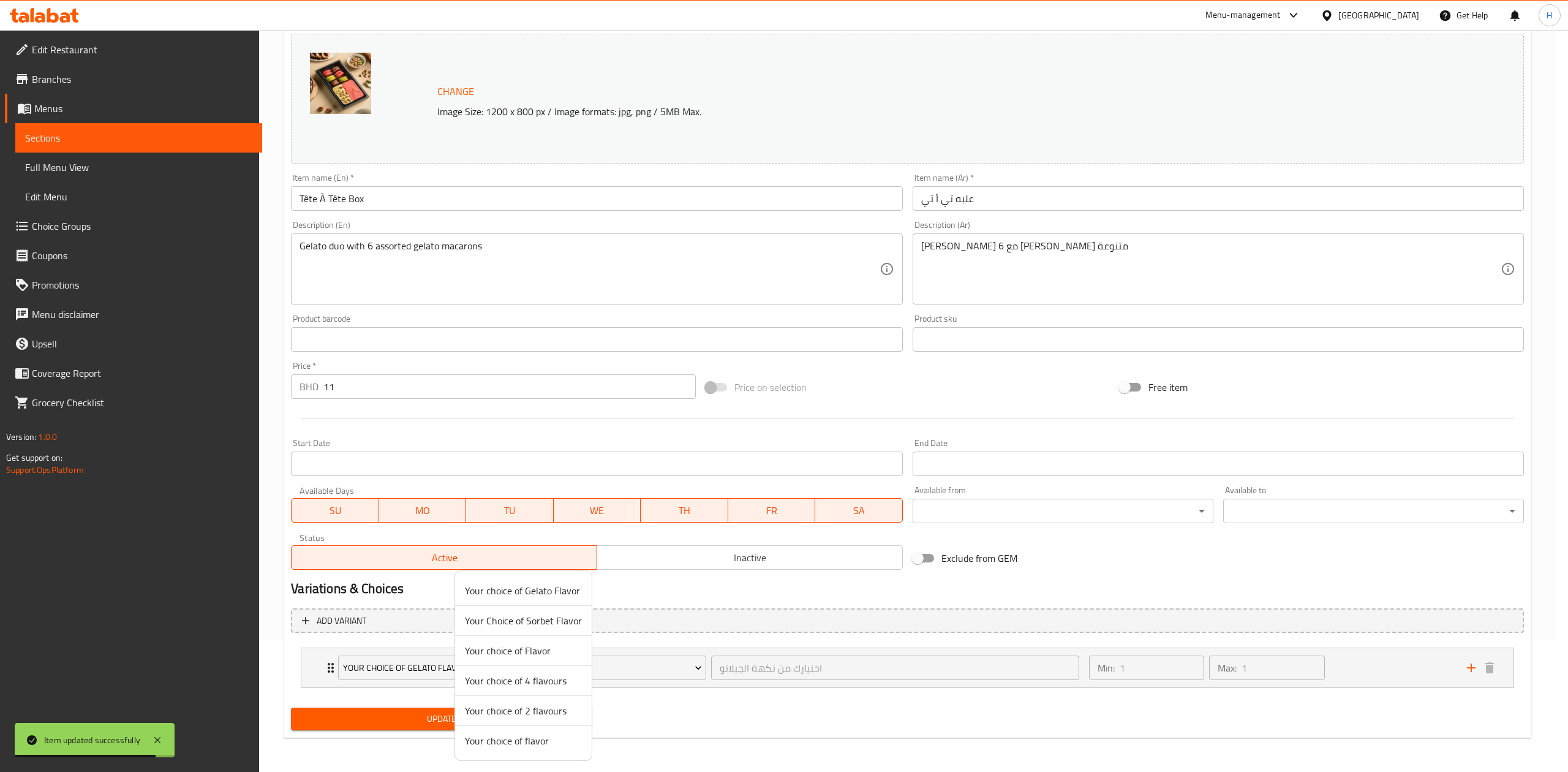
click at [540, 718] on span "Your choice of 2 flavours" at bounding box center [522, 711] width 117 height 15
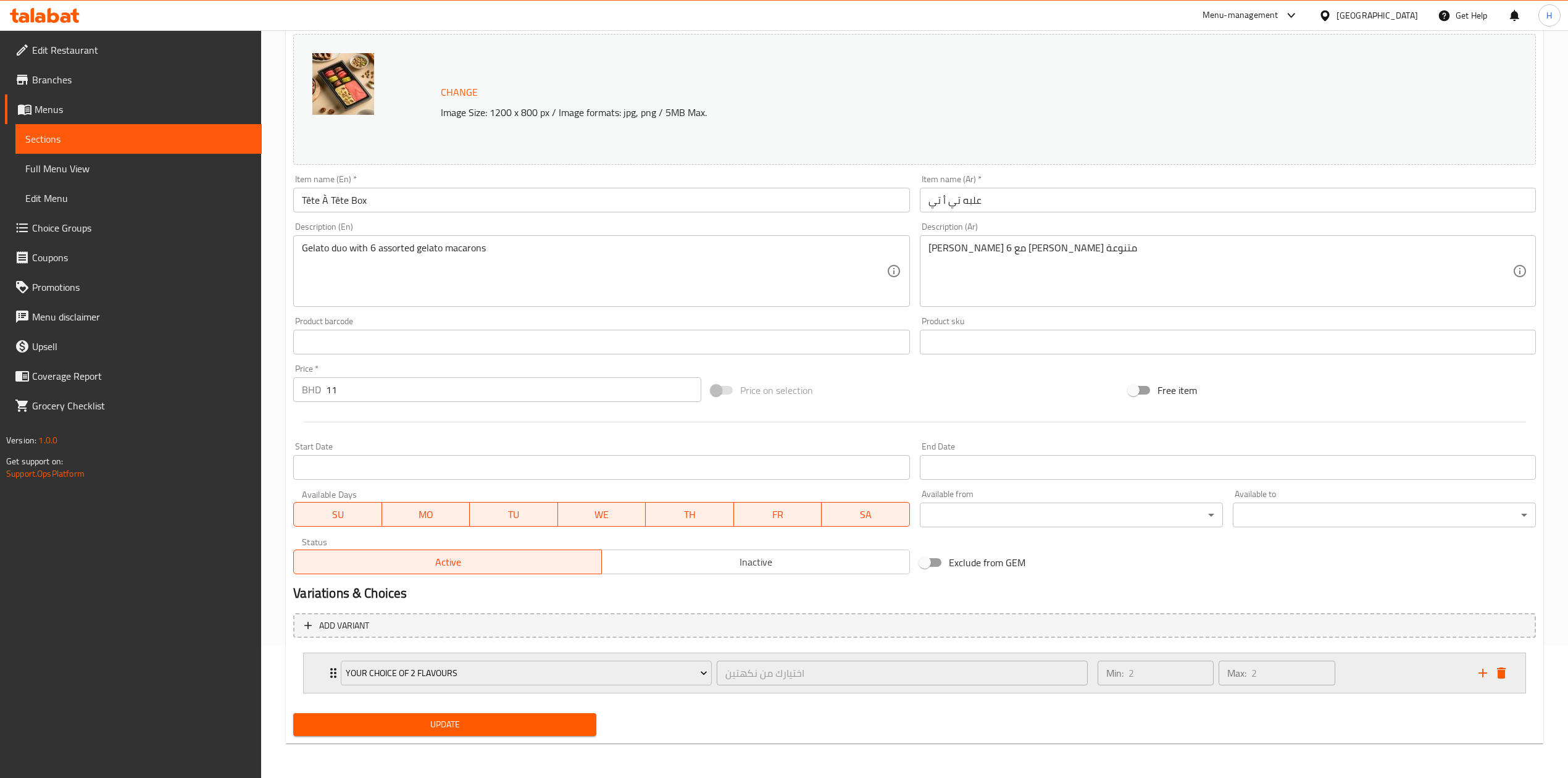
click at [1336, 674] on div "Max: 2 ​" at bounding box center [1276, 673] width 121 height 29
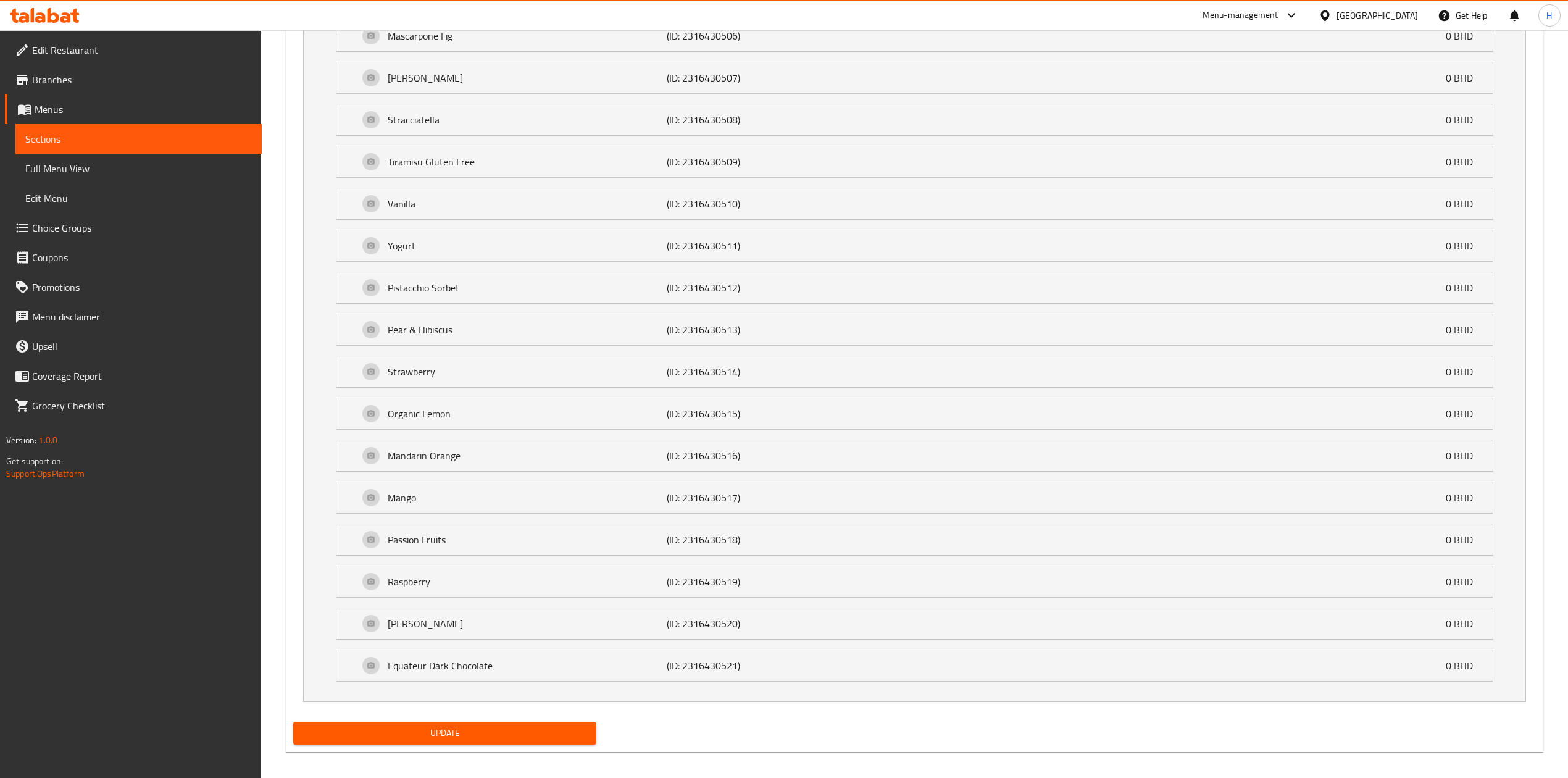
scroll to position [1134, 0]
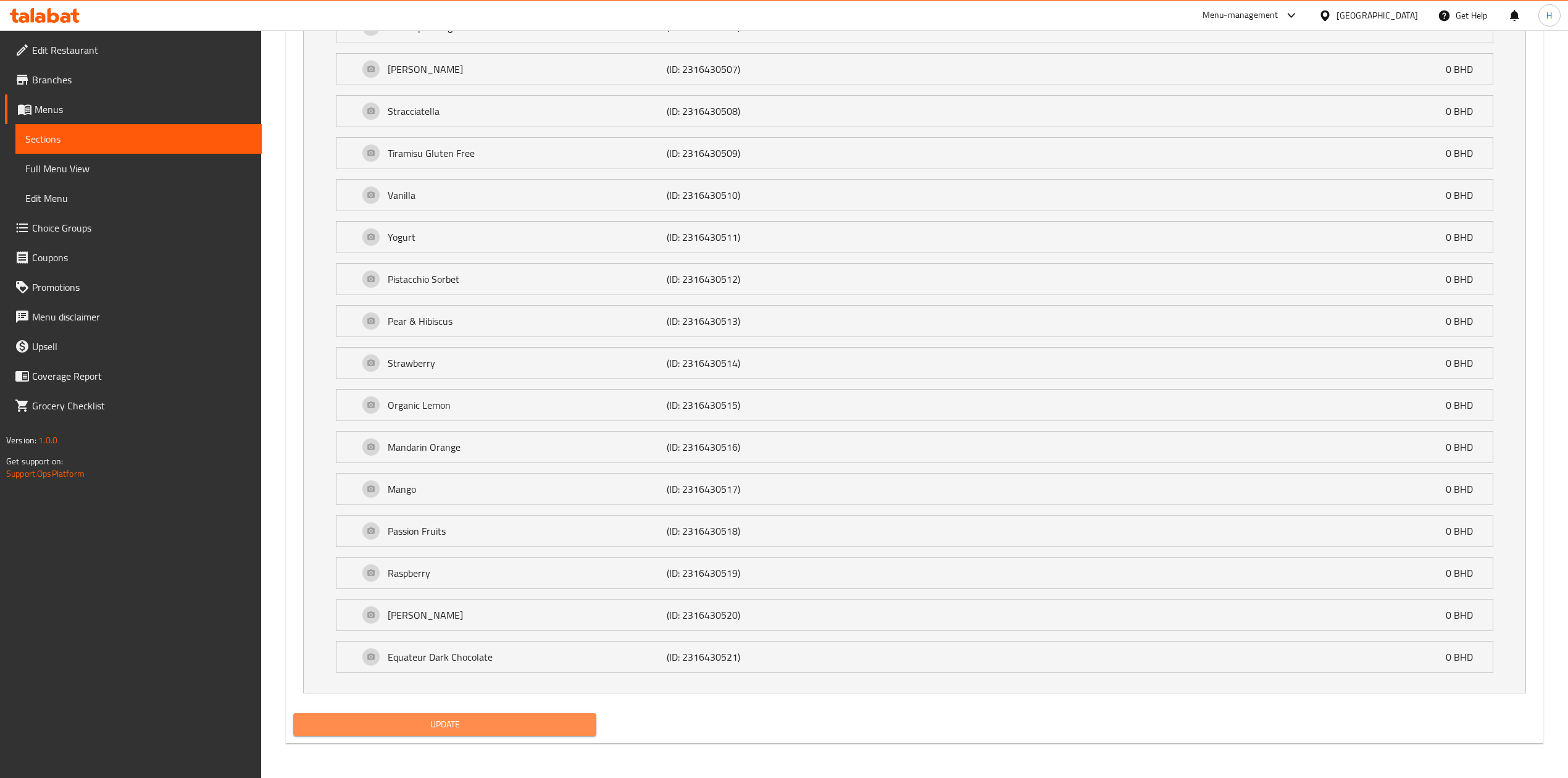
click at [524, 725] on span "Update" at bounding box center [444, 724] width 283 height 15
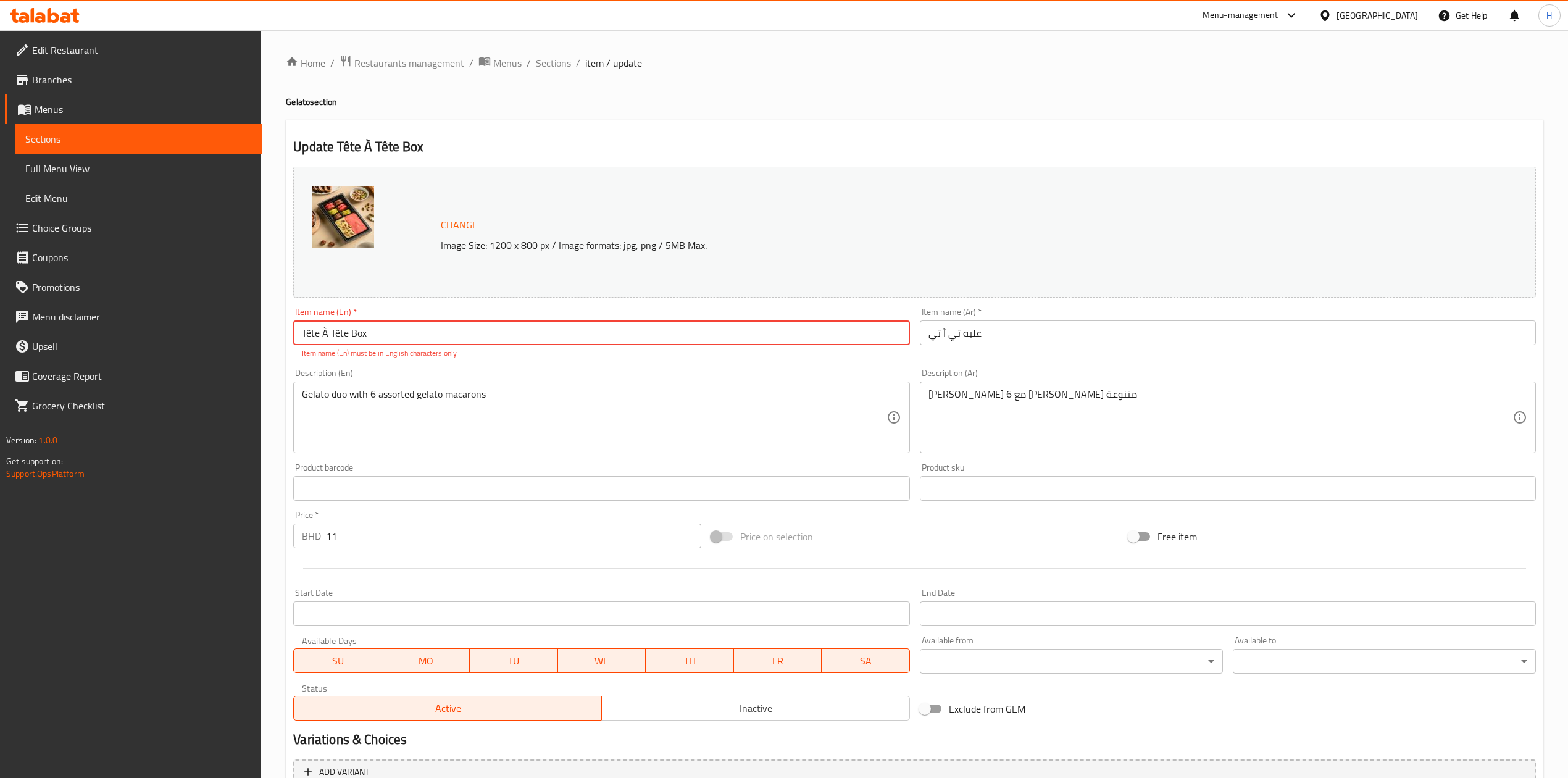
click at [475, 335] on input "Tête À Tête Box" at bounding box center [601, 333] width 616 height 25
click at [342, 335] on input "Tête À Tête Box" at bounding box center [601, 333] width 616 height 25
click at [325, 332] on input "Tête À Tete Box" at bounding box center [601, 333] width 616 height 25
click at [319, 334] on input "Tête A Tete Box" at bounding box center [601, 333] width 616 height 25
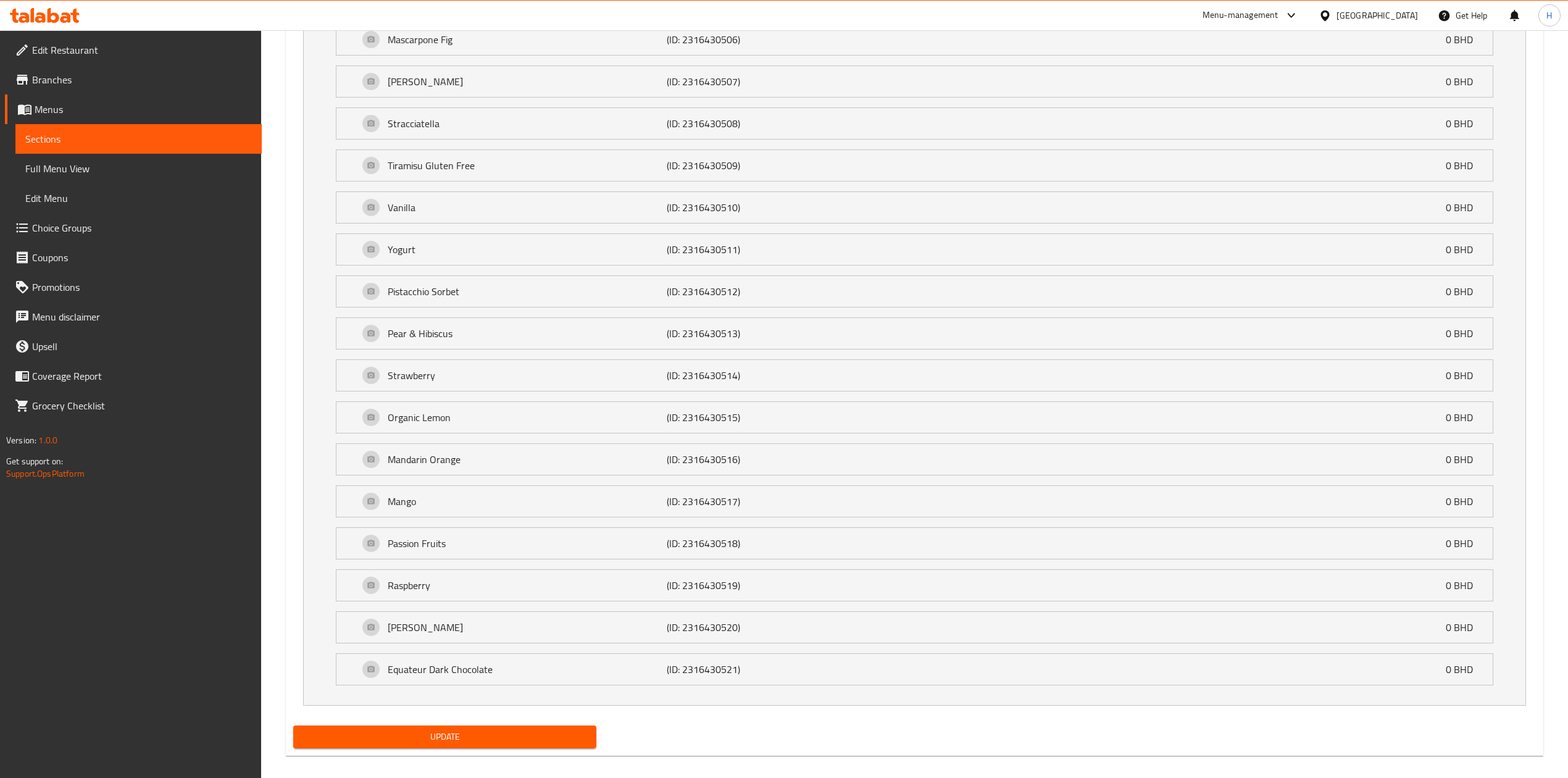
scroll to position [1134, 0]
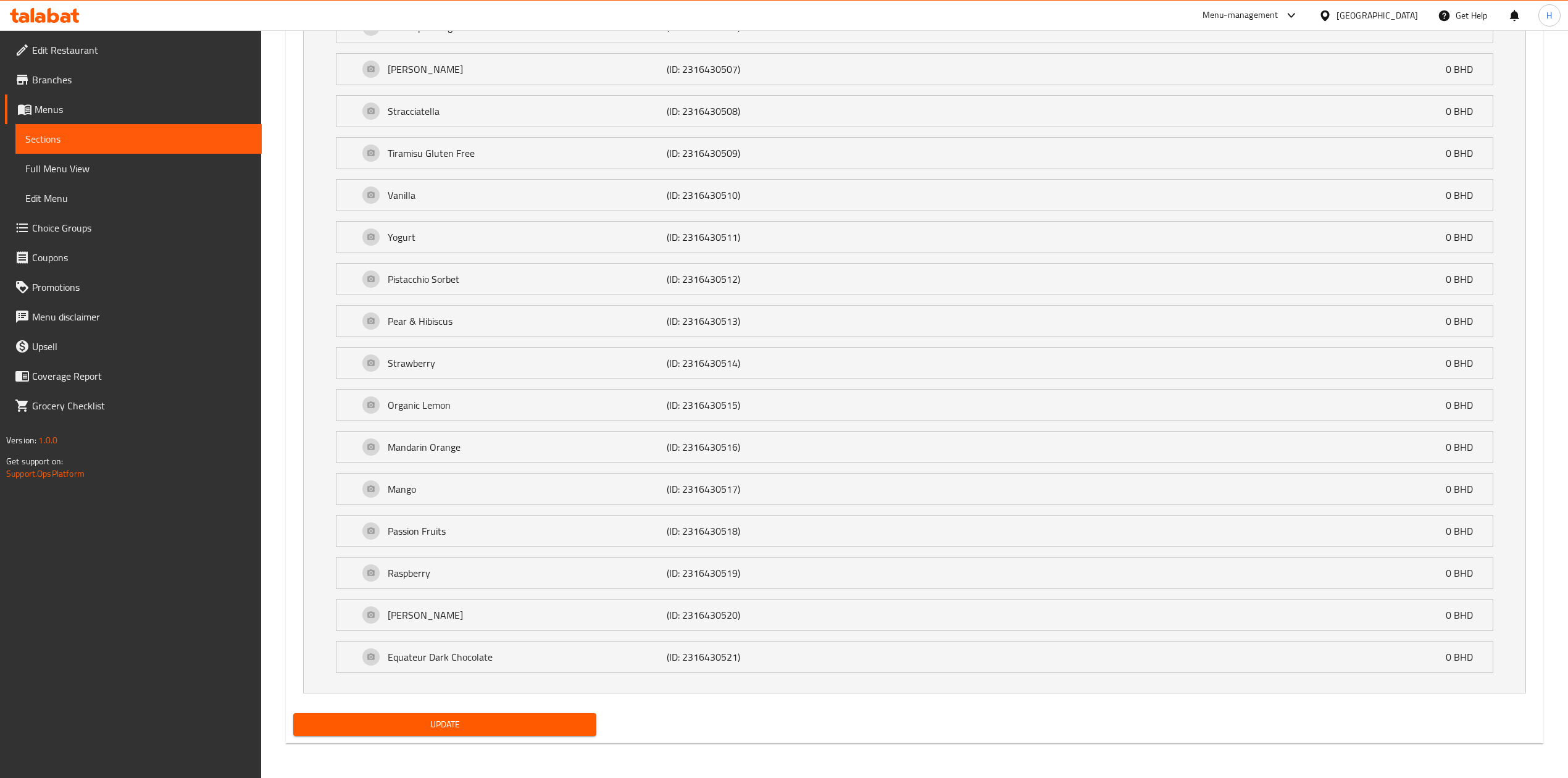
type input "TeTe A Tete Box"
click at [455, 727] on span "Update" at bounding box center [444, 724] width 283 height 15
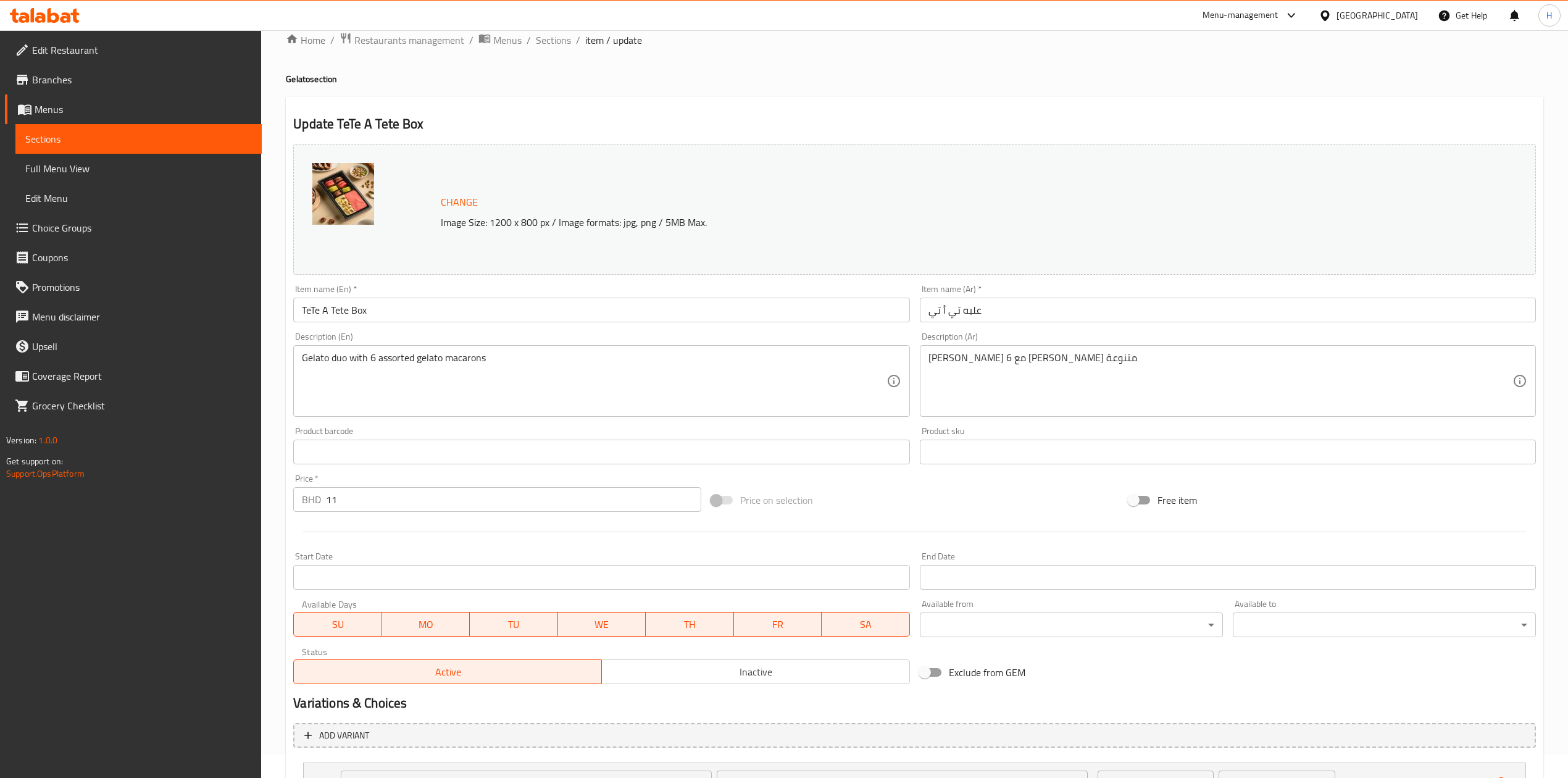
scroll to position [0, 0]
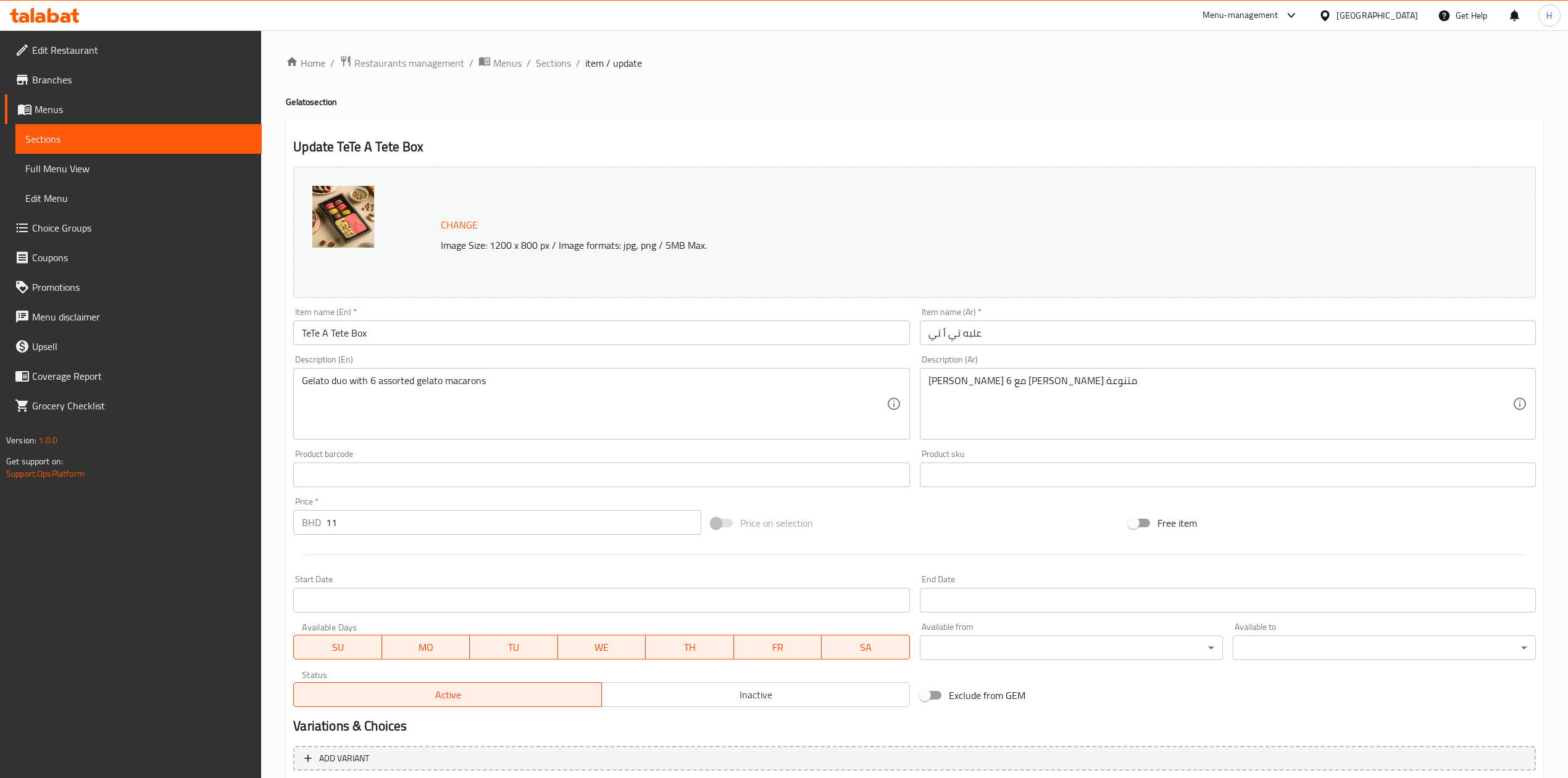
click at [556, 58] on span "Sections" at bounding box center [553, 63] width 35 height 15
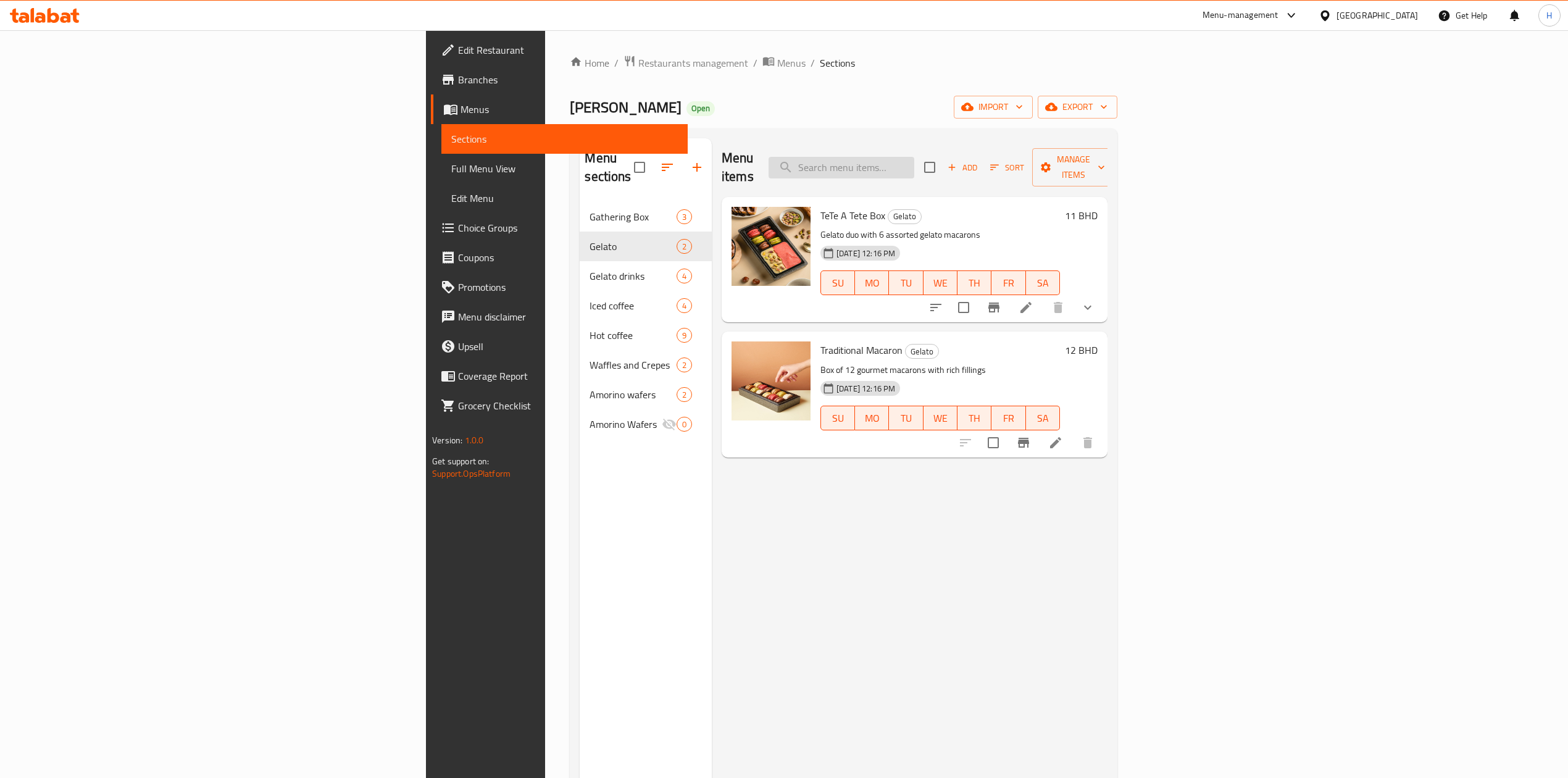
click at [914, 168] on input "search" at bounding box center [841, 167] width 146 height 21
paste input "Milkshake"
type input "Milkshake"
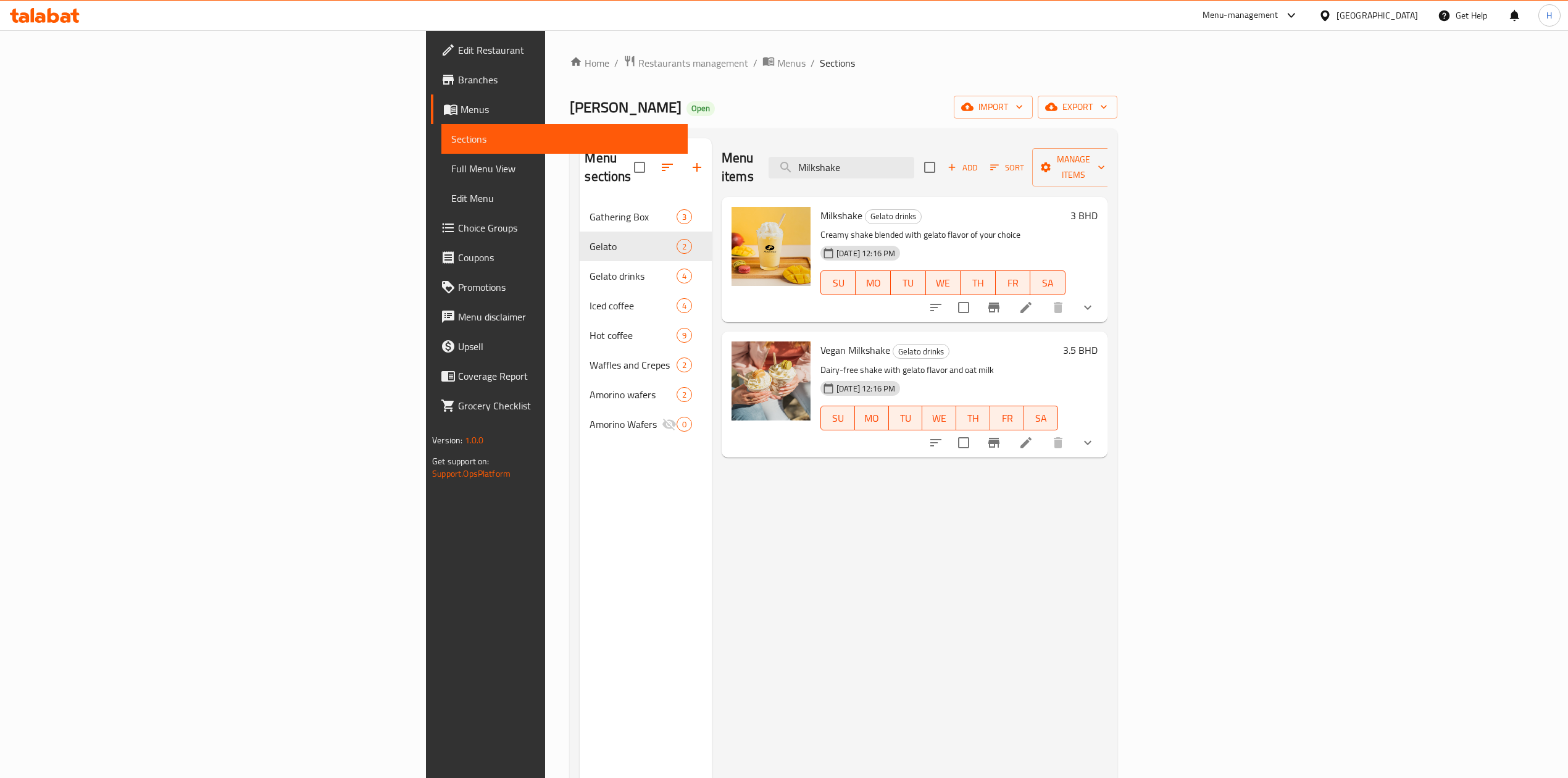
click at [1103, 293] on div at bounding box center [1011, 307] width 181 height 29
click at [1032, 302] on icon at bounding box center [1026, 307] width 12 height 12
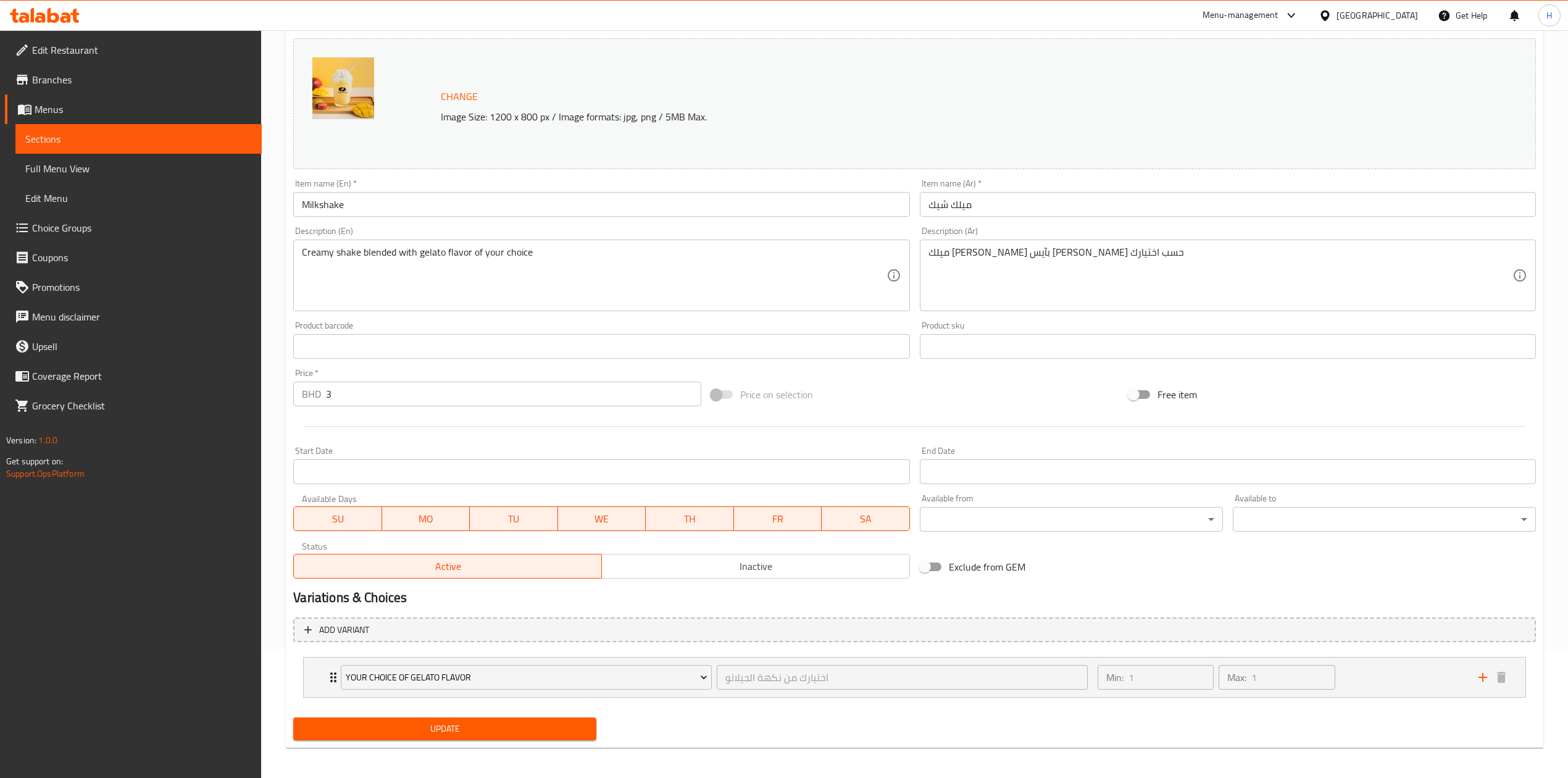
scroll to position [134, 0]
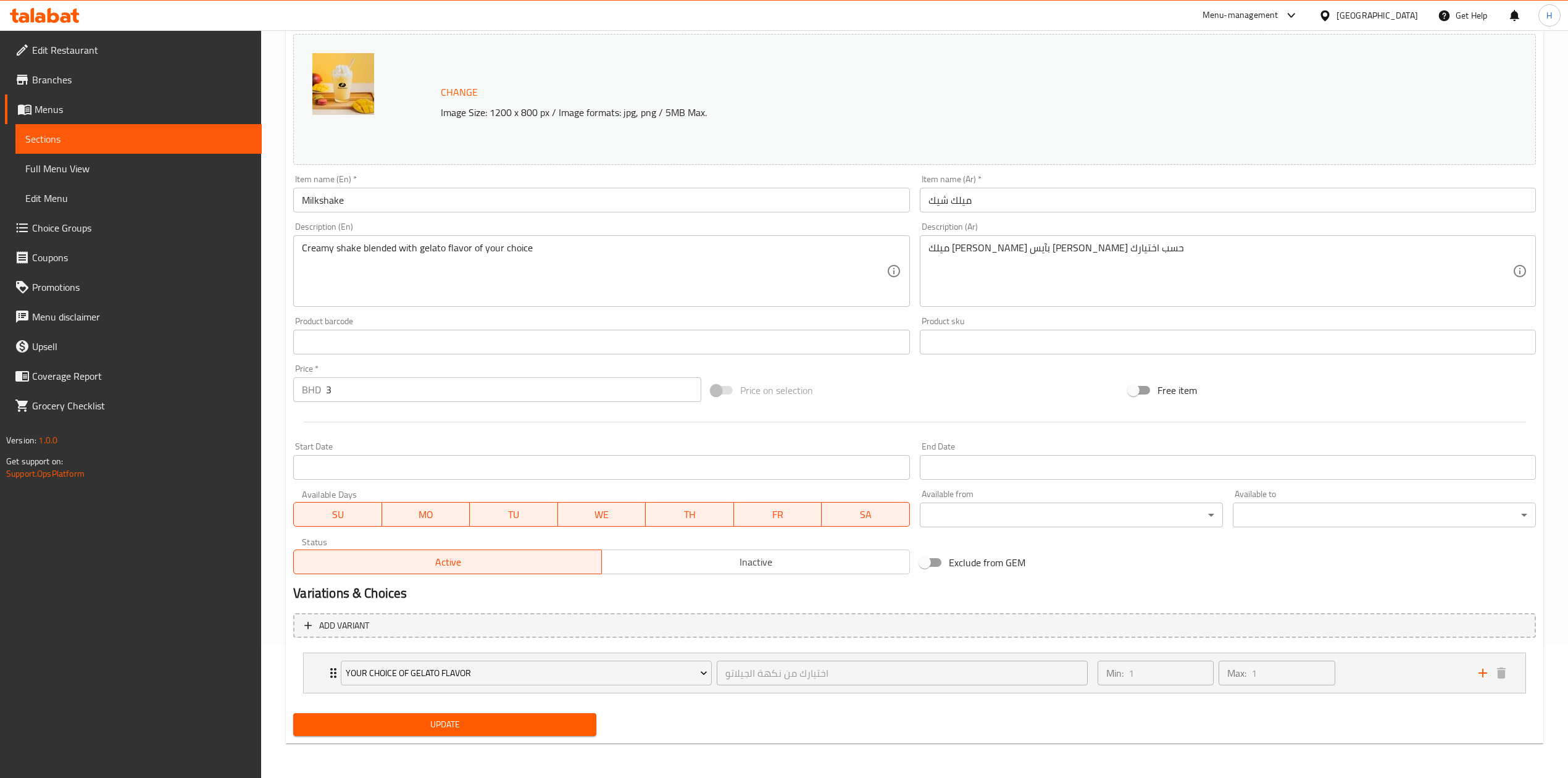
click at [581, 722] on span "Update" at bounding box center [444, 724] width 283 height 15
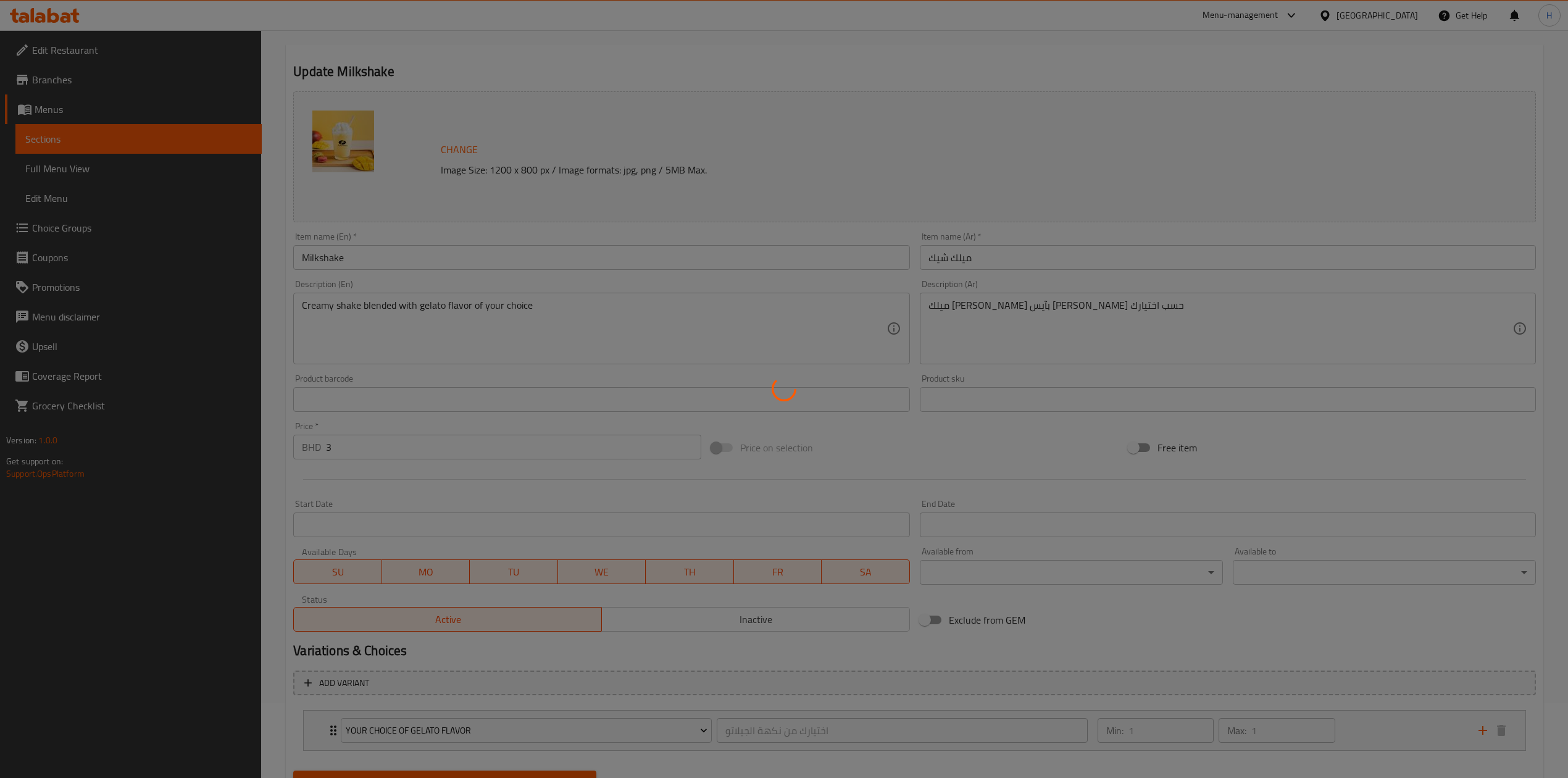
scroll to position [0, 0]
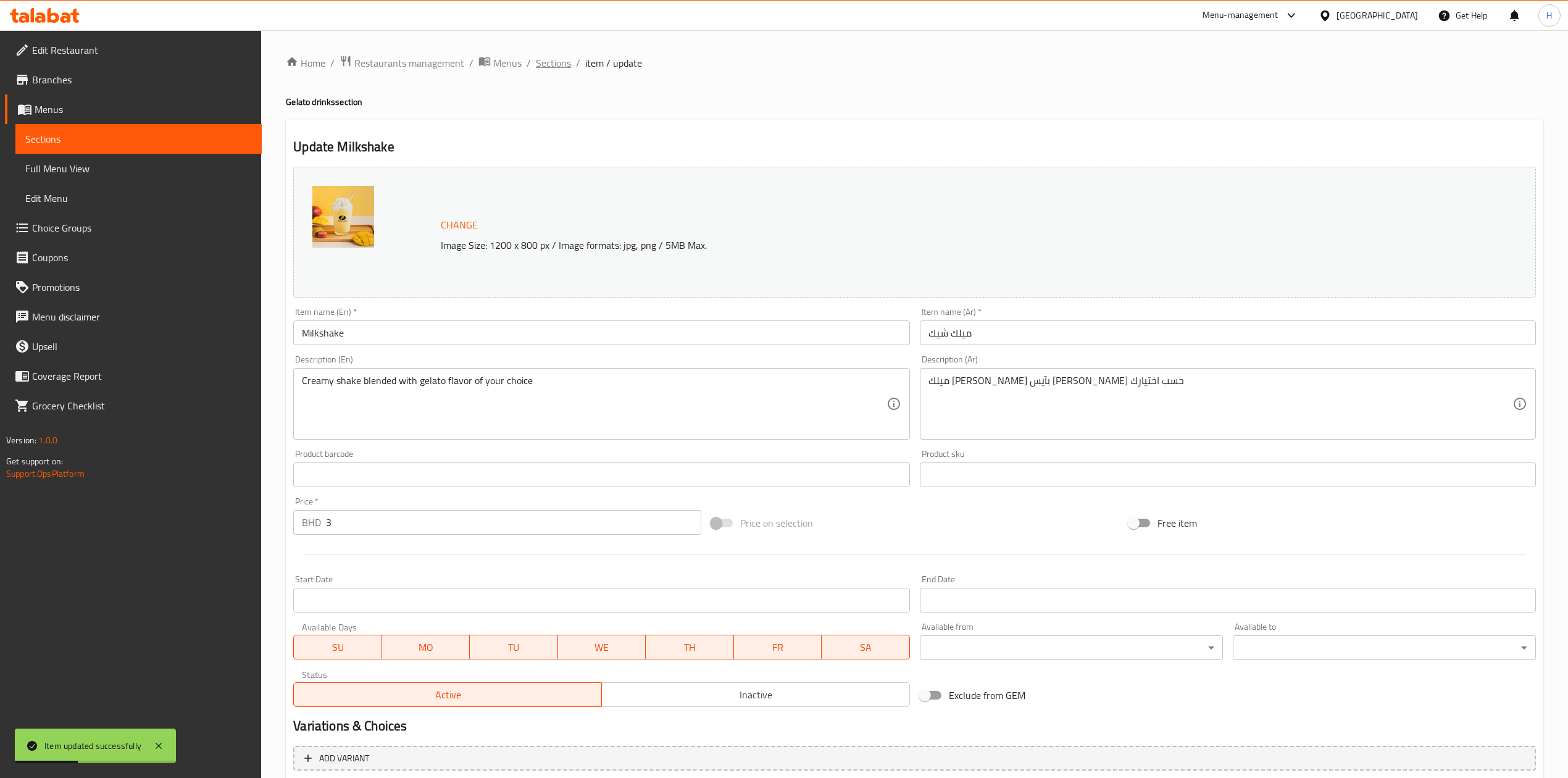
click at [551, 58] on span "Sections" at bounding box center [553, 63] width 35 height 15
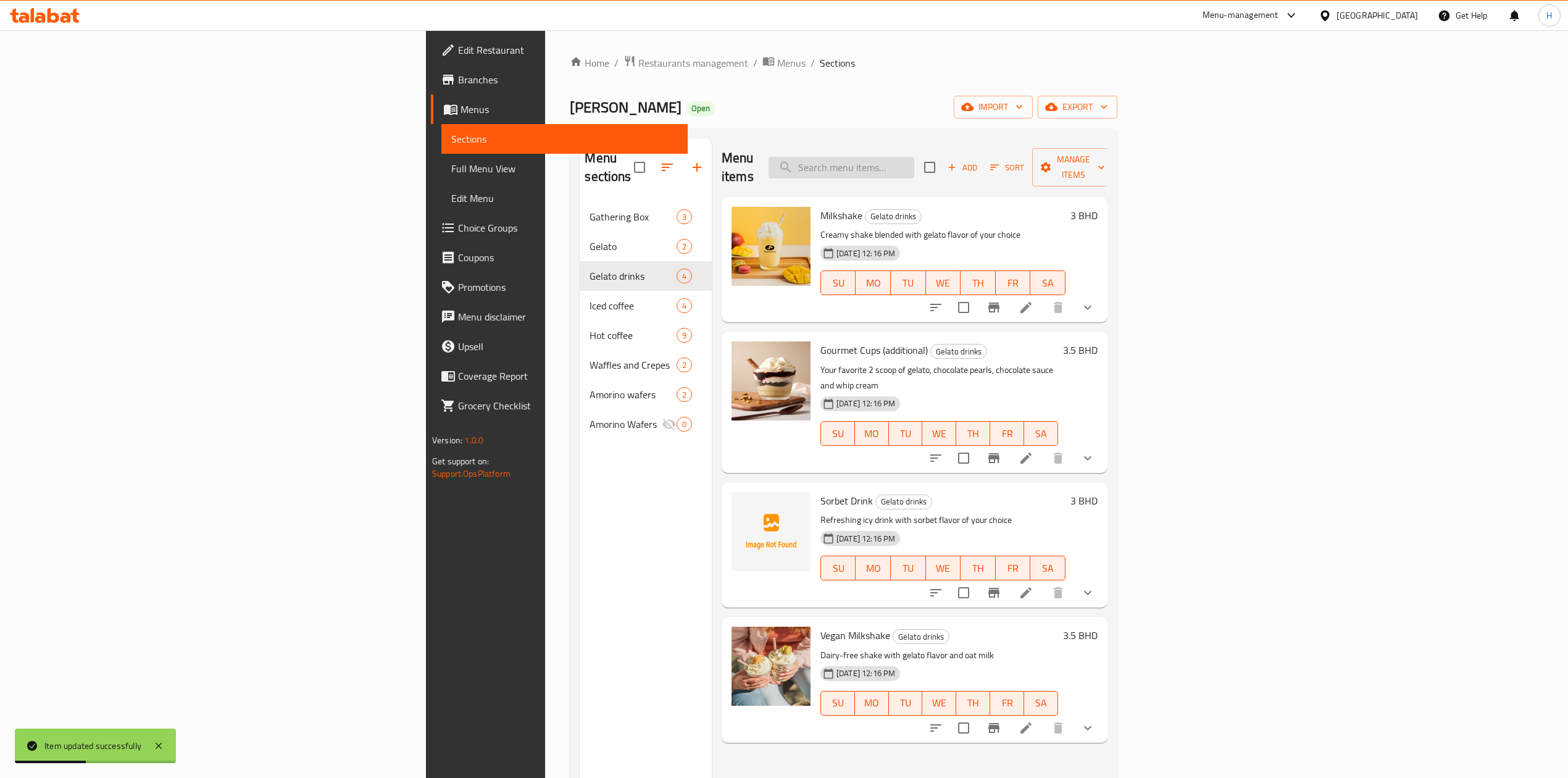
click at [914, 164] on input "search" at bounding box center [841, 167] width 146 height 21
paste input "Vegan Milkshake"
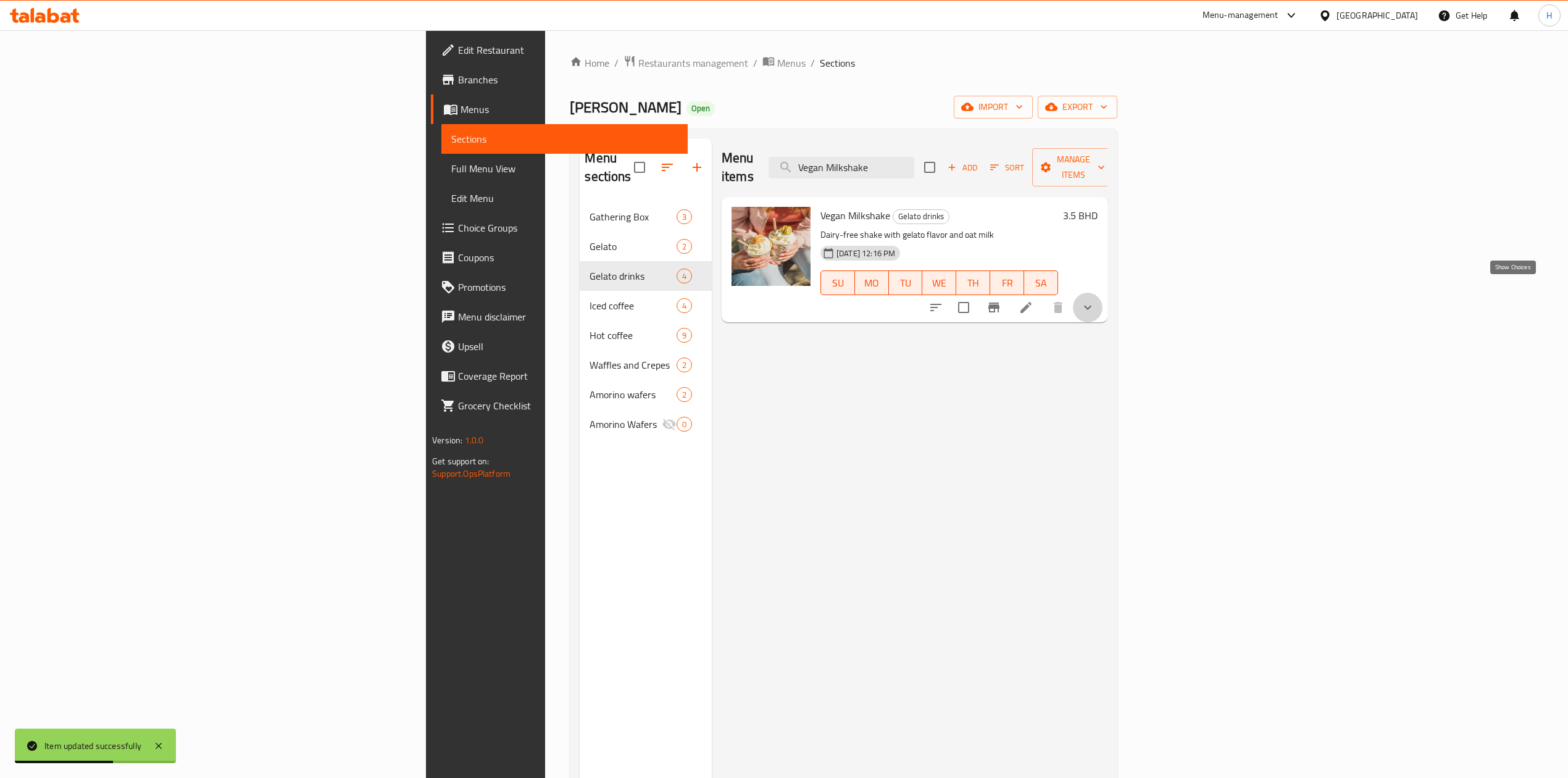
click at [1095, 300] on icon "show more" at bounding box center [1088, 307] width 15 height 15
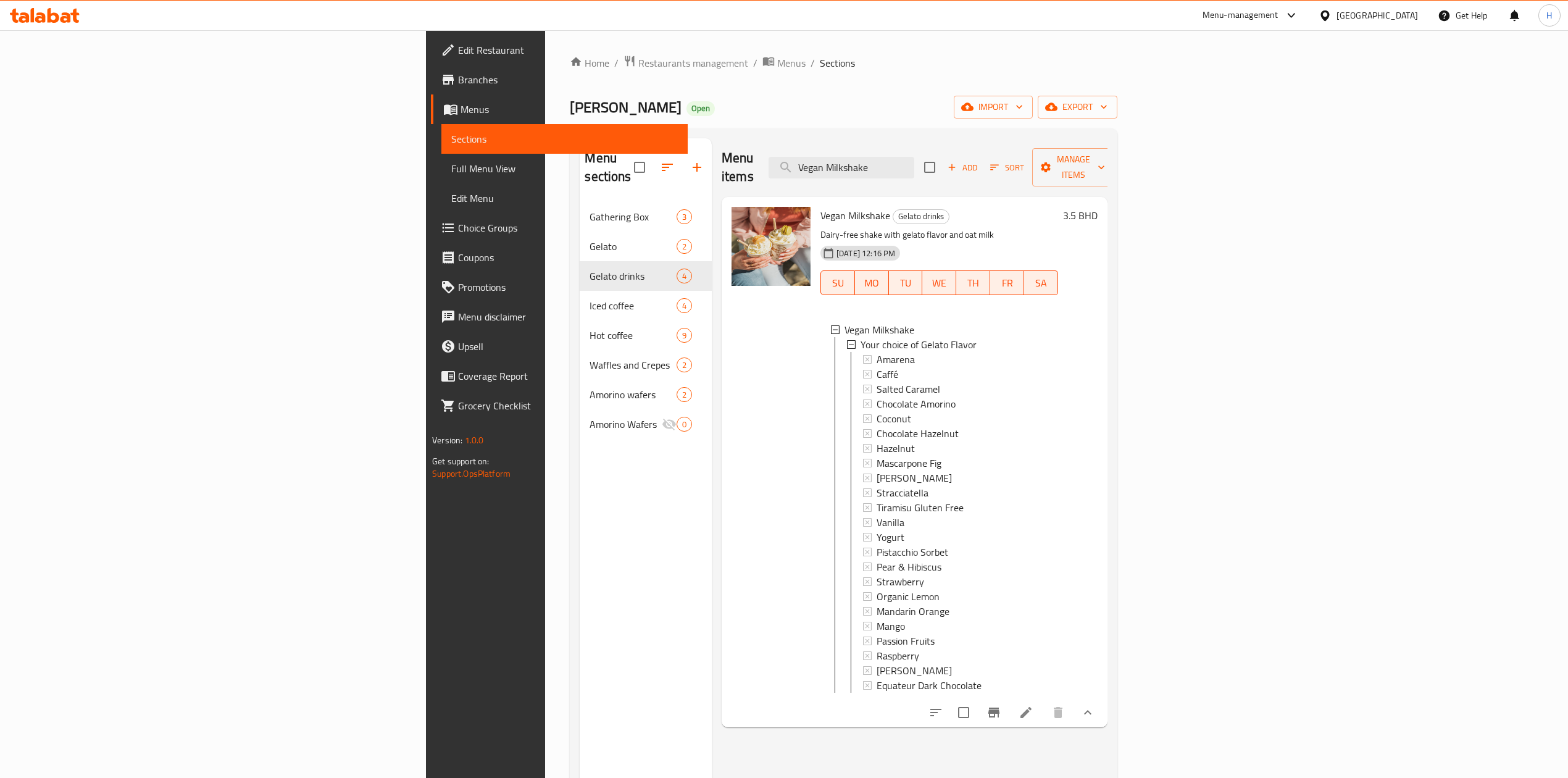
drag, startPoint x: 1047, startPoint y: 160, endPoint x: 711, endPoint y: 179, distance: 336.5
click at [711, 179] on div "Menu items Vegan Milkshake Add Sort Manage items Vegan Milkshake Gelato drinks …" at bounding box center [909, 527] width 396 height 778
paste input "Gourmet Cups"
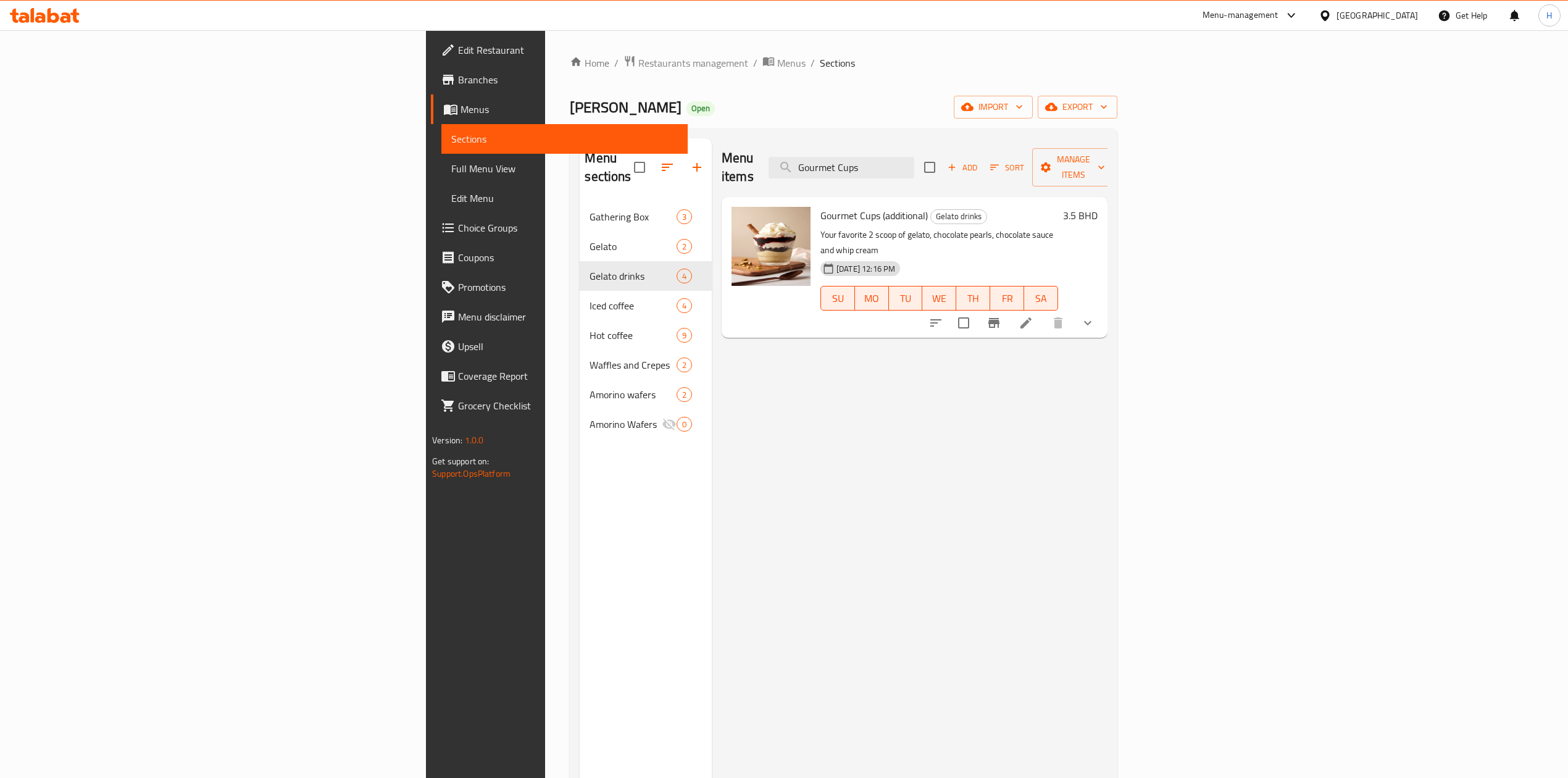
type input "Gourmet Cups"
click at [1032, 318] on icon at bounding box center [1026, 323] width 12 height 12
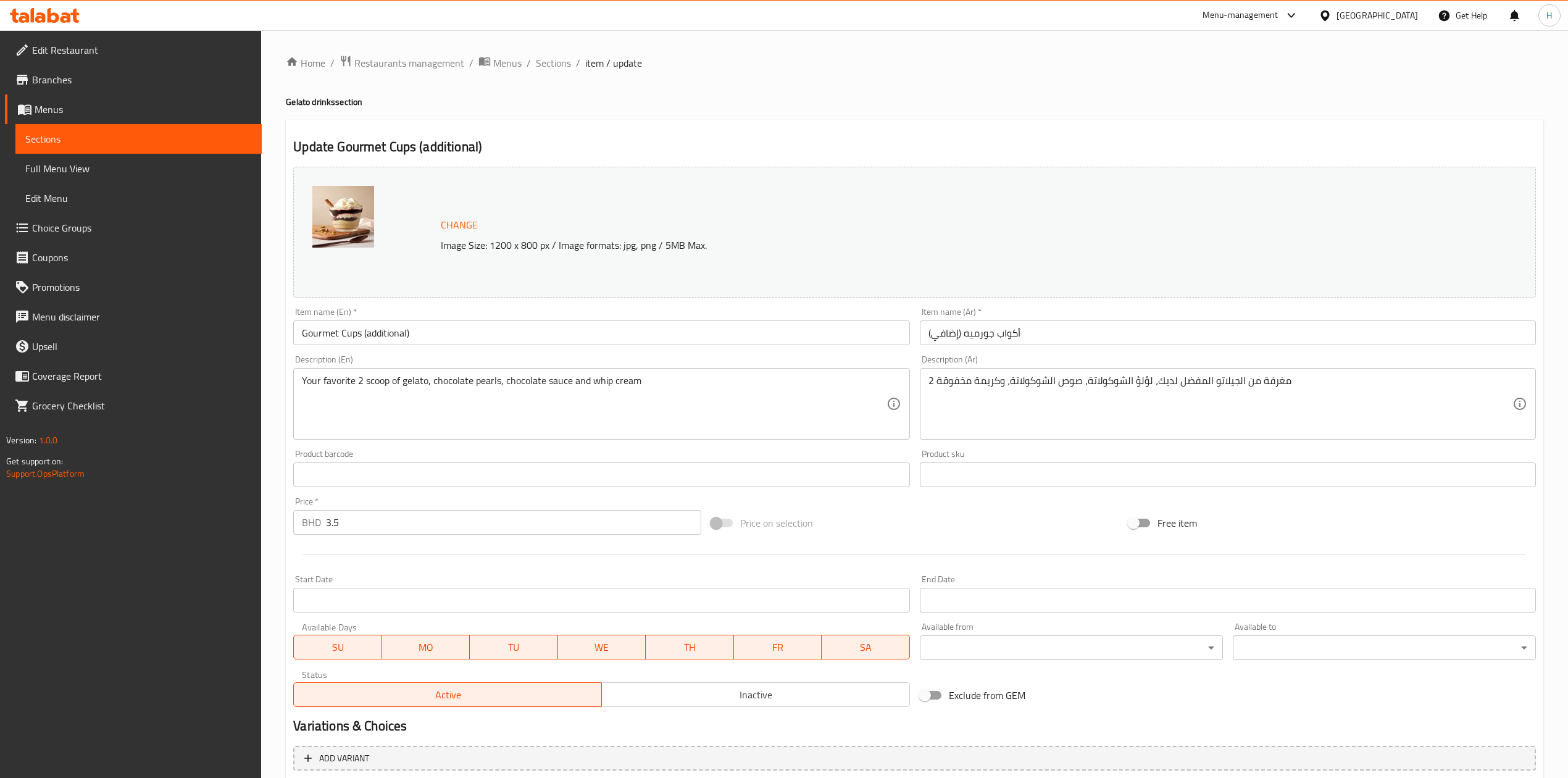
scroll to position [134, 0]
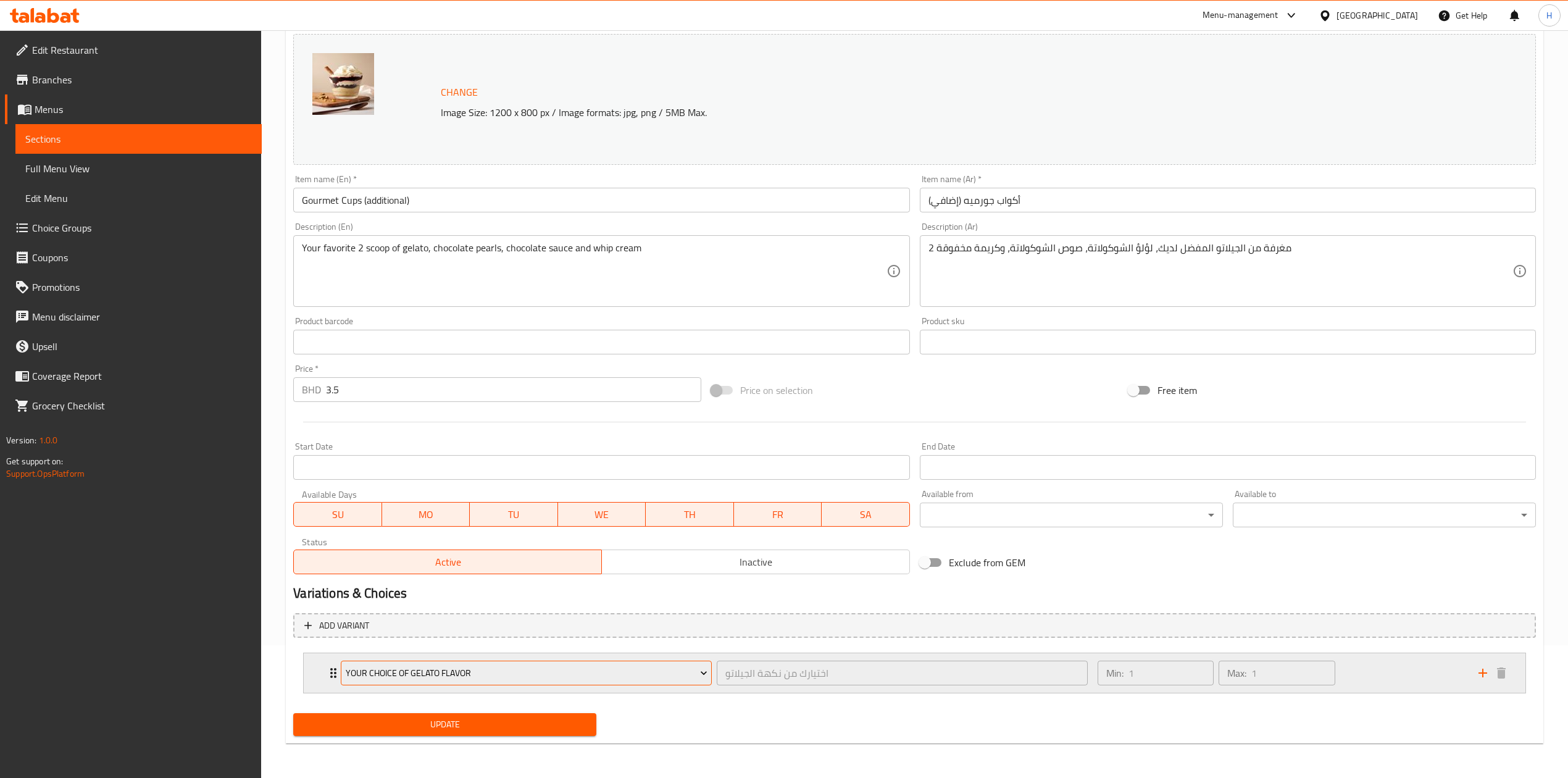
click at [505, 671] on span "Your choice of Gelato Flavor" at bounding box center [527, 673] width 362 height 15
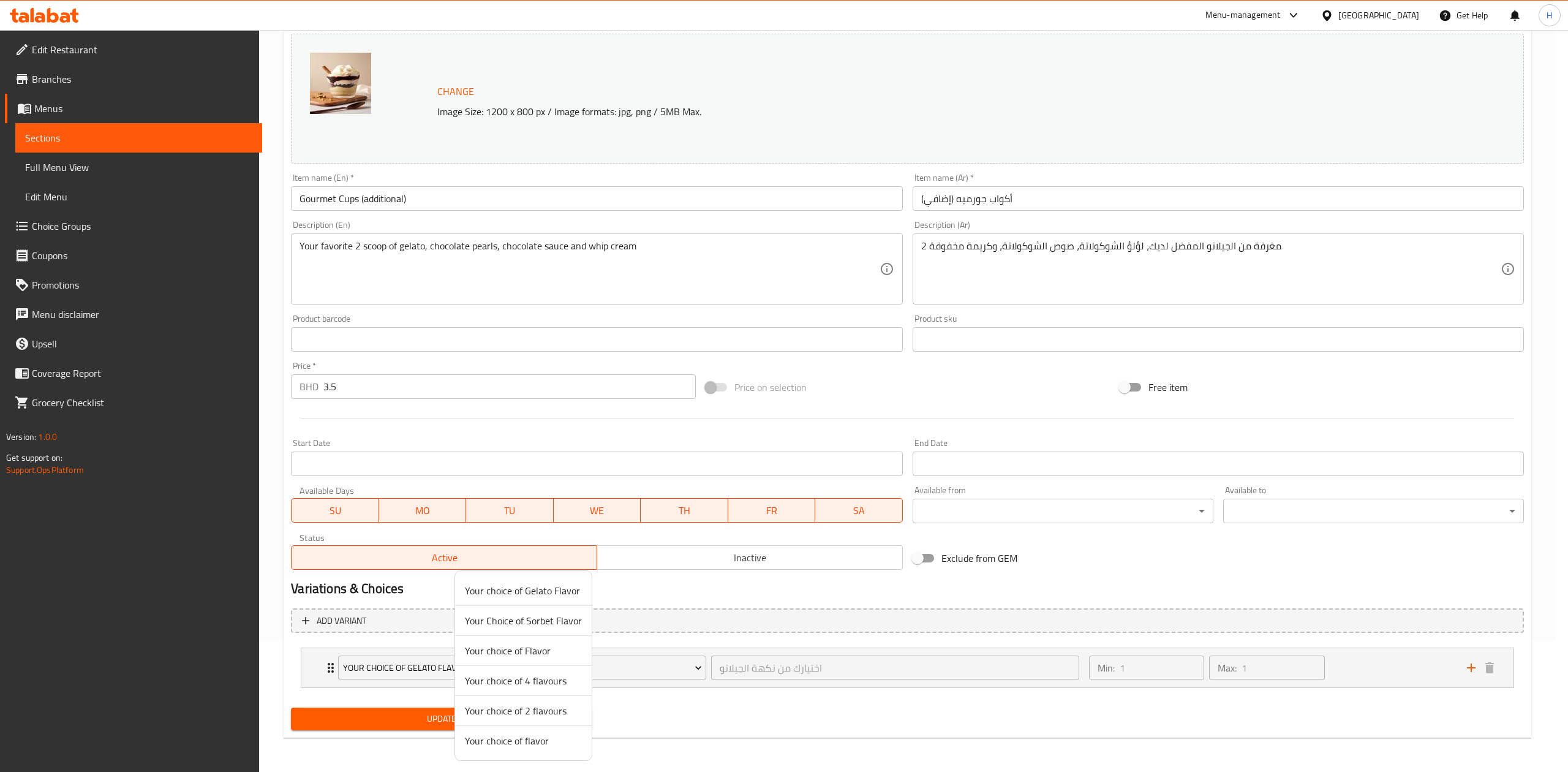
click at [539, 714] on span "Your choice of 2 flavours" at bounding box center [522, 711] width 117 height 15
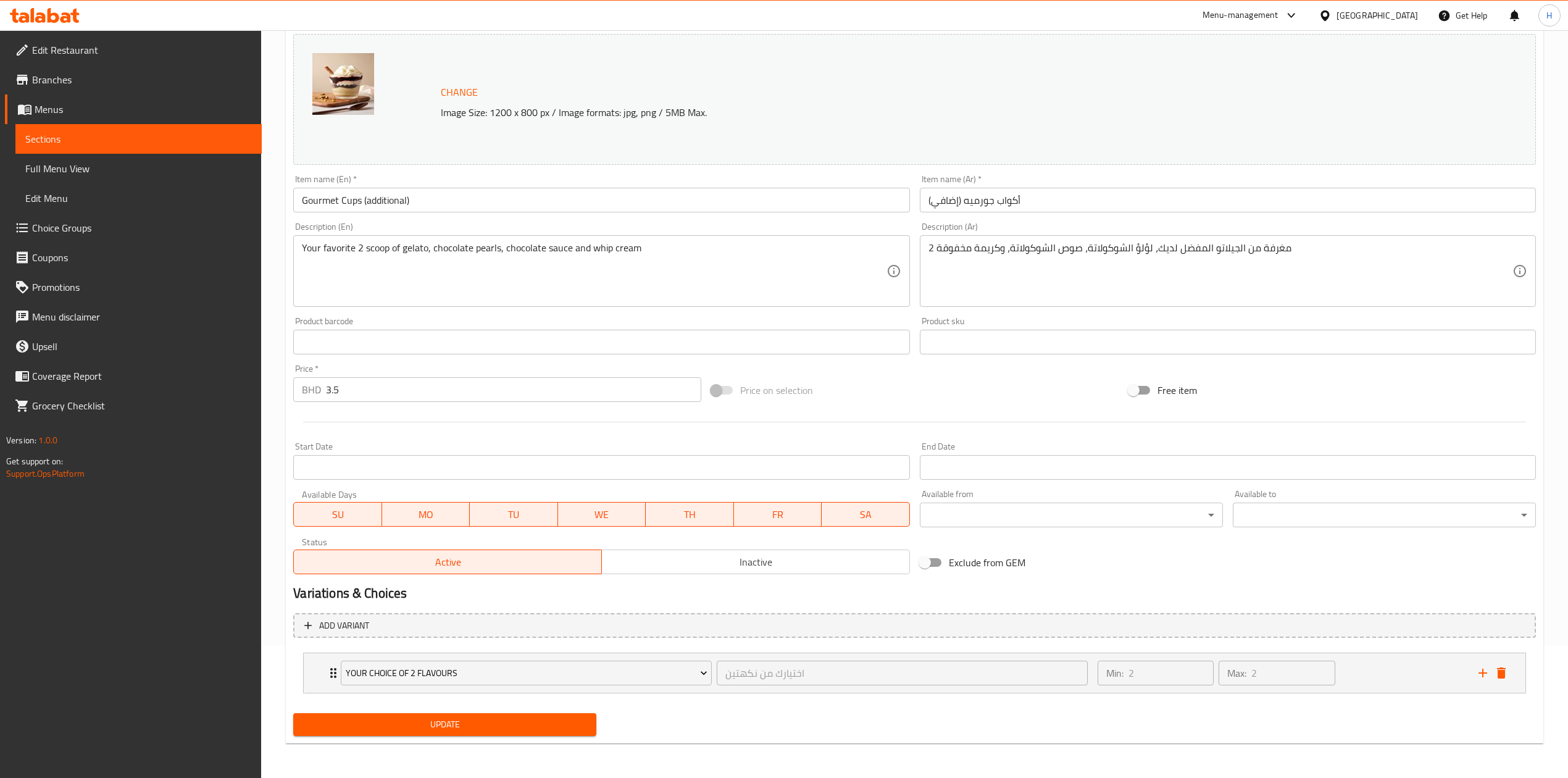
click at [547, 727] on span "Update" at bounding box center [444, 724] width 283 height 15
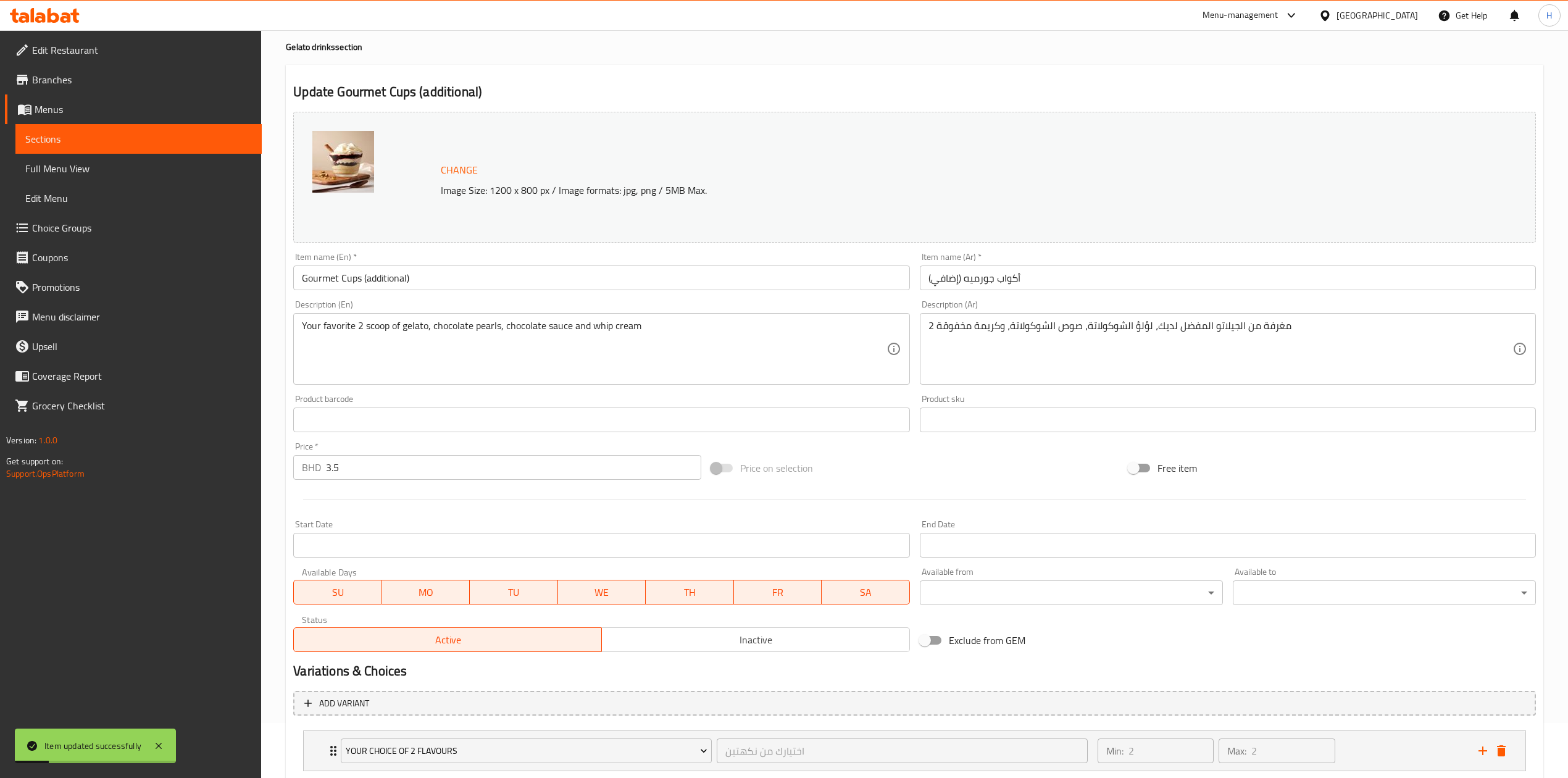
scroll to position [0, 0]
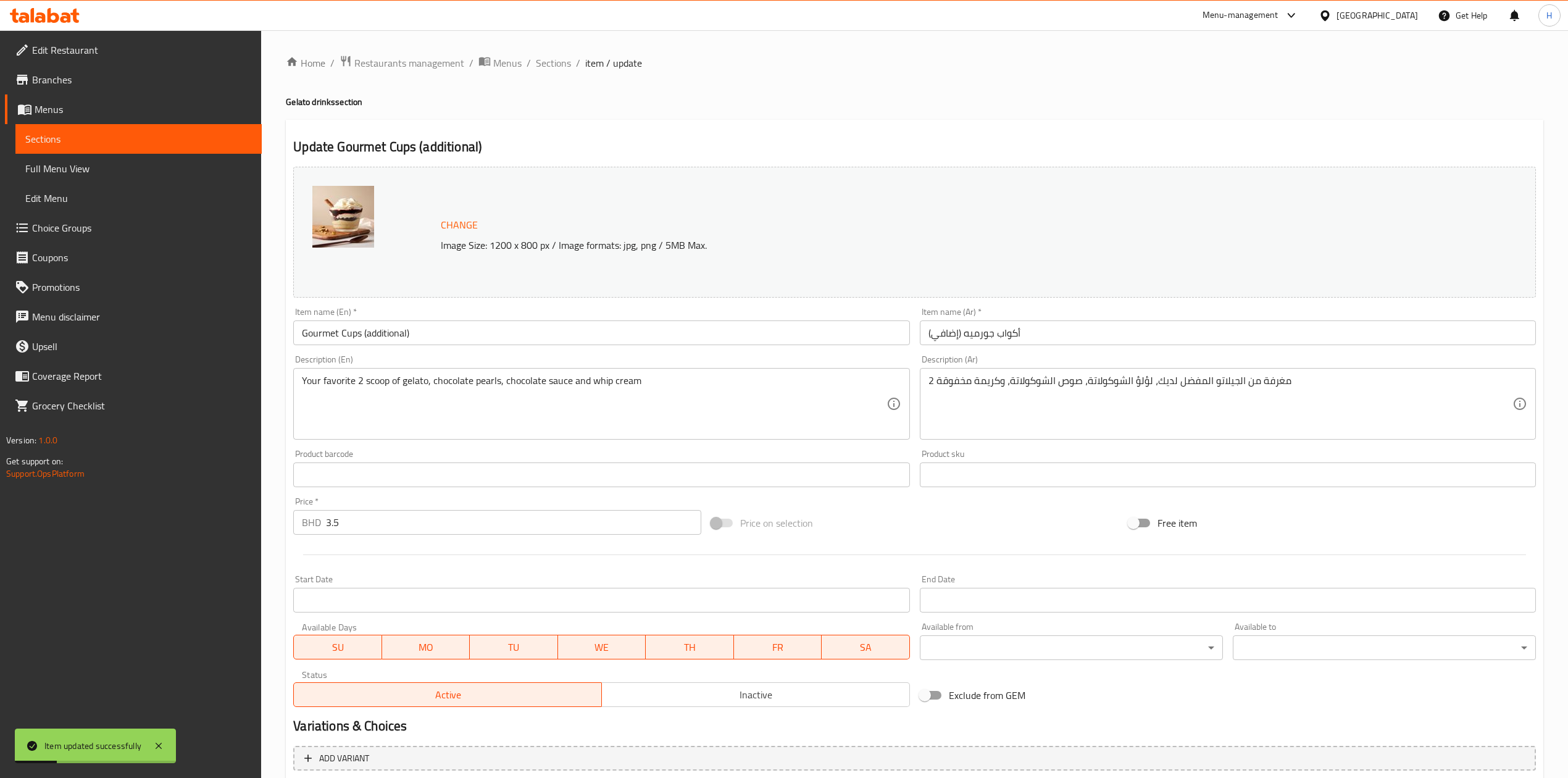
drag, startPoint x: 554, startPoint y: 63, endPoint x: 757, endPoint y: 92, distance: 205.1
click at [554, 63] on span "Sections" at bounding box center [553, 63] width 35 height 15
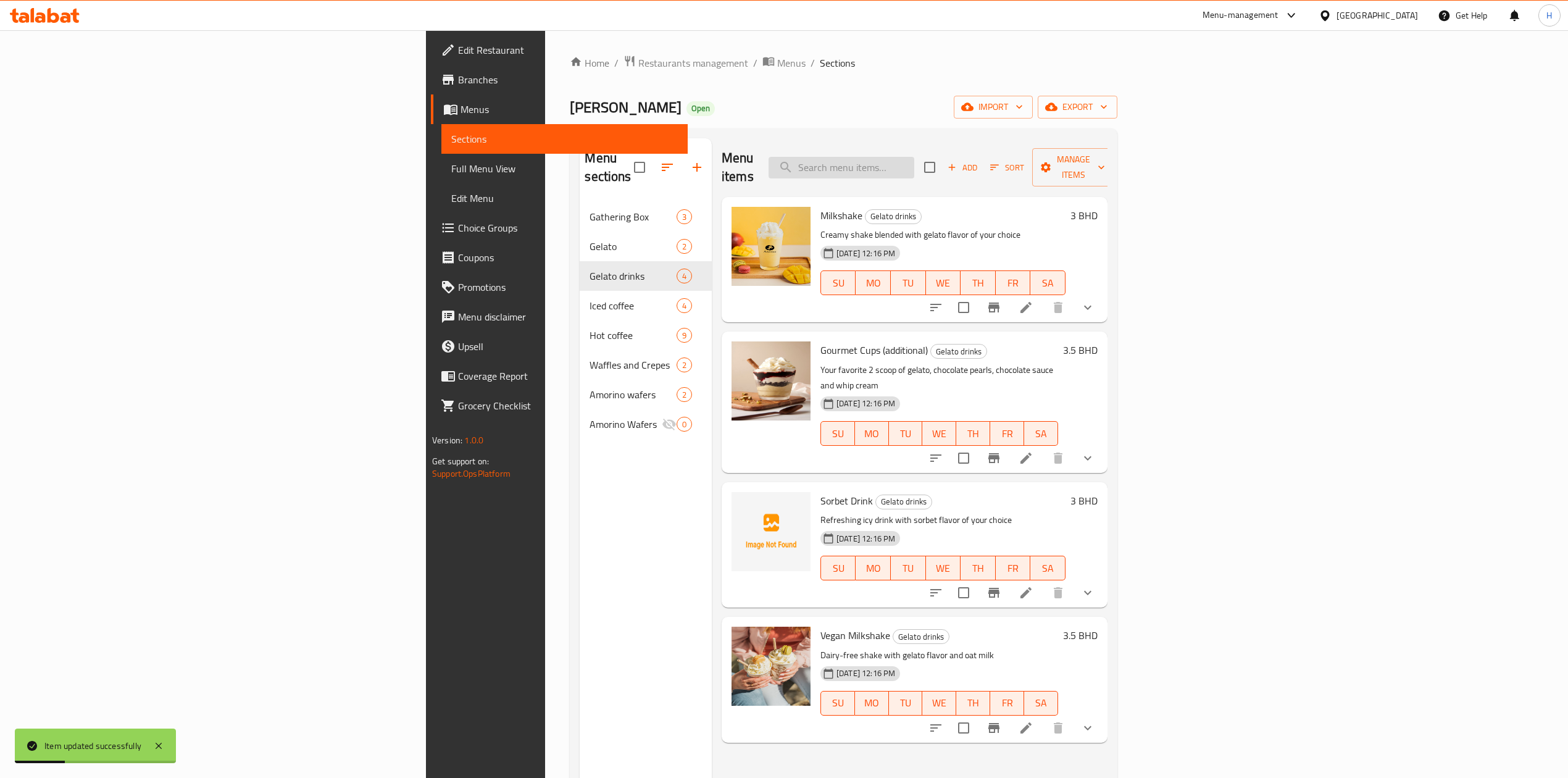
click at [914, 157] on input "search" at bounding box center [841, 167] width 146 height 21
paste input "Sorbet Drink"
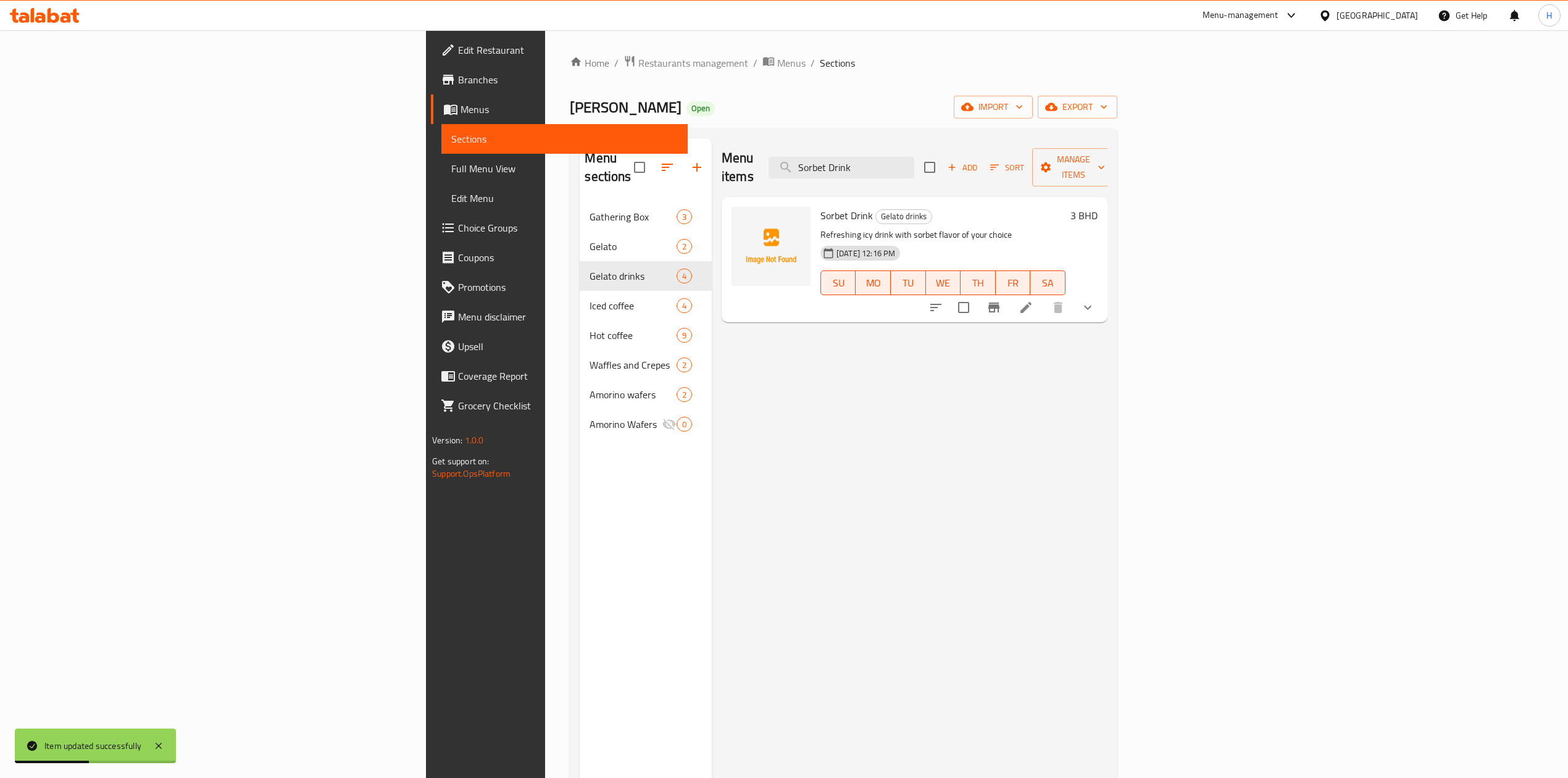
type input "Sorbet Drink"
click at [1034, 300] on icon at bounding box center [1026, 307] width 15 height 15
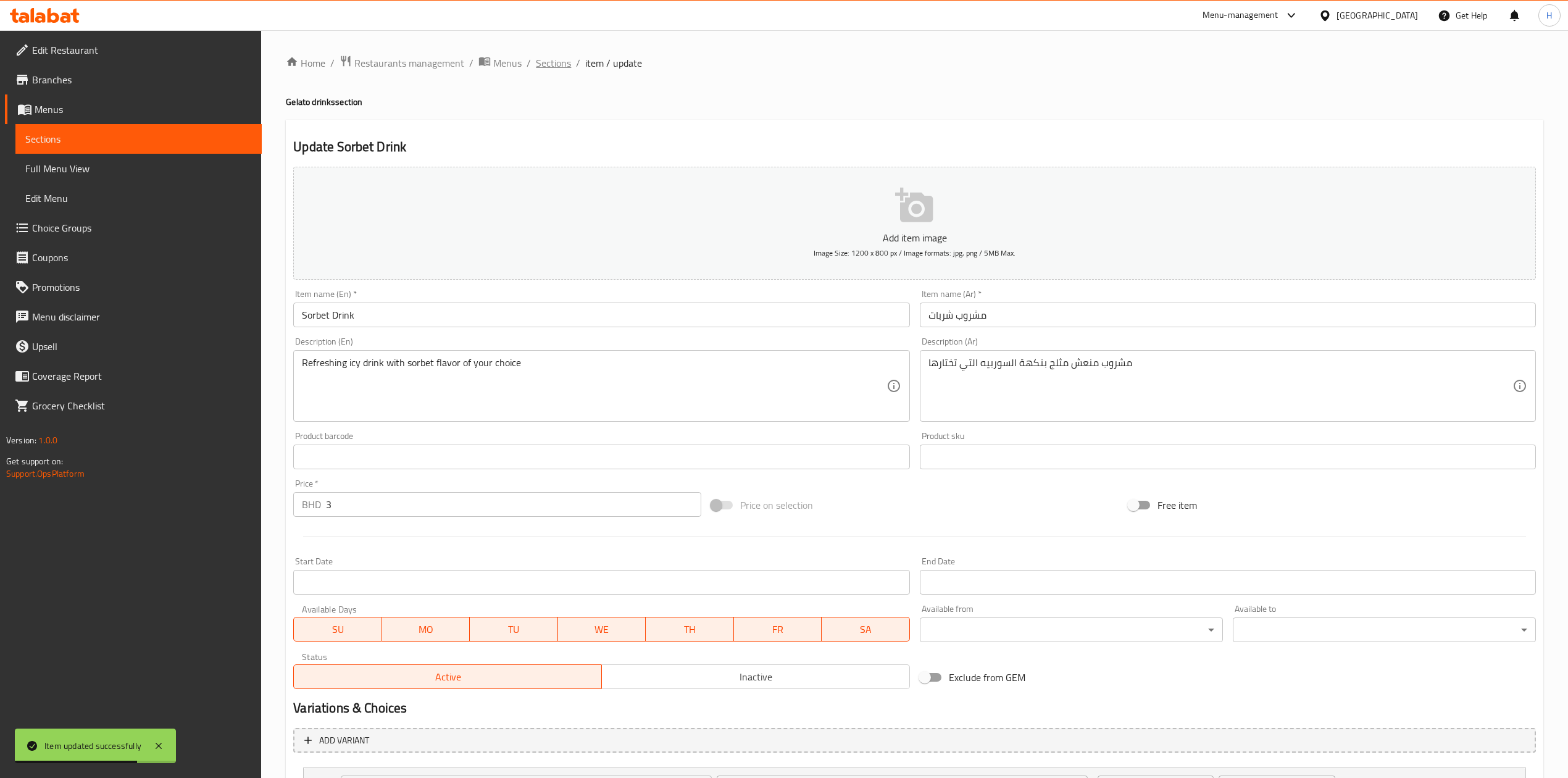
click at [541, 62] on span "Sections" at bounding box center [553, 63] width 35 height 15
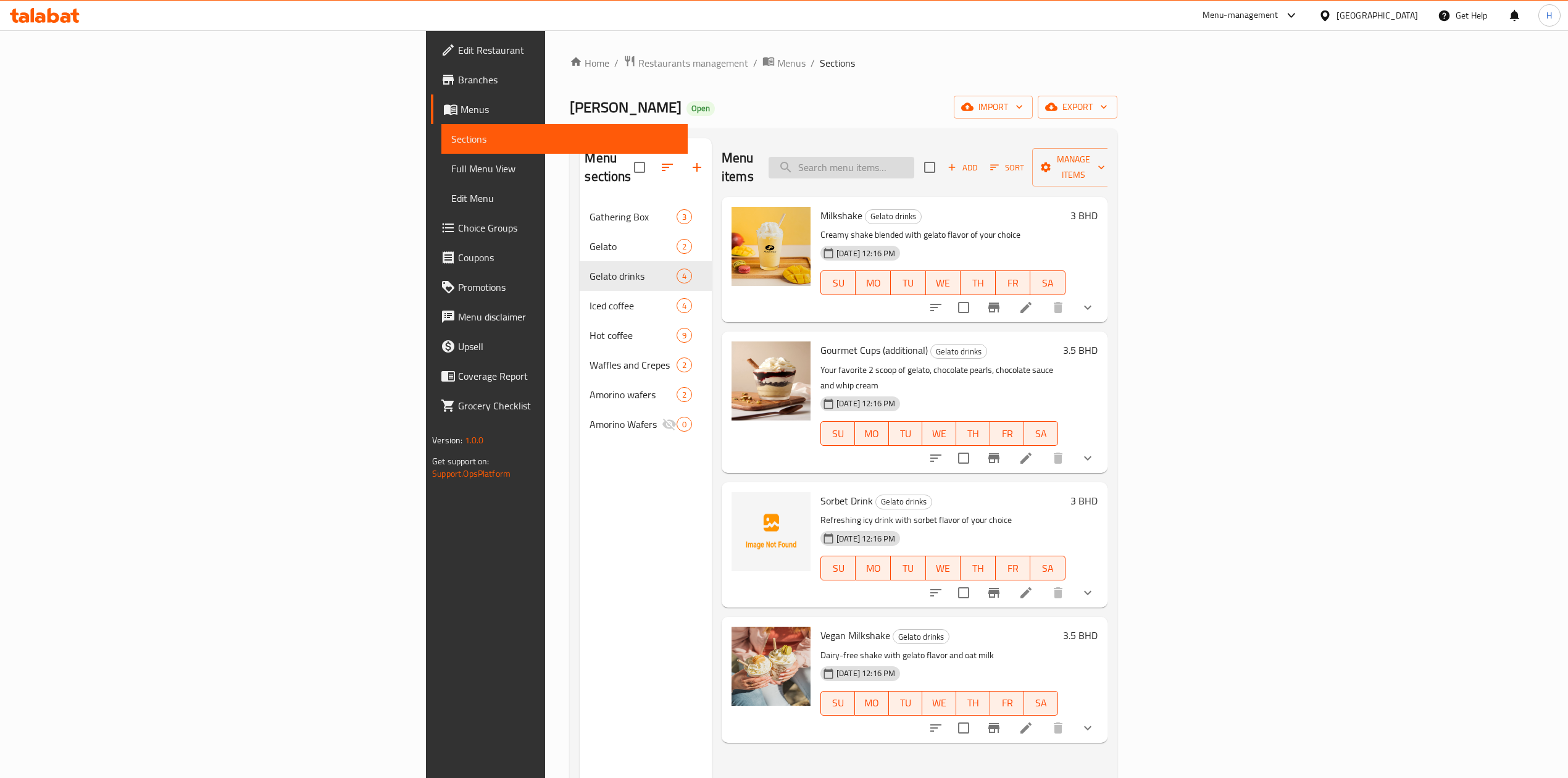
click at [914, 166] on input "search" at bounding box center [841, 167] width 146 height 21
type input "ا"
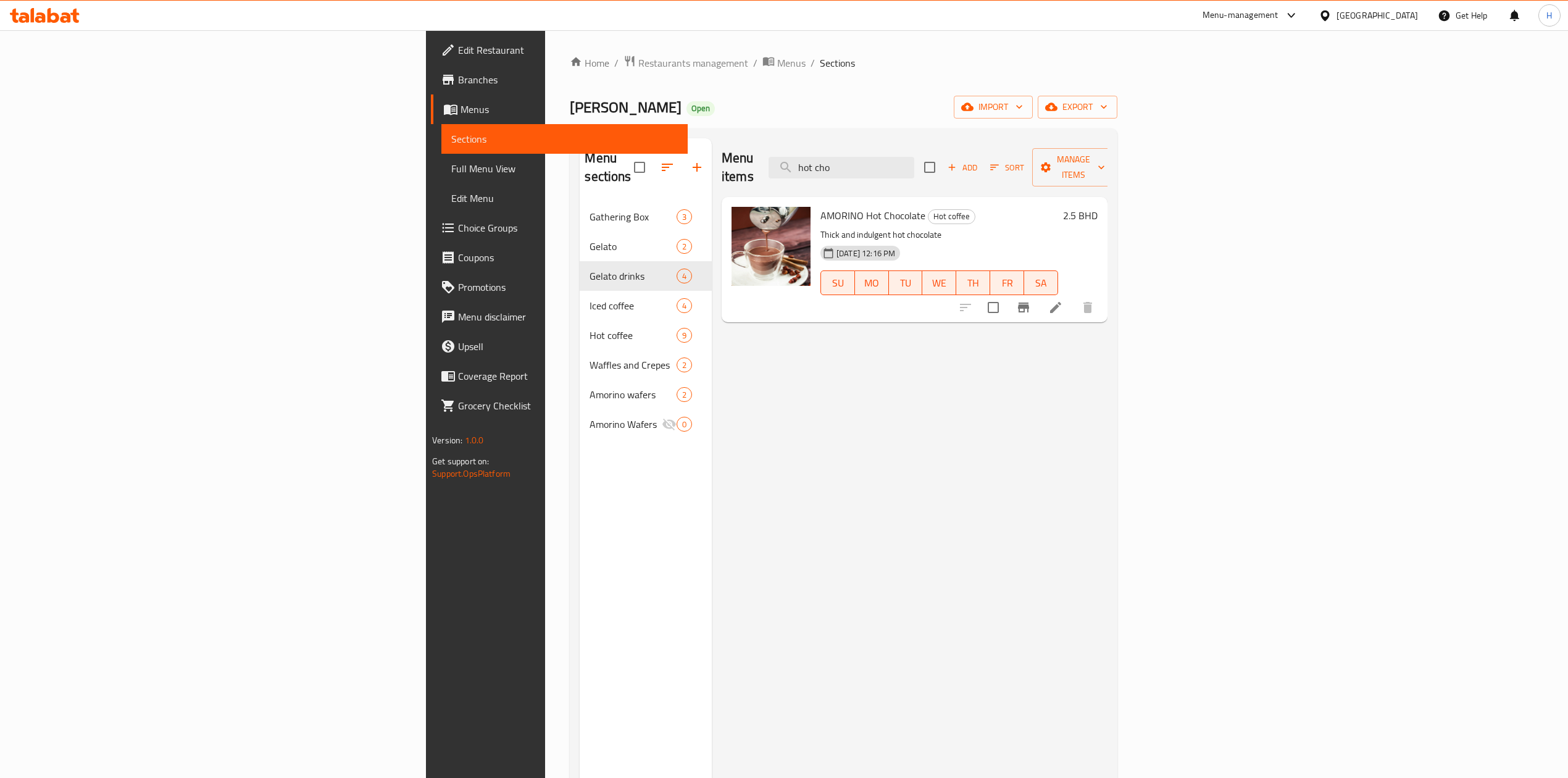
type input "hot cho"
click at [1063, 300] on icon at bounding box center [1055, 307] width 15 height 15
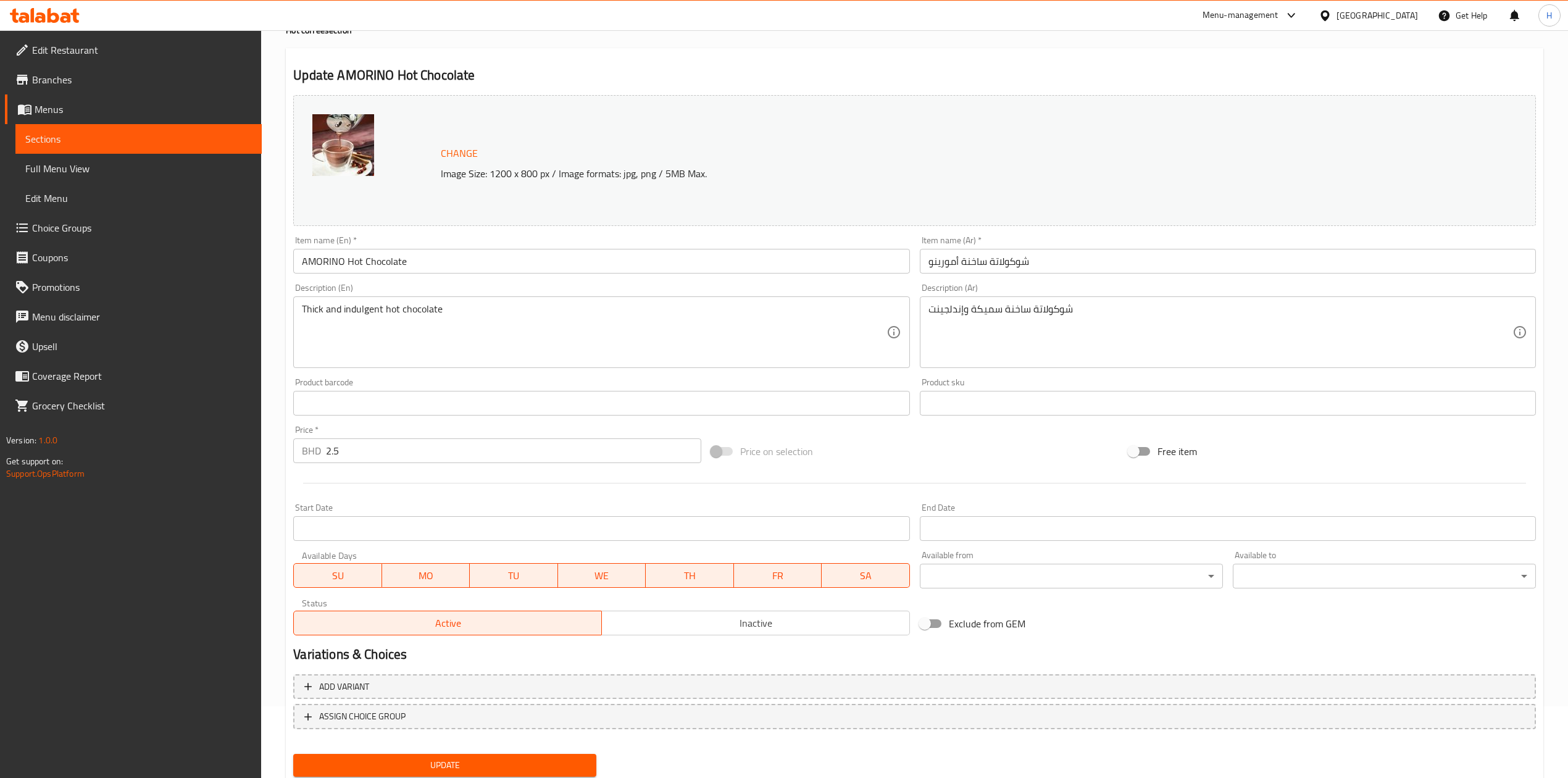
scroll to position [104, 0]
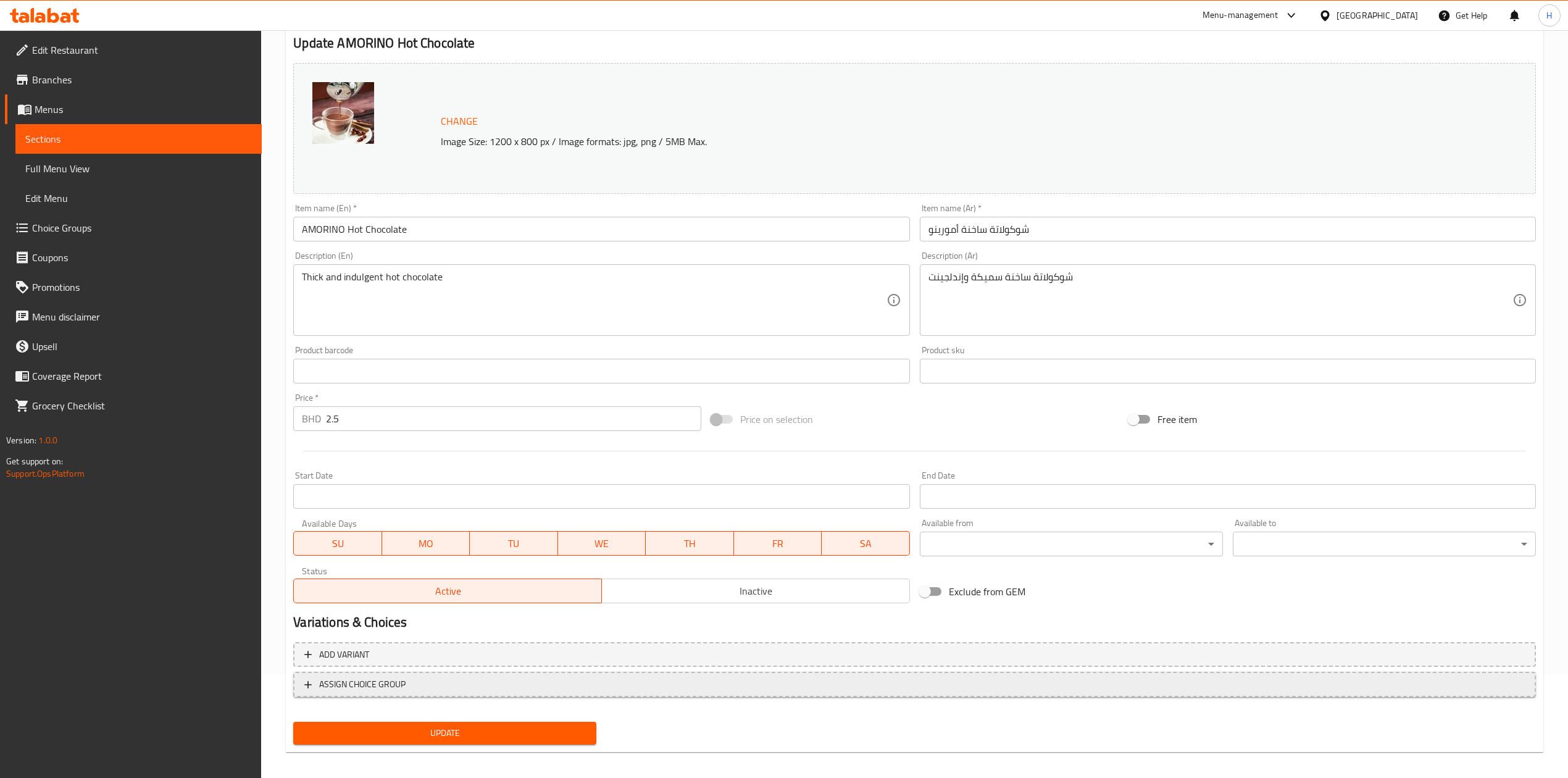
click at [379, 691] on span "ASSIGN CHOICE GROUP" at bounding box center [363, 684] width 87 height 15
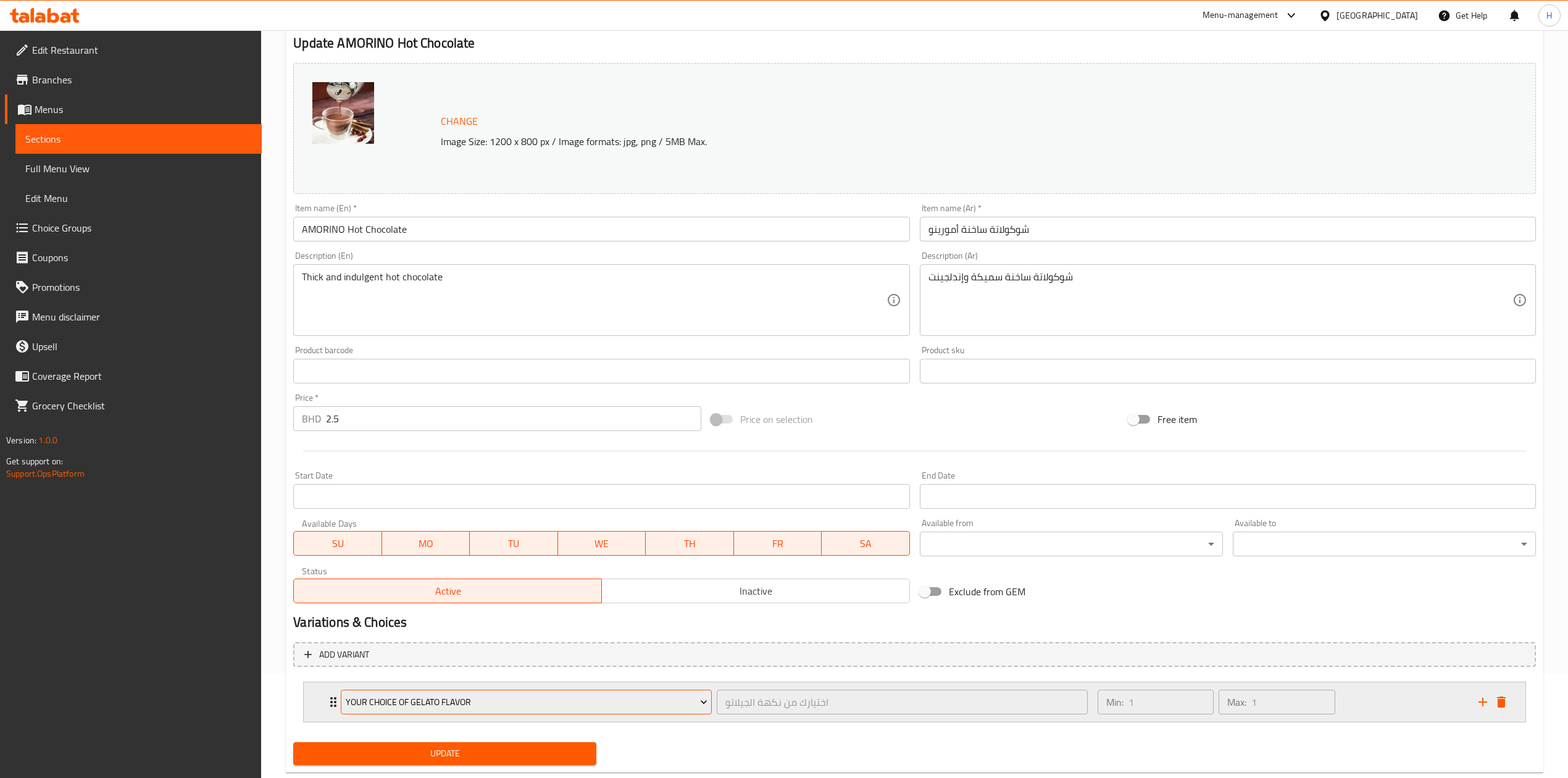
click at [405, 707] on span "Your choice of Gelato Flavor" at bounding box center [527, 702] width 362 height 15
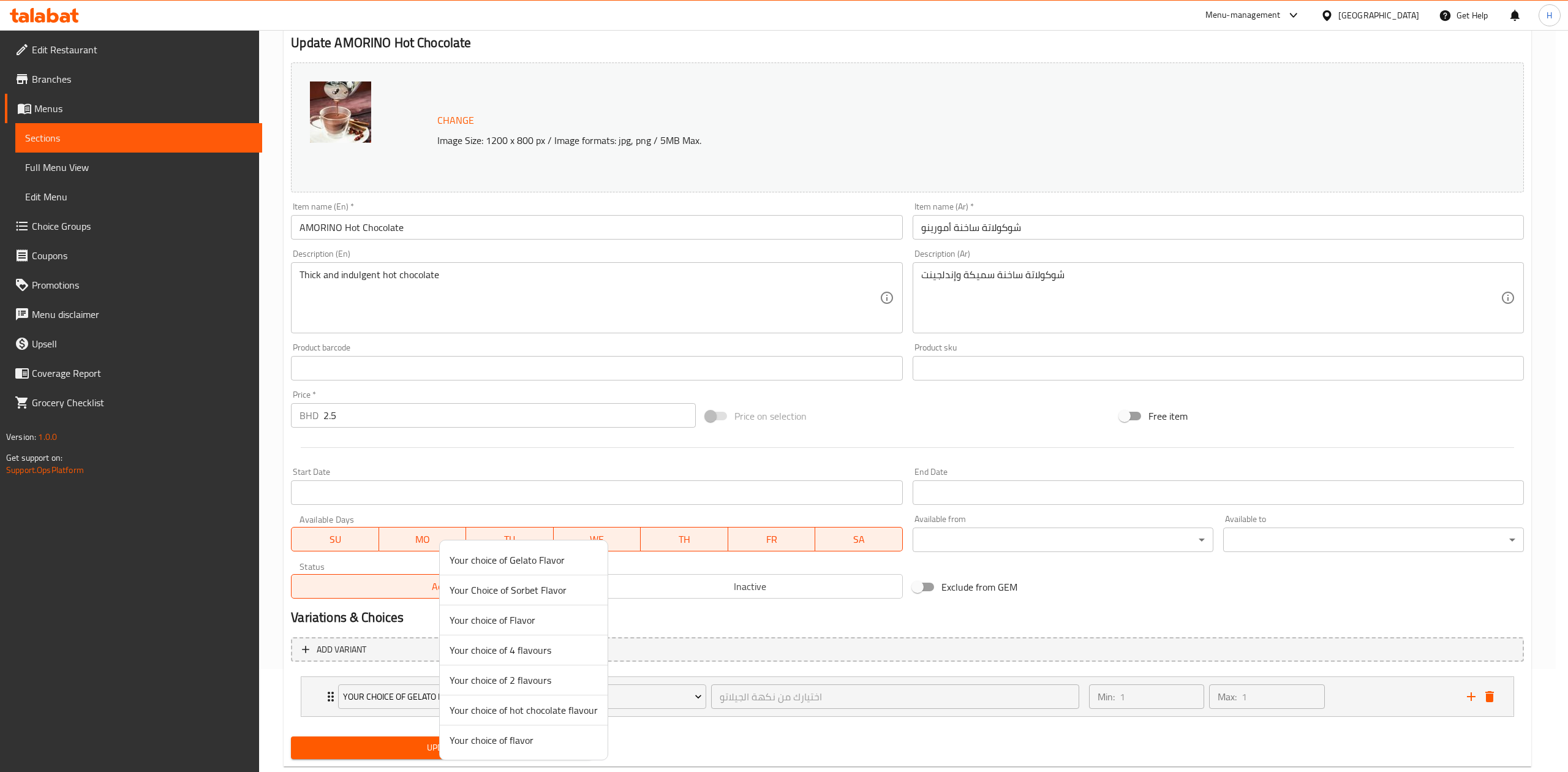
click at [546, 713] on span "Your choice of hot chocolate flavour" at bounding box center [523, 710] width 148 height 15
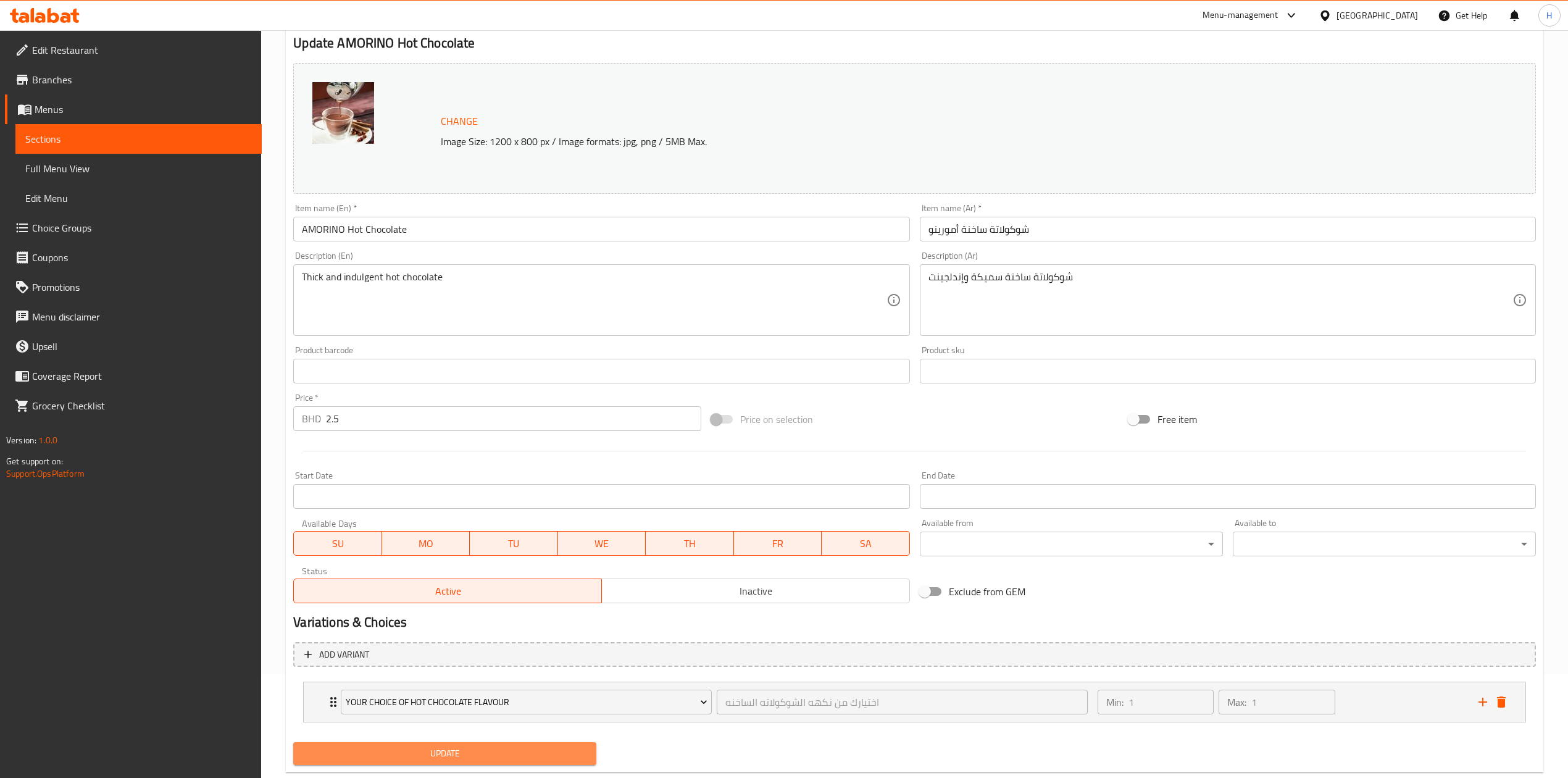
click at [495, 750] on span "Update" at bounding box center [444, 753] width 283 height 15
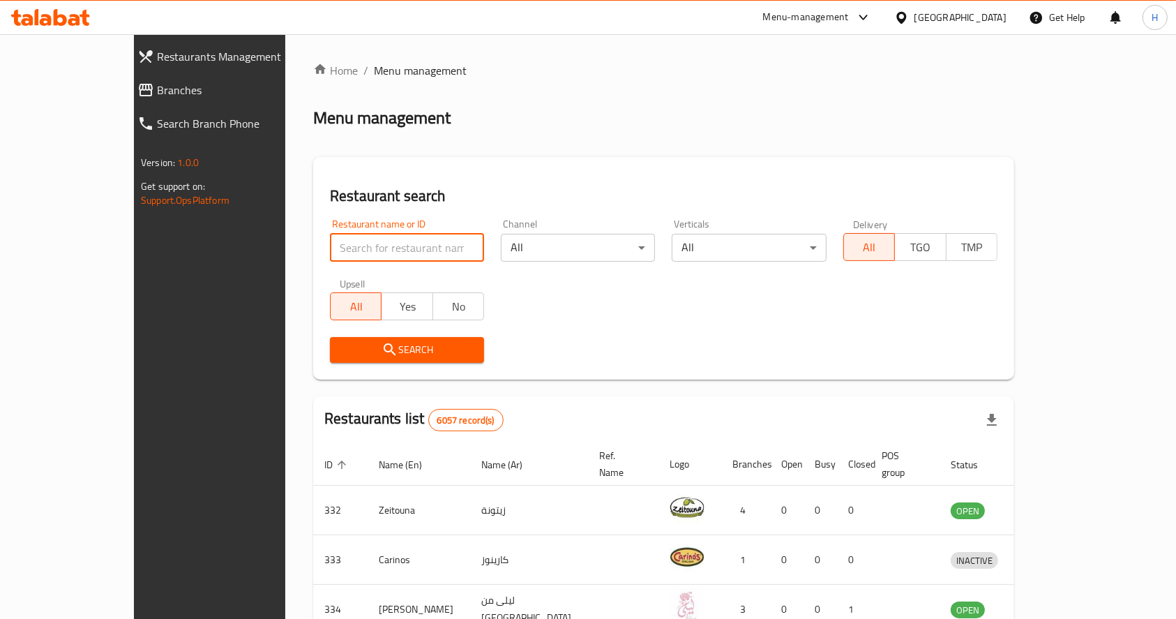
click at [412, 243] on input "search" at bounding box center [407, 248] width 154 height 28
click button "Search" at bounding box center [407, 350] width 154 height 26
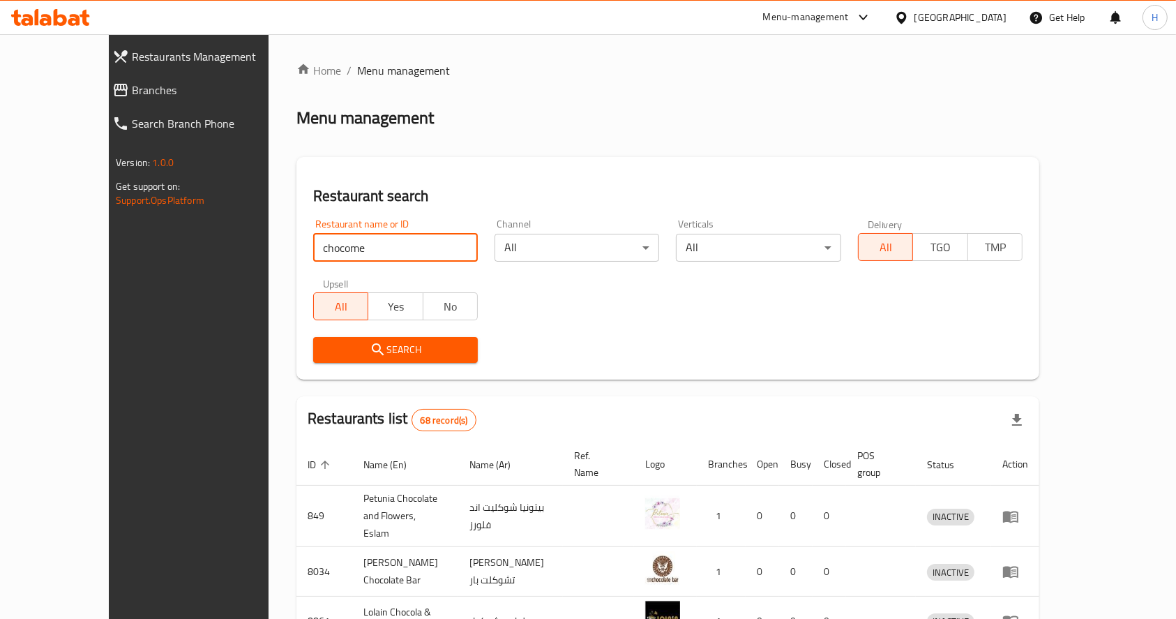
click button "Search" at bounding box center [395, 350] width 165 height 26
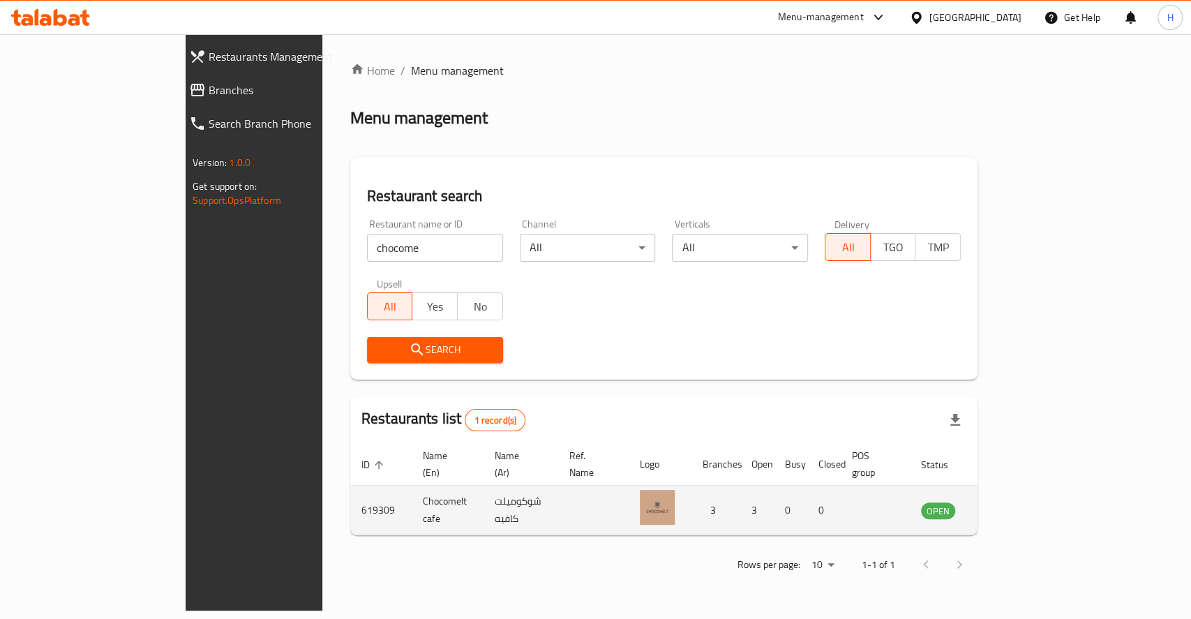
click at [350, 485] on td "619309" at bounding box center [380, 510] width 61 height 50
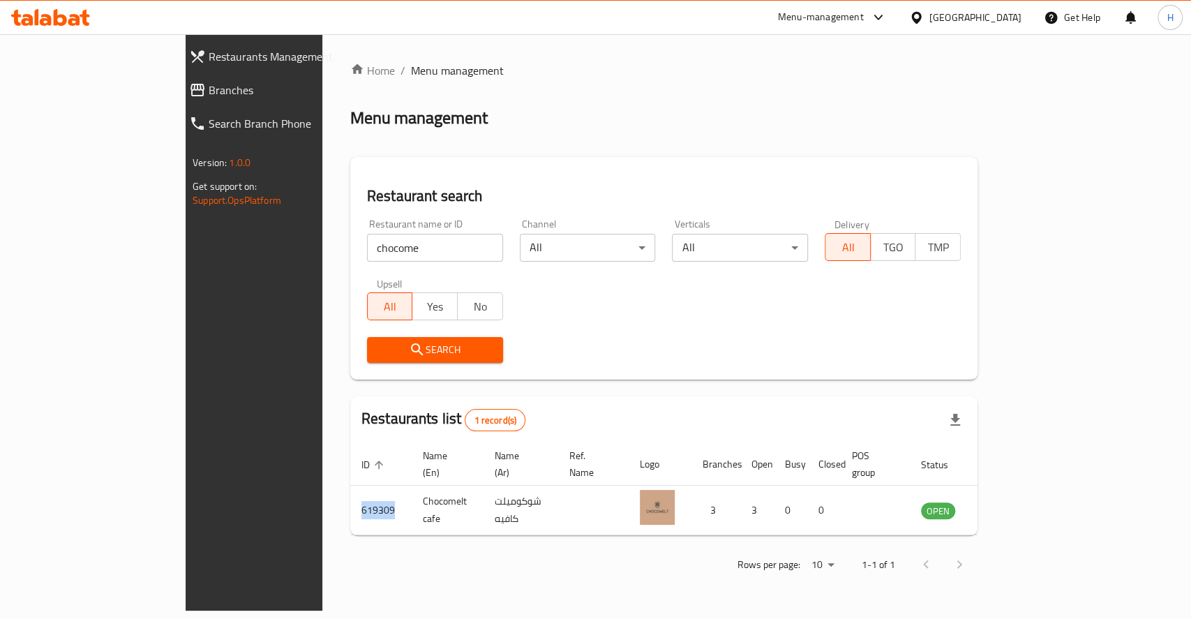
copy td "619309"
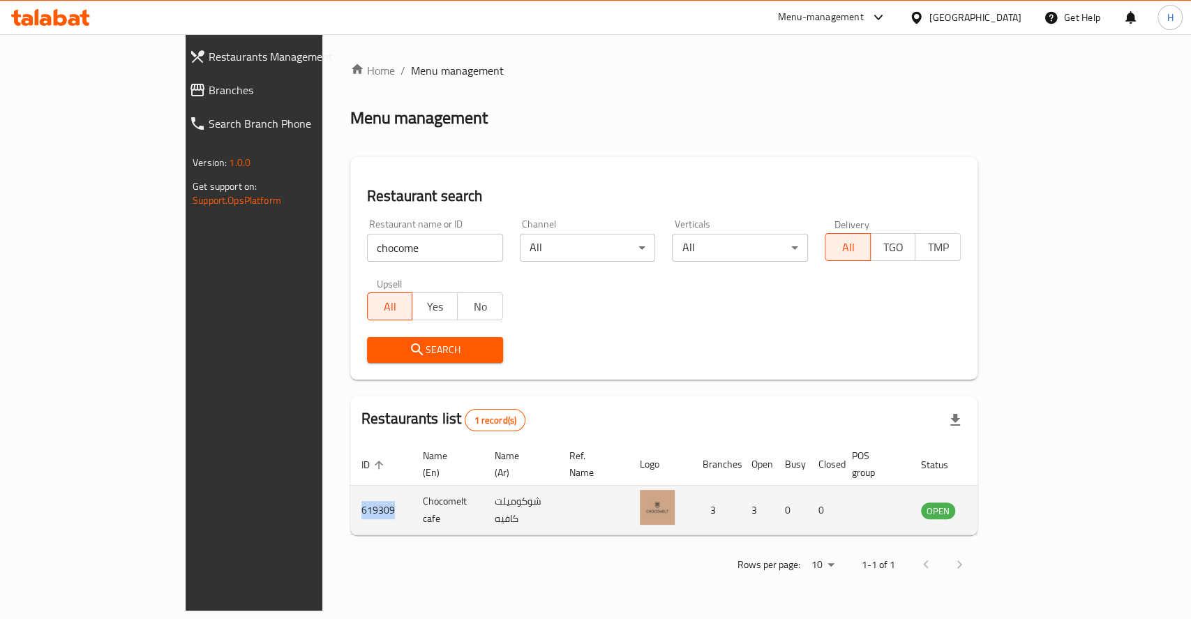
click at [350, 494] on td "619309" at bounding box center [380, 510] width 61 height 50
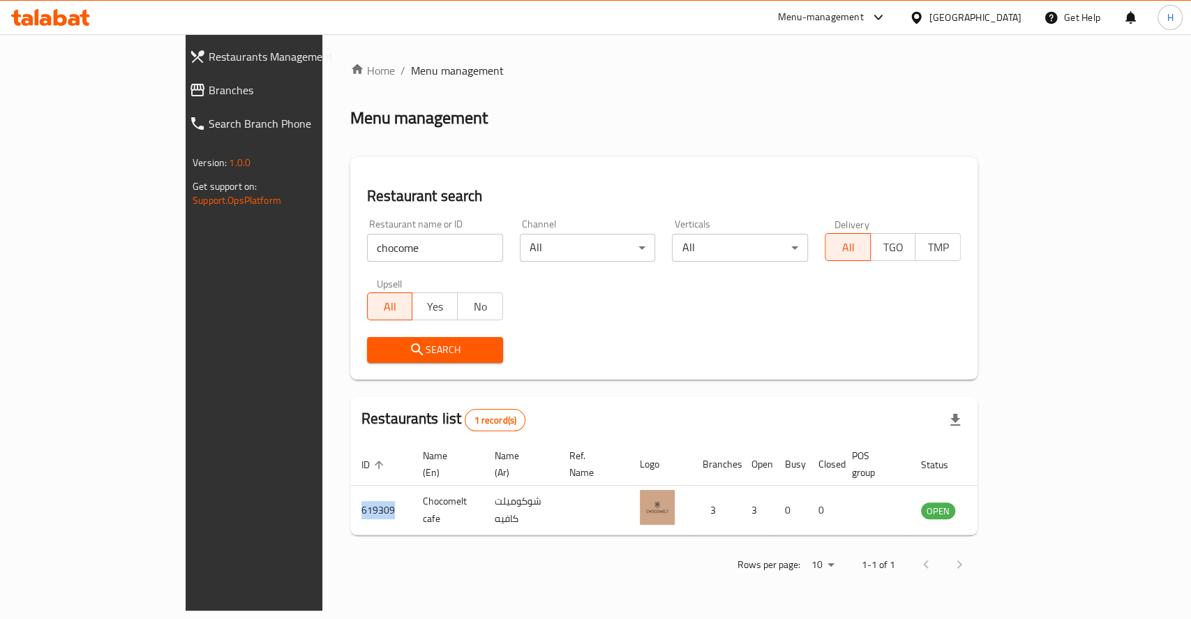
copy td "619309"
drag, startPoint x: 331, startPoint y: 250, endPoint x: 15, endPoint y: 257, distance: 316.1
click at [186, 257] on div "Restaurants Management Branches Search Branch Phone Version: 1.0.0 Get support …" at bounding box center [596, 322] width 820 height 576
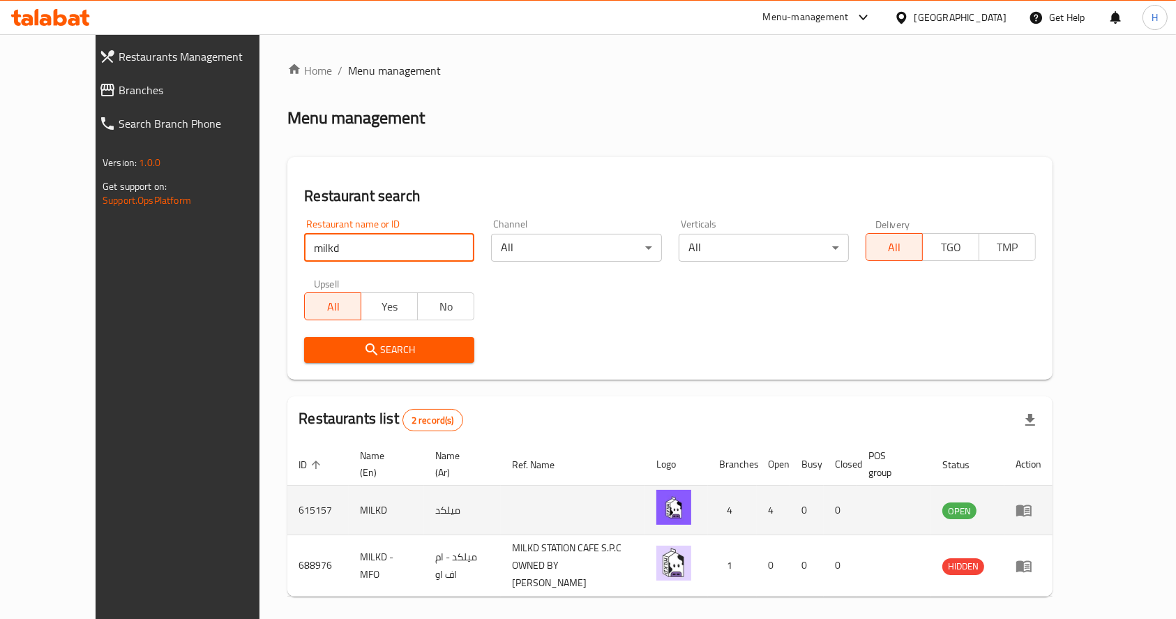
click at [287, 491] on td "615157" at bounding box center [317, 510] width 61 height 50
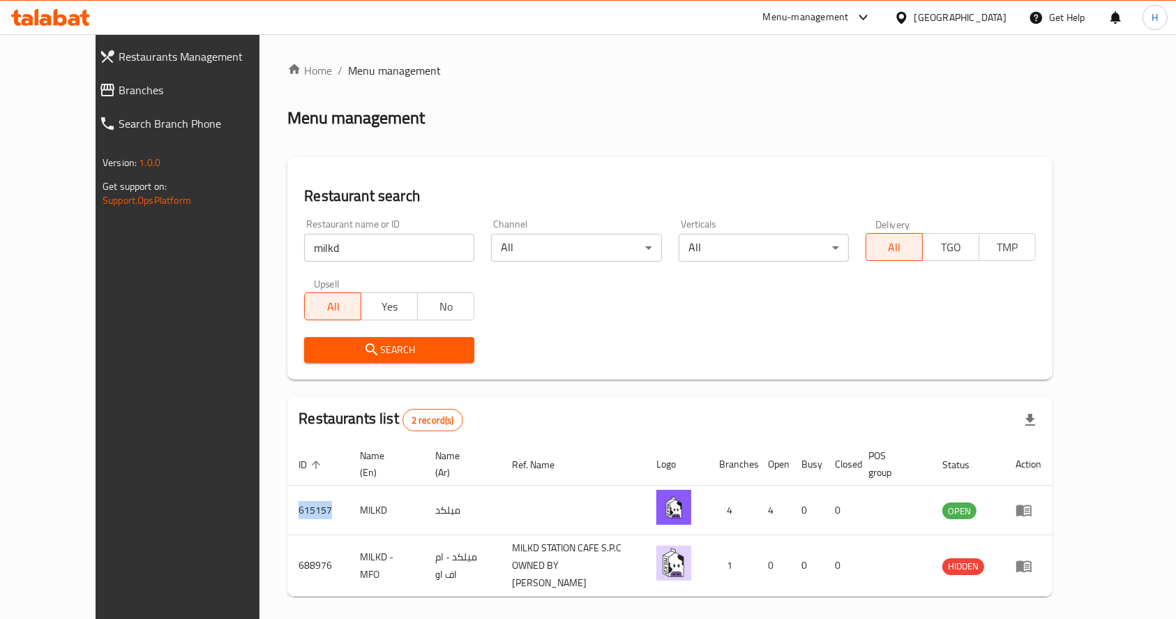
drag, startPoint x: 251, startPoint y: 491, endPoint x: 238, endPoint y: 460, distance: 33.4
click at [287, 491] on td "615157" at bounding box center [317, 510] width 61 height 50
copy td "615157"
drag, startPoint x: 291, startPoint y: 257, endPoint x: 264, endPoint y: 254, distance: 27.4
click at [304, 254] on input "milkd" at bounding box center [389, 248] width 170 height 28
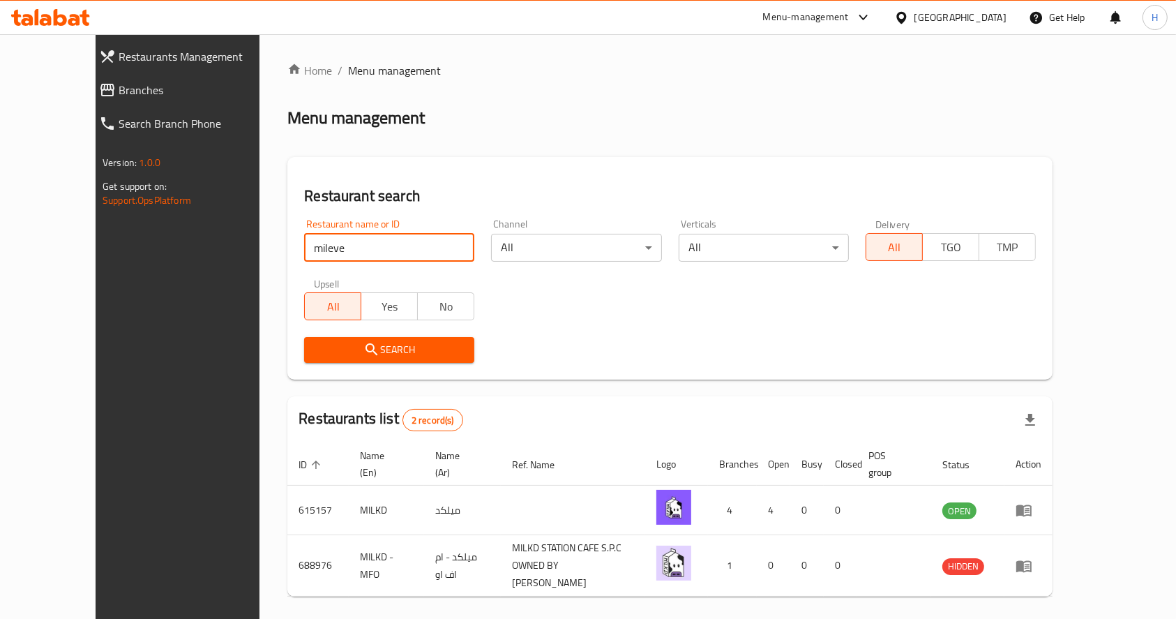
click at [304, 256] on input "mileve" at bounding box center [389, 248] width 170 height 28
type input "Everyday"
click button "Search" at bounding box center [389, 350] width 170 height 26
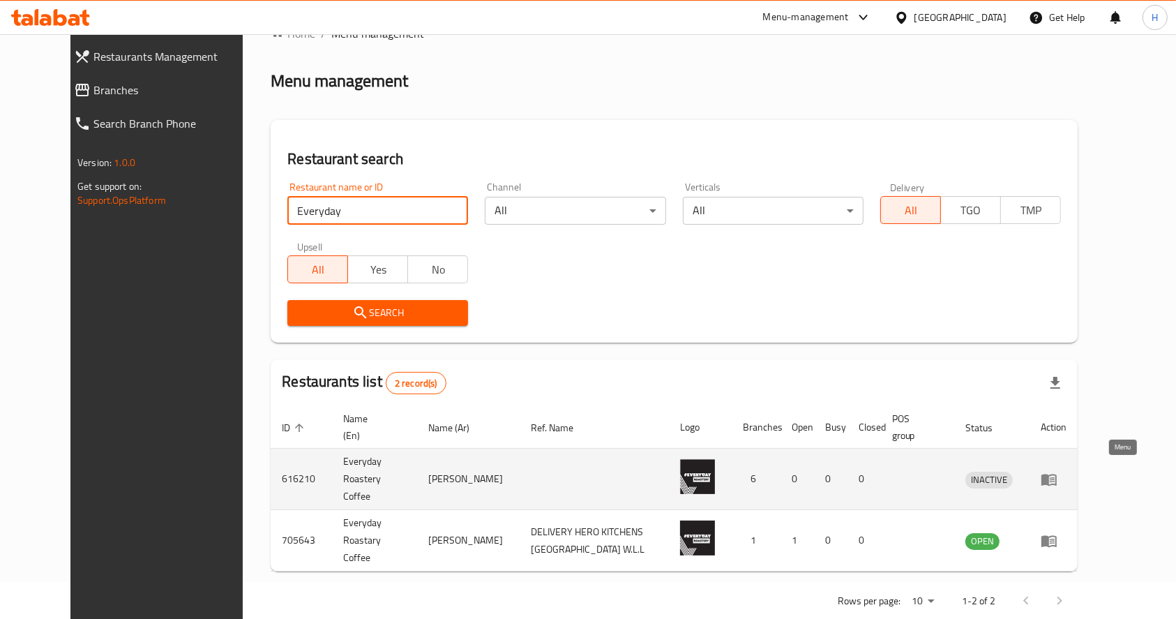
scroll to position [40, 0]
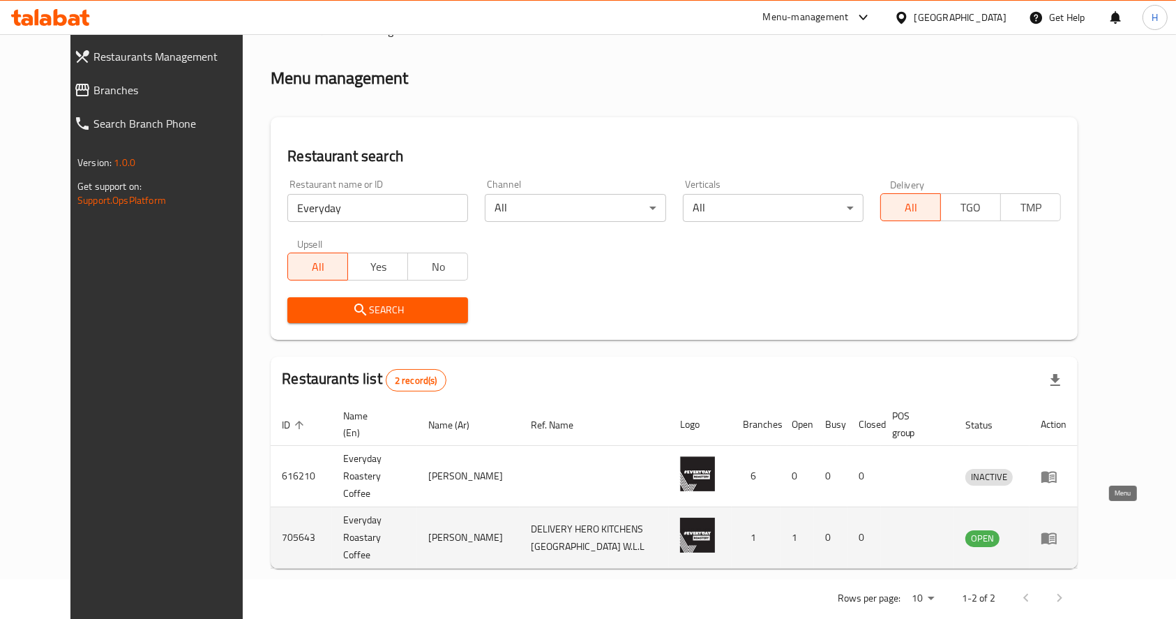
click at [1057, 532] on icon "enhanced table" at bounding box center [1048, 538] width 15 height 12
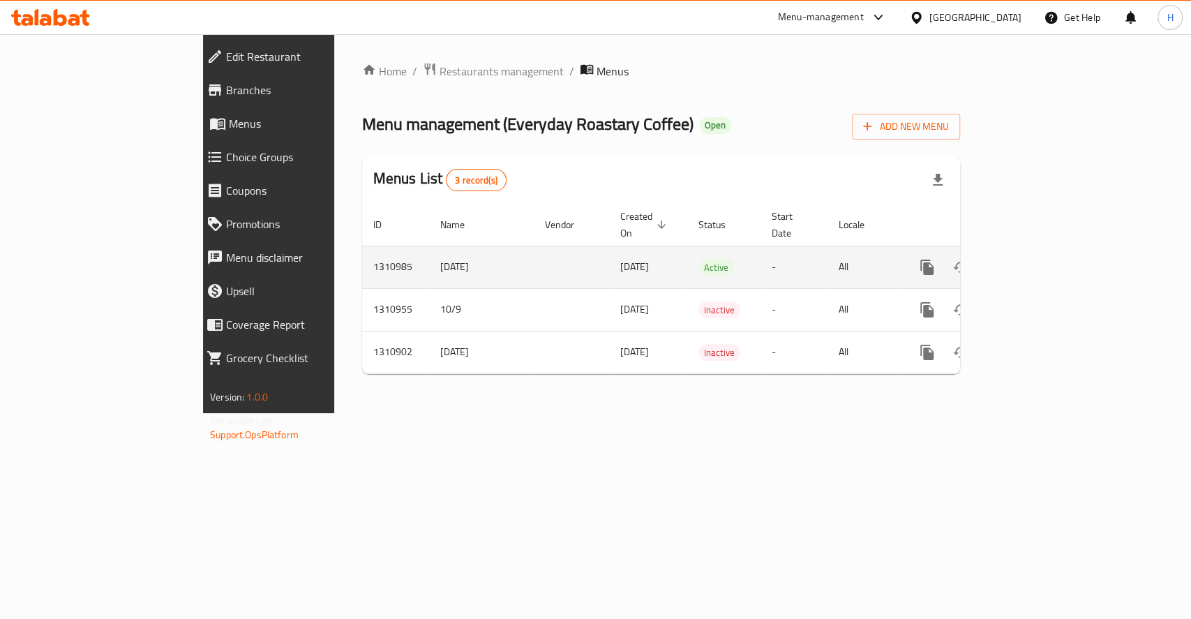
click at [1034, 261] on icon "enhanced table" at bounding box center [1027, 267] width 13 height 13
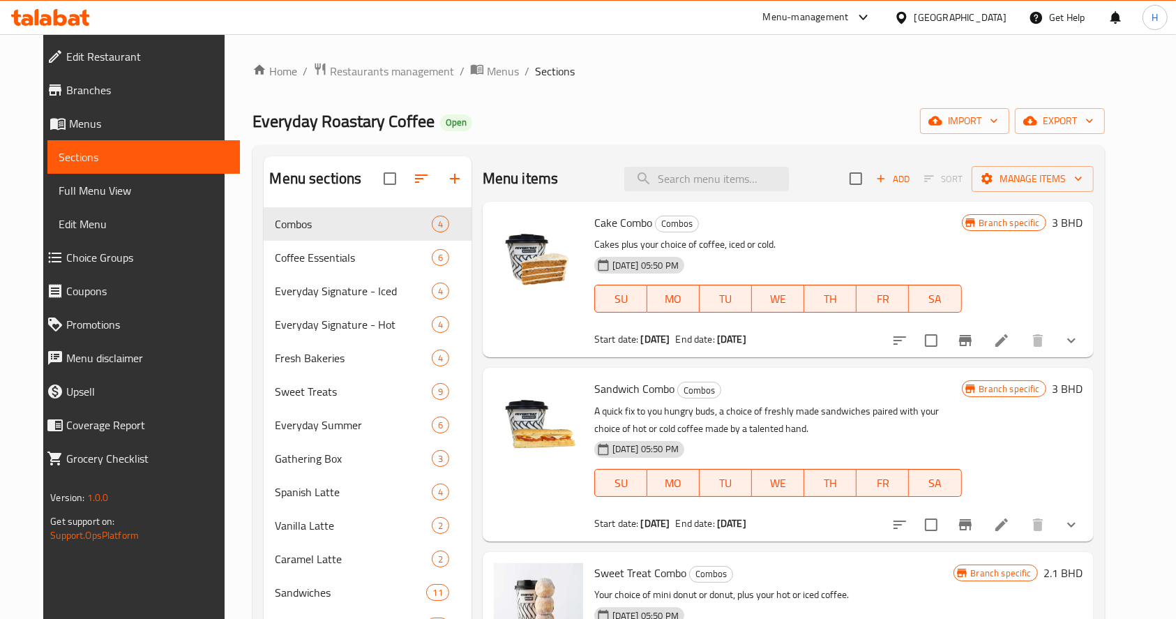
click at [1080, 343] on icon "show more" at bounding box center [1071, 340] width 17 height 17
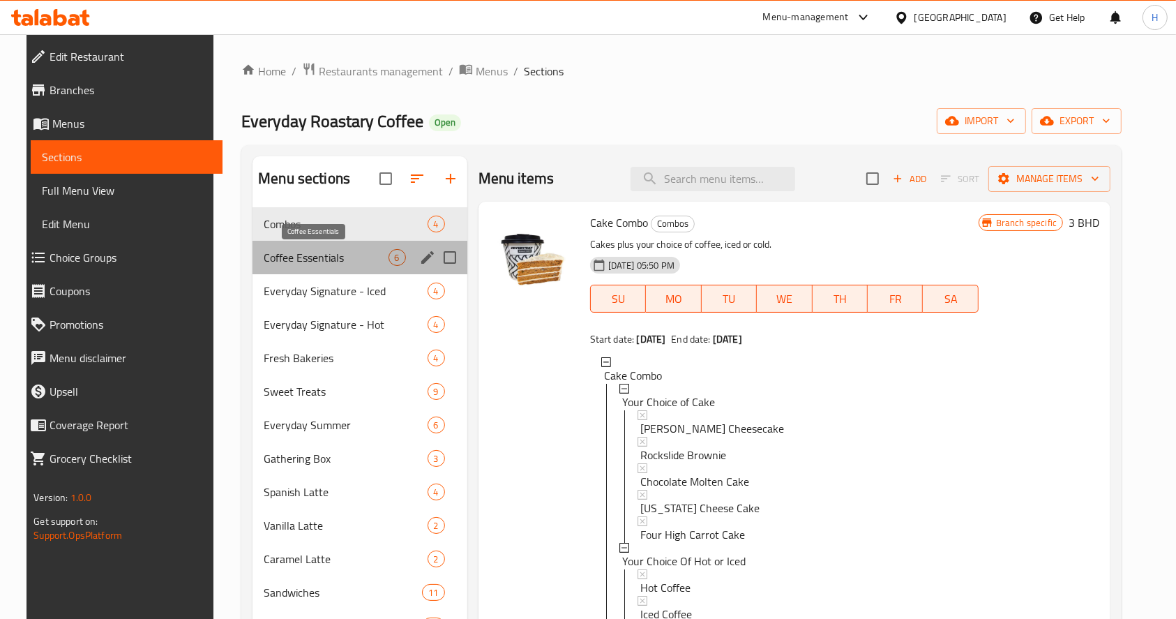
click at [340, 264] on span "Coffee Essentials" at bounding box center [326, 257] width 124 height 17
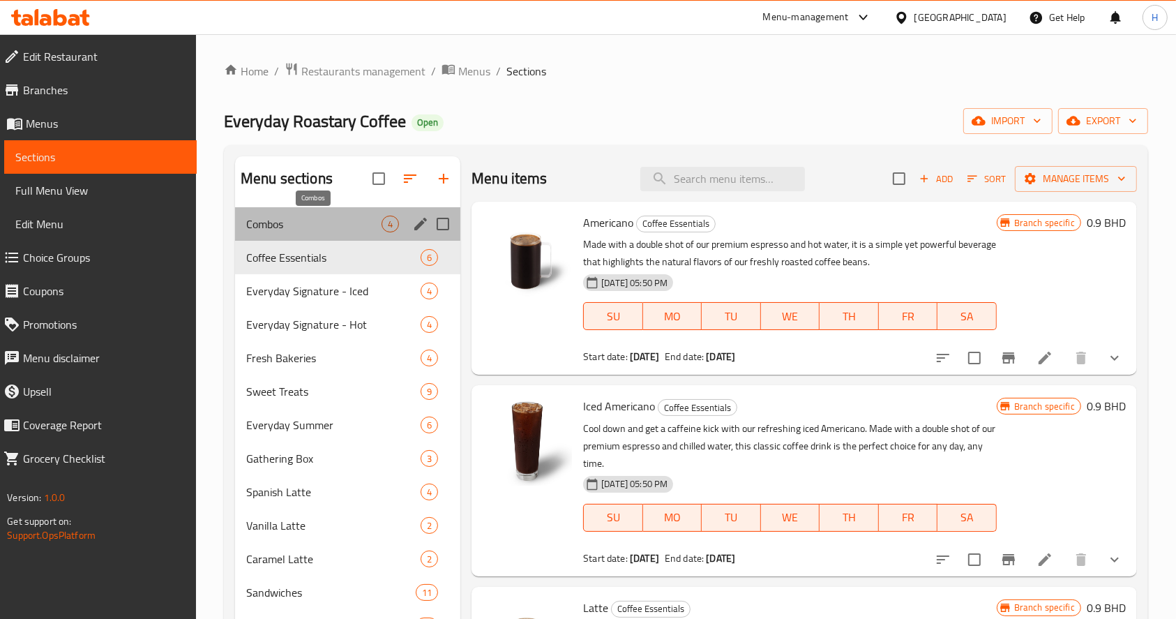
click at [335, 226] on span "Combos" at bounding box center [313, 224] width 135 height 17
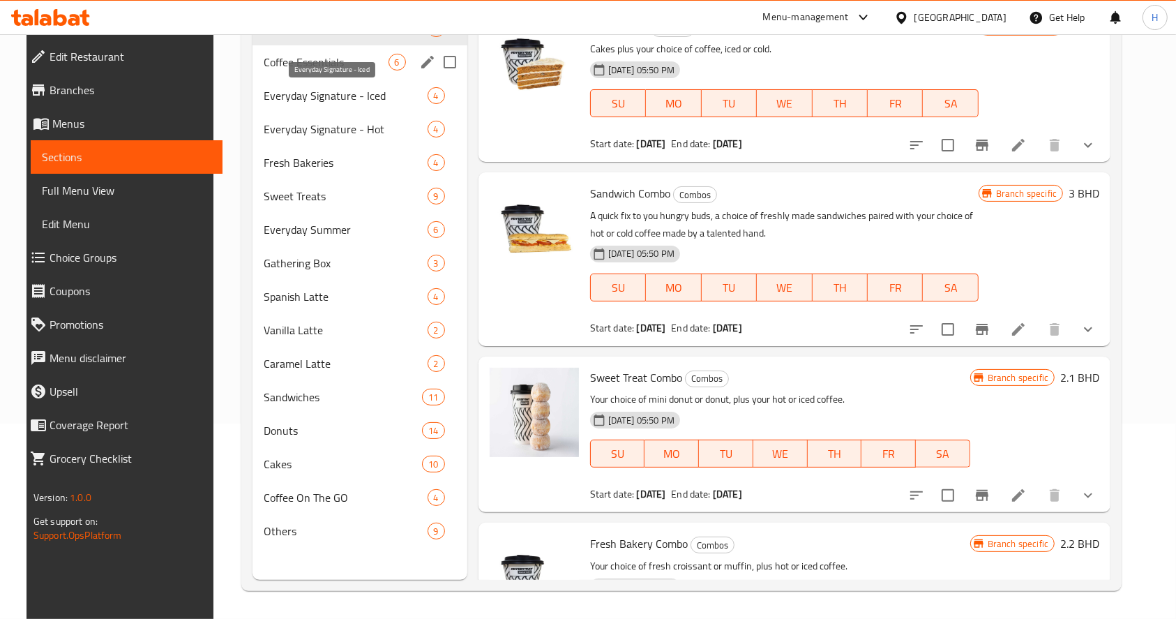
scroll to position [9, 0]
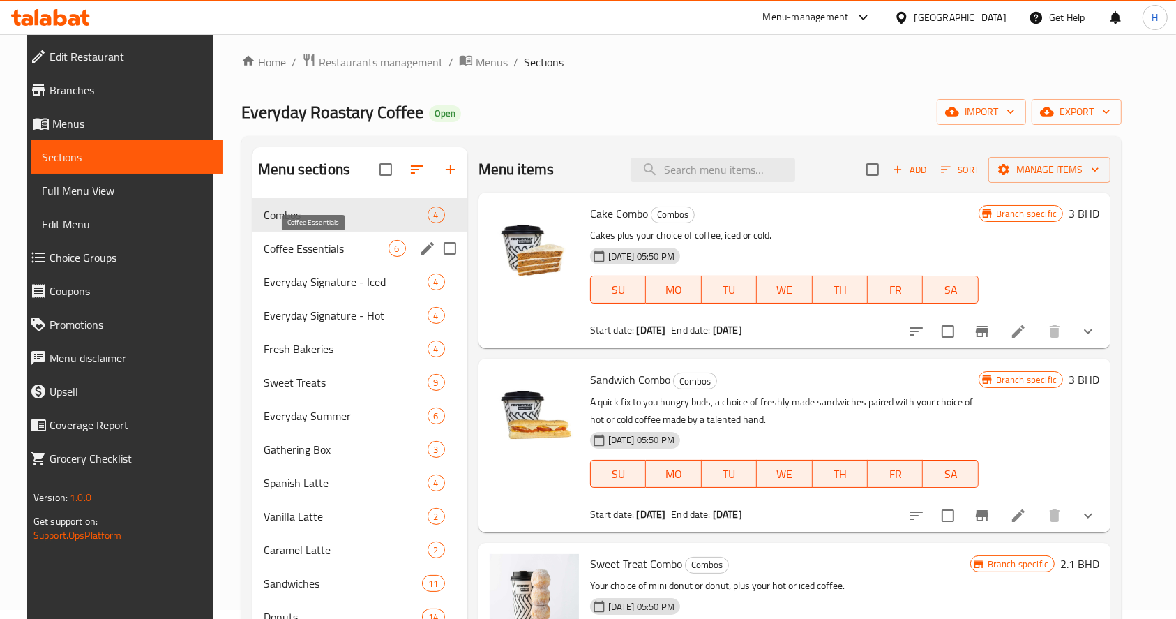
click at [325, 248] on span "Coffee Essentials" at bounding box center [326, 248] width 124 height 17
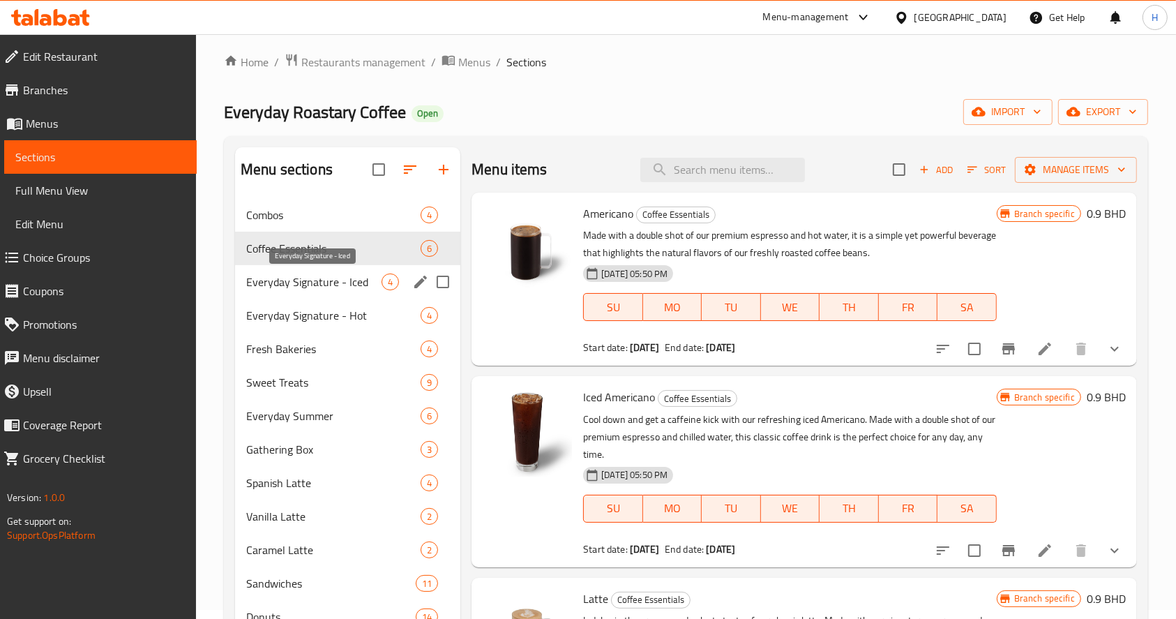
click at [340, 281] on span "Everyday Signature - Iced" at bounding box center [313, 281] width 135 height 17
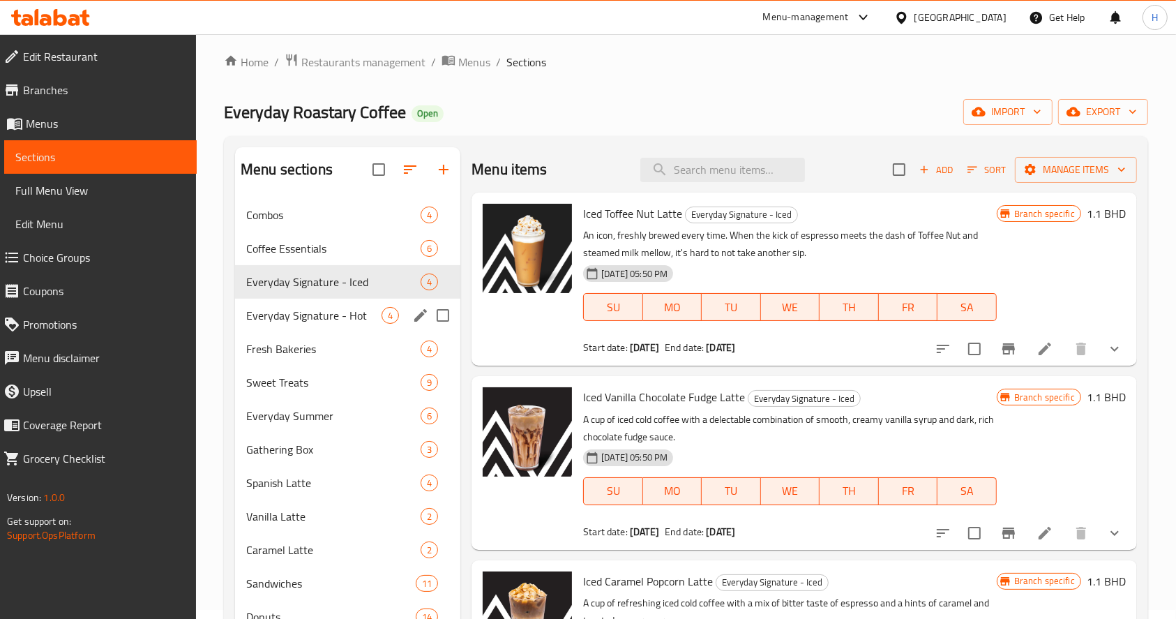
click at [322, 326] on div "Everyday Signature - Hot 4" at bounding box center [347, 315] width 225 height 33
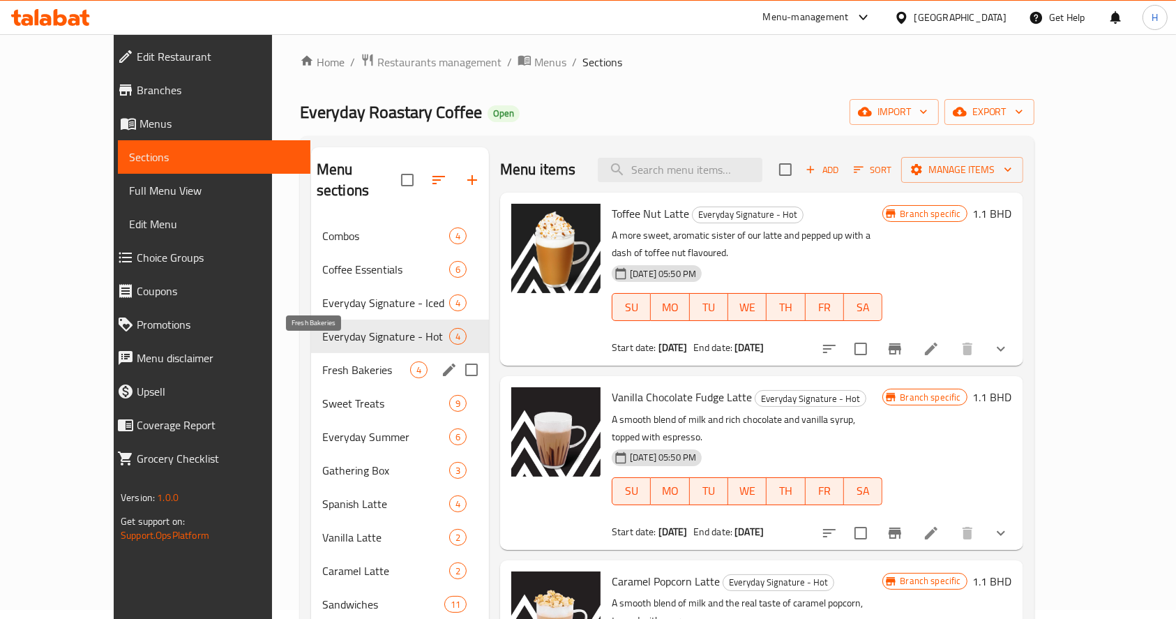
click at [350, 361] on span "Fresh Bakeries" at bounding box center [366, 369] width 88 height 17
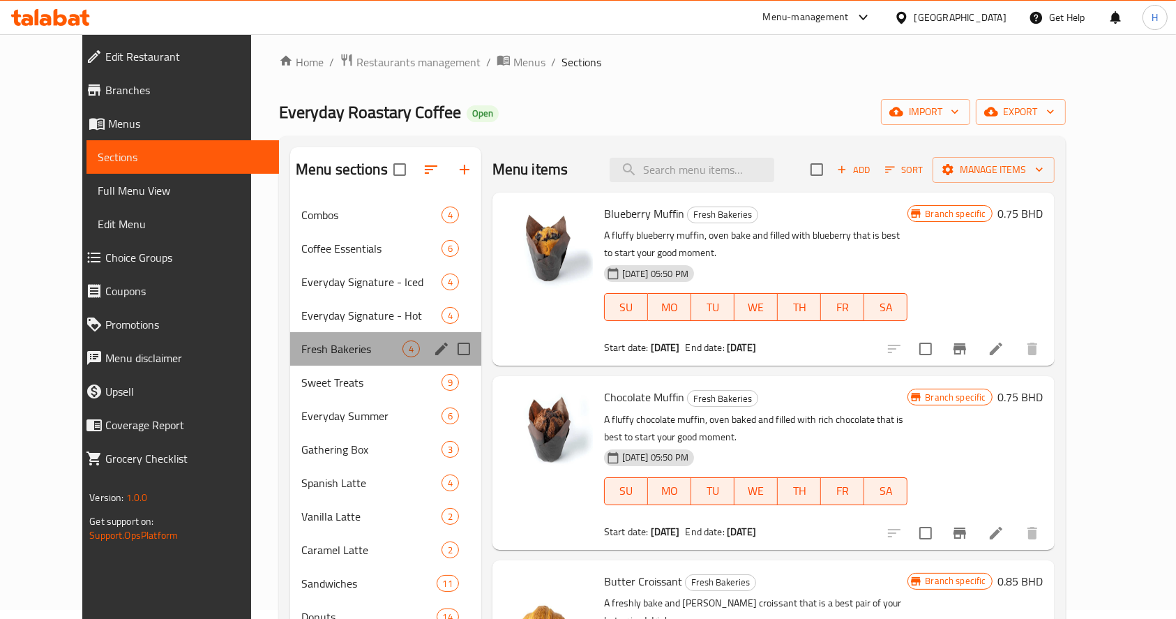
click at [292, 363] on div "Fresh Bakeries 4" at bounding box center [385, 348] width 191 height 33
click at [306, 390] on div "Sweet Treats 9" at bounding box center [385, 382] width 191 height 33
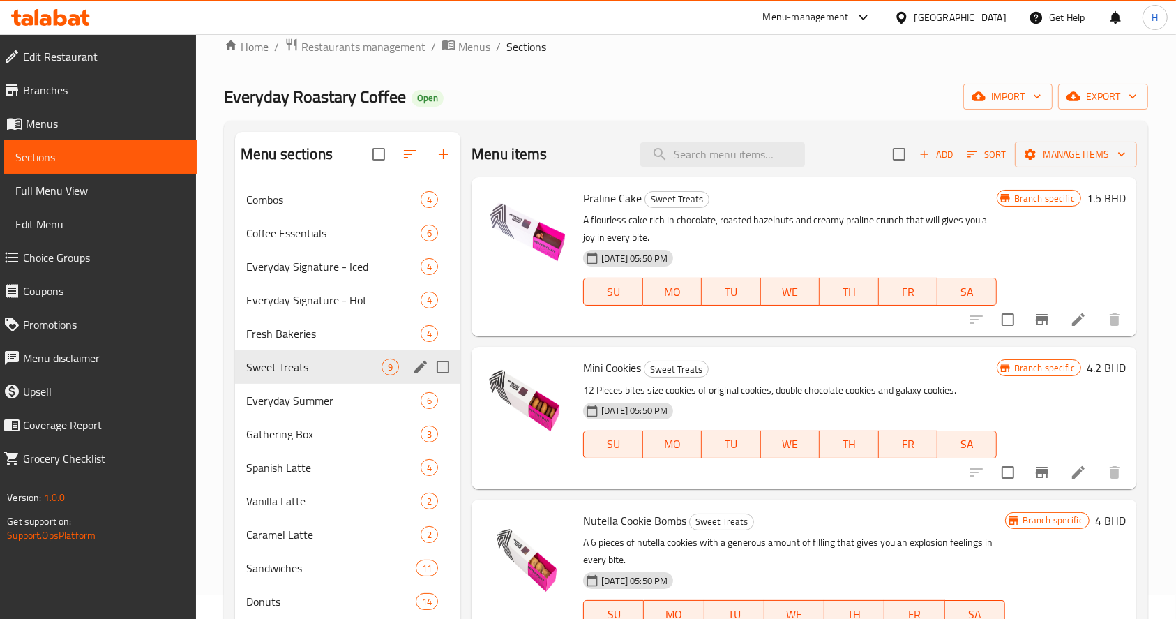
scroll to position [195, 0]
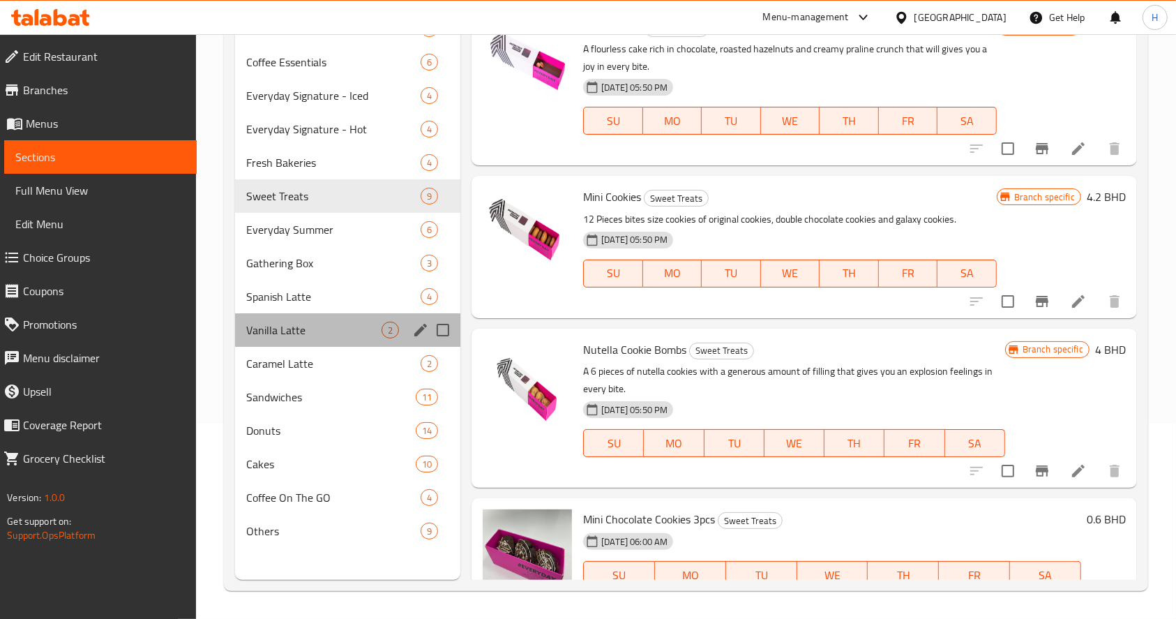
click at [297, 317] on div "Vanilla Latte 2" at bounding box center [347, 329] width 225 height 33
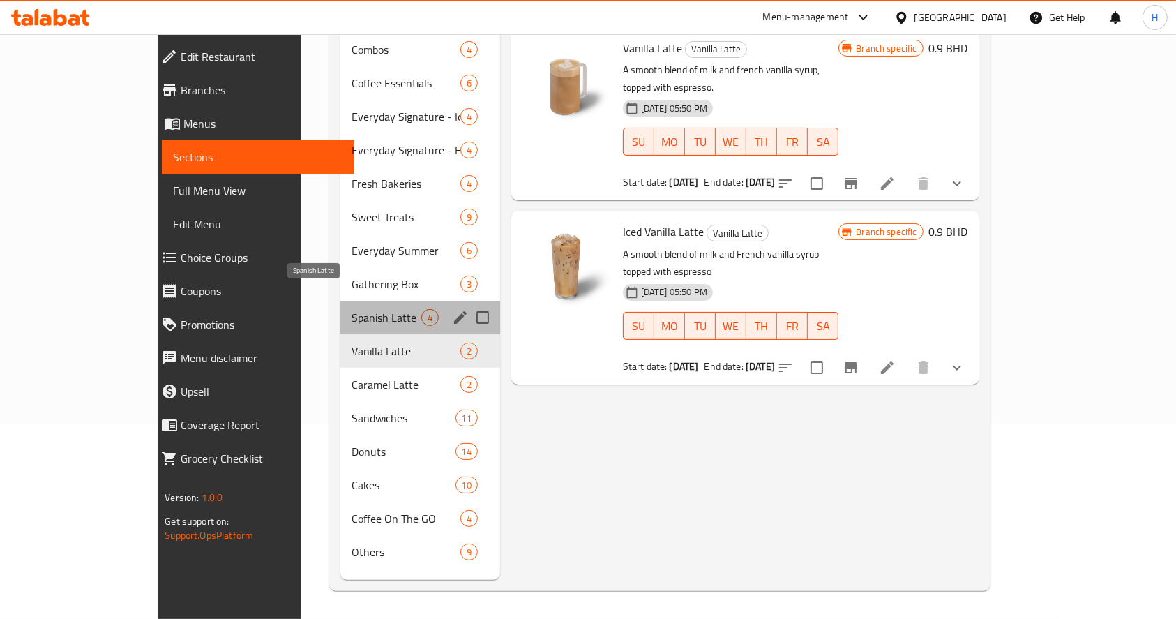
click at [352, 309] on span "Spanish Latte" at bounding box center [387, 317] width 70 height 17
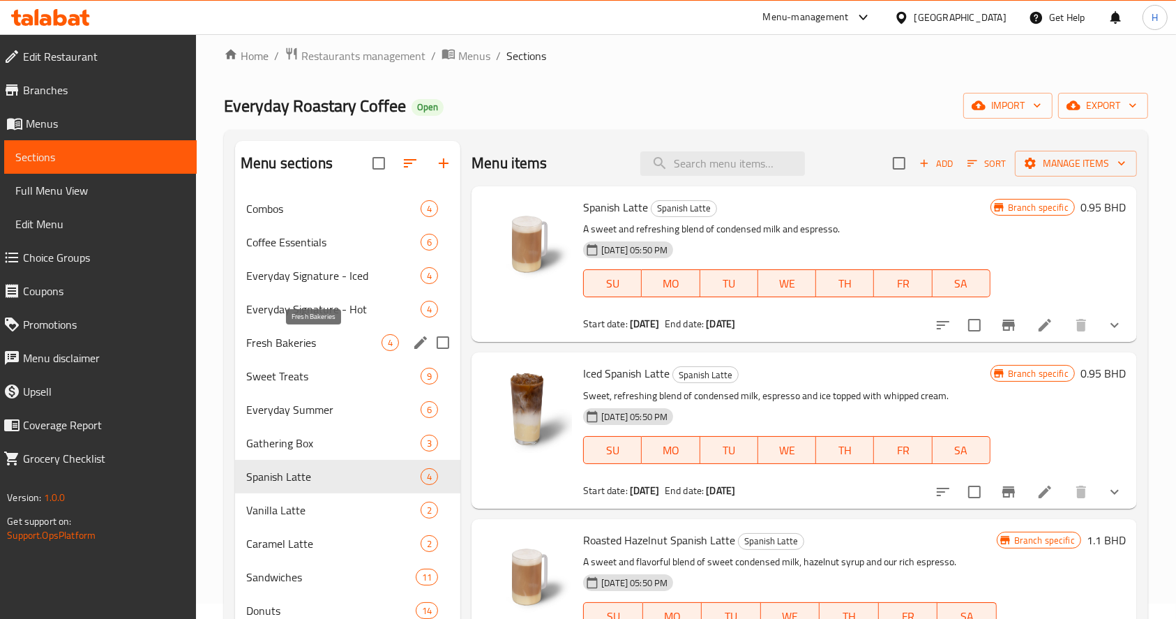
scroll to position [9, 0]
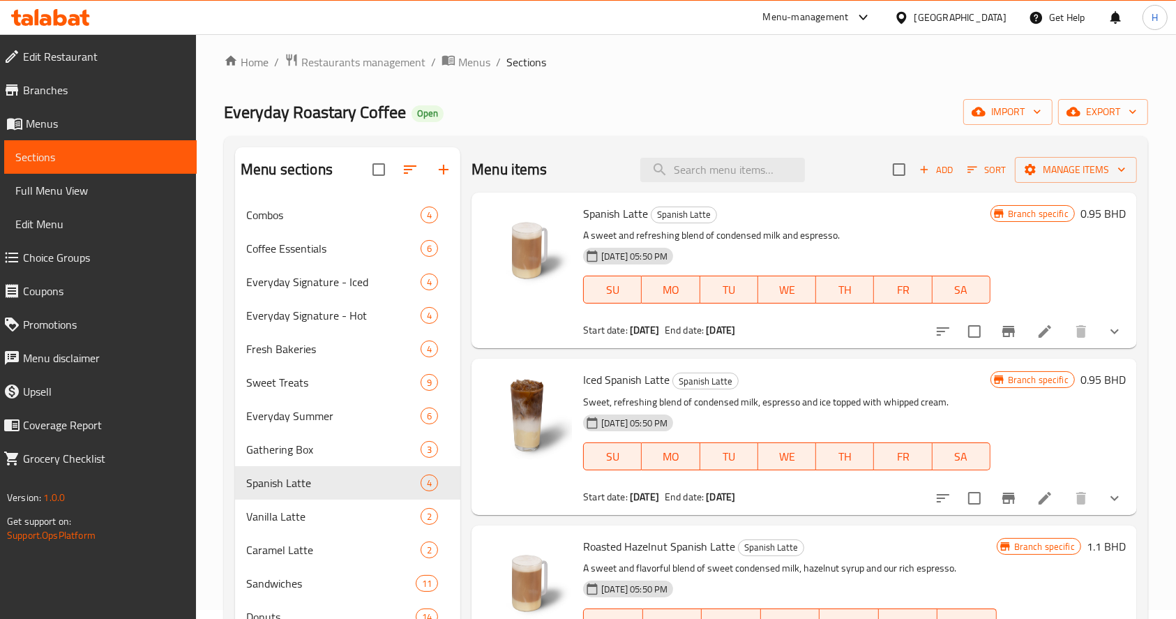
click at [73, 7] on div at bounding box center [50, 17] width 101 height 28
click at [73, 10] on icon at bounding box center [50, 17] width 79 height 17
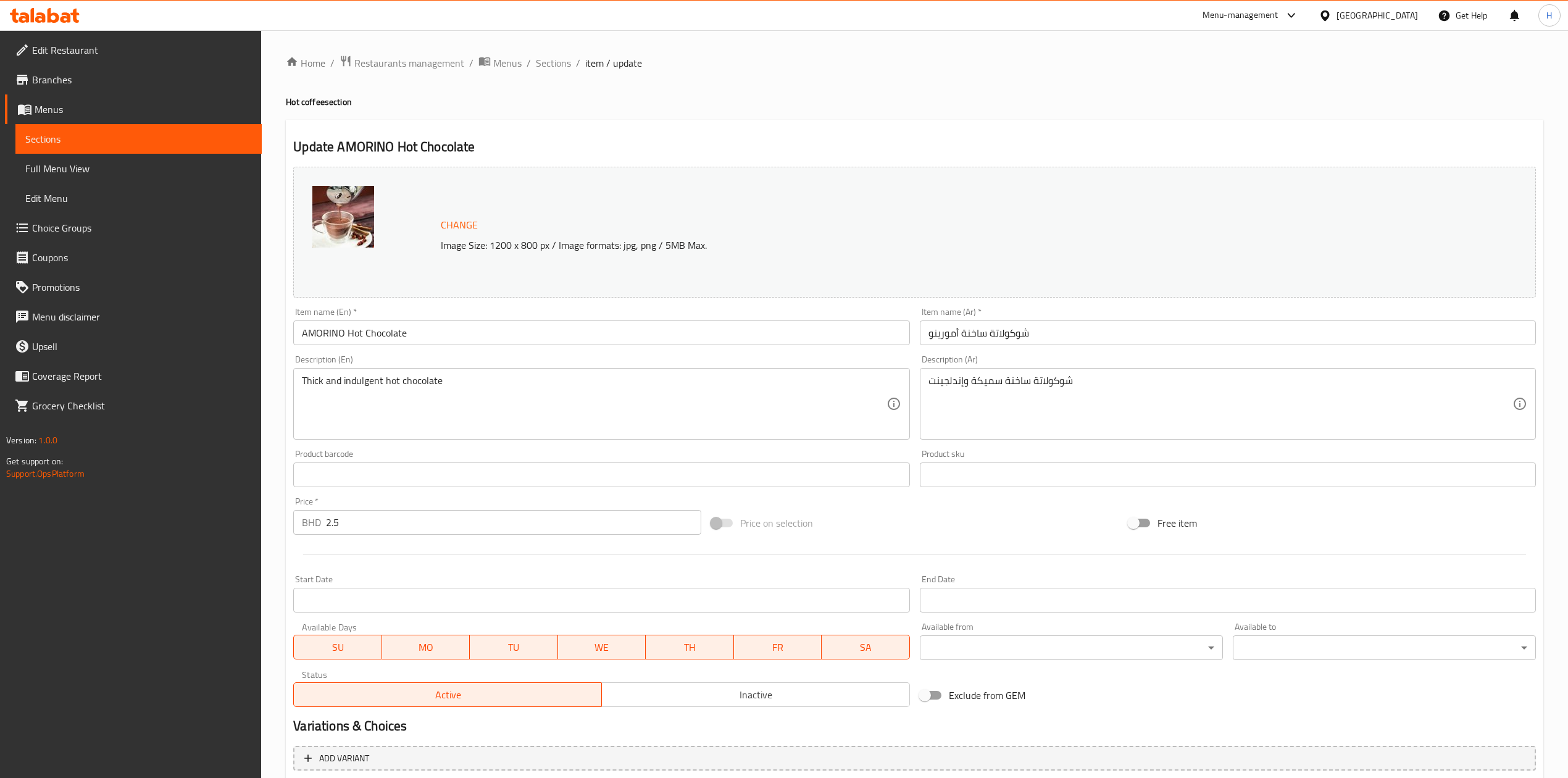
scroll to position [104, 0]
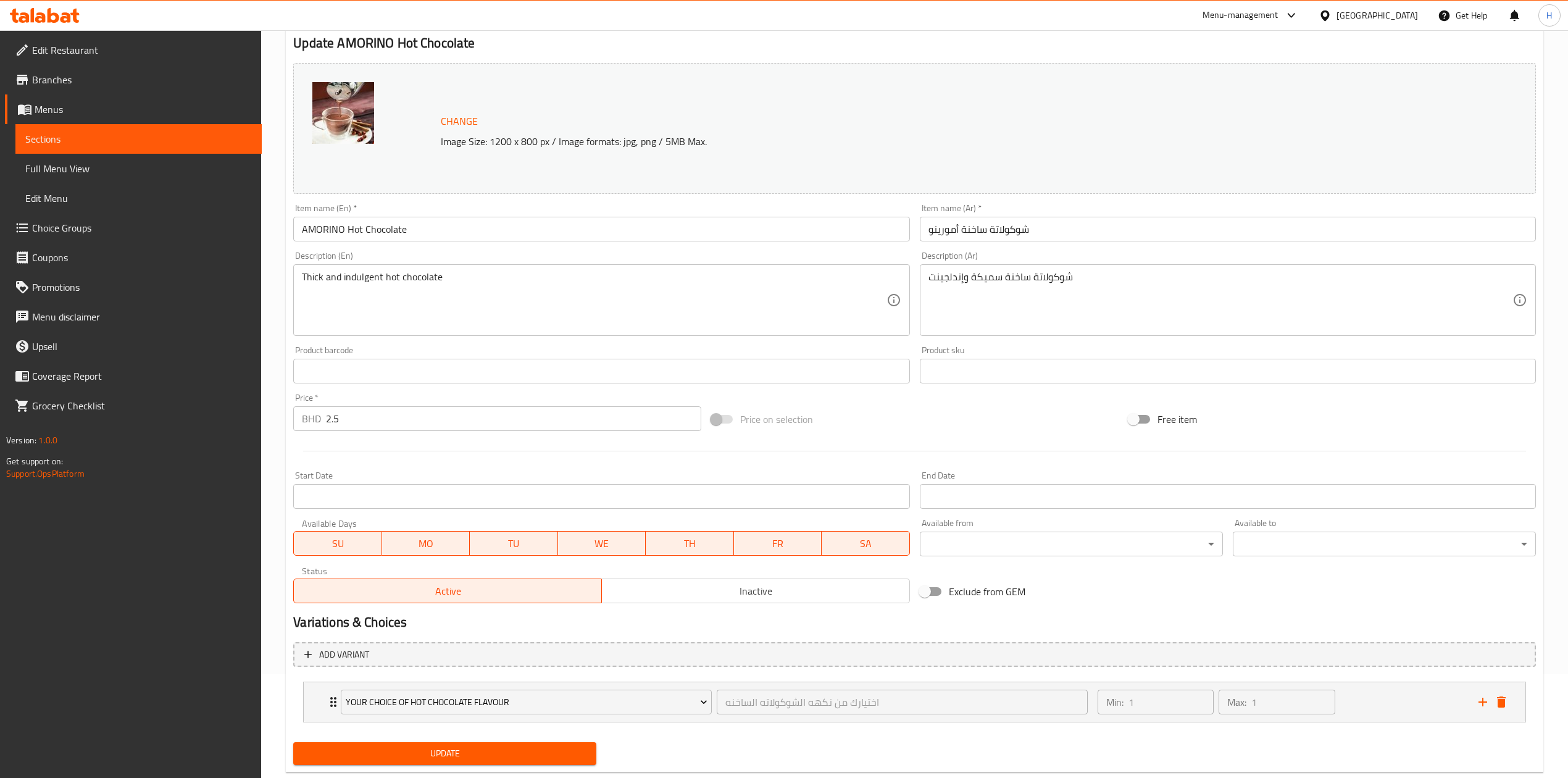
click at [53, 23] on div at bounding box center [44, 15] width 70 height 15
